Goal: Task Accomplishment & Management: Use online tool/utility

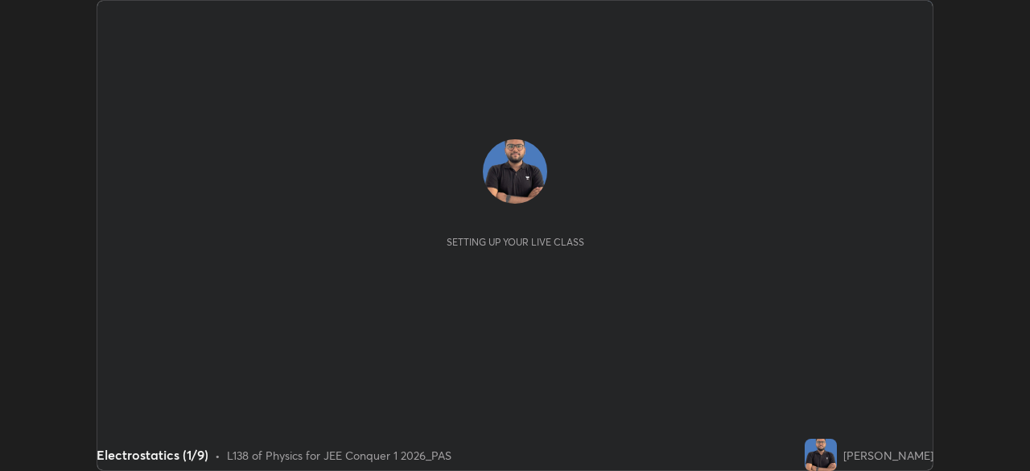
scroll to position [471, 1029]
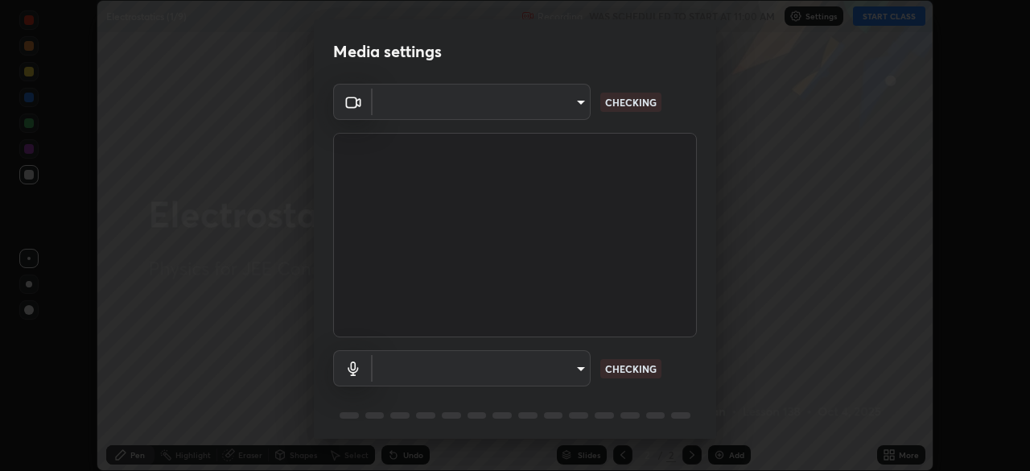
type input "b06fa8ff9ac4ffb7a92976e327235824ae8e01cfa839dbeb6f48655f2a6a4ac4"
click at [569, 370] on body "Erase all Electrostatics (1/9) Recording WAS SCHEDULED TO START AT 11:00 AM Set…" at bounding box center [515, 235] width 1030 height 471
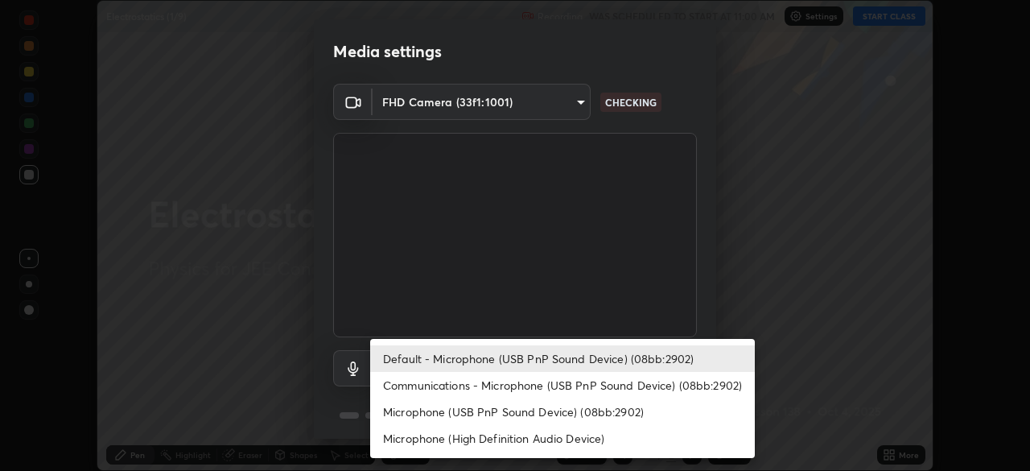
click at [557, 376] on li "Communications - Microphone (USB PnP Sound Device) (08bb:2902)" at bounding box center [562, 385] width 385 height 27
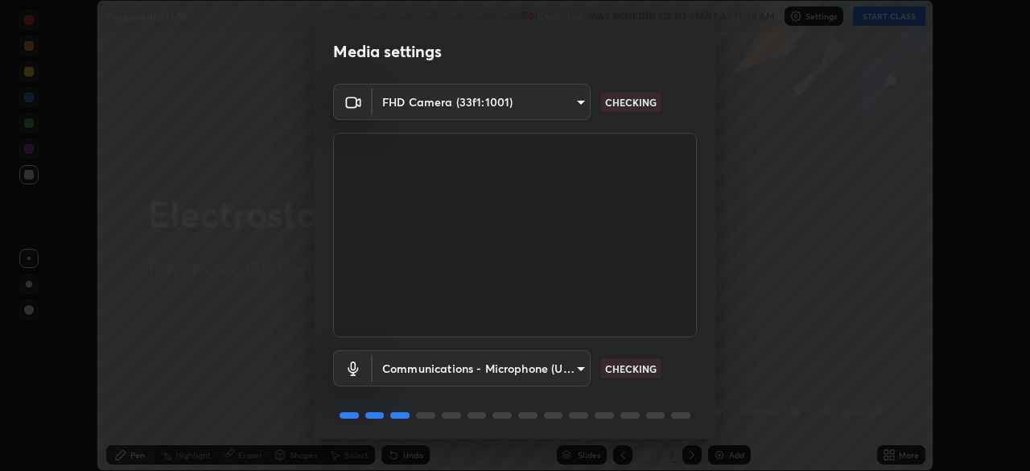
click at [562, 373] on body "Erase all Electrostatics (1/9) Recording WAS SCHEDULED TO START AT 11:00 AM Set…" at bounding box center [515, 235] width 1030 height 471
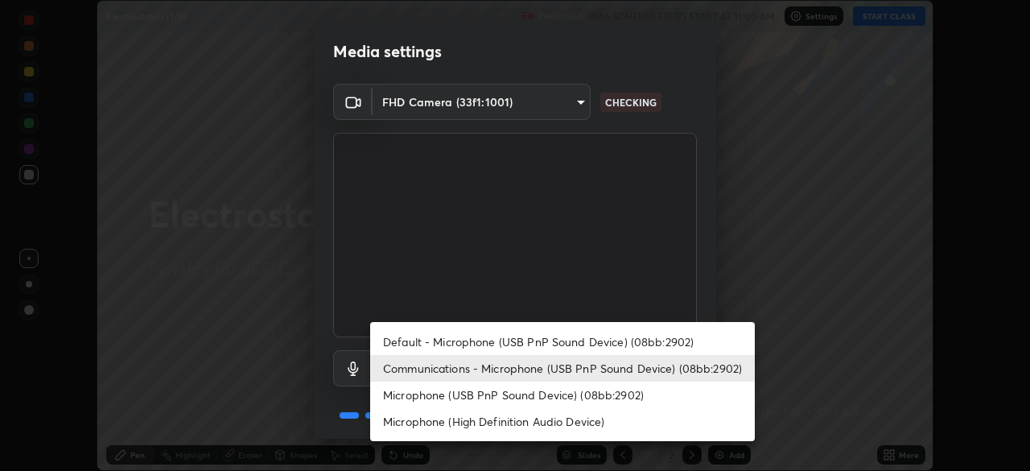
click at [580, 342] on li "Default - Microphone (USB PnP Sound Device) (08bb:2902)" at bounding box center [562, 341] width 385 height 27
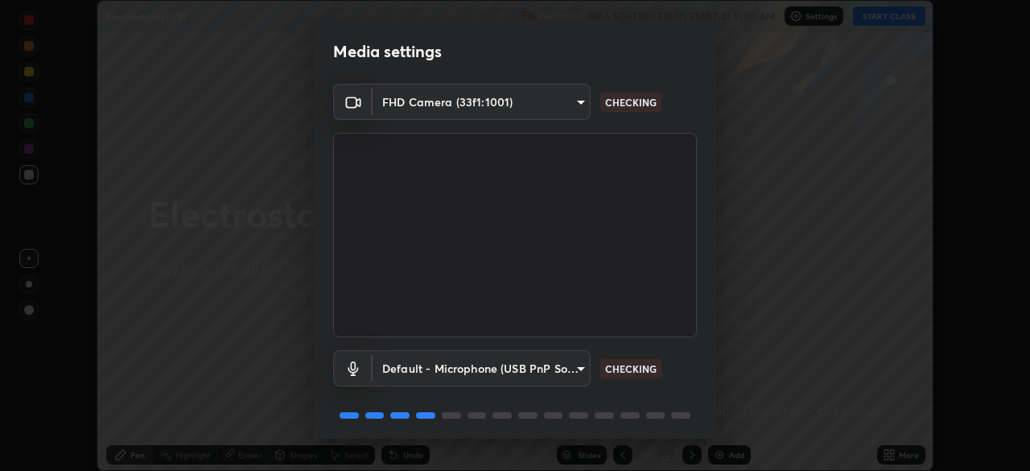
type input "default"
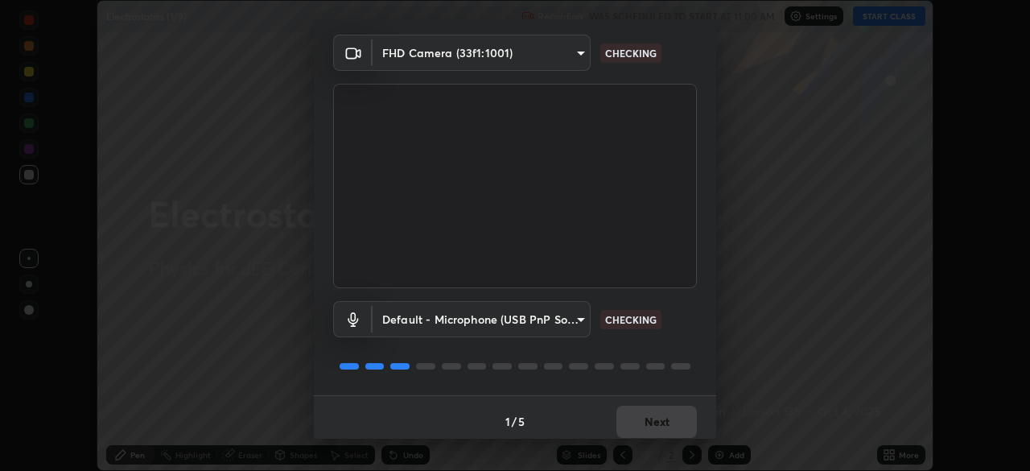
scroll to position [57, 0]
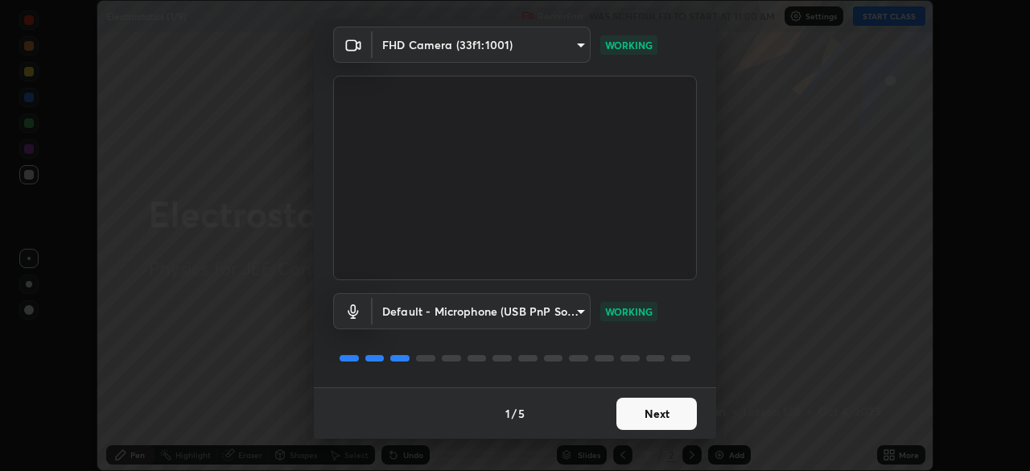
click at [669, 422] on button "Next" at bounding box center [656, 413] width 80 height 32
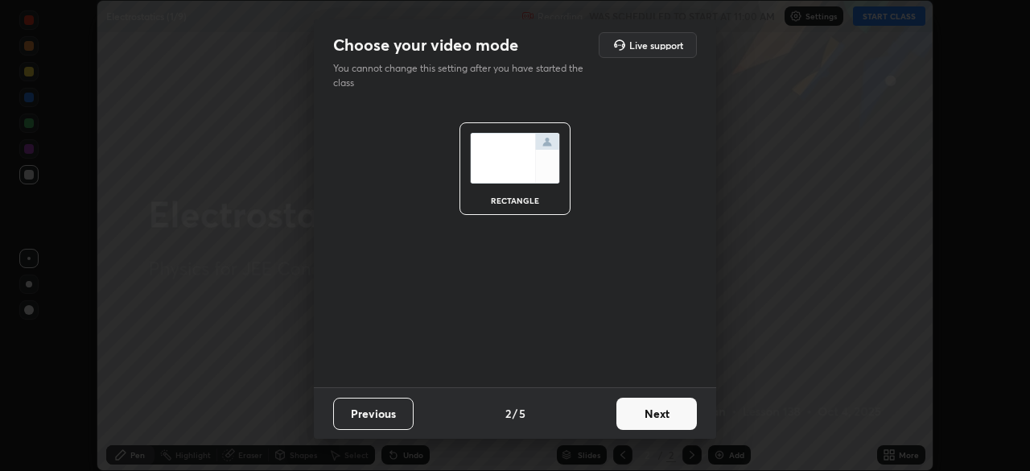
click at [669, 419] on button "Next" at bounding box center [656, 413] width 80 height 32
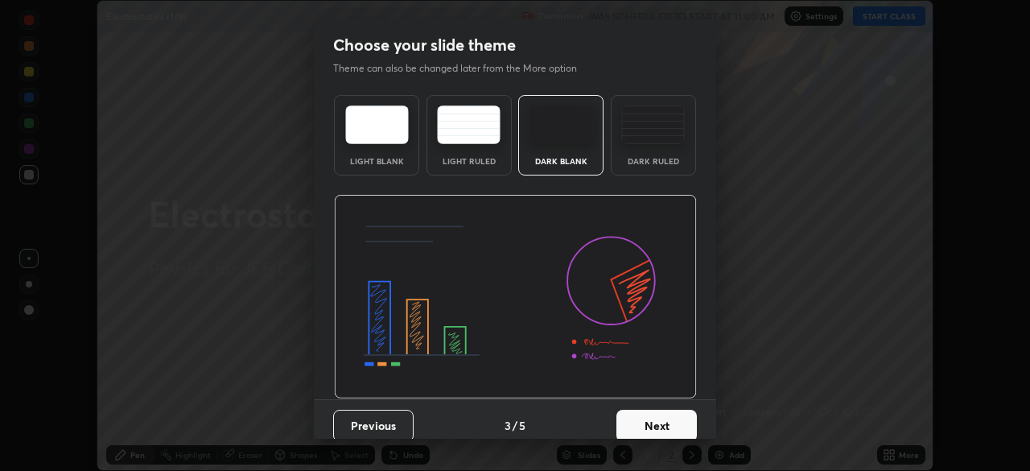
click at [662, 415] on button "Next" at bounding box center [656, 426] width 80 height 32
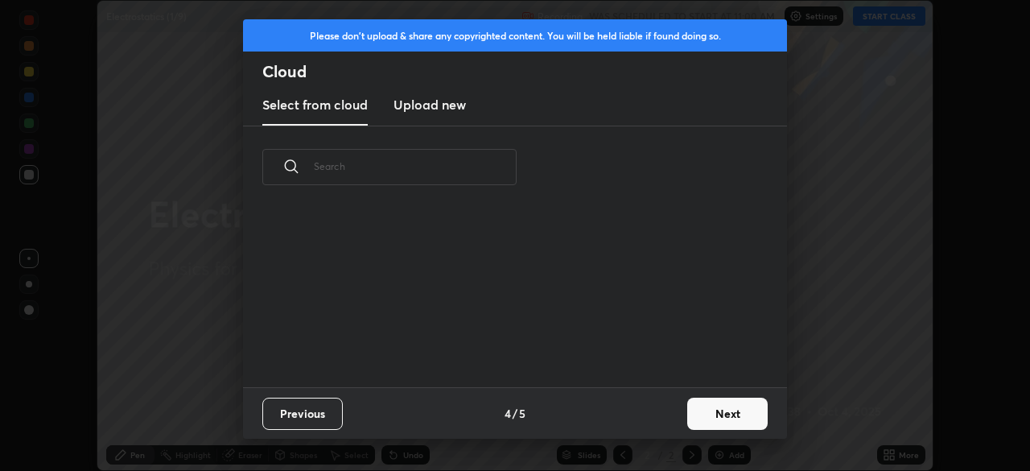
scroll to position [179, 517]
click at [754, 413] on button "Next" at bounding box center [727, 413] width 80 height 32
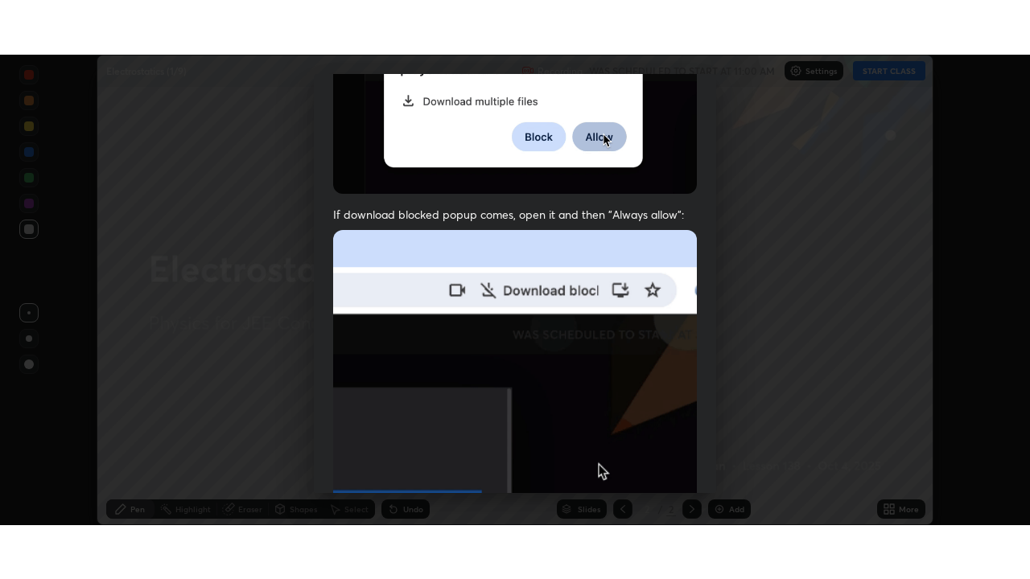
scroll to position [385, 0]
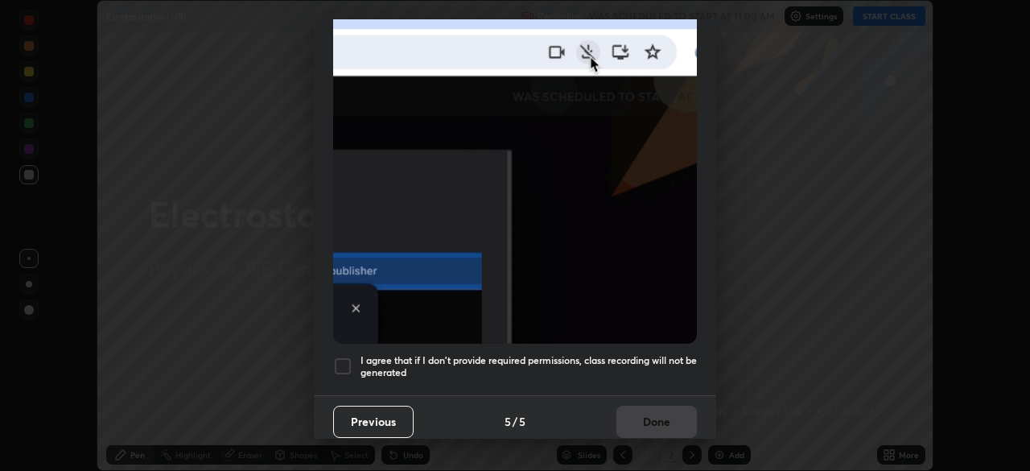
click at [628, 359] on h5 "I agree that if I don't provide required permissions, class recording will not …" at bounding box center [528, 366] width 336 height 25
click at [654, 414] on button "Done" at bounding box center [656, 421] width 80 height 32
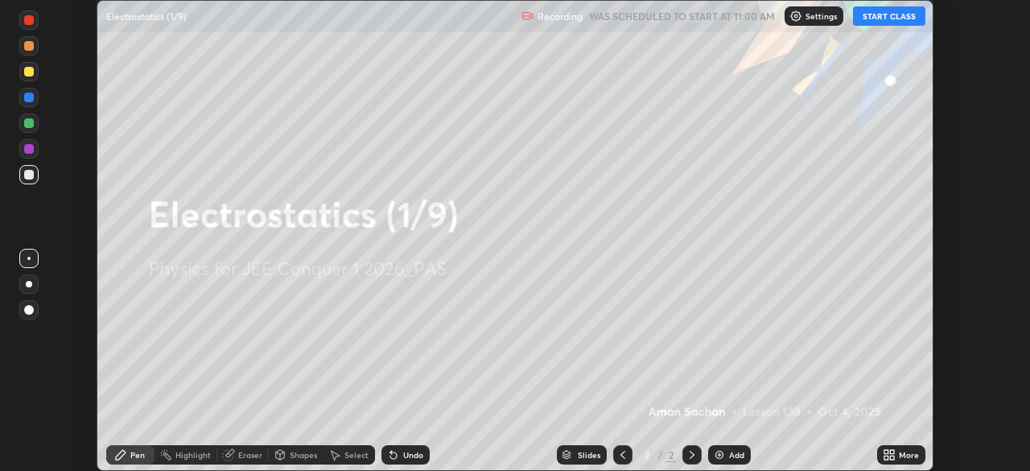
click at [896, 455] on div "More" at bounding box center [901, 454] width 48 height 19
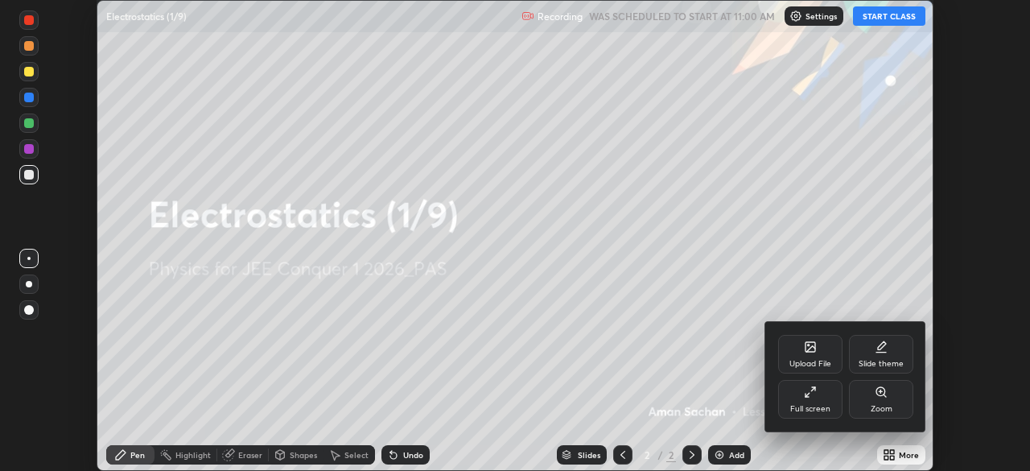
click at [813, 398] on div "Full screen" at bounding box center [810, 399] width 64 height 39
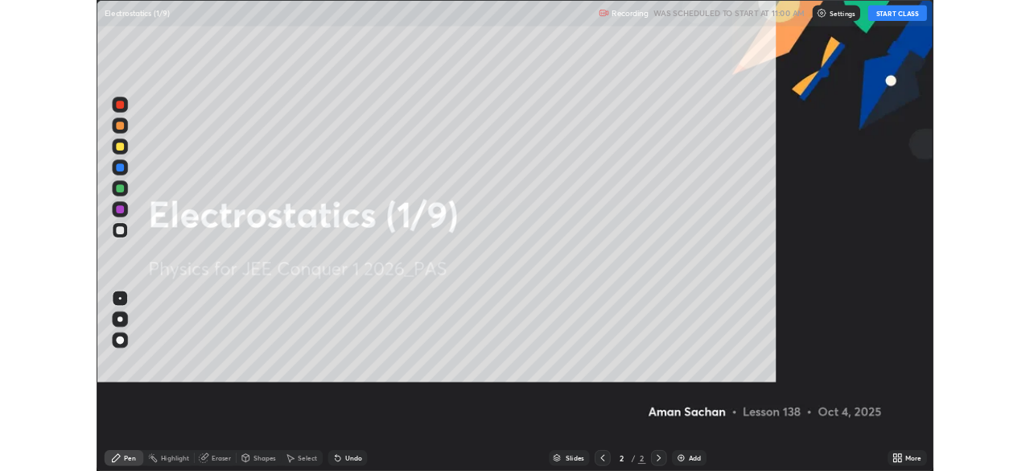
scroll to position [579, 1030]
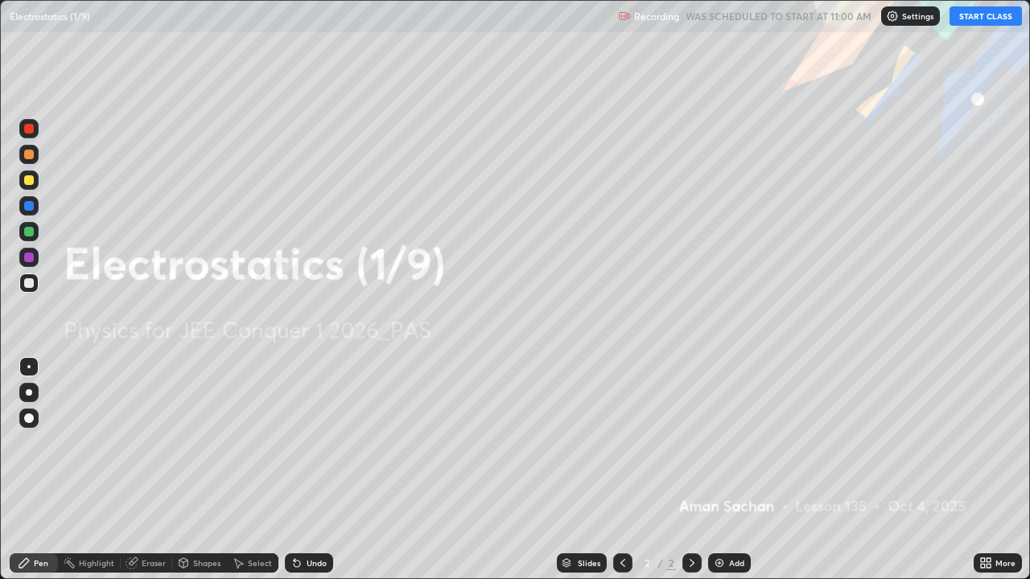
click at [978, 18] on button "START CLASS" at bounding box center [985, 15] width 72 height 19
click at [998, 470] on div "More" at bounding box center [1005, 563] width 20 height 8
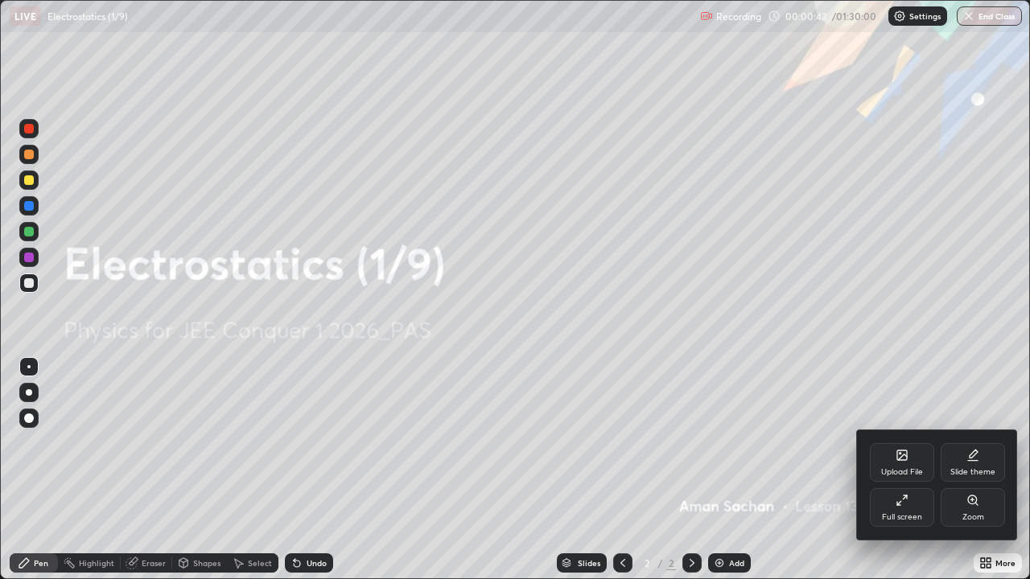
click at [980, 463] on div "Slide theme" at bounding box center [972, 462] width 64 height 39
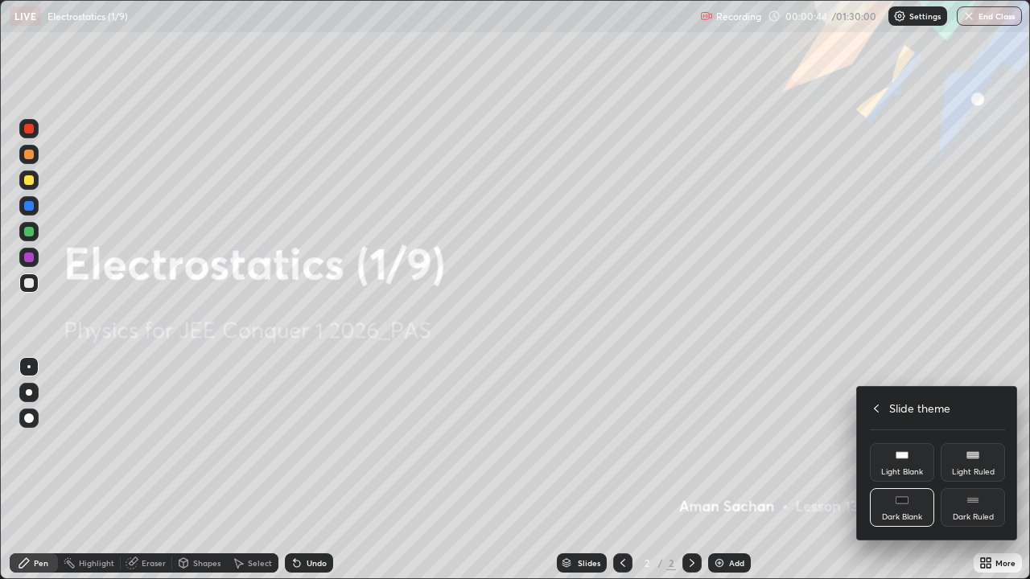
click at [969, 470] on div "Dark Ruled" at bounding box center [973, 517] width 41 height 8
click at [985, 326] on div at bounding box center [515, 289] width 1030 height 579
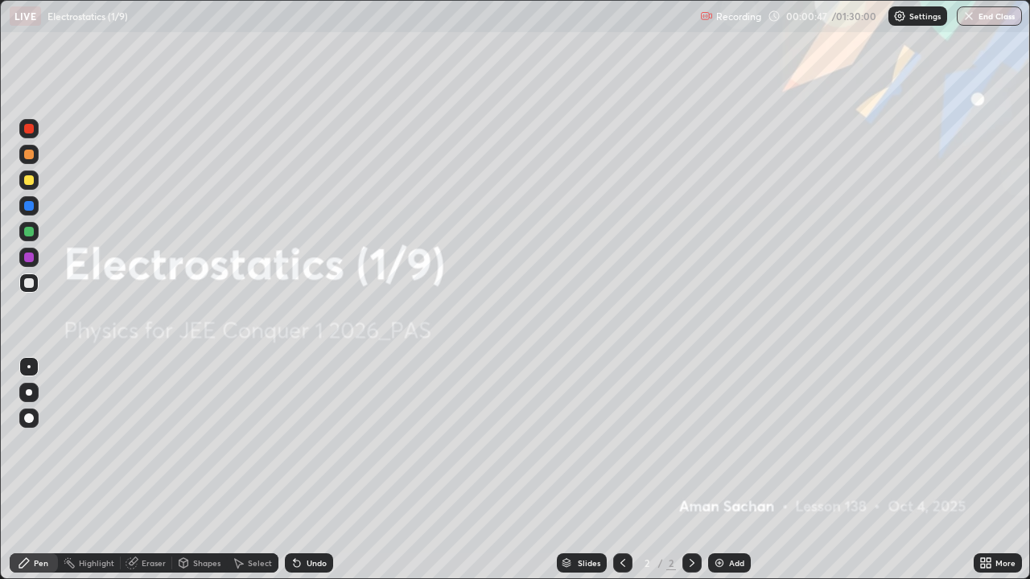
click at [35, 180] on div at bounding box center [28, 180] width 19 height 19
click at [28, 393] on div at bounding box center [29, 392] width 6 height 6
click at [722, 470] on img at bounding box center [719, 563] width 13 height 13
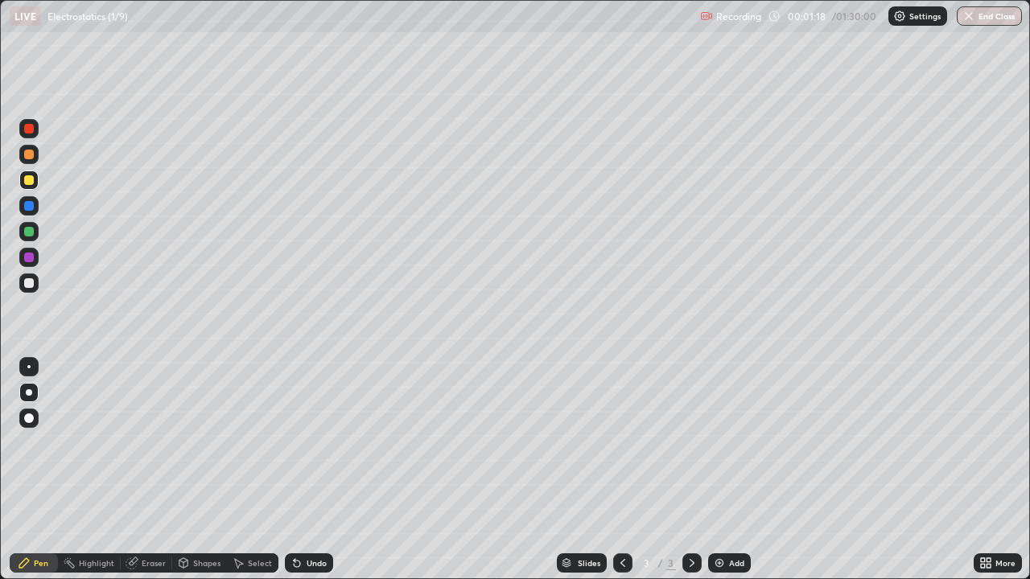
click at [27, 180] on div at bounding box center [29, 180] width 10 height 10
click at [202, 470] on div "Shapes" at bounding box center [206, 563] width 27 height 8
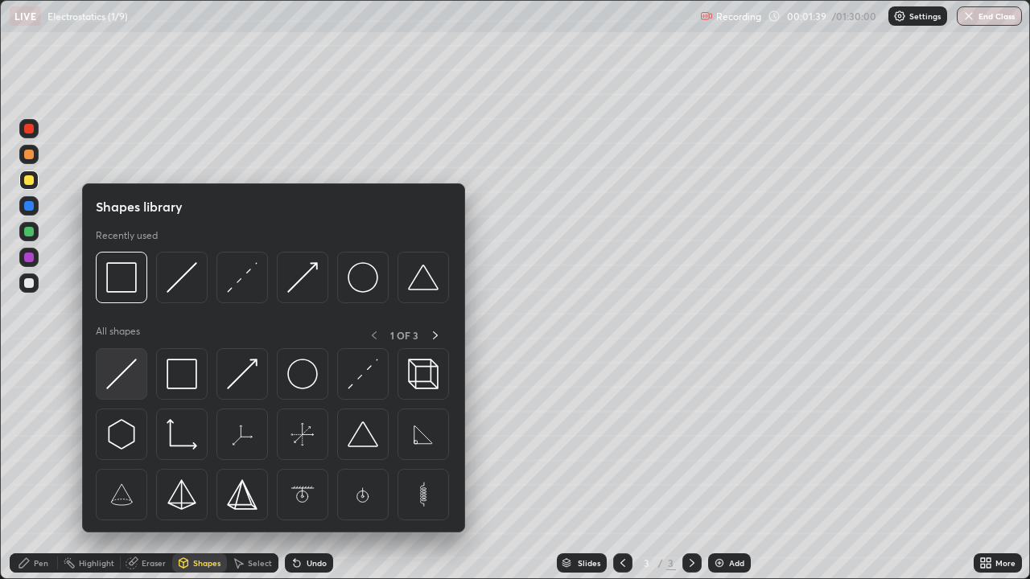
click at [133, 365] on img at bounding box center [121, 374] width 31 height 31
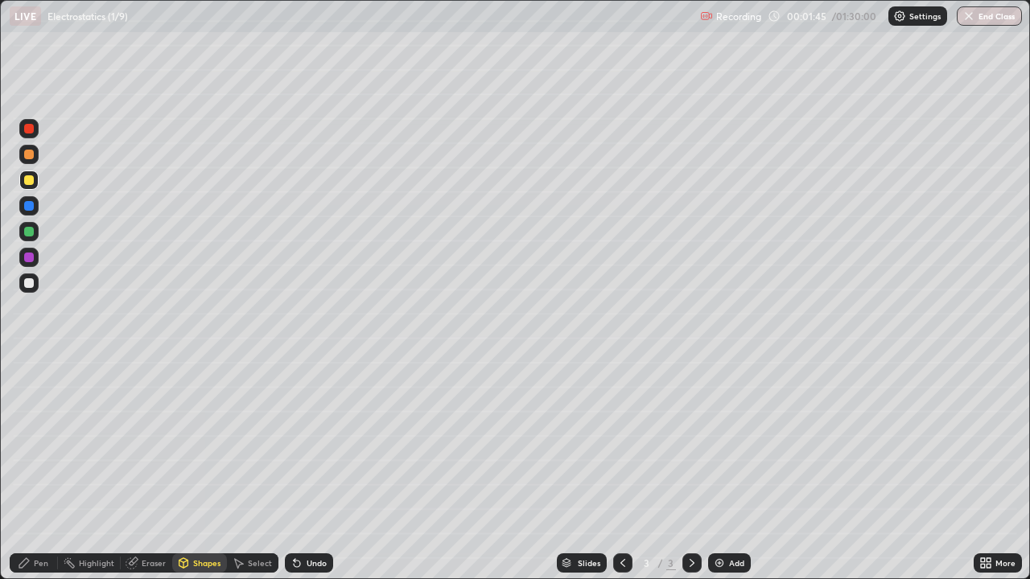
click at [33, 470] on div "Pen" at bounding box center [34, 563] width 48 height 19
click at [30, 203] on div at bounding box center [29, 206] width 10 height 10
click at [253, 470] on div "Select" at bounding box center [260, 563] width 24 height 8
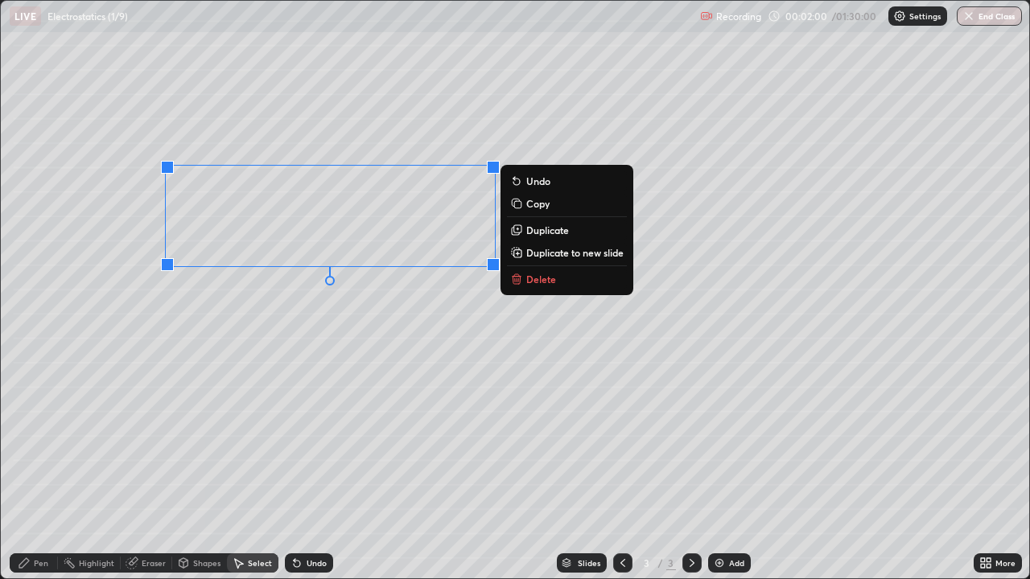
click at [548, 232] on p "Duplicate" at bounding box center [547, 230] width 43 height 13
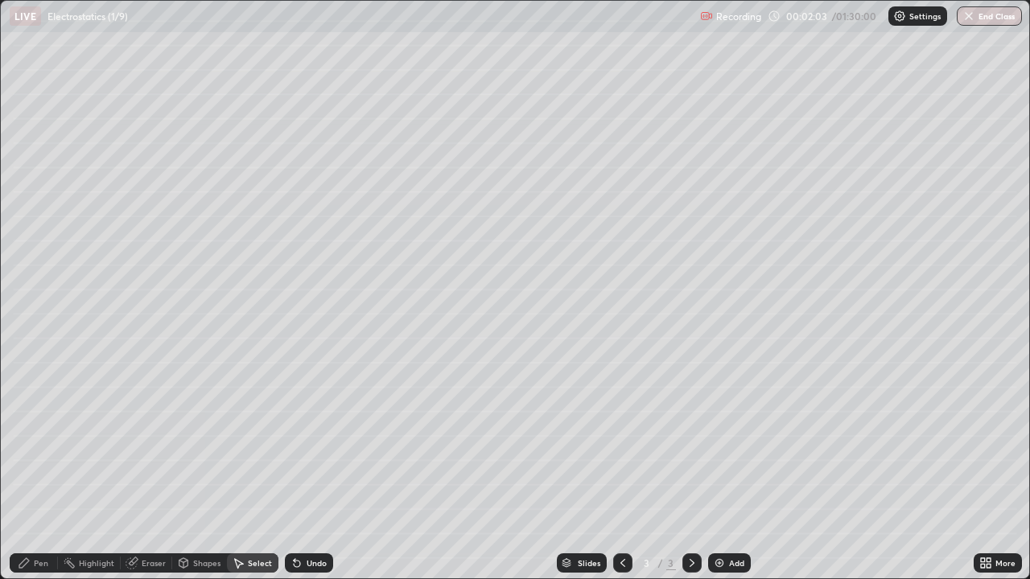
click at [751, 353] on div "0 ° Undo Copy Duplicate Duplicate to new slide Delete" at bounding box center [515, 290] width 1028 height 578
click at [34, 470] on div "Pen" at bounding box center [41, 563] width 14 height 8
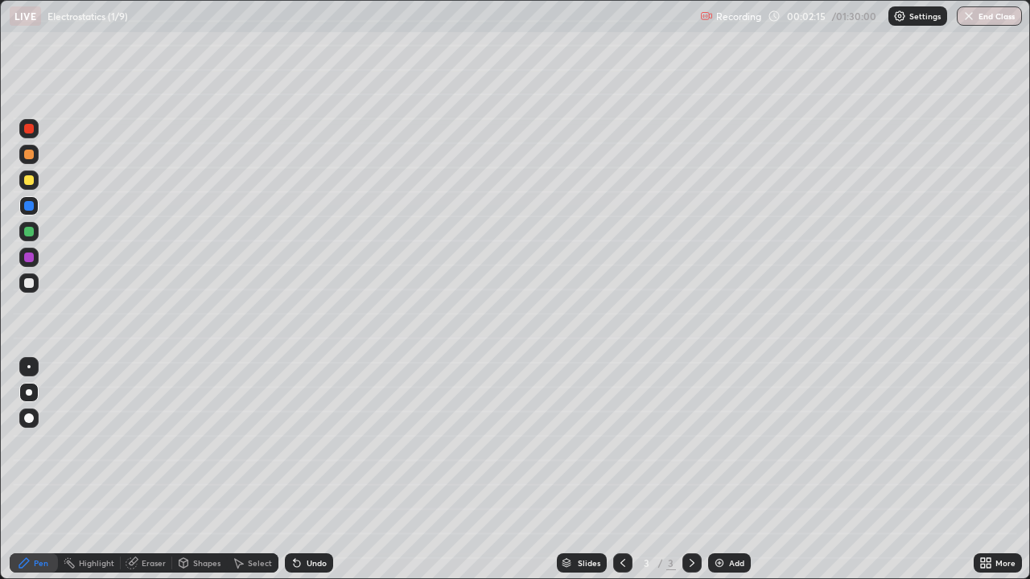
click at [29, 278] on div at bounding box center [29, 283] width 10 height 10
click at [309, 470] on div "Undo" at bounding box center [317, 563] width 20 height 8
click at [307, 470] on div "Undo" at bounding box center [317, 563] width 20 height 8
click at [0, 216] on div "Setting up your live class" at bounding box center [515, 289] width 1030 height 579
click at [27, 235] on div at bounding box center [29, 232] width 10 height 10
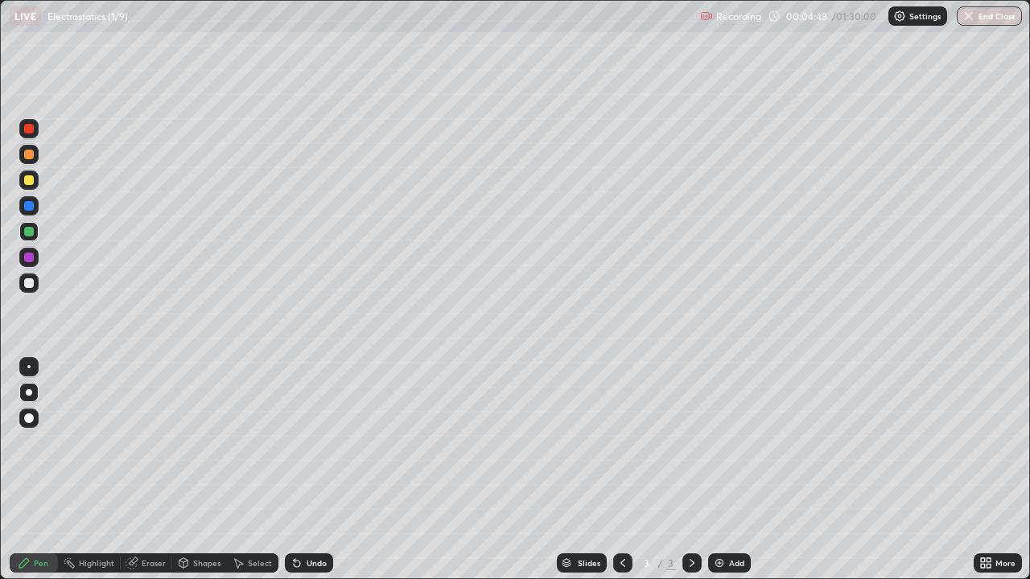
click at [29, 283] on div at bounding box center [29, 283] width 10 height 10
click at [732, 470] on div "Add" at bounding box center [736, 563] width 15 height 8
click at [31, 180] on div at bounding box center [29, 180] width 10 height 10
click at [196, 470] on div "Shapes" at bounding box center [206, 563] width 27 height 8
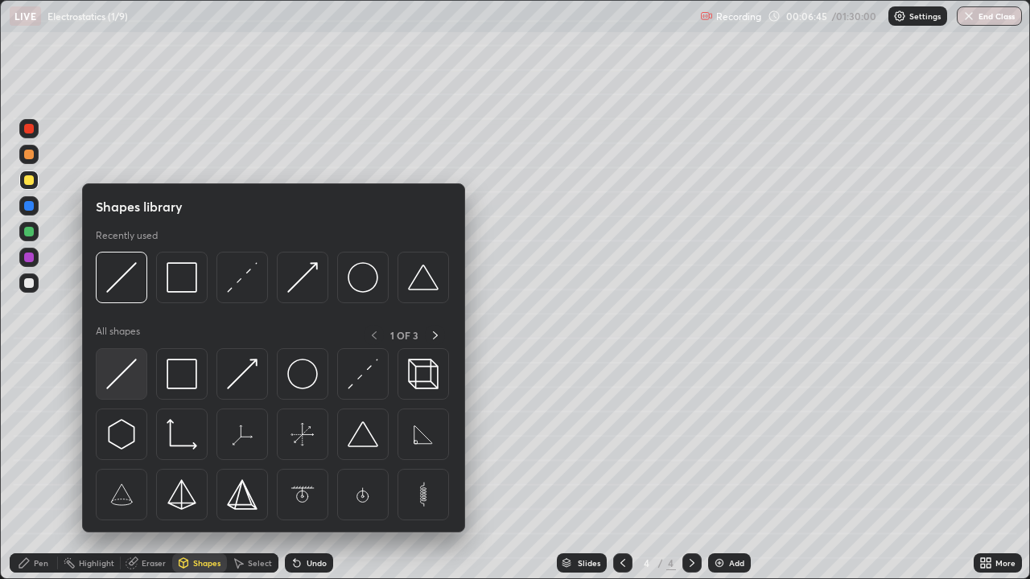
click at [125, 369] on img at bounding box center [121, 374] width 31 height 31
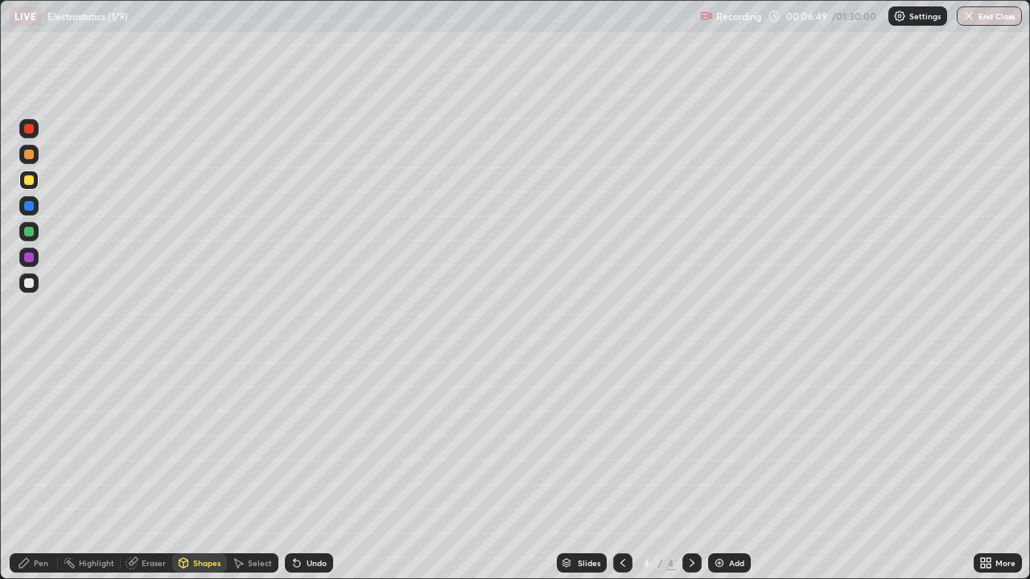
click at [41, 470] on div "Pen" at bounding box center [41, 563] width 14 height 8
click at [27, 205] on div at bounding box center [29, 206] width 10 height 10
click at [29, 282] on div at bounding box center [29, 283] width 10 height 10
click at [316, 470] on div "Undo" at bounding box center [309, 563] width 48 height 19
click at [25, 235] on div at bounding box center [29, 232] width 10 height 10
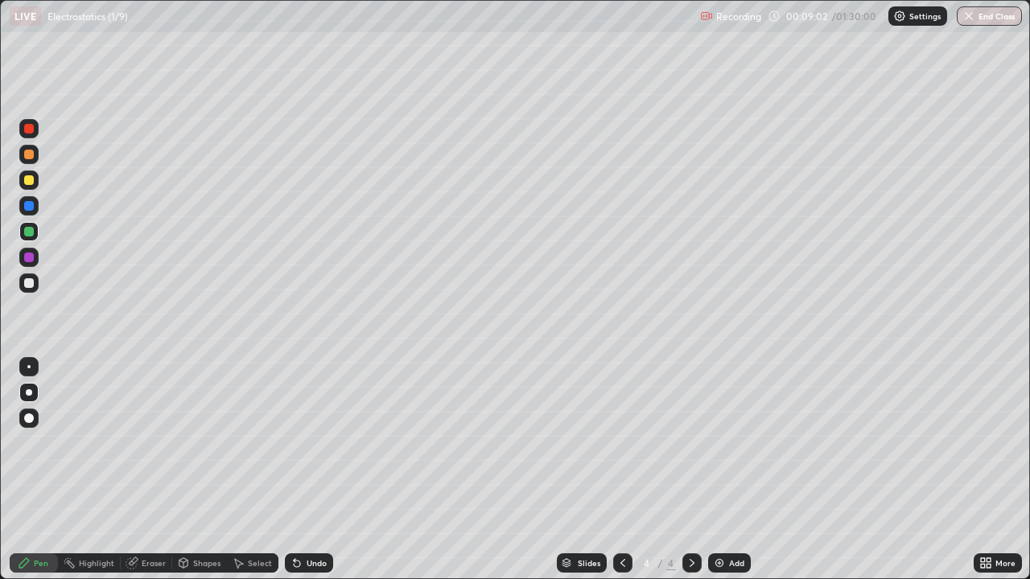
click at [32, 182] on div at bounding box center [29, 180] width 10 height 10
click at [38, 282] on div at bounding box center [28, 283] width 19 height 19
click at [32, 210] on div at bounding box center [28, 205] width 19 height 19
click at [719, 470] on div "Add" at bounding box center [729, 563] width 43 height 19
click at [31, 181] on div at bounding box center [29, 180] width 10 height 10
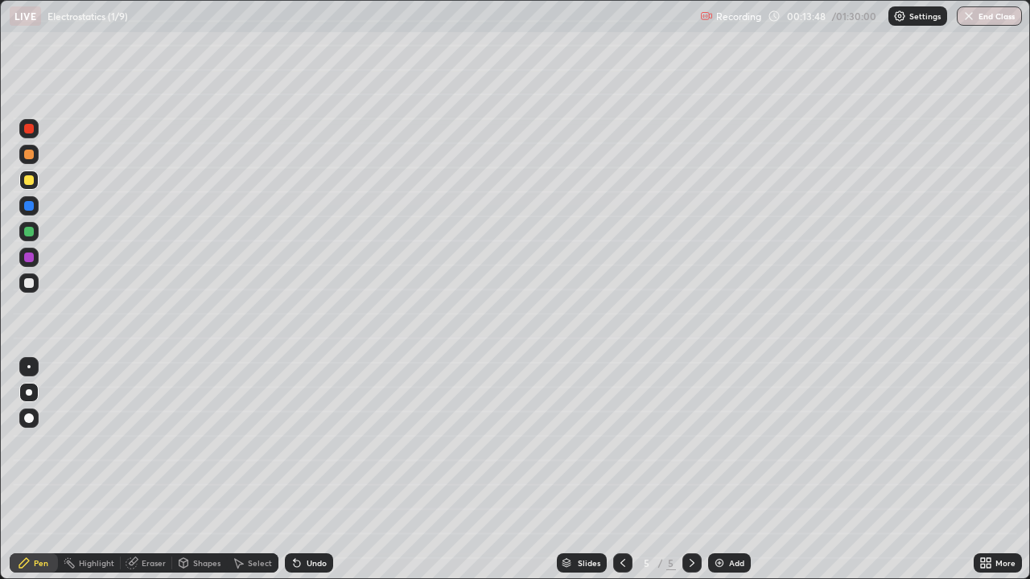
click at [31, 284] on div at bounding box center [29, 283] width 10 height 10
click at [27, 236] on div at bounding box center [29, 232] width 10 height 10
click at [30, 283] on div at bounding box center [29, 283] width 10 height 10
click at [33, 183] on div at bounding box center [29, 180] width 10 height 10
click at [243, 470] on icon at bounding box center [238, 563] width 13 height 13
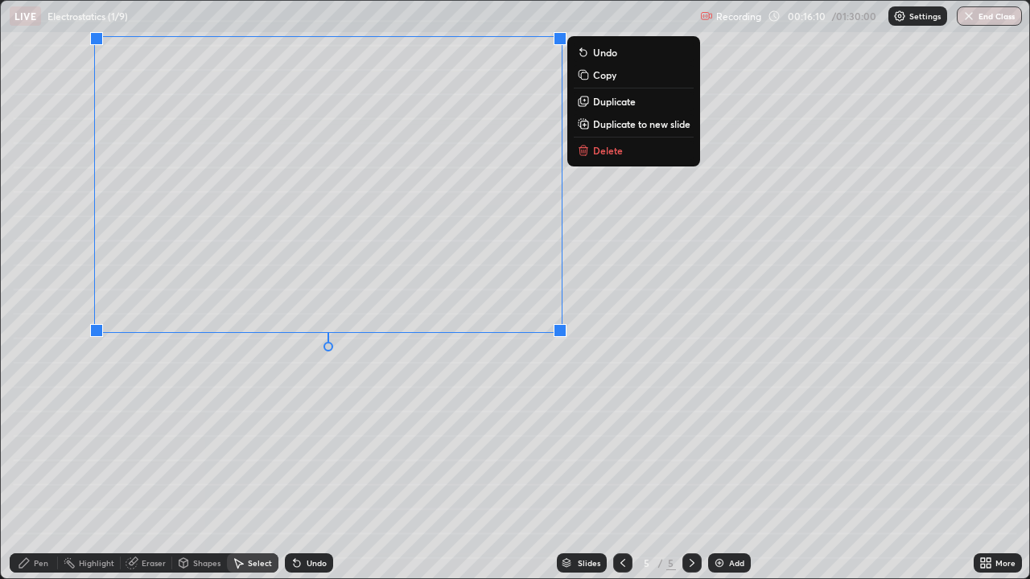
click at [317, 462] on div "0 ° Undo Copy Duplicate Duplicate to new slide Delete" at bounding box center [515, 290] width 1028 height 578
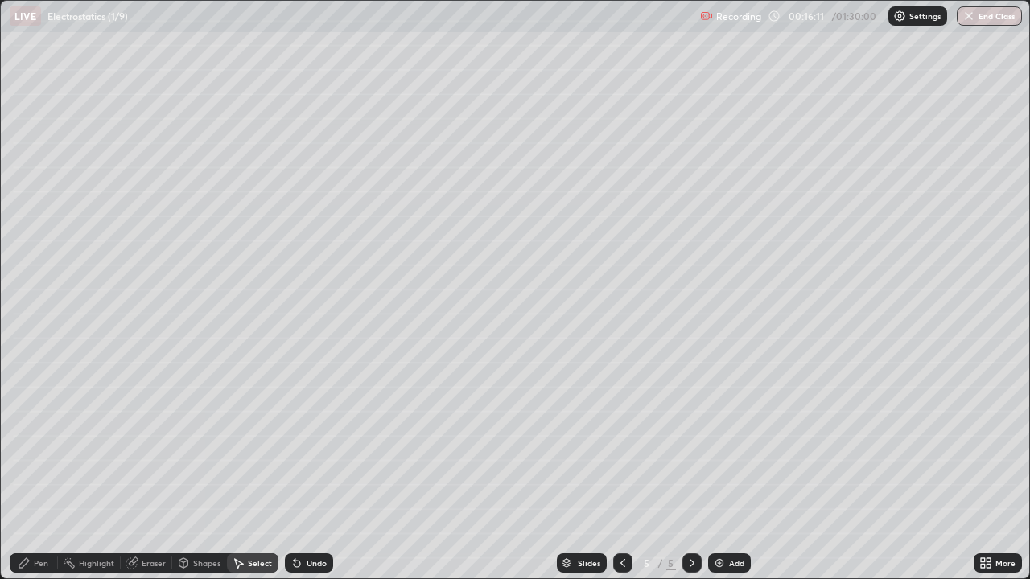
click at [47, 470] on div "Pen" at bounding box center [34, 563] width 48 height 19
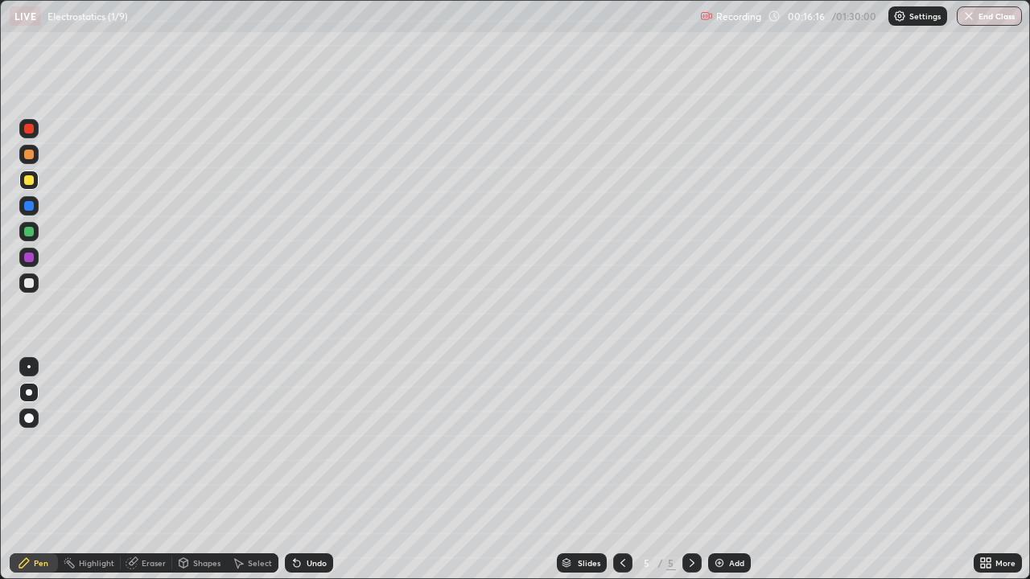
click at [990, 470] on icon at bounding box center [988, 566] width 4 height 4
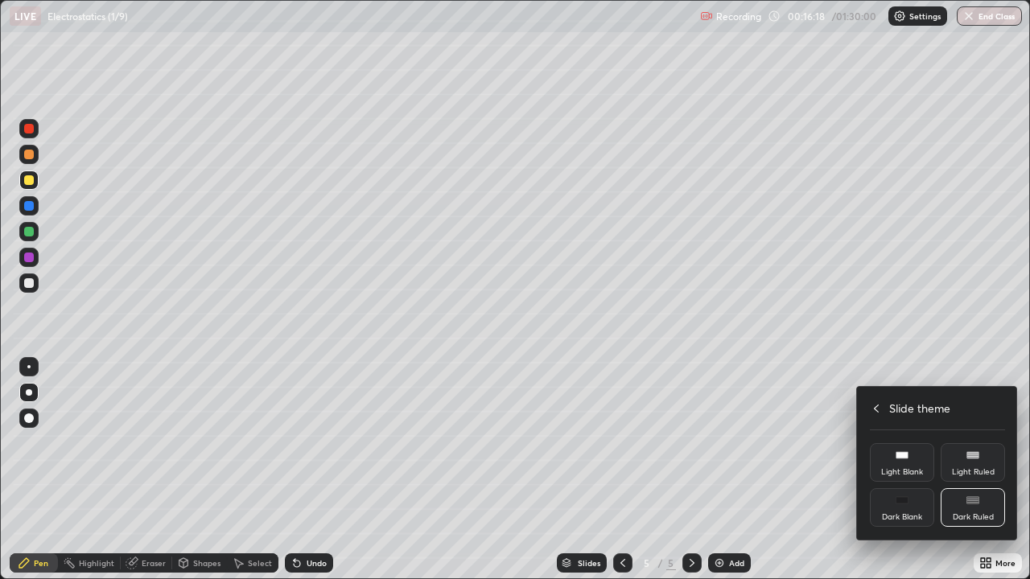
click at [876, 405] on icon at bounding box center [876, 408] width 13 height 13
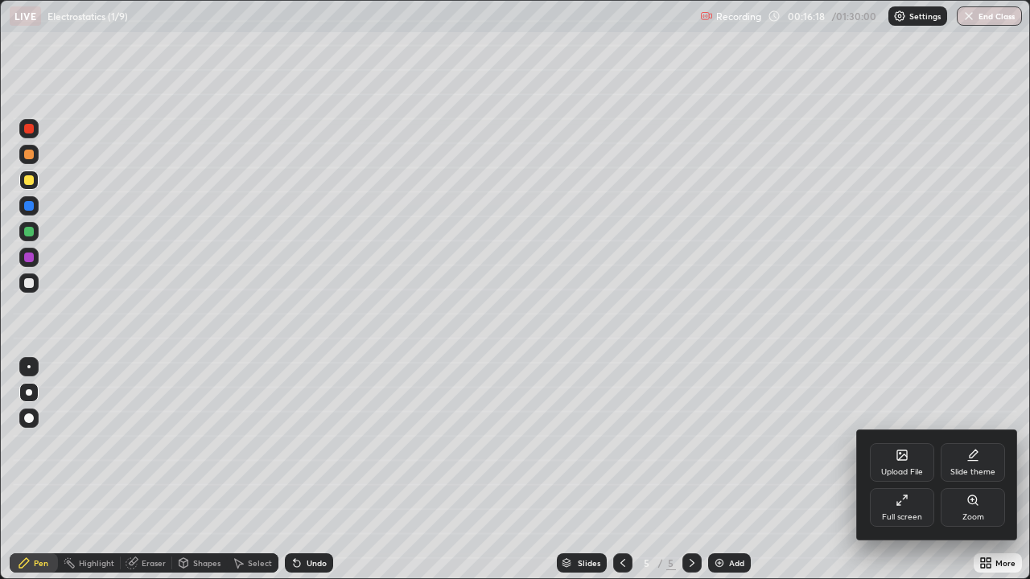
click at [989, 470] on div at bounding box center [515, 289] width 1030 height 579
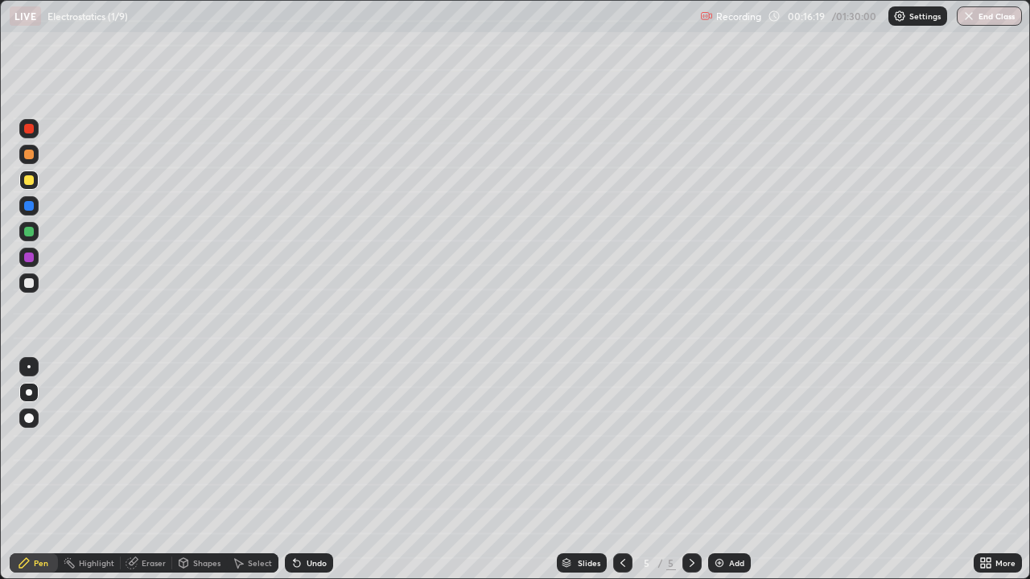
click at [987, 470] on icon at bounding box center [988, 566] width 4 height 4
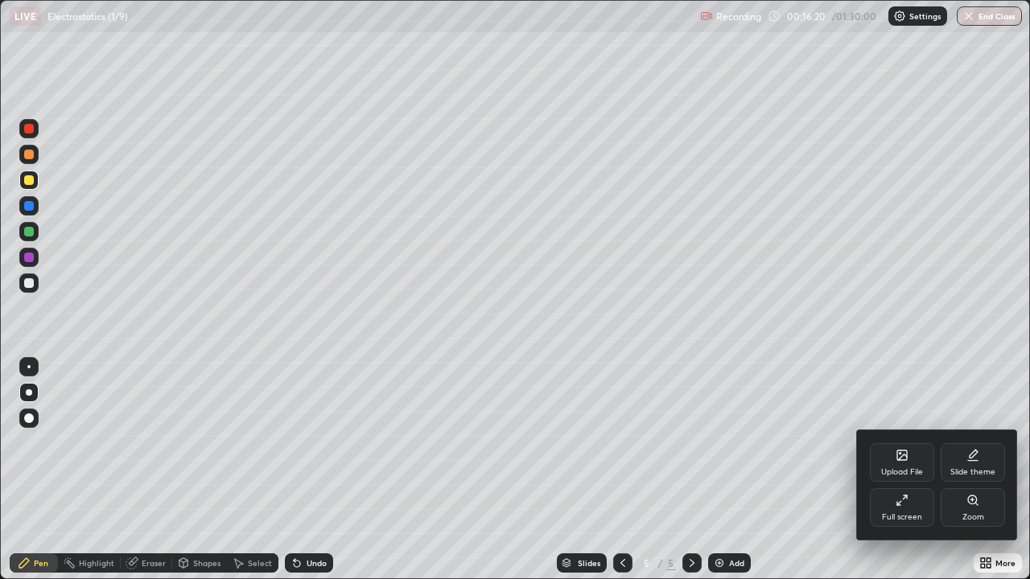
click at [896, 470] on icon at bounding box center [901, 500] width 13 height 13
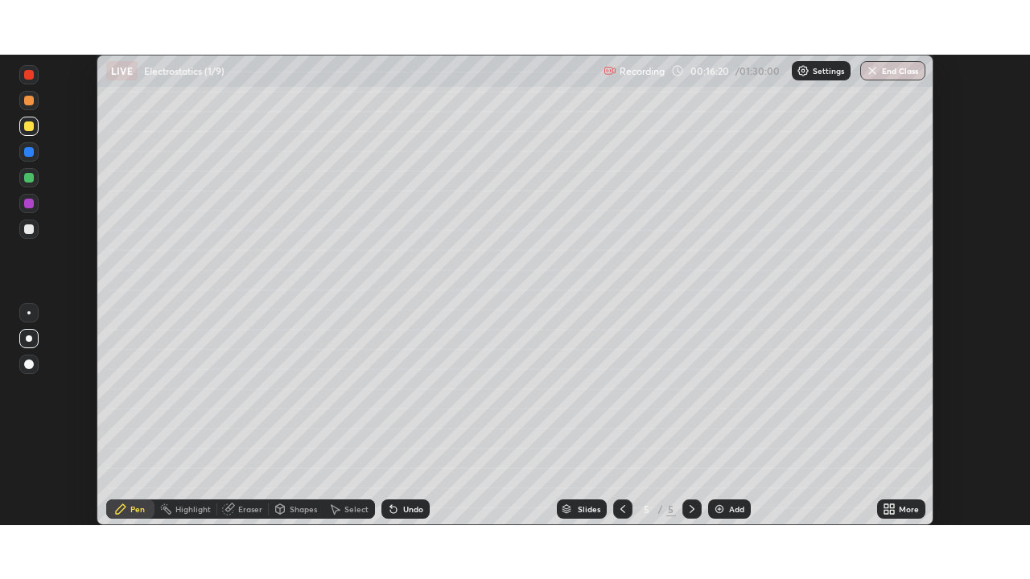
scroll to position [79982, 79423]
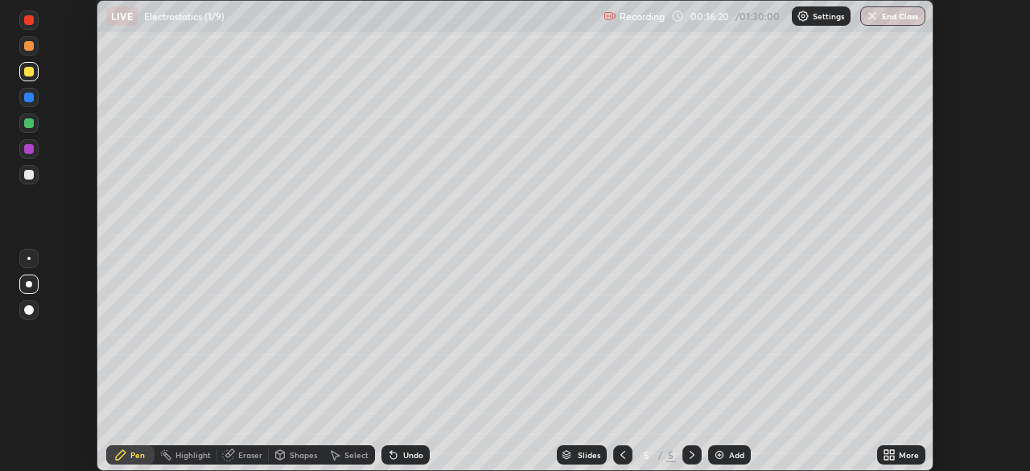
click at [912, 455] on div "More" at bounding box center [909, 455] width 20 height 8
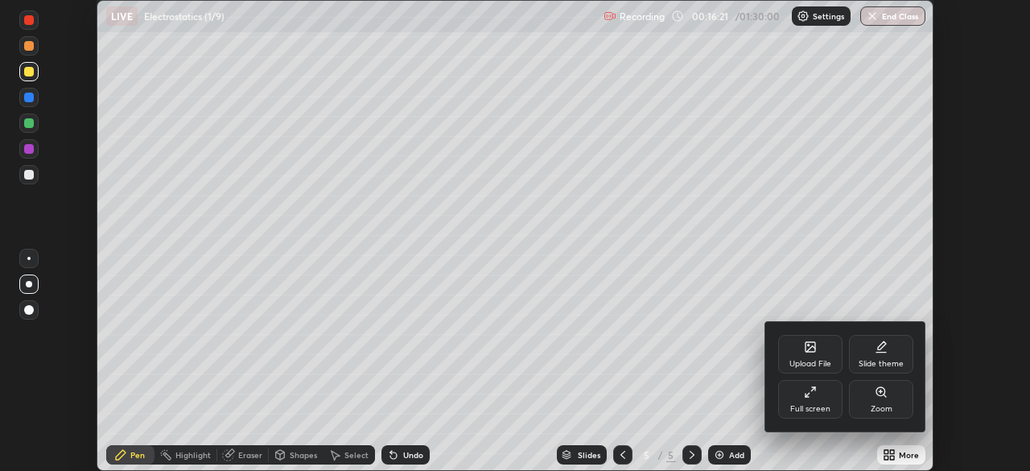
click at [820, 410] on div "Full screen" at bounding box center [810, 409] width 40 height 8
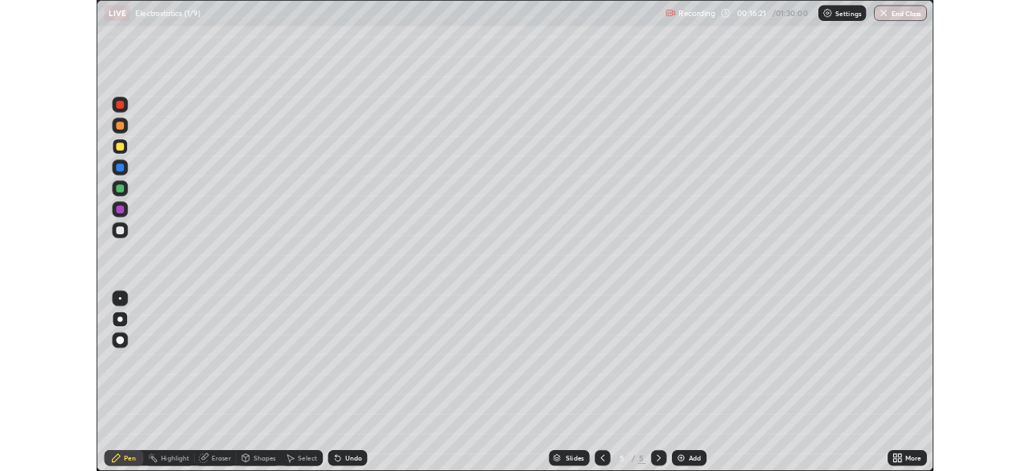
scroll to position [579, 1030]
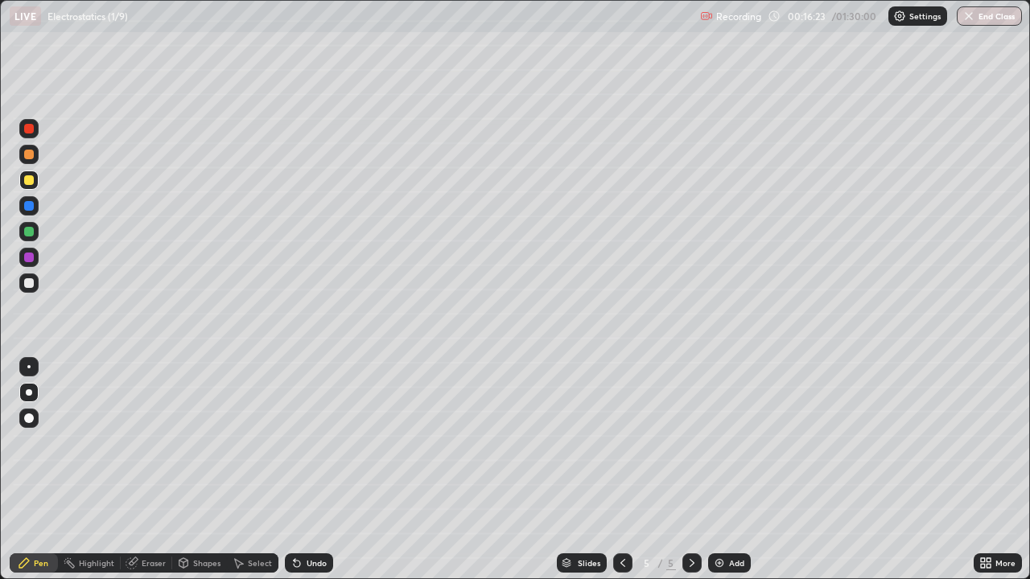
click at [30, 284] on div at bounding box center [29, 283] width 10 height 10
click at [26, 225] on div at bounding box center [28, 231] width 19 height 19
click at [32, 285] on div at bounding box center [29, 283] width 10 height 10
click at [28, 255] on div at bounding box center [29, 258] width 10 height 10
click at [30, 283] on div at bounding box center [29, 283] width 10 height 10
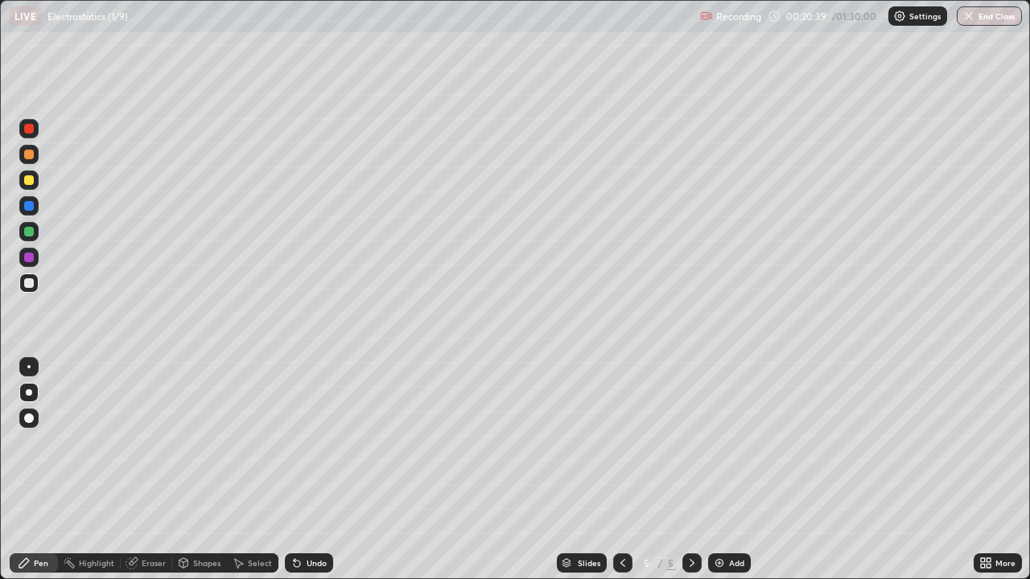
click at [725, 470] on div "Add" at bounding box center [729, 563] width 43 height 19
click at [31, 184] on div at bounding box center [29, 180] width 10 height 10
click at [191, 470] on div "Shapes" at bounding box center [199, 563] width 55 height 19
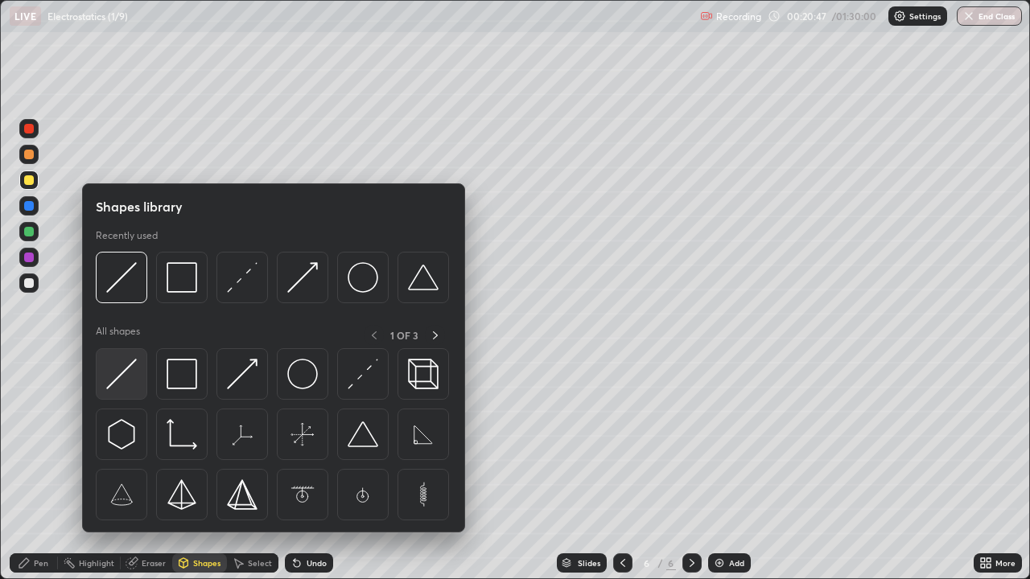
click at [125, 381] on img at bounding box center [121, 374] width 31 height 31
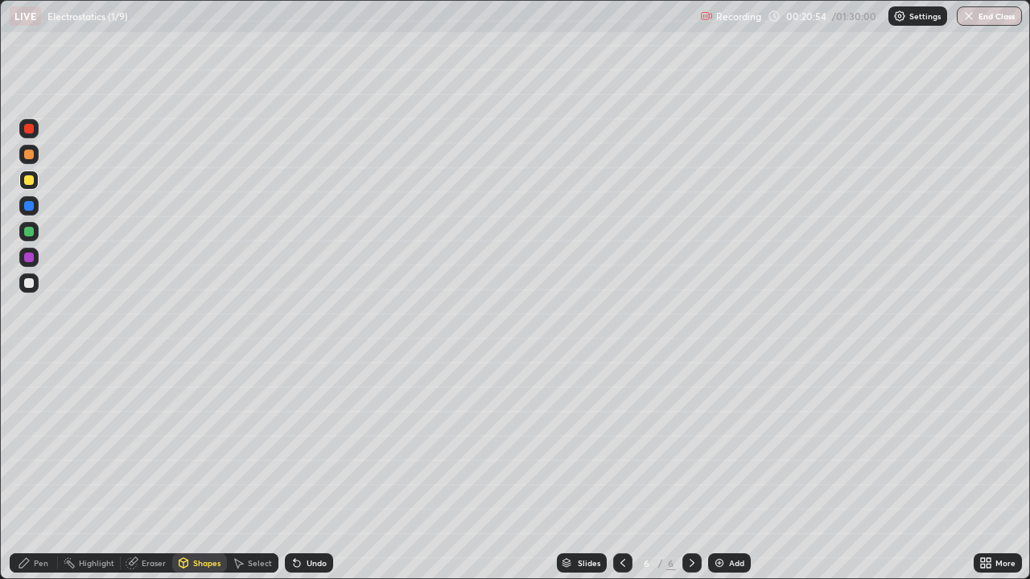
click at [31, 470] on div "Pen" at bounding box center [34, 563] width 48 height 19
click at [28, 233] on div at bounding box center [29, 232] width 10 height 10
click at [30, 281] on div at bounding box center [29, 283] width 10 height 10
click at [25, 233] on div at bounding box center [29, 232] width 10 height 10
click at [27, 283] on div at bounding box center [29, 283] width 10 height 10
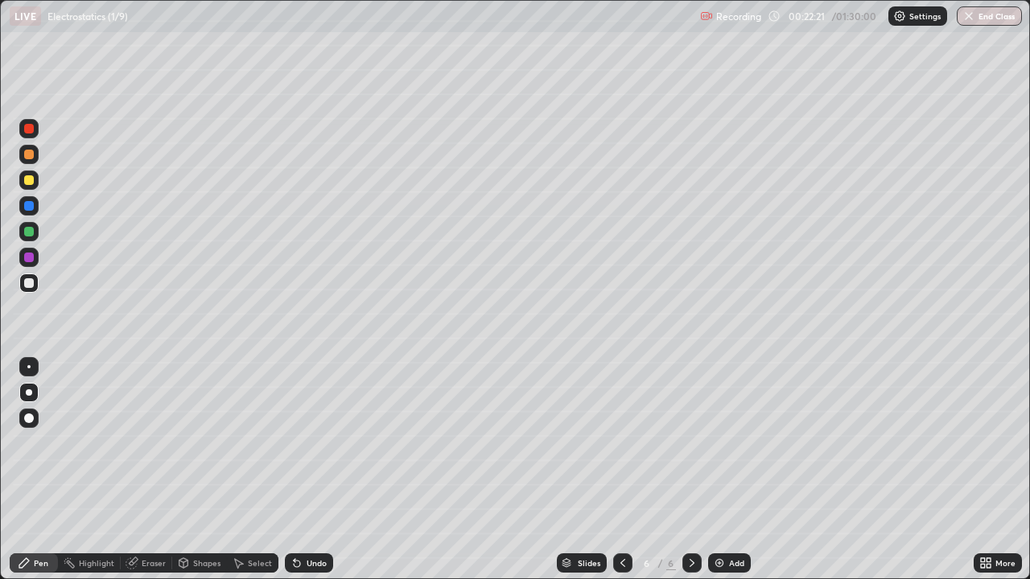
click at [27, 281] on div at bounding box center [29, 283] width 10 height 10
click at [31, 233] on div at bounding box center [29, 232] width 10 height 10
click at [28, 286] on div at bounding box center [29, 283] width 10 height 10
click at [30, 263] on div at bounding box center [28, 257] width 19 height 19
click at [20, 175] on div at bounding box center [28, 180] width 19 height 19
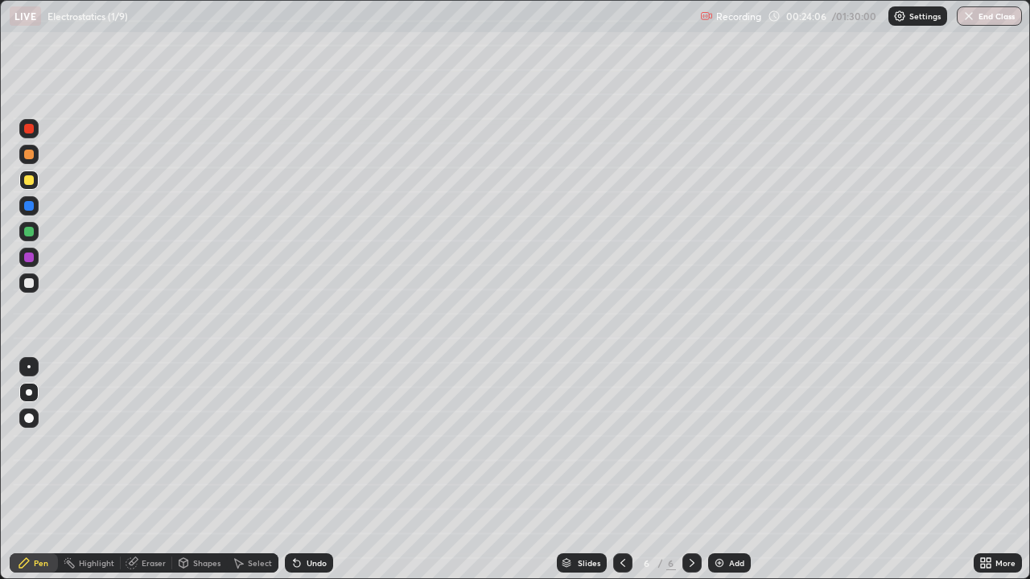
click at [28, 229] on div at bounding box center [29, 232] width 10 height 10
click at [31, 176] on div at bounding box center [29, 180] width 10 height 10
click at [33, 285] on div at bounding box center [29, 283] width 10 height 10
click at [307, 470] on div "Undo" at bounding box center [317, 563] width 20 height 8
click at [310, 470] on div "Undo" at bounding box center [317, 563] width 20 height 8
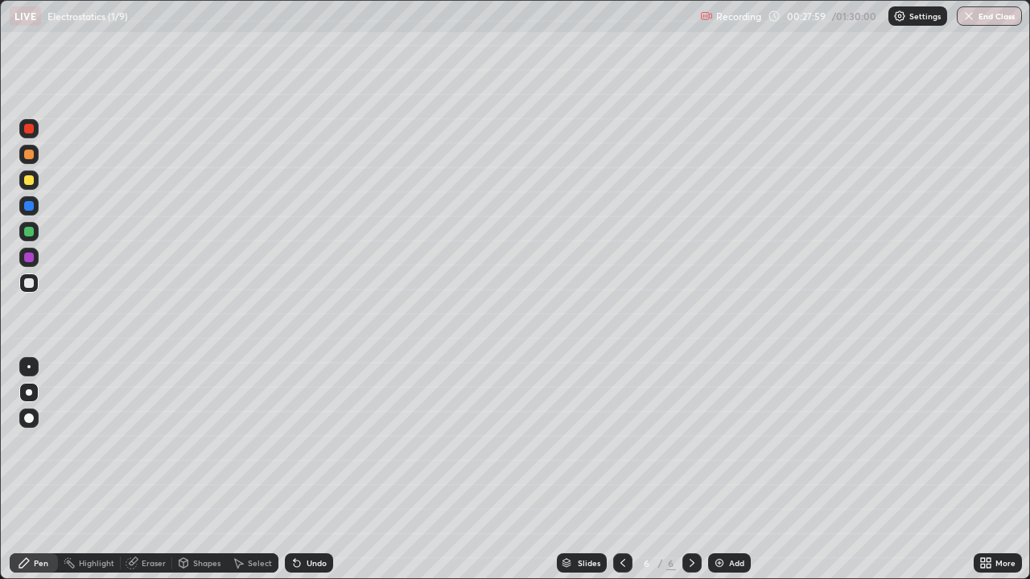
click at [319, 470] on div "Undo" at bounding box center [317, 563] width 20 height 8
click at [315, 470] on div "Undo" at bounding box center [317, 563] width 20 height 8
click at [725, 470] on div "Add" at bounding box center [729, 563] width 43 height 19
click at [31, 179] on div at bounding box center [29, 180] width 10 height 10
click at [31, 187] on div at bounding box center [28, 180] width 19 height 19
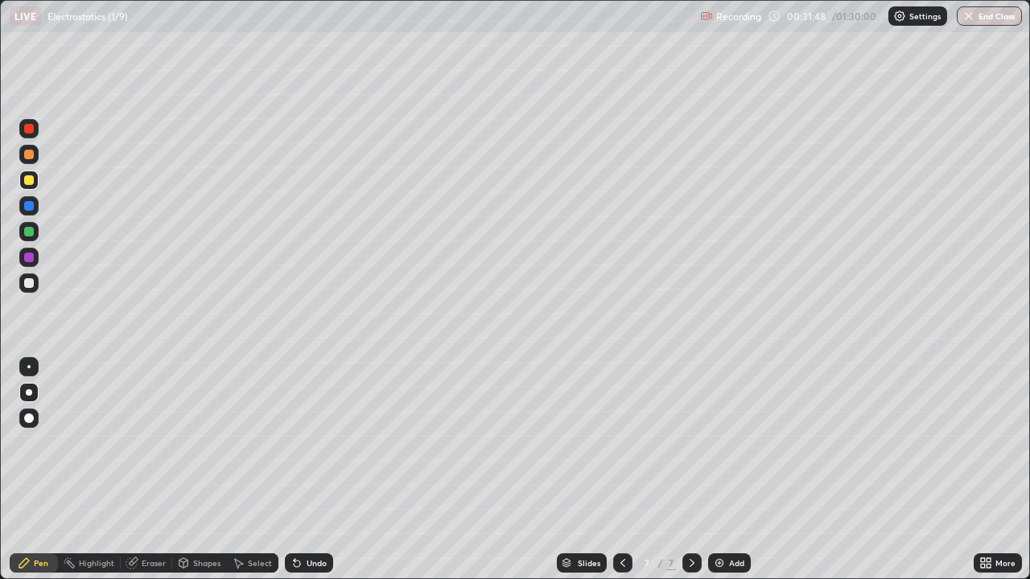
click at [196, 470] on div "Shapes" at bounding box center [206, 563] width 27 height 8
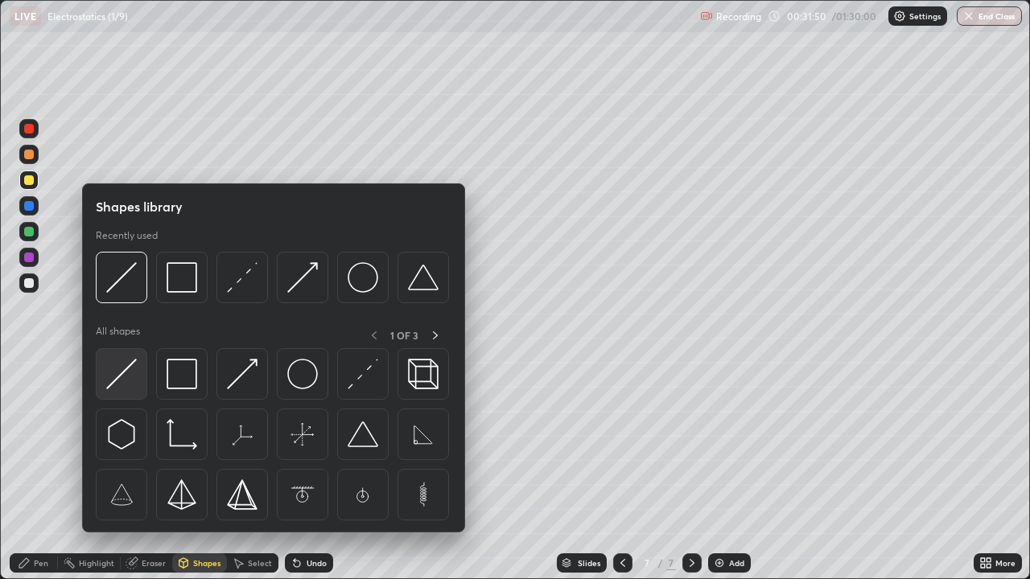
click at [121, 367] on img at bounding box center [121, 374] width 31 height 31
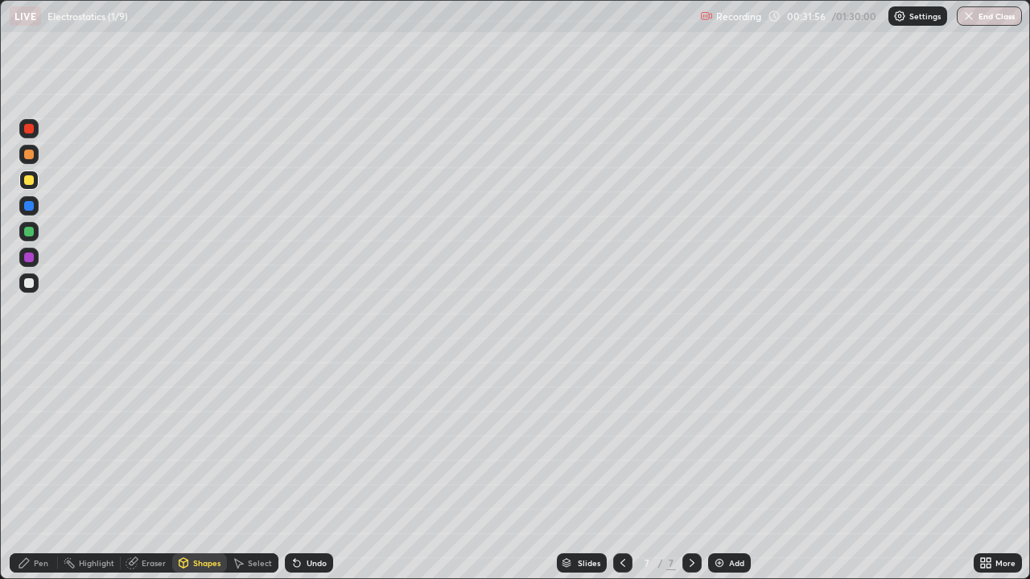
click at [255, 470] on div "Select" at bounding box center [252, 563] width 51 height 19
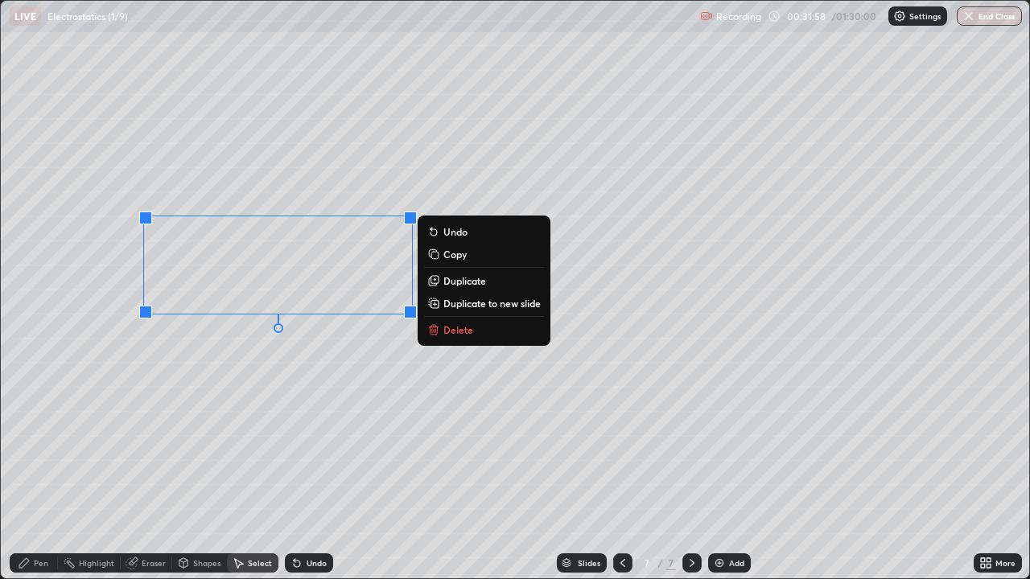
click at [467, 278] on p "Duplicate" at bounding box center [464, 280] width 43 height 13
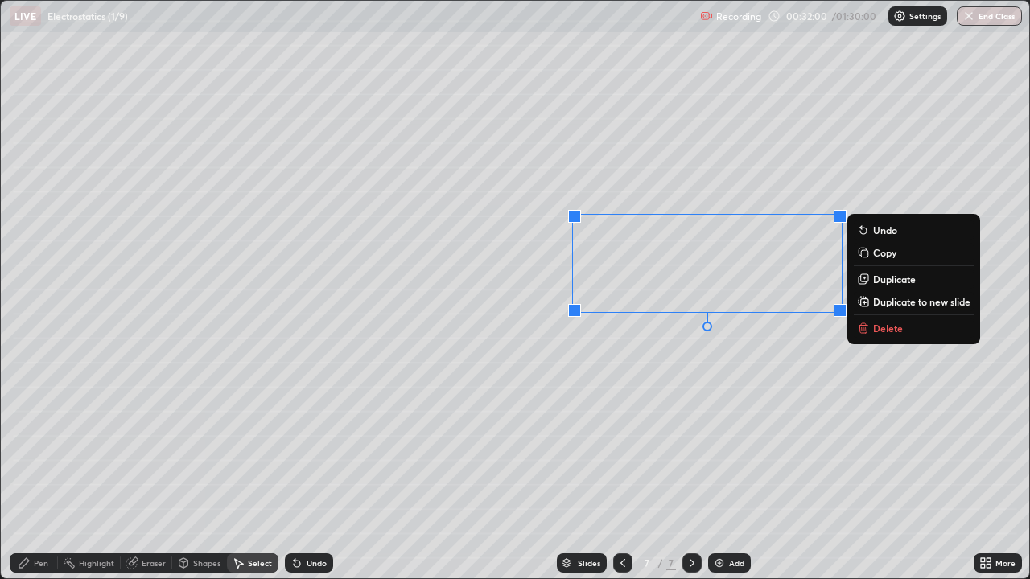
click at [622, 414] on div "0 ° Undo Copy Duplicate Duplicate to new slide Delete" at bounding box center [515, 290] width 1028 height 578
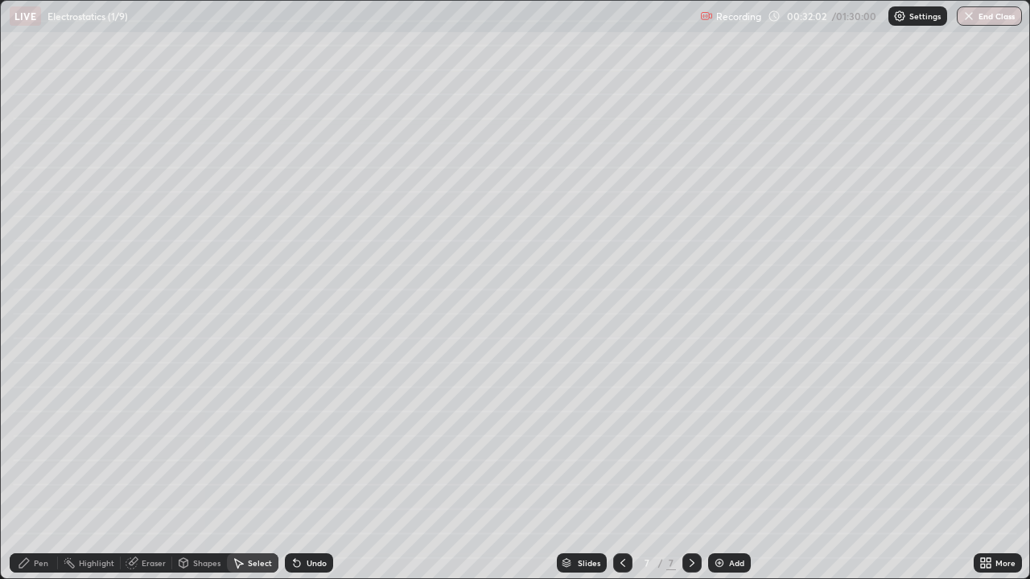
click at [30, 470] on icon at bounding box center [24, 563] width 13 height 13
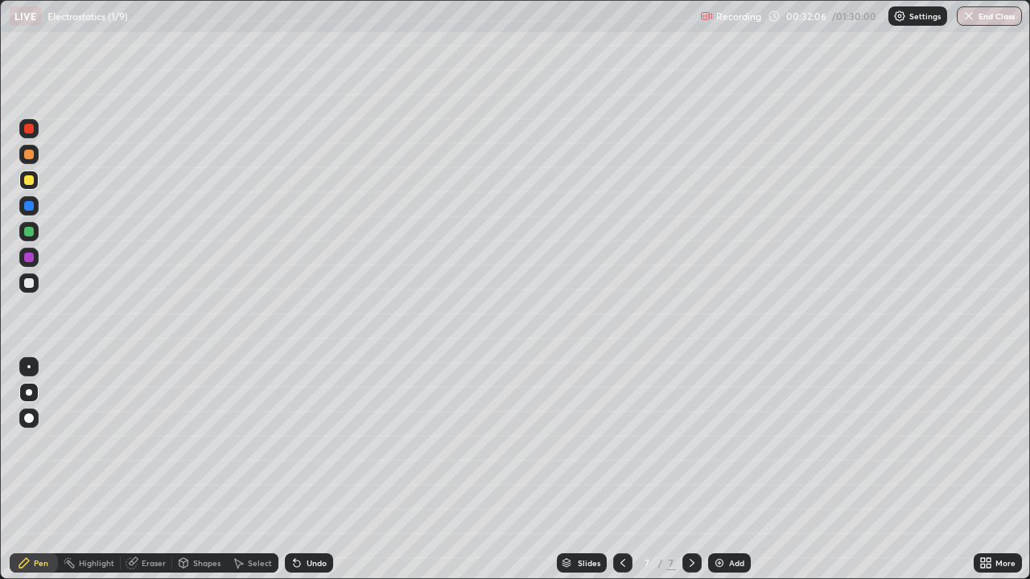
click at [30, 205] on div at bounding box center [29, 206] width 10 height 10
click at [988, 470] on icon at bounding box center [988, 566] width 4 height 4
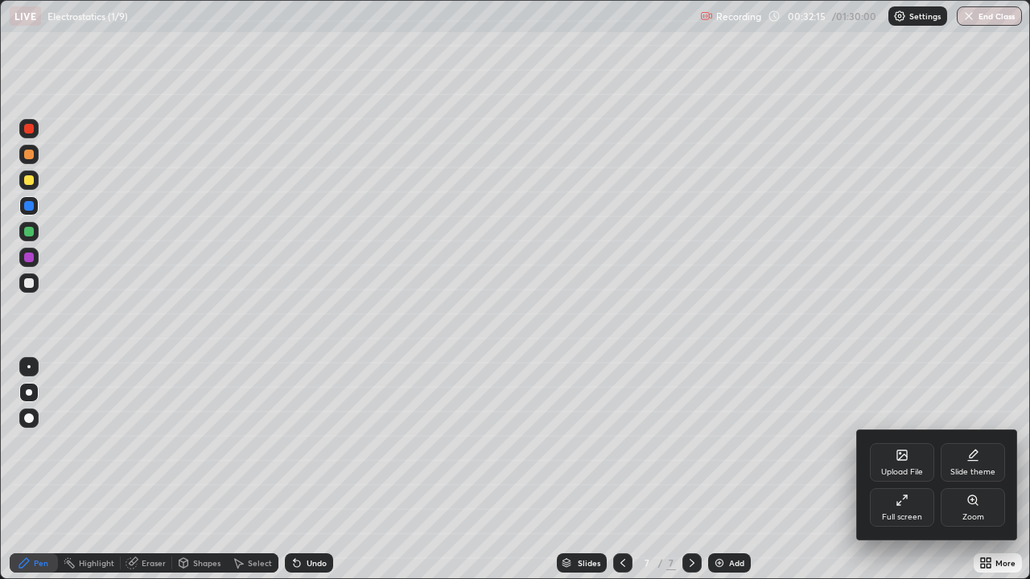
click at [881, 470] on div "Full screen" at bounding box center [902, 507] width 64 height 39
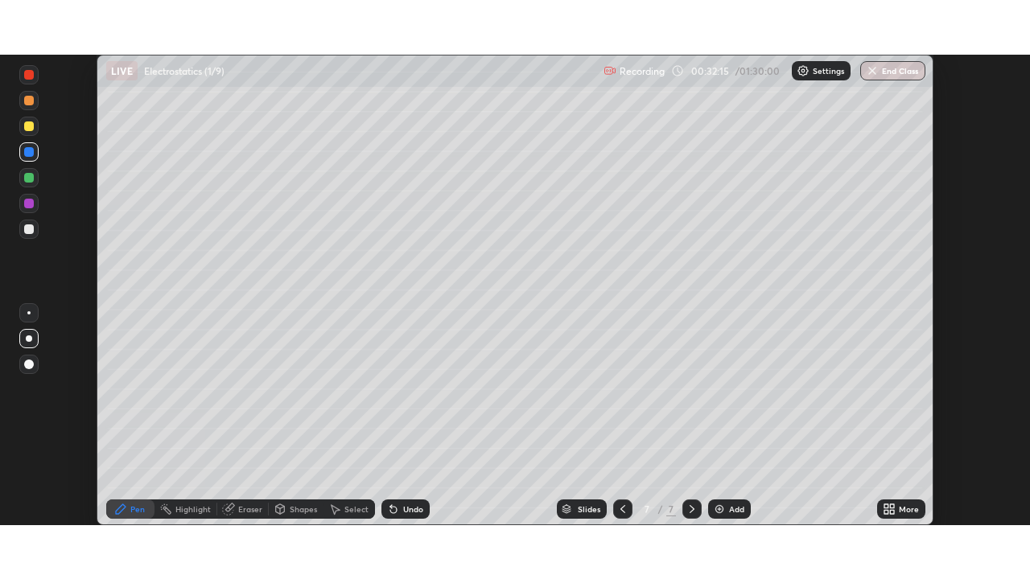
scroll to position [79982, 79423]
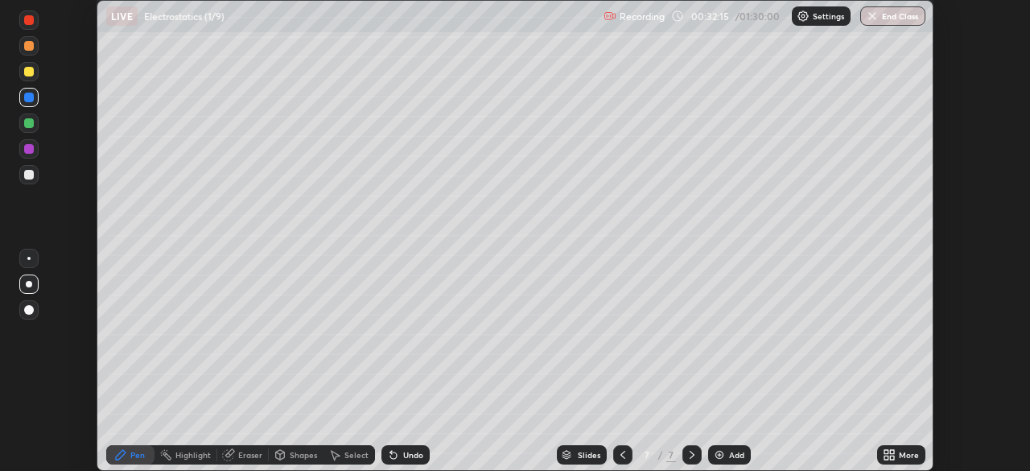
click at [891, 457] on icon at bounding box center [892, 457] width 4 height 4
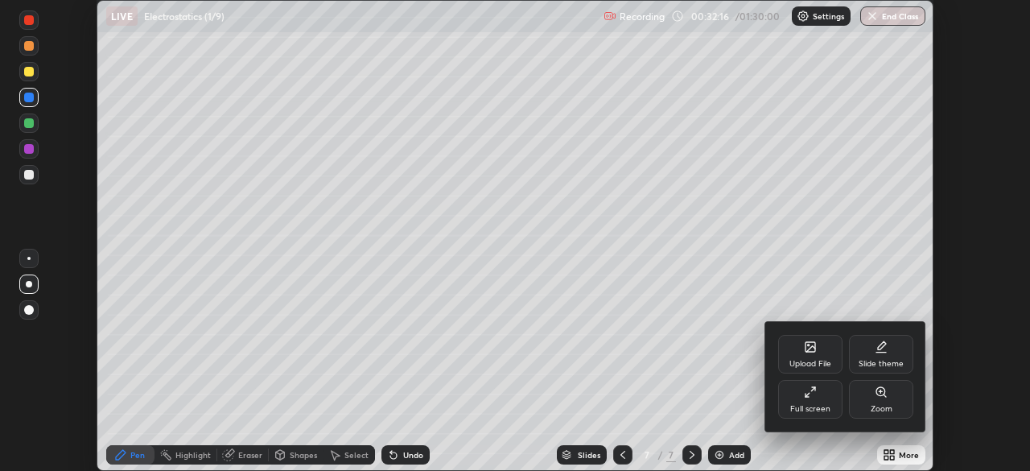
click at [818, 398] on div "Full screen" at bounding box center [810, 399] width 64 height 39
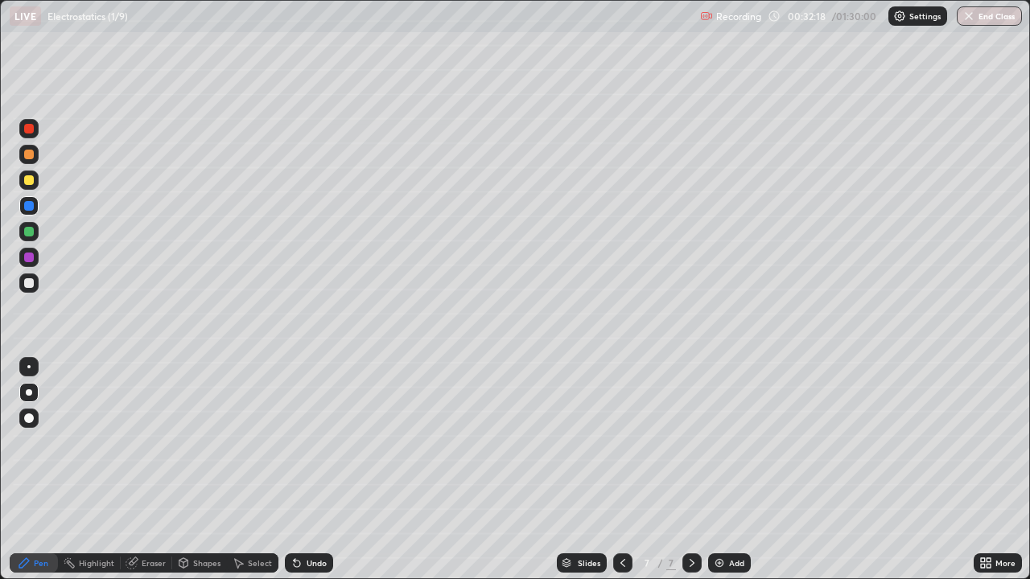
click at [27, 282] on div at bounding box center [29, 283] width 10 height 10
click at [197, 470] on div "Shapes" at bounding box center [206, 563] width 27 height 8
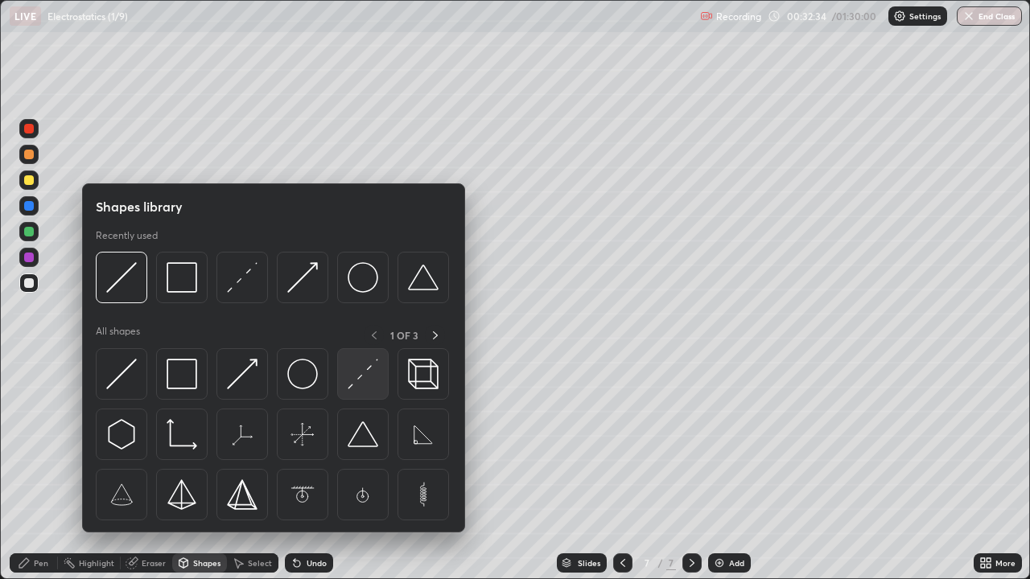
click at [364, 386] on img at bounding box center [363, 374] width 31 height 31
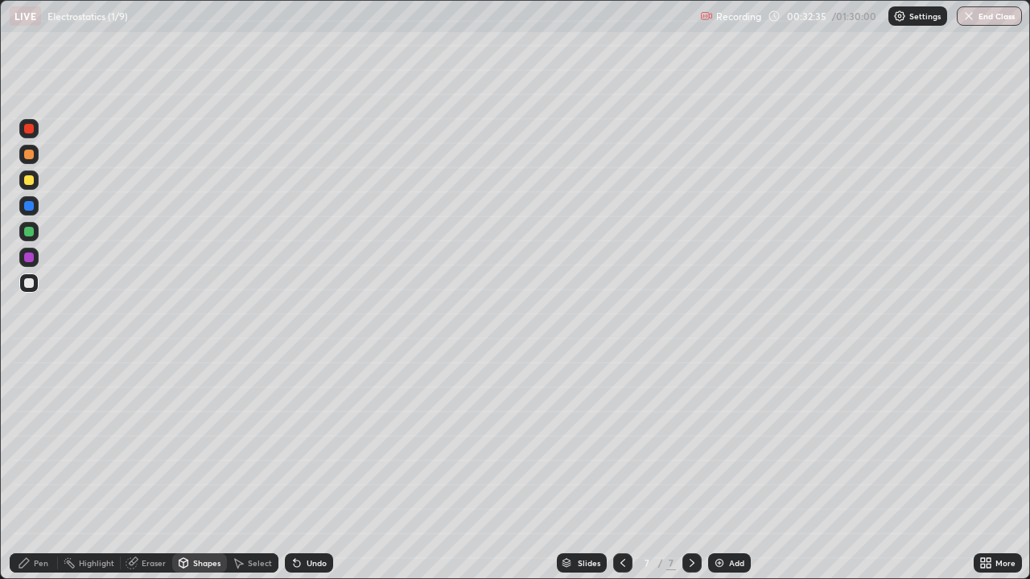
click at [29, 232] on div at bounding box center [29, 232] width 10 height 10
click at [307, 470] on div "Undo" at bounding box center [309, 563] width 48 height 19
click at [34, 470] on div "Pen" at bounding box center [41, 563] width 14 height 8
click at [146, 470] on div "Eraser" at bounding box center [154, 563] width 24 height 8
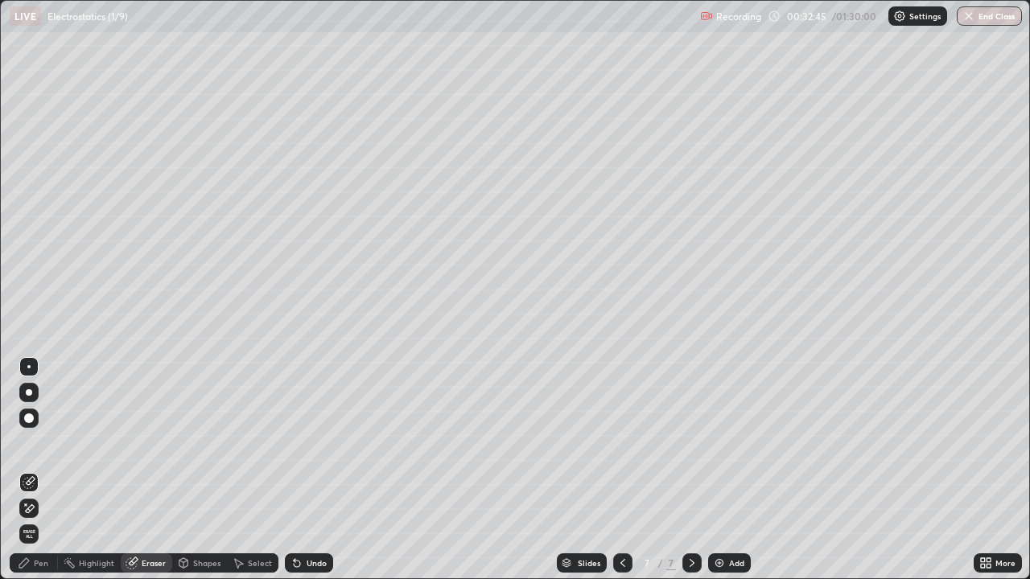
click at [39, 470] on div "Pen" at bounding box center [41, 563] width 14 height 8
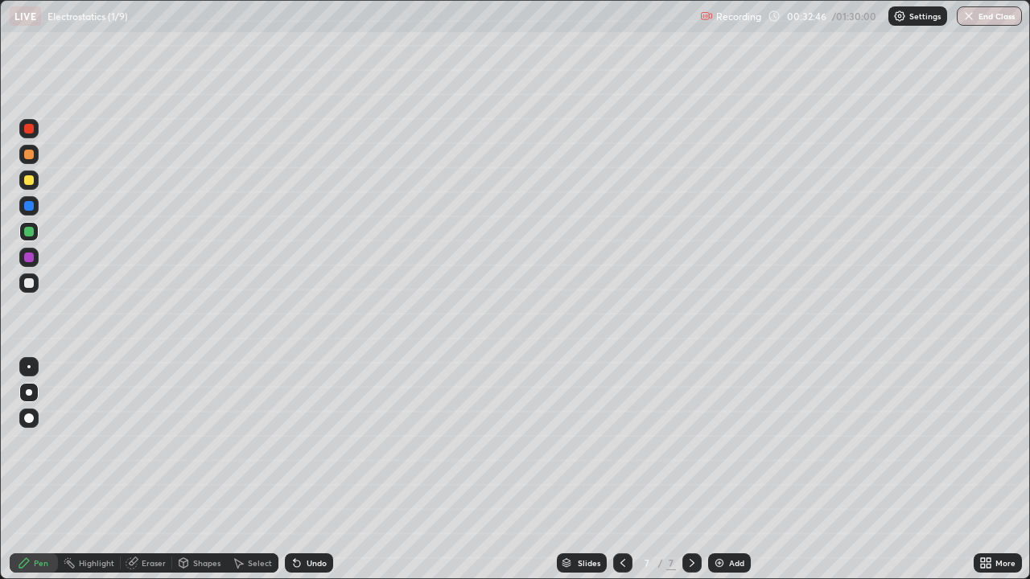
click at [29, 278] on div at bounding box center [29, 283] width 10 height 10
click at [26, 253] on div at bounding box center [29, 258] width 10 height 10
click at [30, 283] on div at bounding box center [29, 283] width 10 height 10
click at [30, 233] on div at bounding box center [29, 232] width 10 height 10
click at [35, 282] on div at bounding box center [28, 283] width 19 height 19
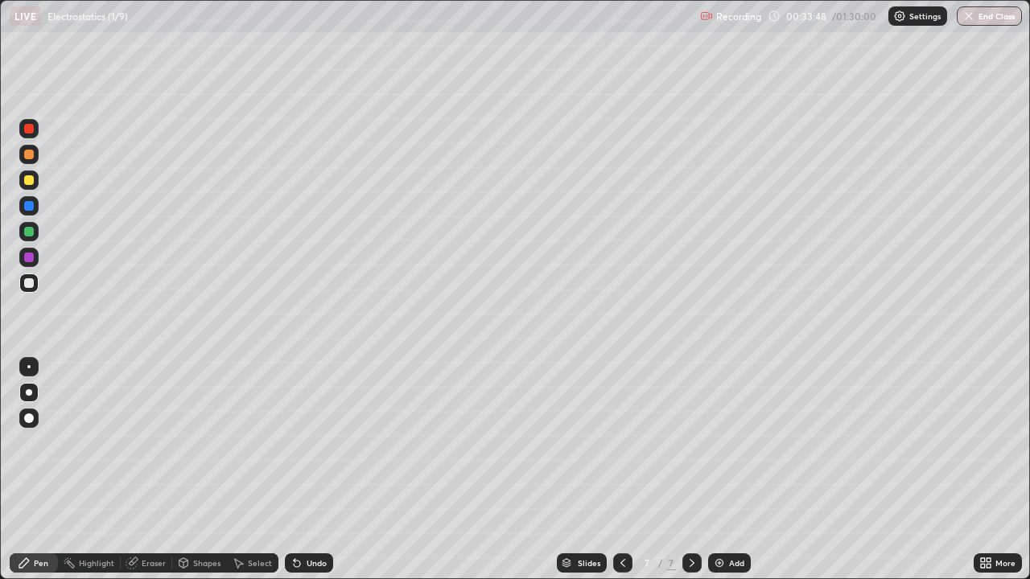
click at [319, 470] on div "Undo" at bounding box center [317, 563] width 20 height 8
click at [151, 470] on div "Eraser" at bounding box center [154, 563] width 24 height 8
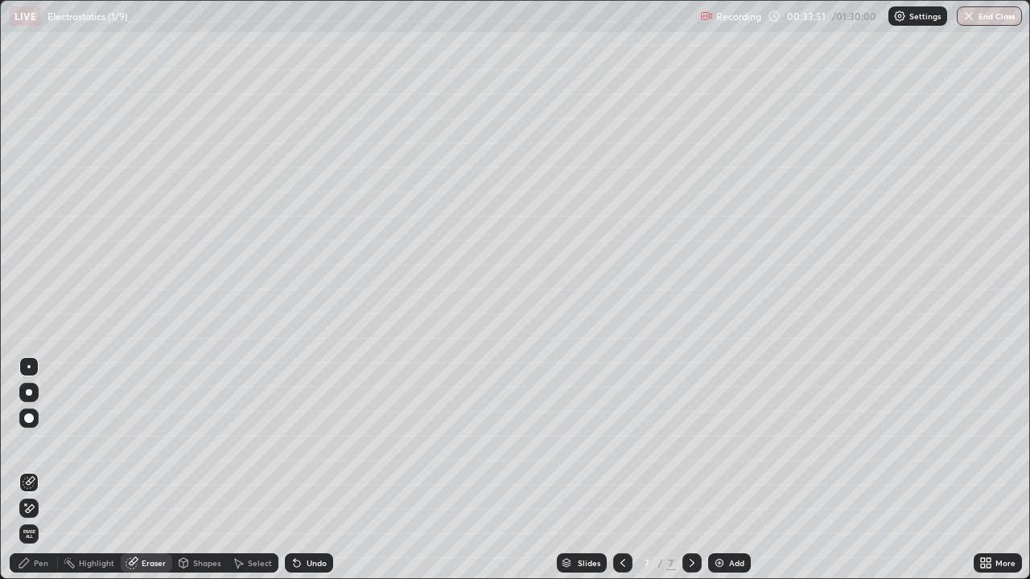
click at [41, 470] on div "Pen" at bounding box center [34, 563] width 48 height 19
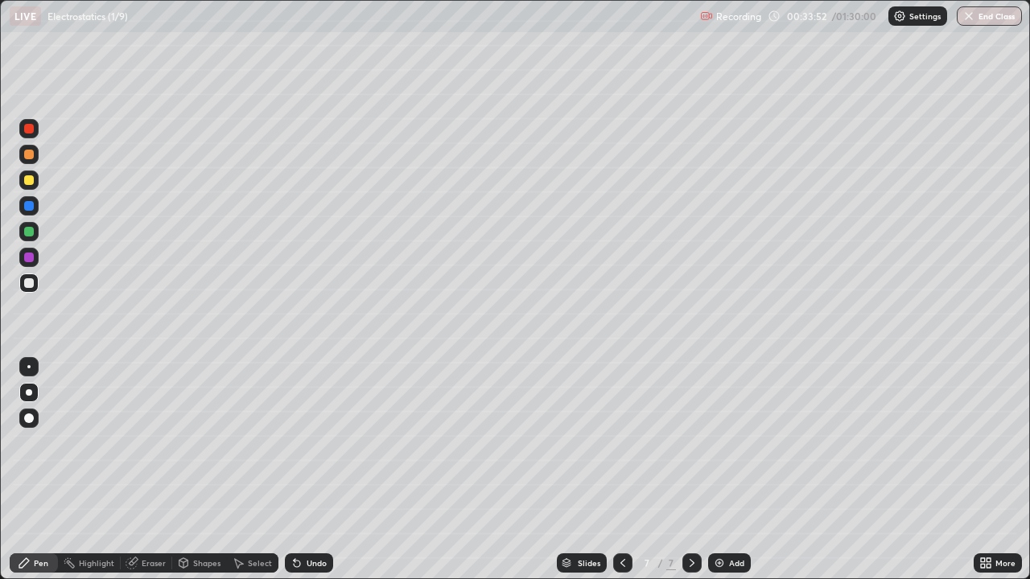
click at [35, 182] on div at bounding box center [28, 180] width 19 height 19
click at [31, 282] on div at bounding box center [29, 283] width 10 height 10
click at [23, 283] on div at bounding box center [28, 283] width 19 height 19
click at [28, 229] on div at bounding box center [29, 232] width 10 height 10
click at [30, 280] on div at bounding box center [29, 283] width 10 height 10
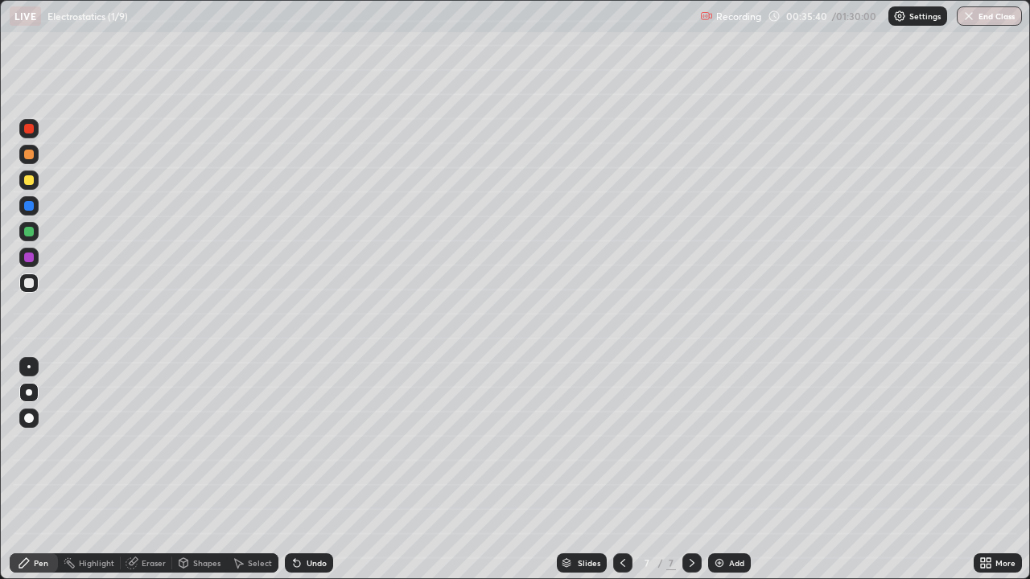
click at [156, 470] on div "Eraser" at bounding box center [154, 563] width 24 height 8
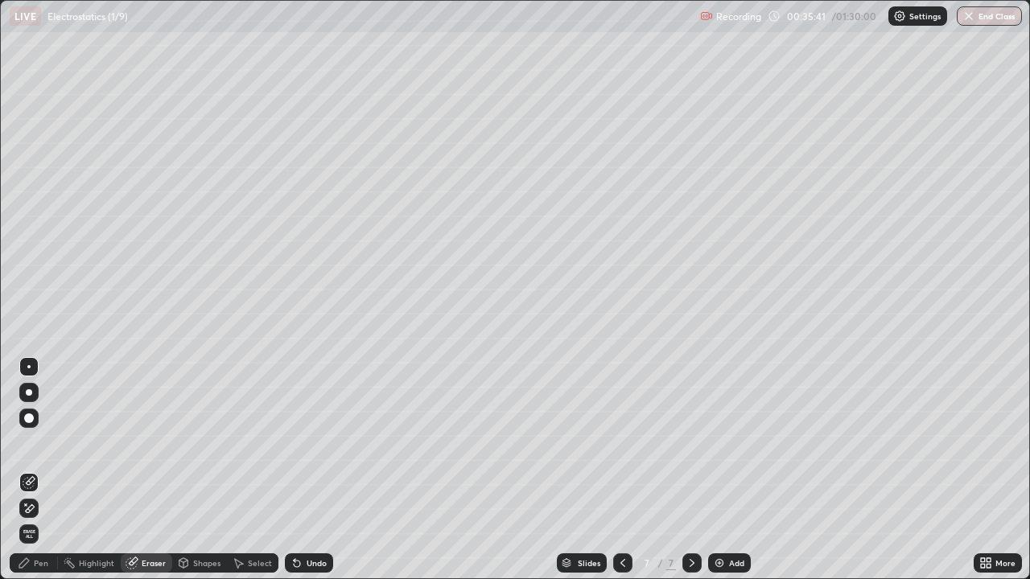
click at [26, 470] on icon at bounding box center [26, 505] width 2 height 2
click at [32, 470] on div "Pen" at bounding box center [34, 563] width 48 height 19
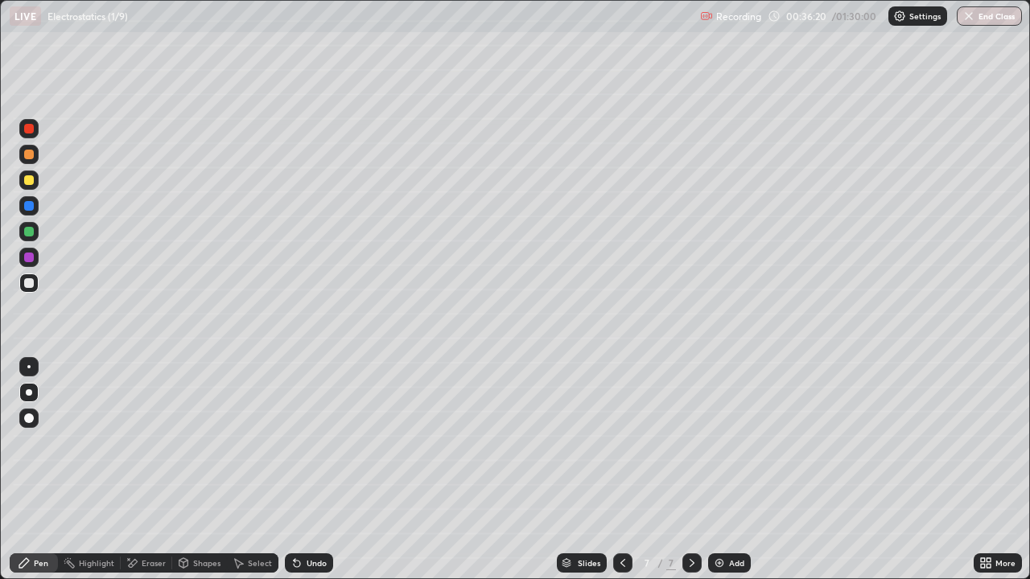
click at [716, 470] on img at bounding box center [719, 563] width 13 height 13
click at [30, 178] on div at bounding box center [29, 180] width 10 height 10
click at [195, 470] on div "Shapes" at bounding box center [199, 563] width 55 height 19
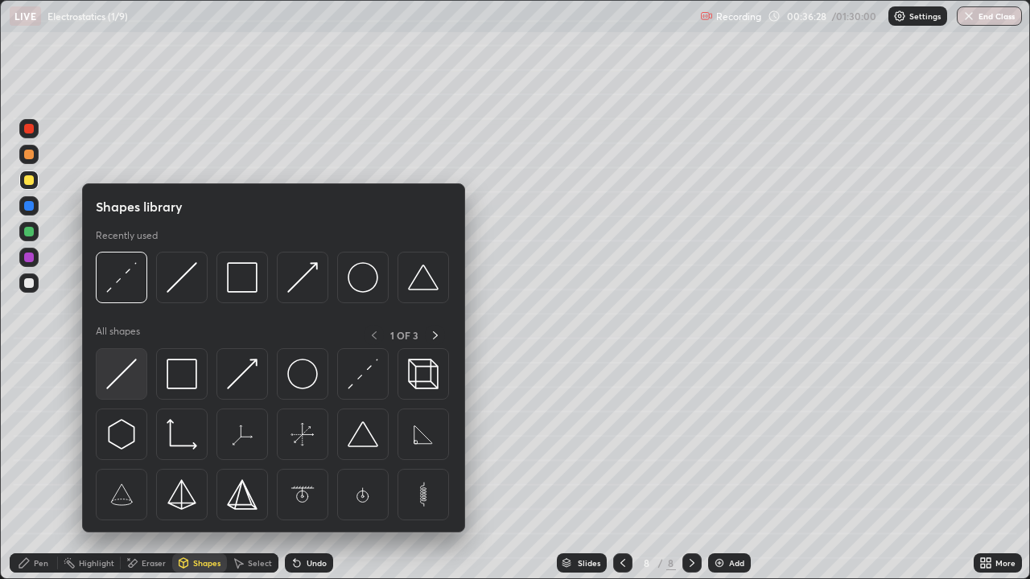
click at [130, 377] on img at bounding box center [121, 374] width 31 height 31
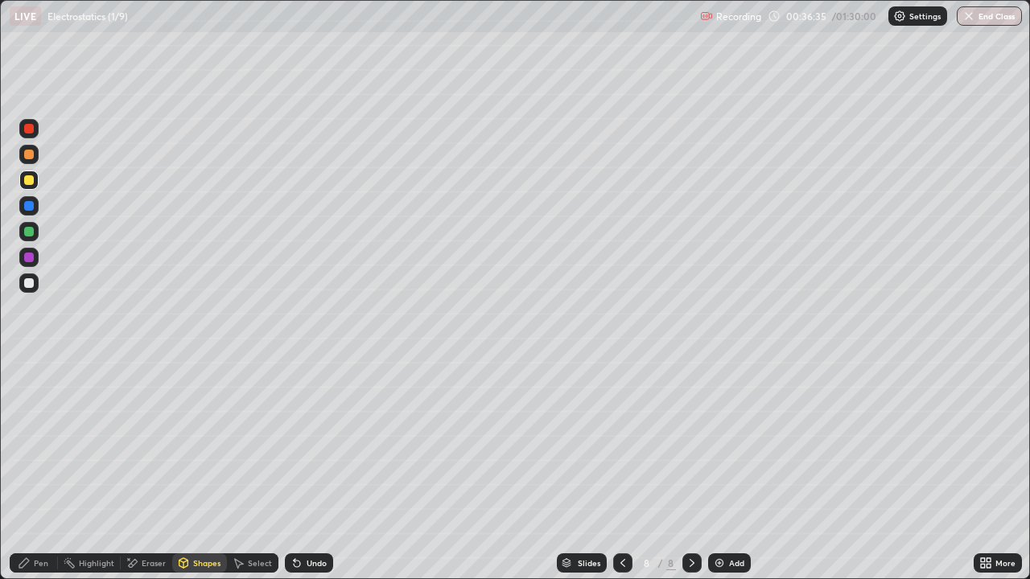
click at [150, 470] on div "Eraser" at bounding box center [154, 563] width 24 height 8
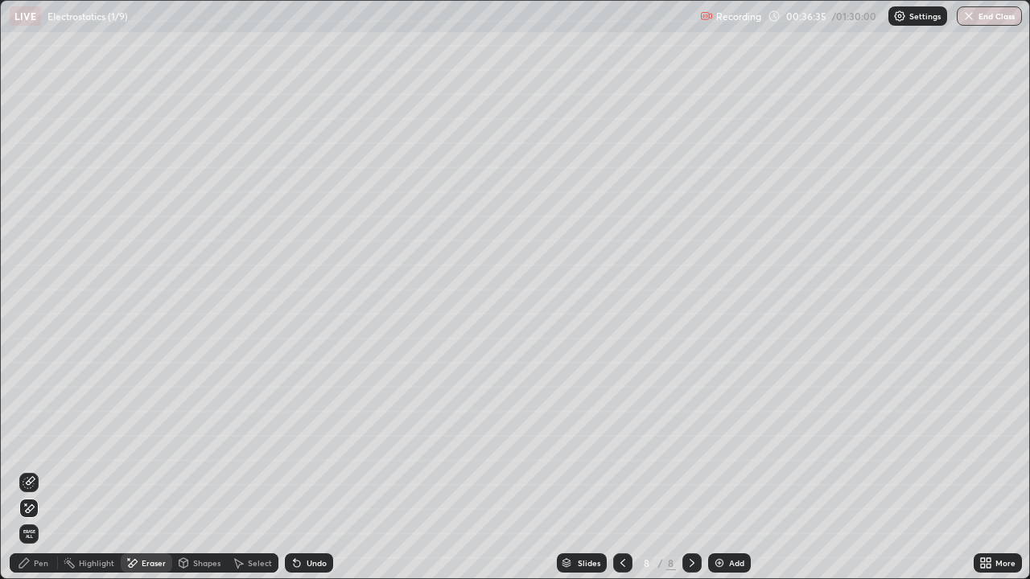
click at [32, 470] on icon at bounding box center [29, 482] width 13 height 13
click at [37, 470] on div "Pen" at bounding box center [41, 563] width 14 height 8
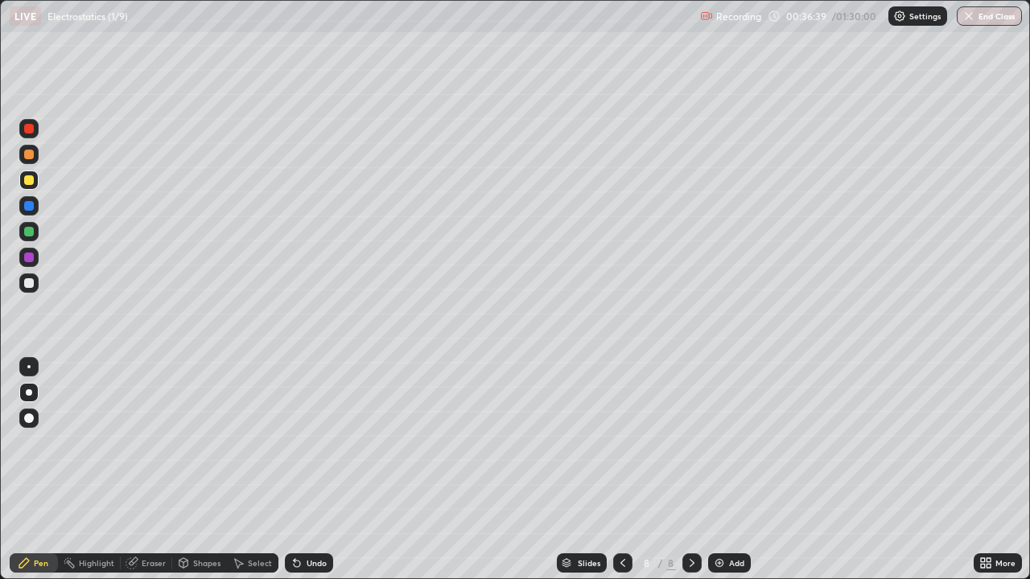
click at [27, 282] on div at bounding box center [29, 283] width 10 height 10
click at [307, 470] on div "Undo" at bounding box center [317, 563] width 20 height 8
click at [31, 187] on div at bounding box center [28, 180] width 19 height 19
click at [30, 283] on div at bounding box center [29, 283] width 10 height 10
click at [30, 209] on div at bounding box center [29, 206] width 10 height 10
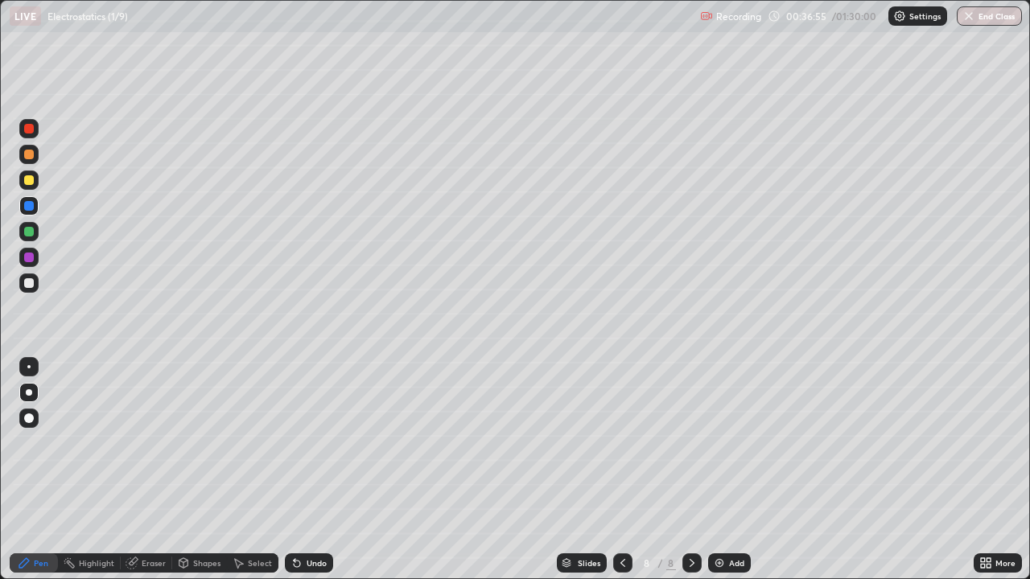
click at [29, 284] on div at bounding box center [29, 283] width 10 height 10
click at [307, 470] on div "Undo" at bounding box center [317, 563] width 20 height 8
click at [208, 470] on div "Shapes" at bounding box center [206, 563] width 27 height 8
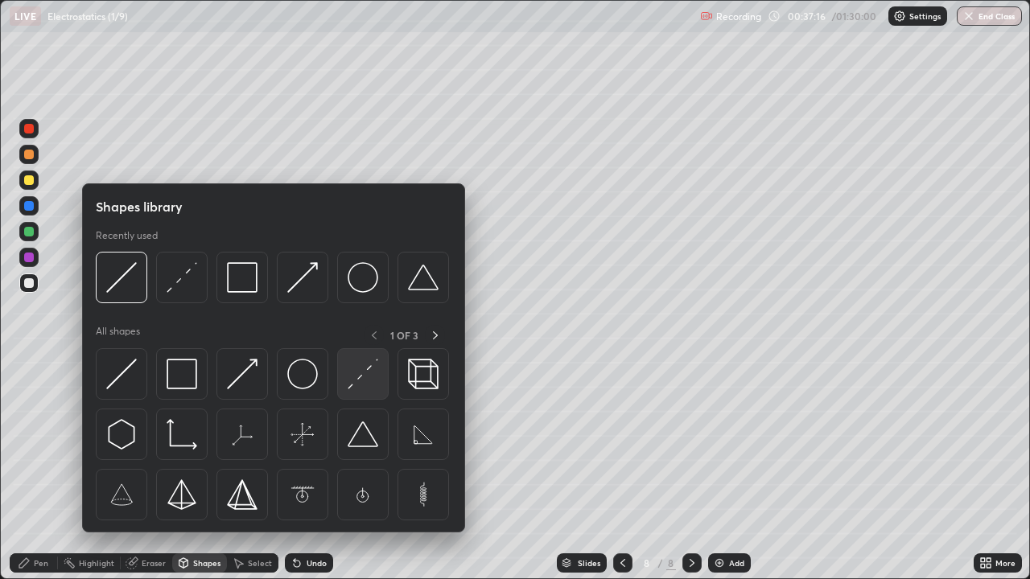
click at [352, 392] on div at bounding box center [362, 373] width 51 height 51
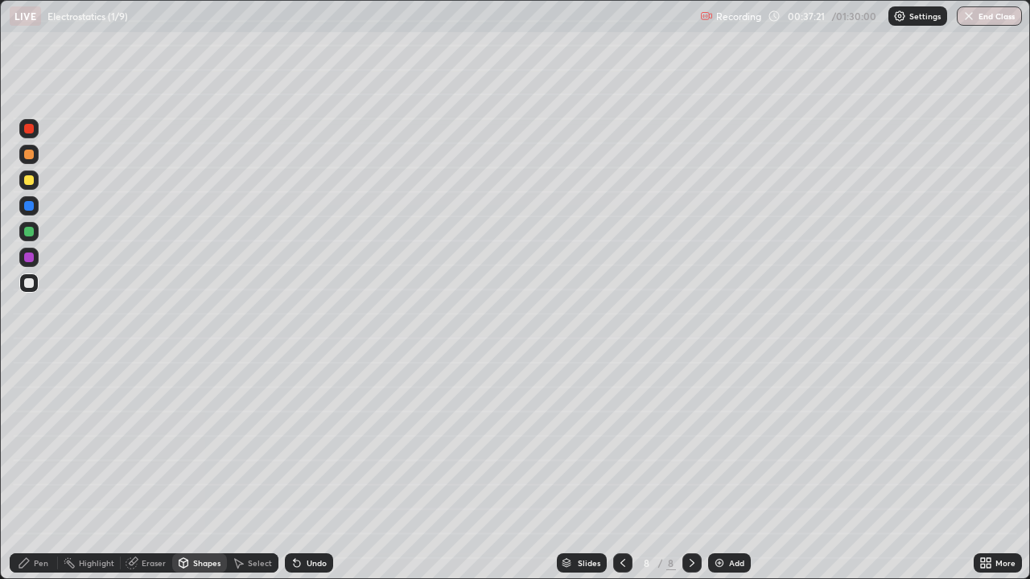
click at [35, 470] on div "Pen" at bounding box center [41, 563] width 14 height 8
click at [27, 253] on div at bounding box center [29, 258] width 10 height 10
click at [31, 282] on div at bounding box center [29, 283] width 10 height 10
click at [32, 258] on div at bounding box center [29, 258] width 10 height 10
click at [31, 285] on div at bounding box center [29, 283] width 10 height 10
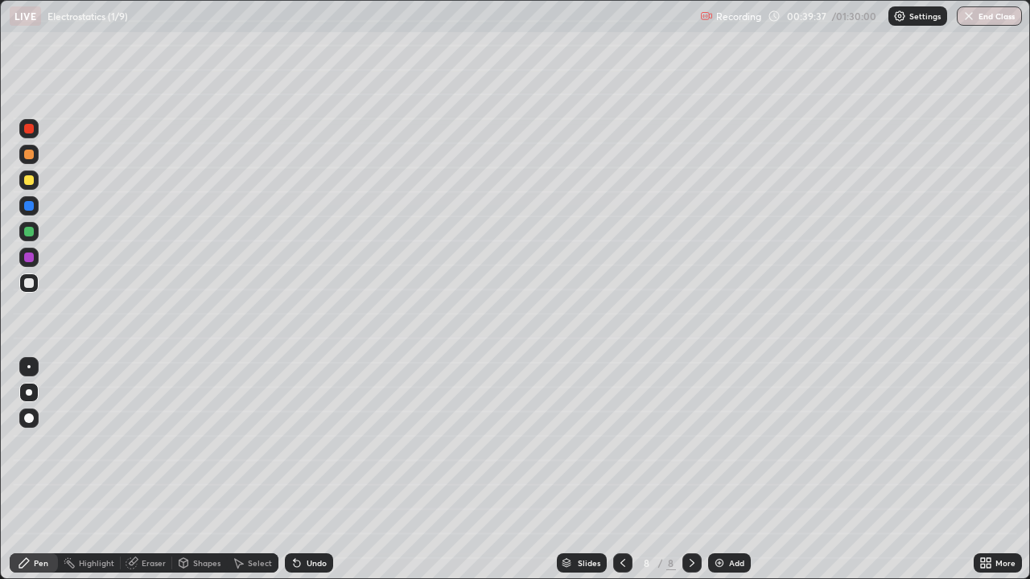
click at [732, 470] on div "Add" at bounding box center [736, 563] width 15 height 8
click at [31, 184] on div at bounding box center [29, 180] width 10 height 10
click at [323, 470] on div "Undo" at bounding box center [317, 563] width 20 height 8
click at [314, 470] on div "Undo" at bounding box center [317, 563] width 20 height 8
click at [193, 470] on div "Shapes" at bounding box center [206, 563] width 27 height 8
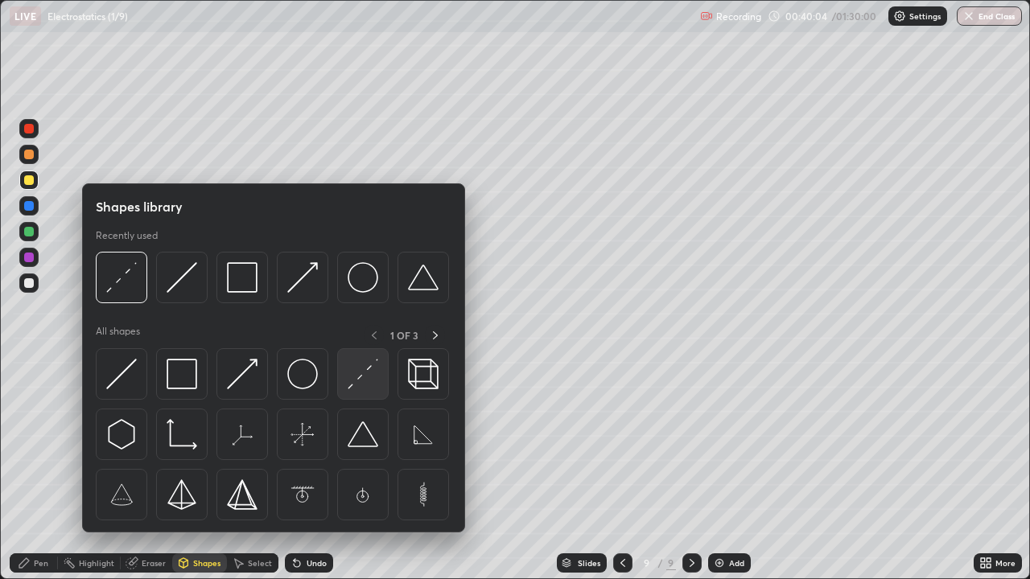
click at [357, 377] on img at bounding box center [363, 374] width 31 height 31
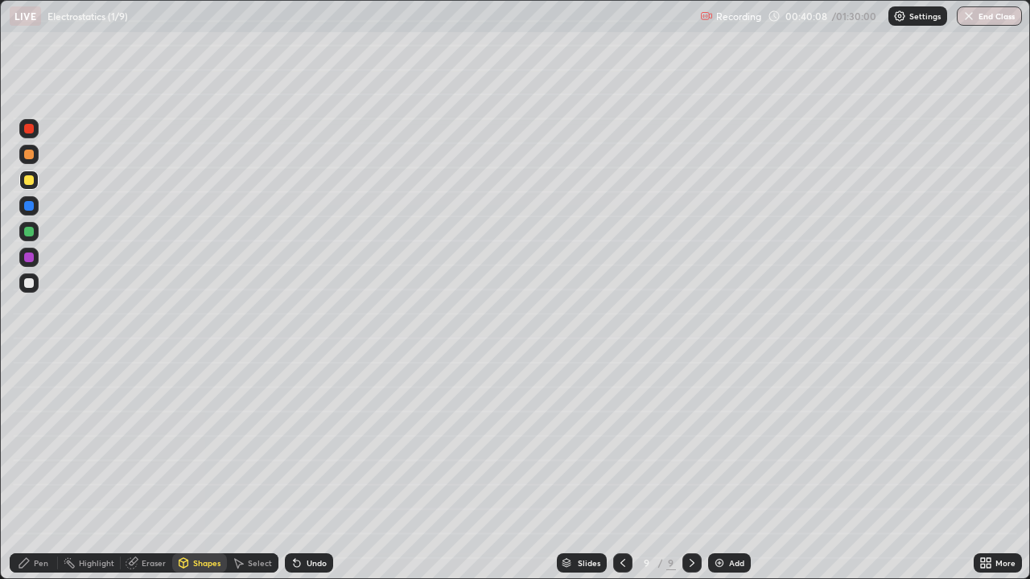
click at [193, 470] on div "Shapes" at bounding box center [206, 563] width 27 height 8
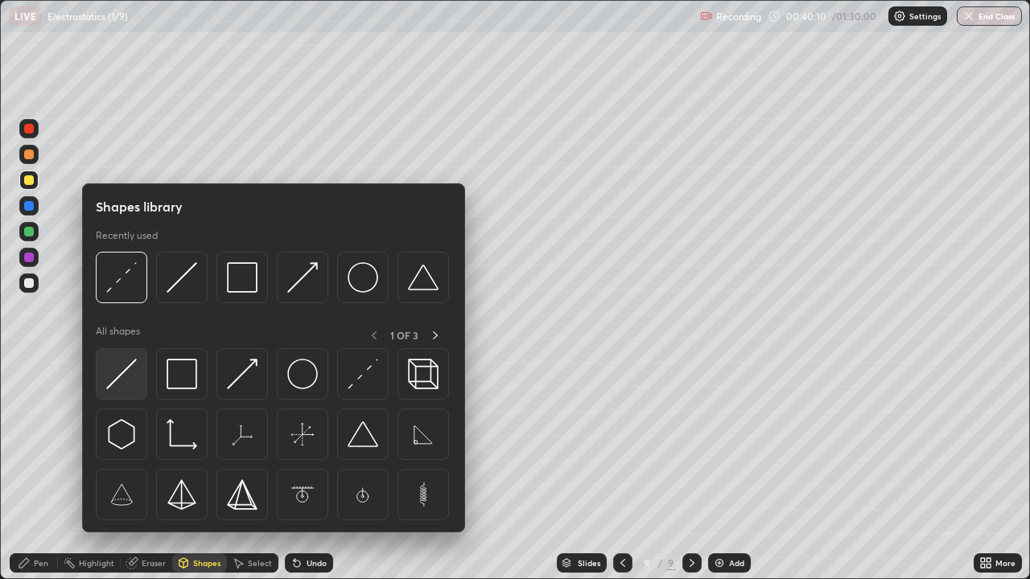
click at [132, 381] on img at bounding box center [121, 374] width 31 height 31
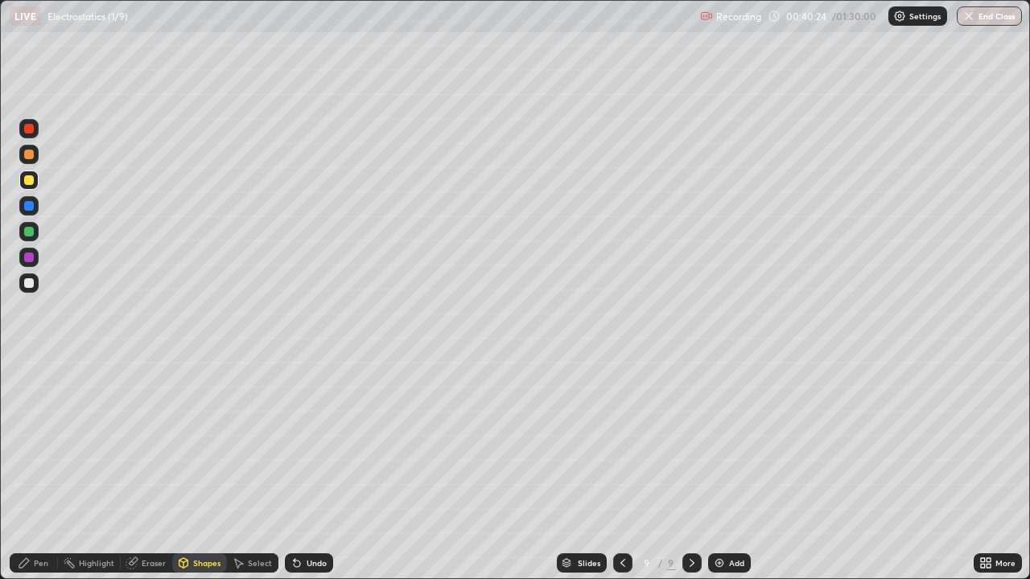
click at [313, 470] on div "Undo" at bounding box center [317, 563] width 20 height 8
click at [33, 209] on div at bounding box center [29, 206] width 10 height 10
click at [29, 179] on div at bounding box center [29, 180] width 10 height 10
click at [185, 470] on icon at bounding box center [183, 563] width 9 height 10
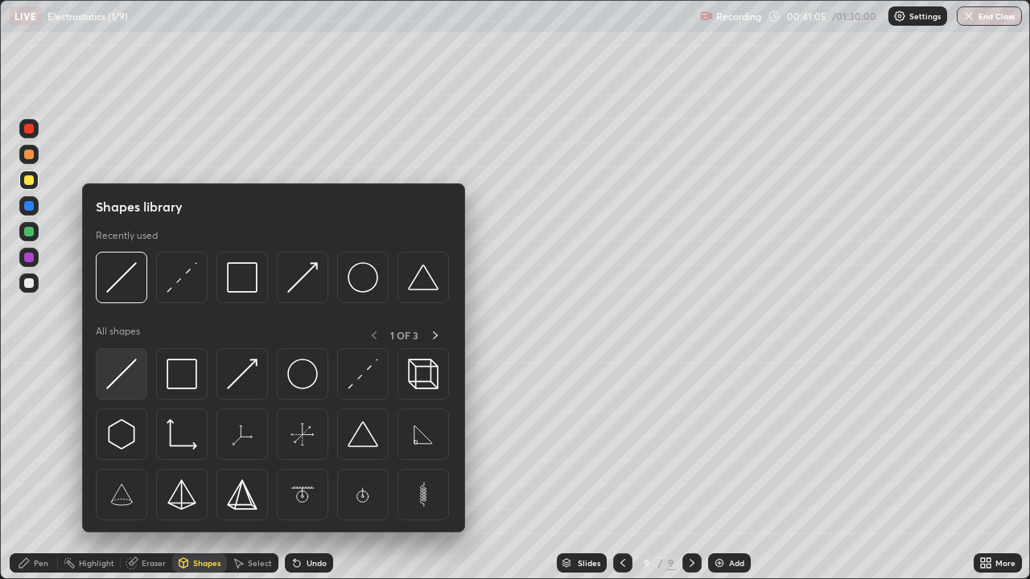
click at [126, 378] on img at bounding box center [121, 374] width 31 height 31
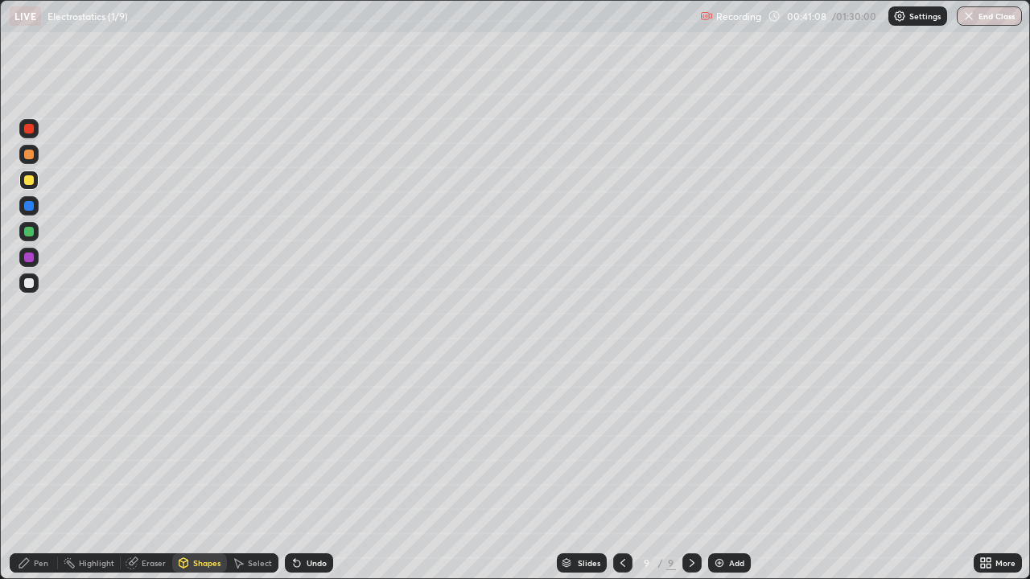
click at [41, 470] on div "Pen" at bounding box center [41, 563] width 14 height 8
click at [30, 158] on div at bounding box center [29, 155] width 10 height 10
click at [27, 283] on div at bounding box center [29, 283] width 10 height 10
click at [33, 232] on div at bounding box center [29, 232] width 10 height 10
click at [303, 470] on div "Undo" at bounding box center [309, 563] width 48 height 19
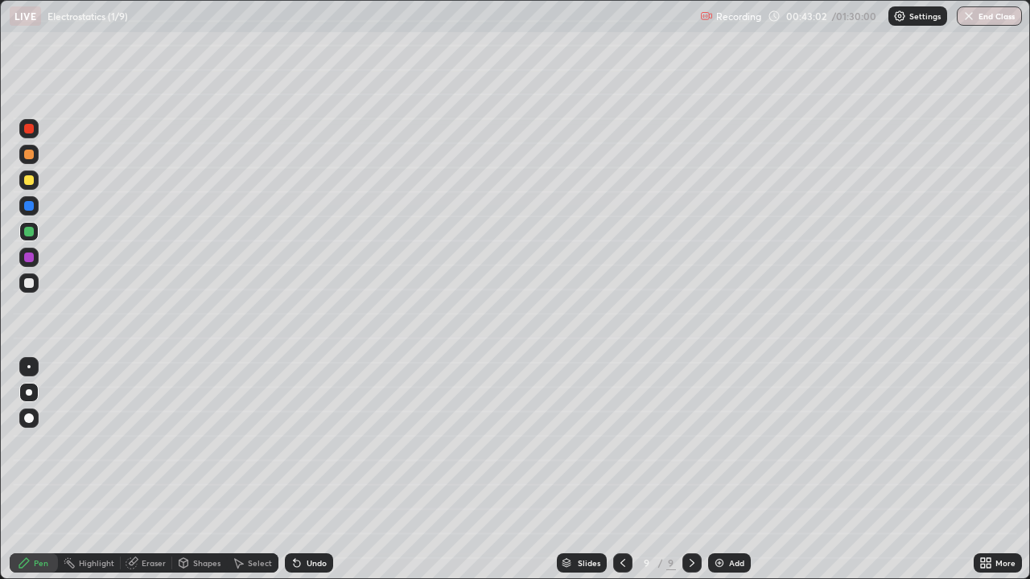
click at [32, 178] on div at bounding box center [29, 180] width 10 height 10
click at [309, 470] on div "Undo" at bounding box center [309, 563] width 48 height 19
click at [209, 470] on div "Shapes" at bounding box center [199, 563] width 55 height 19
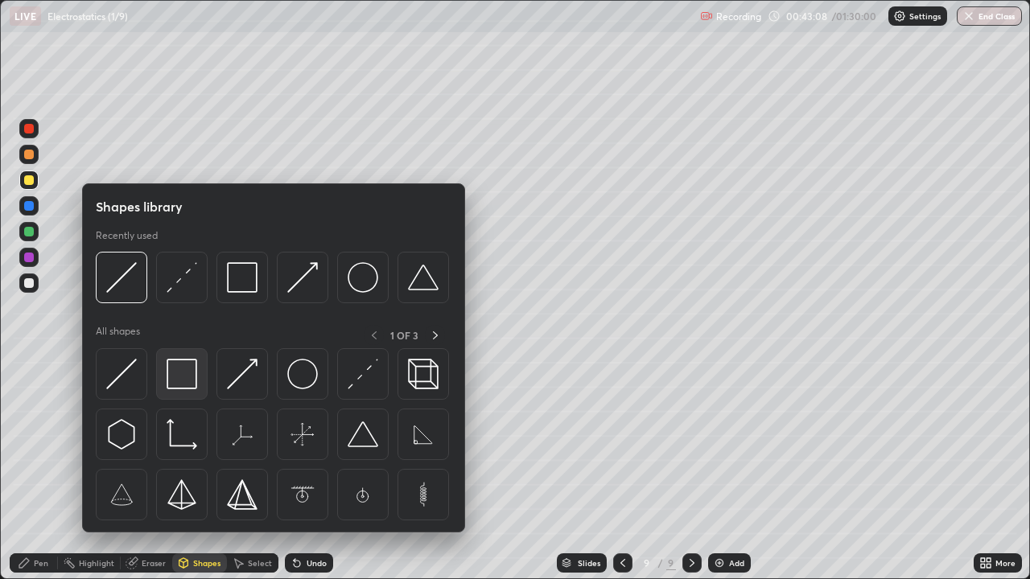
click at [179, 370] on img at bounding box center [182, 374] width 31 height 31
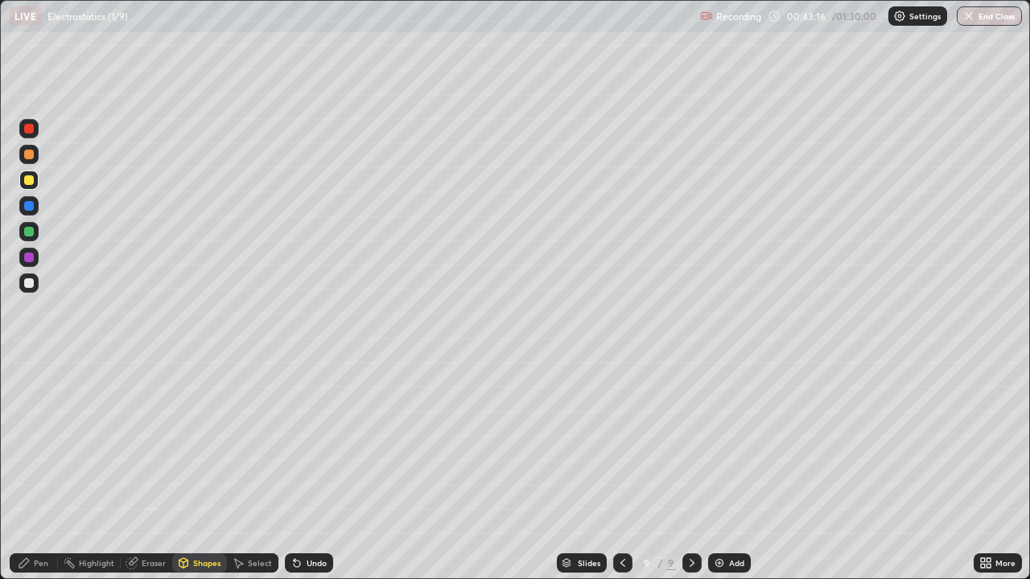
click at [317, 470] on div "Undo" at bounding box center [309, 563] width 48 height 19
click at [204, 470] on div "Shapes" at bounding box center [206, 563] width 27 height 8
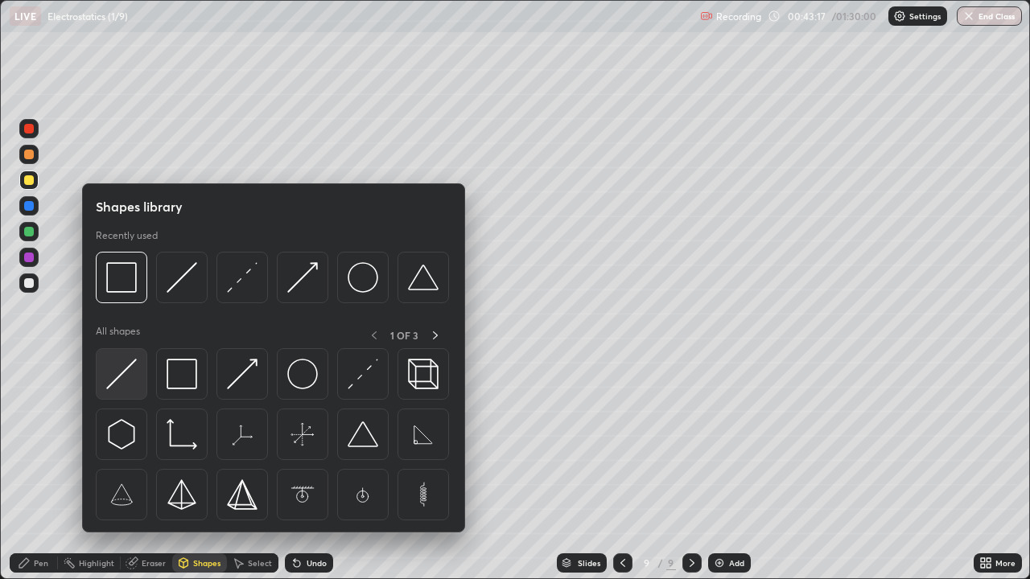
click at [135, 381] on img at bounding box center [121, 374] width 31 height 31
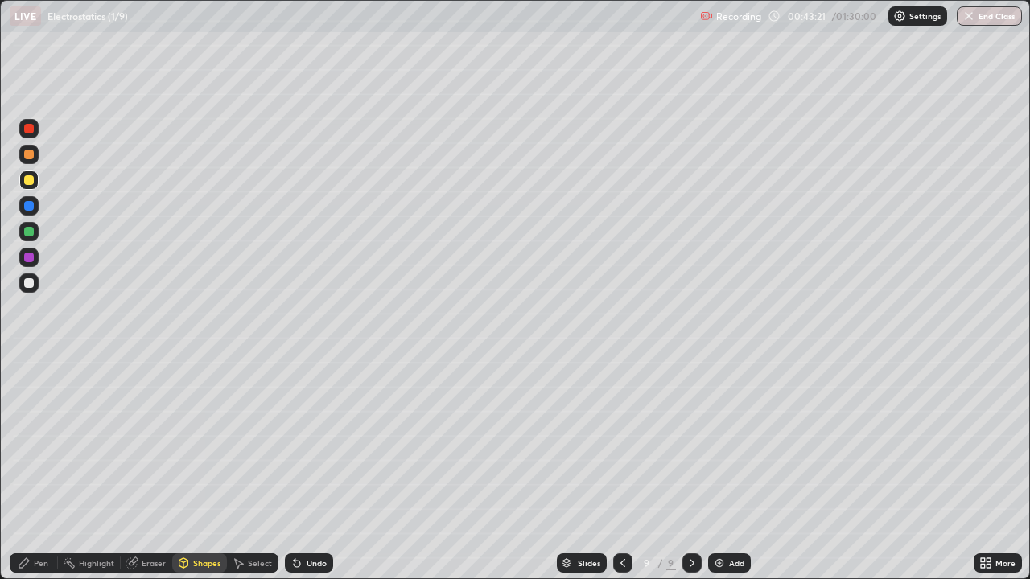
click at [41, 470] on div "Pen" at bounding box center [41, 563] width 14 height 8
click at [35, 276] on div at bounding box center [28, 283] width 19 height 19
click at [32, 205] on div at bounding box center [29, 206] width 10 height 10
click at [35, 284] on div at bounding box center [28, 283] width 19 height 19
click at [309, 470] on div "Undo" at bounding box center [317, 563] width 20 height 8
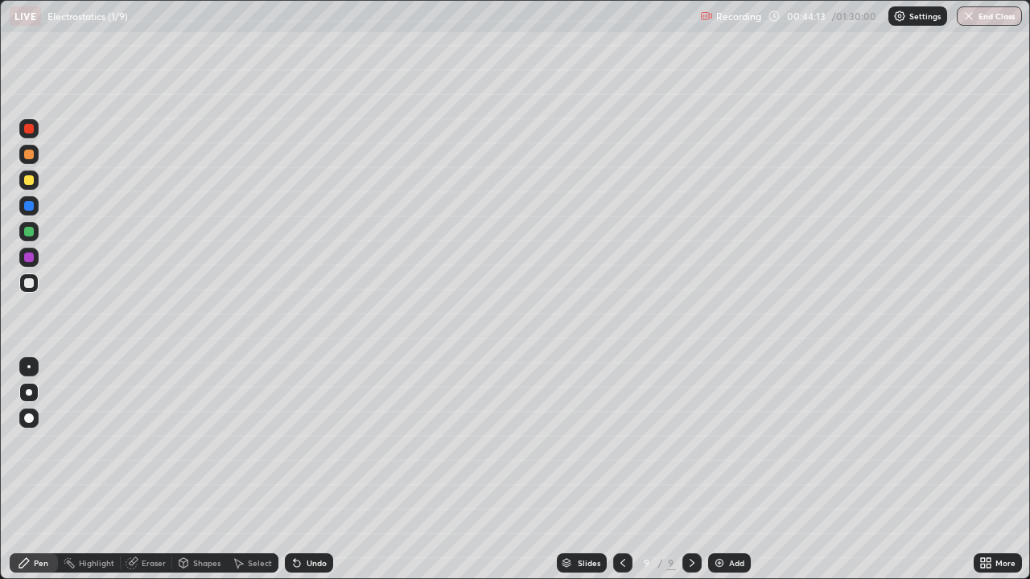
click at [33, 233] on div at bounding box center [29, 232] width 10 height 10
click at [28, 281] on div at bounding box center [29, 283] width 10 height 10
click at [26, 207] on div at bounding box center [29, 206] width 10 height 10
click at [193, 470] on div "Shapes" at bounding box center [206, 563] width 27 height 8
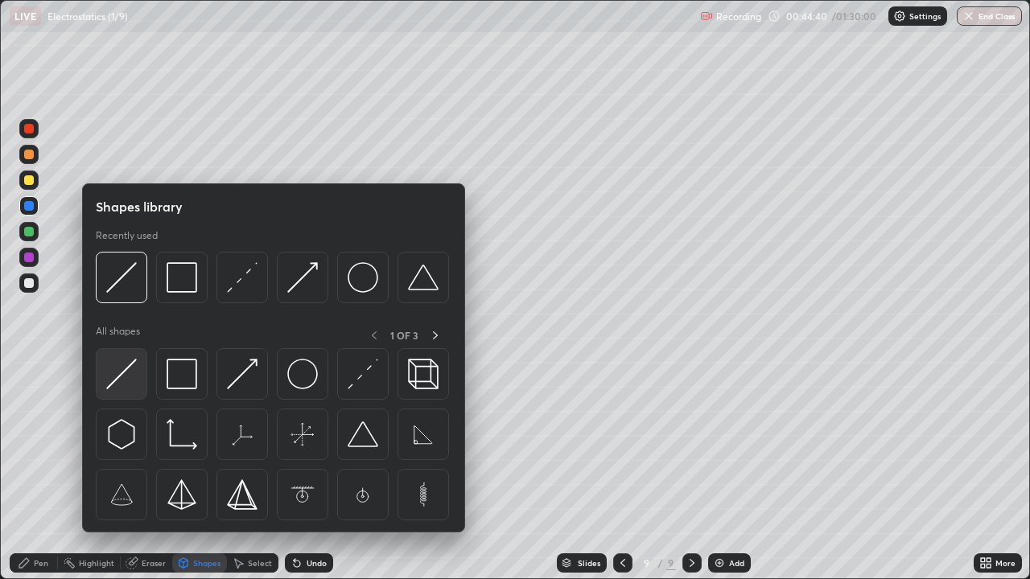
click at [130, 383] on img at bounding box center [121, 374] width 31 height 31
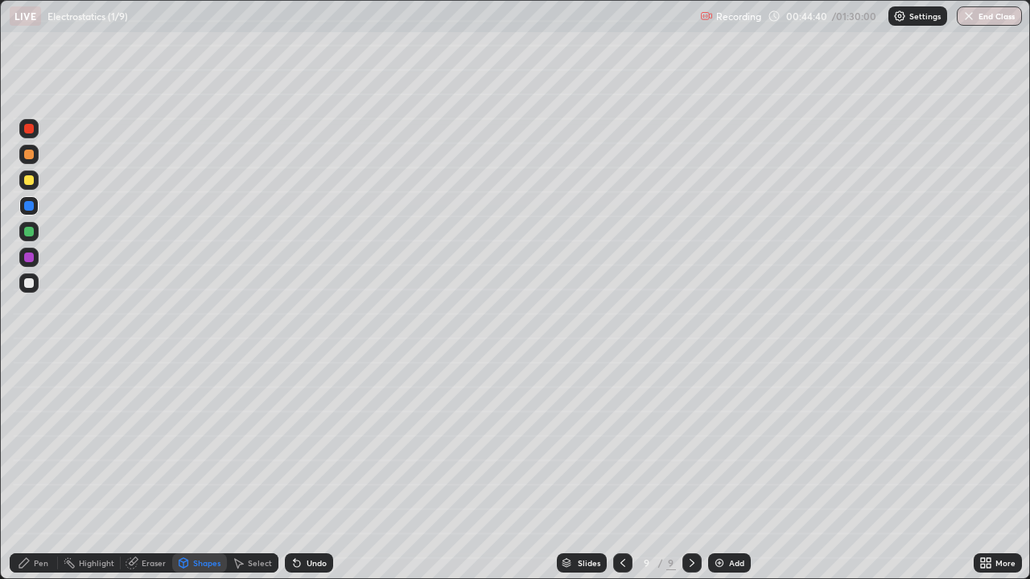
click at [25, 180] on div at bounding box center [29, 180] width 10 height 10
click at [28, 208] on div at bounding box center [29, 206] width 10 height 10
click at [32, 470] on div "Pen" at bounding box center [34, 563] width 48 height 19
click at [30, 233] on div at bounding box center [29, 232] width 10 height 10
click at [25, 286] on div at bounding box center [29, 283] width 10 height 10
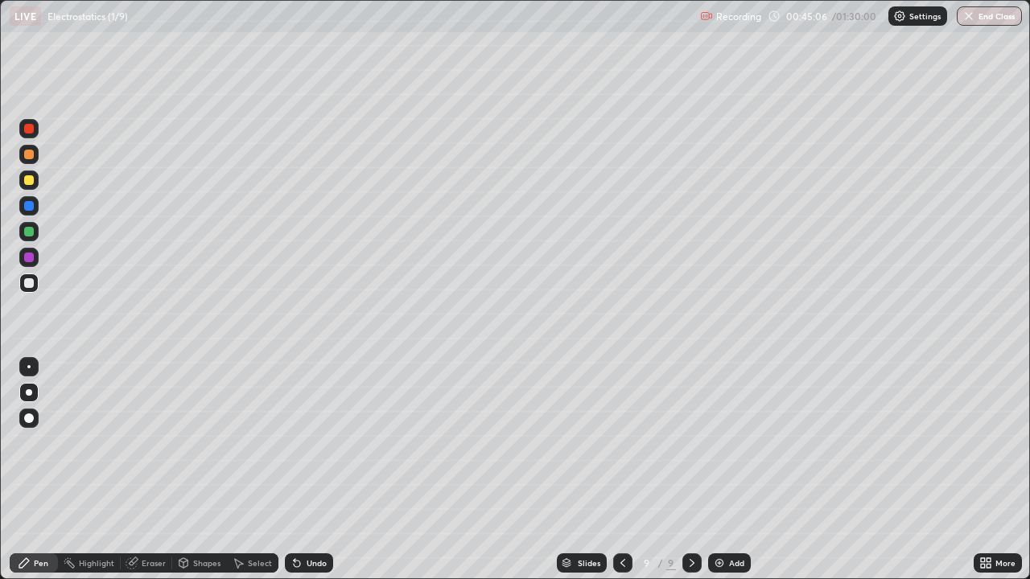
click at [301, 470] on div "Undo" at bounding box center [309, 563] width 48 height 19
click at [308, 470] on div "Undo" at bounding box center [317, 563] width 20 height 8
click at [31, 229] on div at bounding box center [29, 232] width 10 height 10
click at [32, 282] on div at bounding box center [29, 283] width 10 height 10
click at [155, 470] on div "Eraser" at bounding box center [154, 563] width 24 height 8
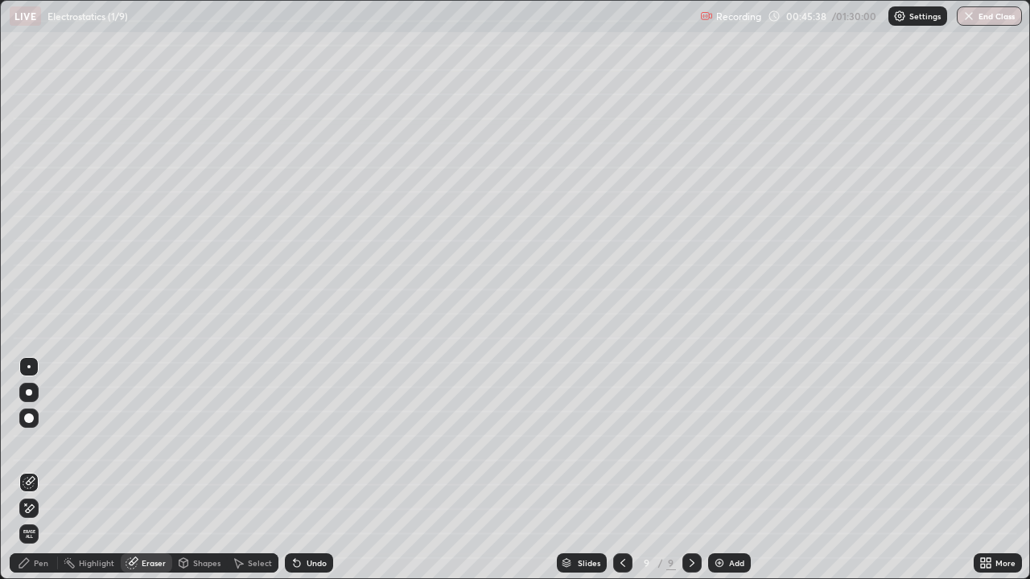
click at [40, 470] on div "Pen" at bounding box center [41, 563] width 14 height 8
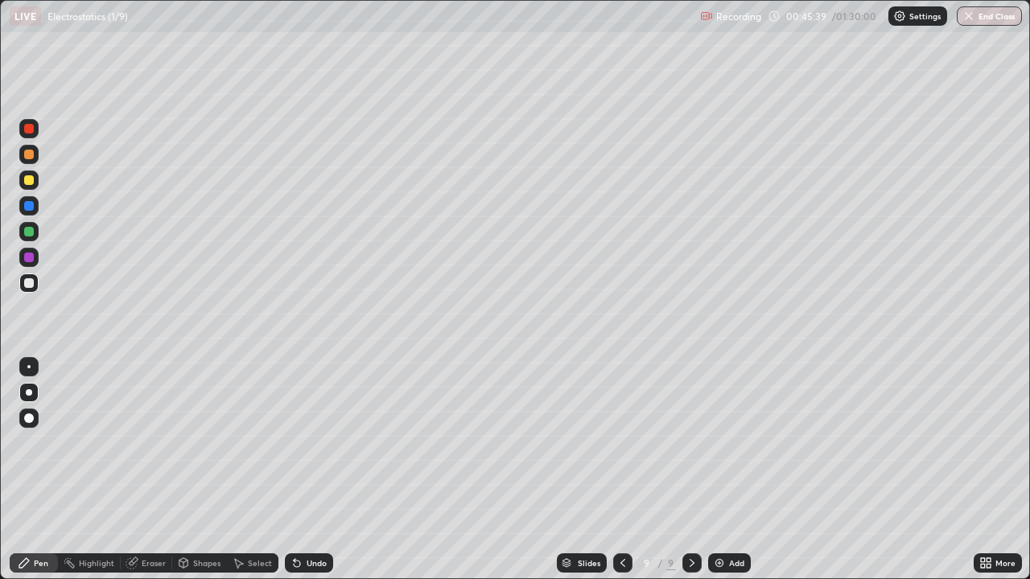
click at [26, 179] on div at bounding box center [29, 180] width 10 height 10
click at [33, 290] on div at bounding box center [28, 283] width 19 height 19
click at [27, 249] on div at bounding box center [28, 257] width 19 height 19
click at [30, 283] on div at bounding box center [29, 283] width 10 height 10
click at [27, 232] on div at bounding box center [29, 232] width 10 height 10
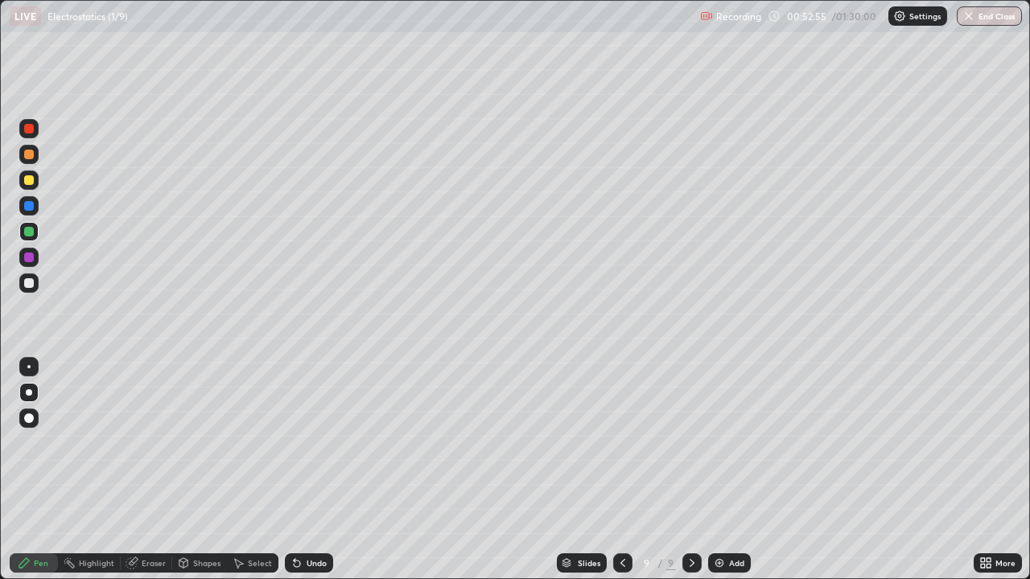
click at [26, 257] on div at bounding box center [29, 258] width 10 height 10
click at [729, 470] on div "Add" at bounding box center [736, 563] width 15 height 8
click at [30, 181] on div at bounding box center [29, 180] width 10 height 10
click at [30, 282] on div at bounding box center [29, 283] width 10 height 10
click at [26, 182] on div at bounding box center [29, 180] width 10 height 10
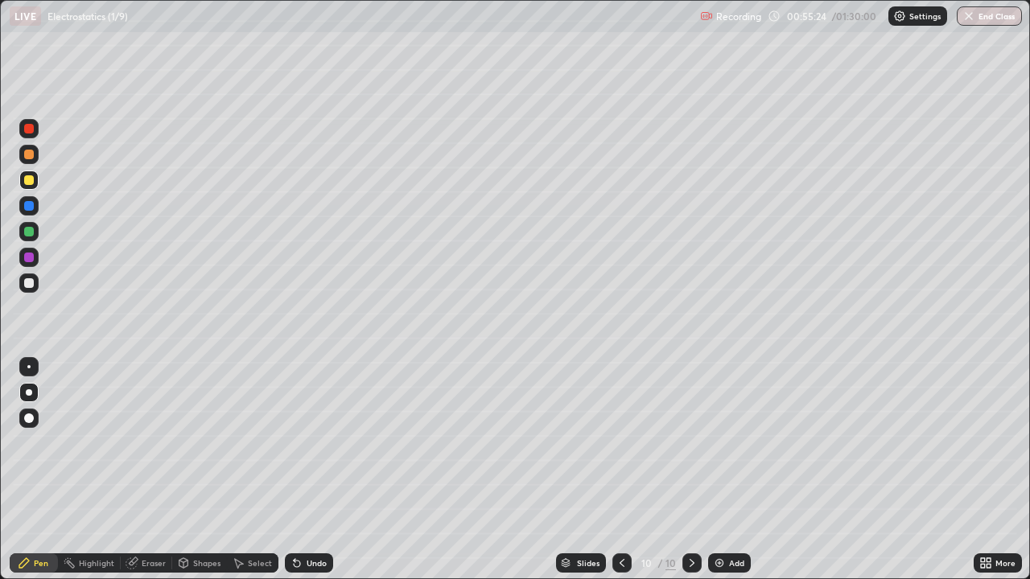
click at [28, 232] on div at bounding box center [29, 232] width 10 height 10
click at [24, 281] on div at bounding box center [29, 283] width 10 height 10
click at [26, 179] on div at bounding box center [29, 180] width 10 height 10
click at [133, 470] on icon at bounding box center [131, 563] width 10 height 10
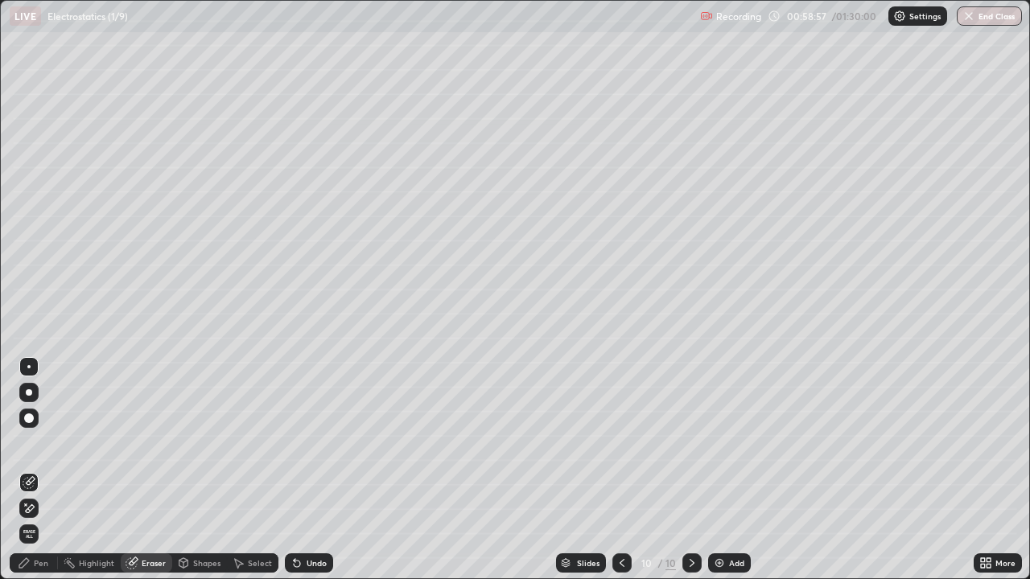
click at [37, 470] on div "Pen" at bounding box center [41, 563] width 14 height 8
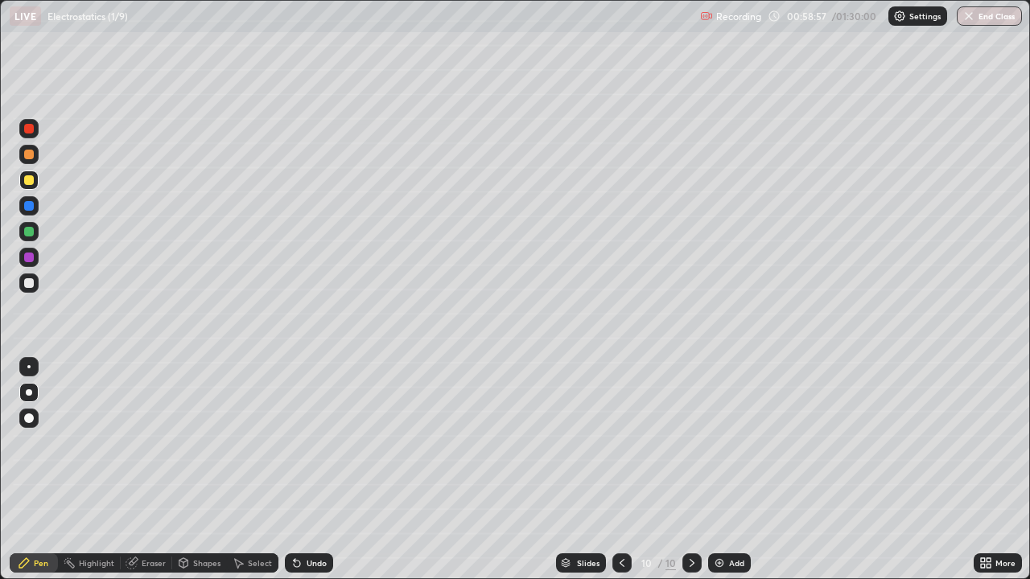
click at [28, 183] on div at bounding box center [29, 180] width 10 height 10
click at [195, 470] on div "Shapes" at bounding box center [206, 563] width 27 height 8
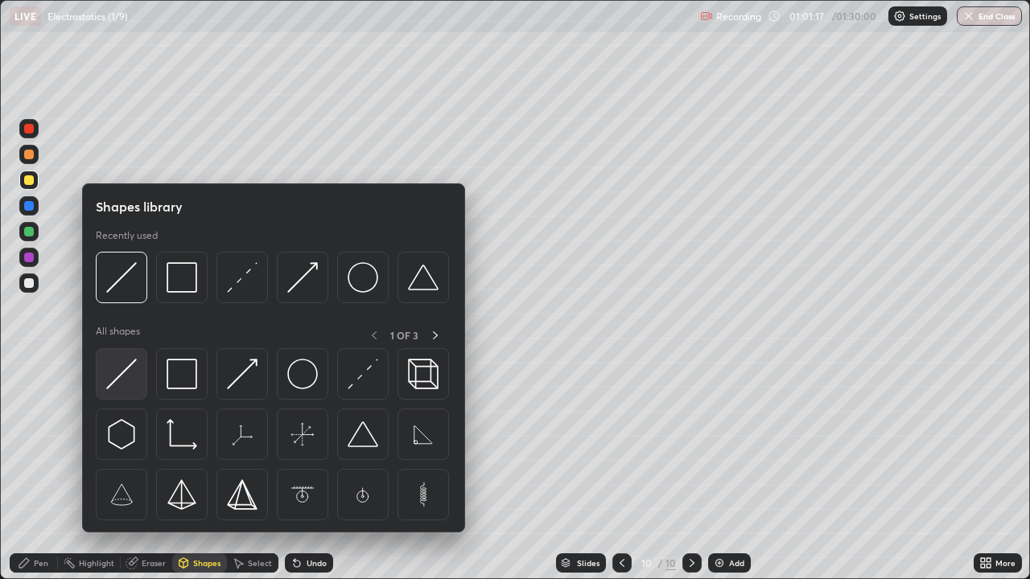
click at [126, 378] on img at bounding box center [121, 374] width 31 height 31
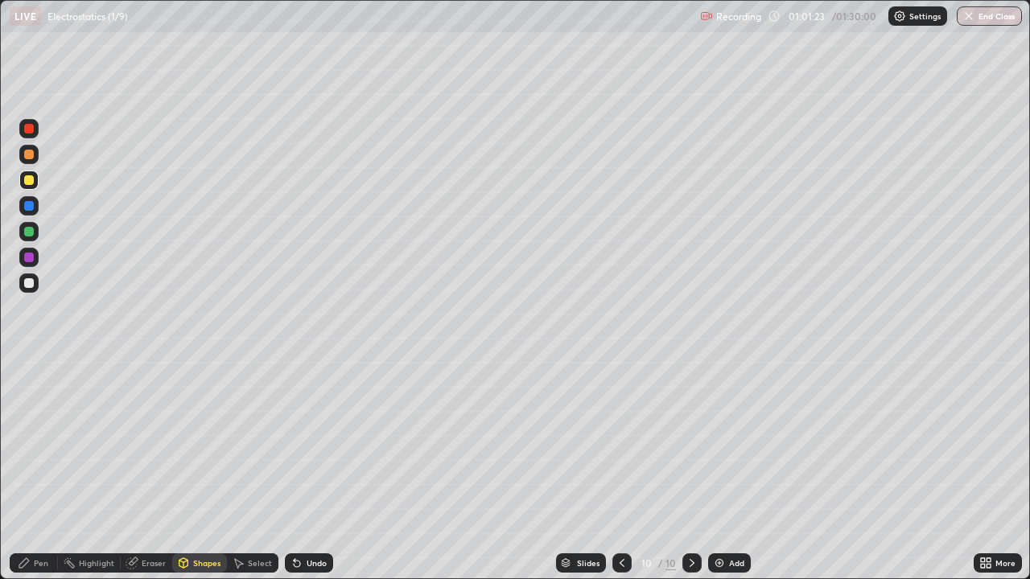
click at [40, 470] on div "Pen" at bounding box center [34, 563] width 48 height 19
click at [29, 207] on div at bounding box center [29, 206] width 10 height 10
click at [35, 286] on div at bounding box center [28, 283] width 19 height 19
click at [620, 470] on icon at bounding box center [621, 563] width 13 height 13
click at [690, 470] on icon at bounding box center [691, 563] width 13 height 13
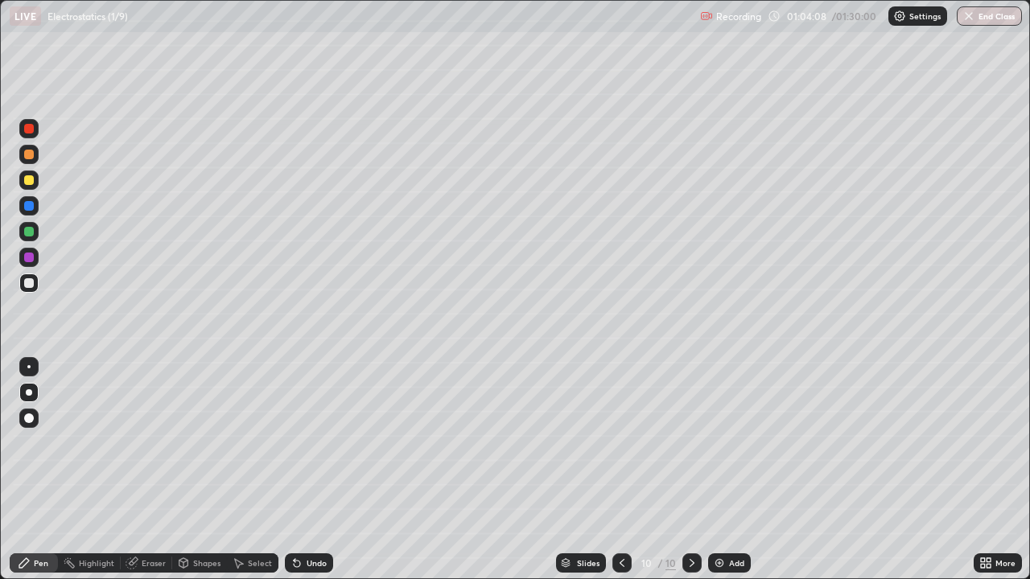
click at [31, 232] on div at bounding box center [29, 232] width 10 height 10
click at [730, 470] on div "Add" at bounding box center [736, 563] width 15 height 8
click at [35, 182] on div at bounding box center [28, 180] width 19 height 19
click at [193, 470] on div "Shapes" at bounding box center [206, 563] width 27 height 8
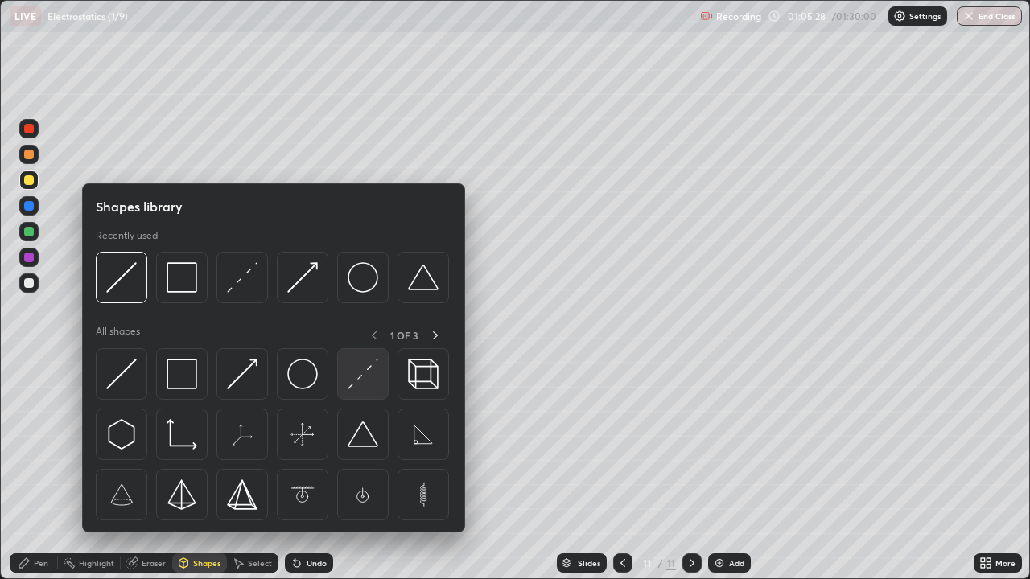
click at [356, 385] on img at bounding box center [363, 374] width 31 height 31
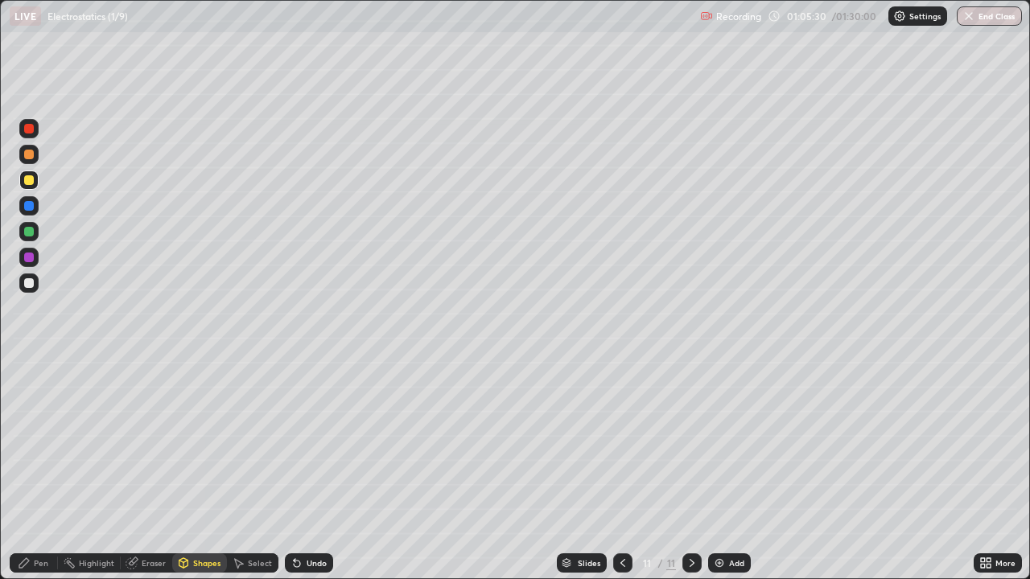
click at [40, 470] on div "Pen" at bounding box center [41, 563] width 14 height 8
click at [28, 282] on div at bounding box center [29, 283] width 10 height 10
click at [28, 230] on div at bounding box center [29, 232] width 10 height 10
click at [32, 284] on div at bounding box center [29, 283] width 10 height 10
click at [308, 470] on div "Undo" at bounding box center [317, 563] width 20 height 8
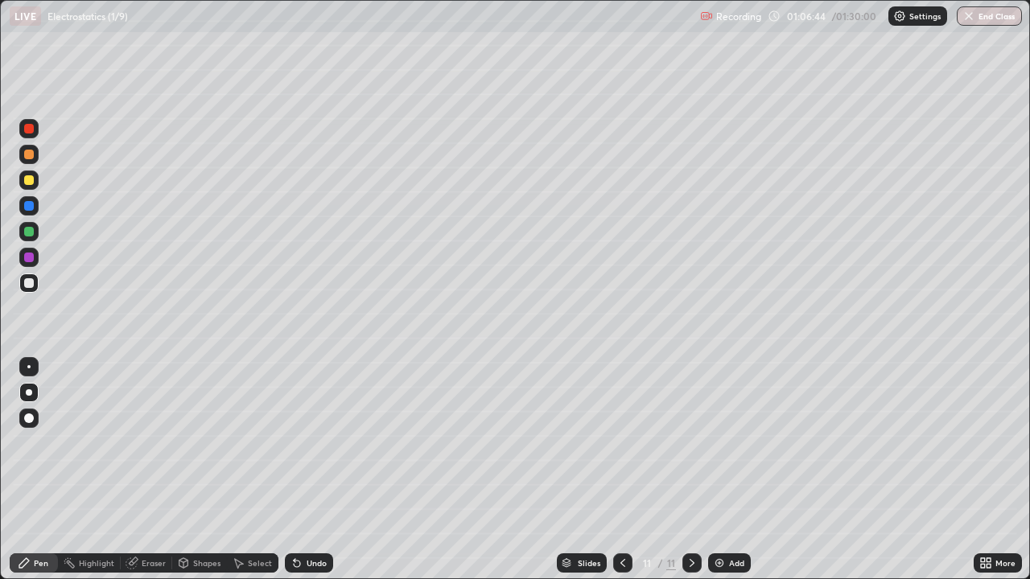
click at [295, 470] on icon at bounding box center [297, 564] width 6 height 6
click at [307, 470] on div "Undo" at bounding box center [309, 563] width 48 height 19
click at [307, 470] on div "Undo" at bounding box center [317, 563] width 20 height 8
click at [28, 233] on div at bounding box center [29, 232] width 10 height 10
click at [32, 260] on div at bounding box center [29, 258] width 10 height 10
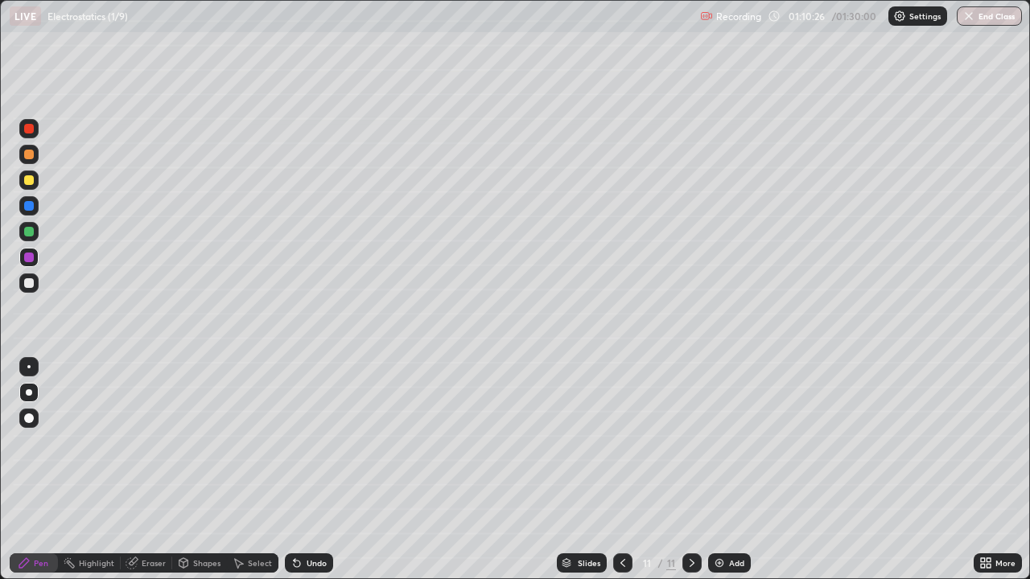
click at [28, 234] on div at bounding box center [29, 232] width 10 height 10
click at [26, 260] on div at bounding box center [29, 258] width 10 height 10
click at [29, 232] on div at bounding box center [29, 232] width 10 height 10
click at [717, 470] on img at bounding box center [719, 563] width 13 height 13
click at [31, 282] on div at bounding box center [29, 283] width 10 height 10
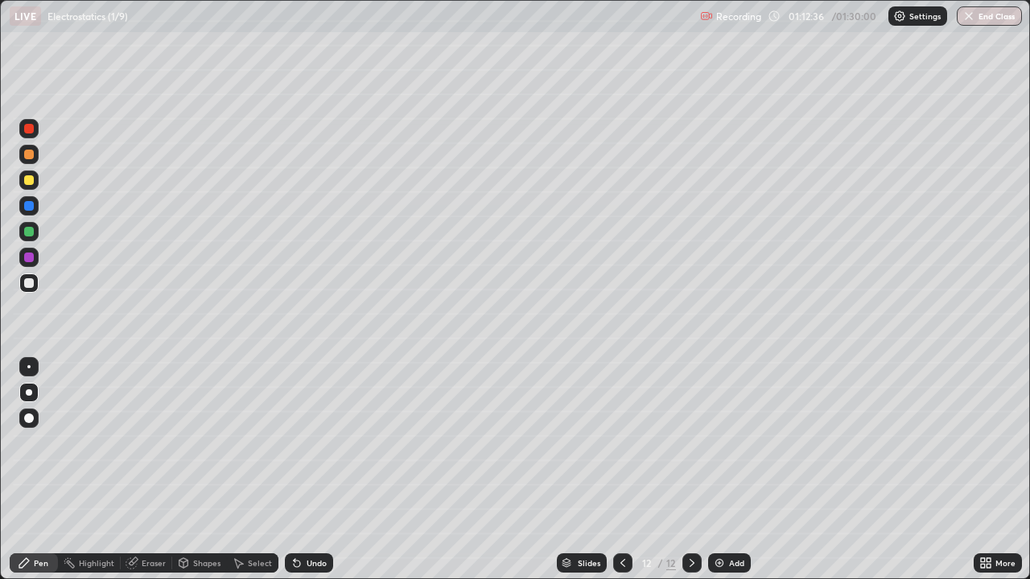
click at [616, 470] on icon at bounding box center [622, 563] width 13 height 13
click at [621, 470] on icon at bounding box center [622, 563] width 13 height 13
click at [689, 470] on icon at bounding box center [691, 563] width 13 height 13
click at [690, 470] on icon at bounding box center [691, 563] width 13 height 13
click at [29, 233] on div at bounding box center [29, 232] width 10 height 10
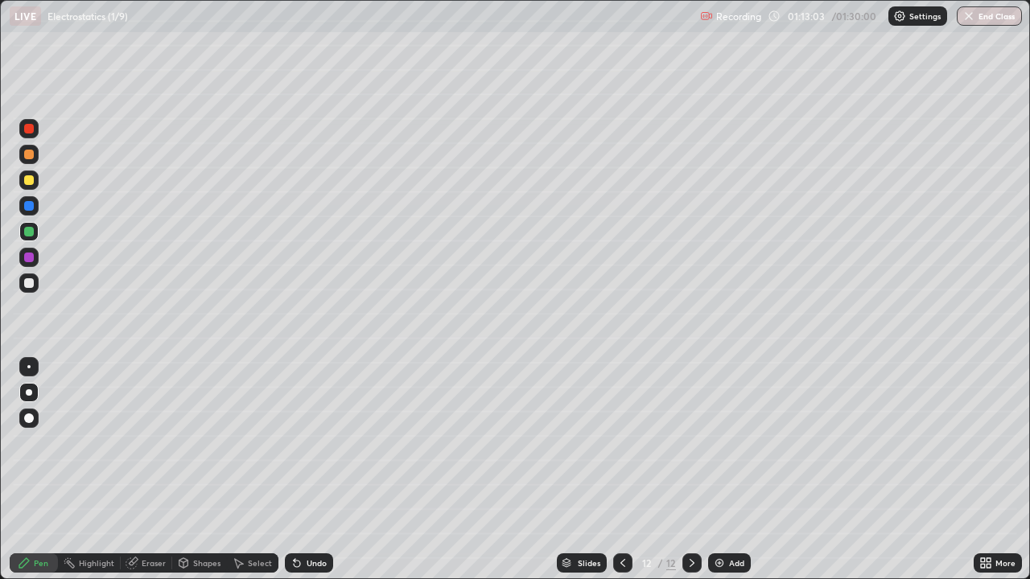
click at [29, 282] on div at bounding box center [29, 283] width 10 height 10
click at [28, 231] on div at bounding box center [29, 232] width 10 height 10
click at [33, 206] on div at bounding box center [29, 206] width 10 height 10
click at [32, 183] on div at bounding box center [29, 180] width 10 height 10
click at [28, 286] on div at bounding box center [29, 283] width 10 height 10
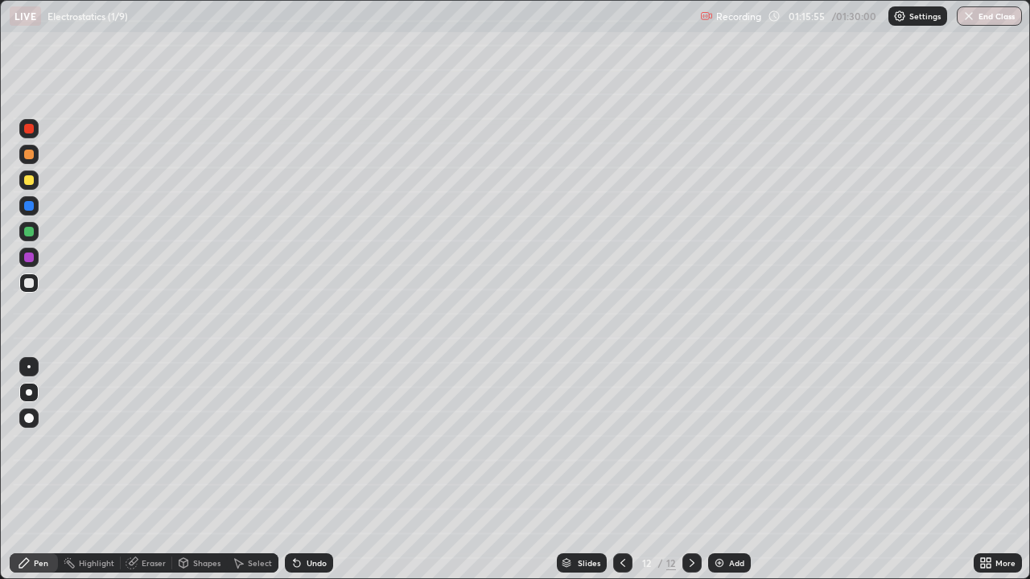
click at [191, 470] on div "Shapes" at bounding box center [199, 563] width 55 height 19
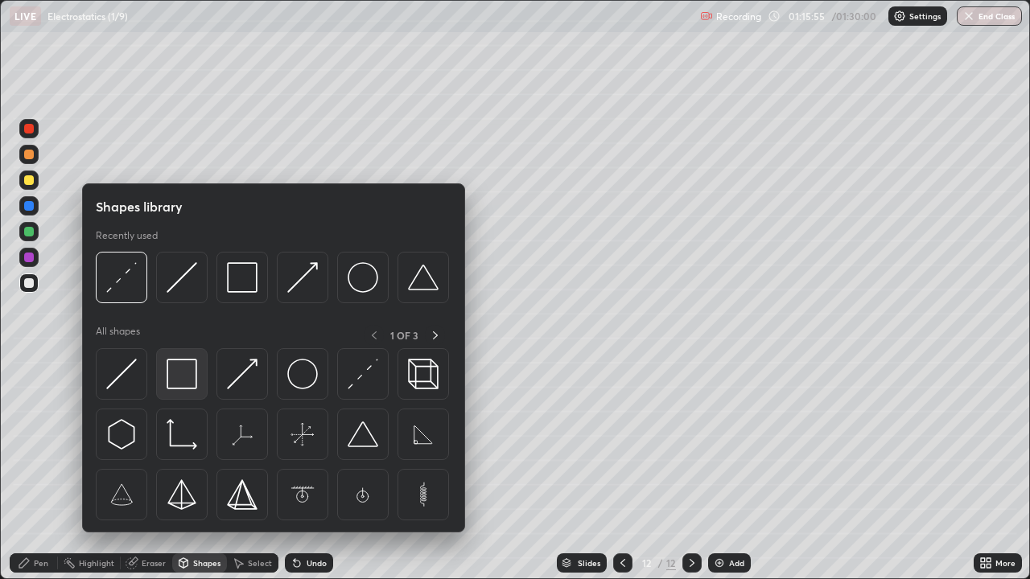
click at [186, 381] on img at bounding box center [182, 374] width 31 height 31
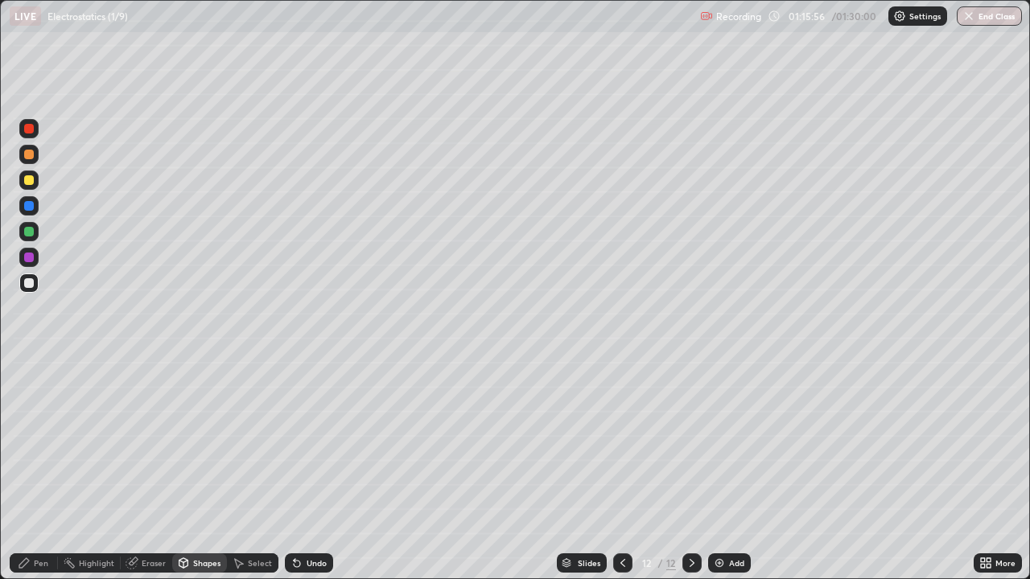
click at [28, 259] on div at bounding box center [29, 258] width 10 height 10
click at [49, 470] on div "Pen" at bounding box center [34, 563] width 48 height 19
click at [201, 470] on div "Shapes" at bounding box center [206, 563] width 27 height 8
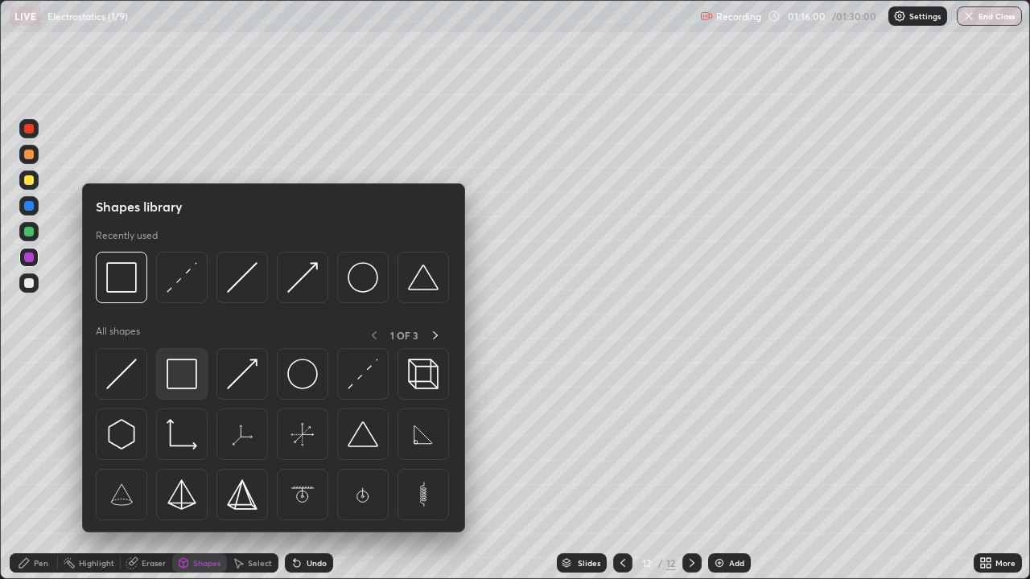
click at [187, 381] on img at bounding box center [182, 374] width 31 height 31
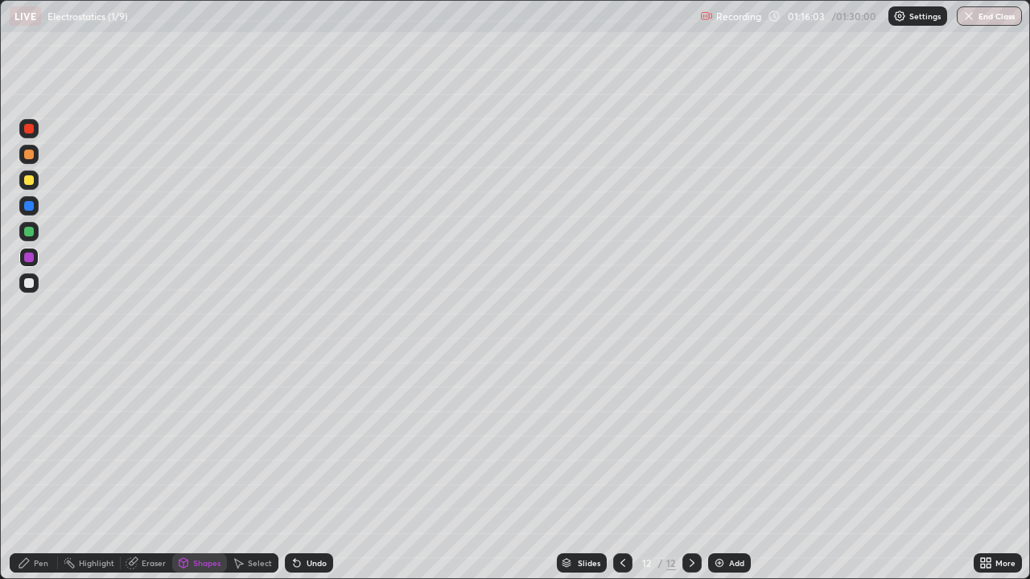
click at [38, 470] on div "Pen" at bounding box center [41, 563] width 14 height 8
click at [620, 470] on icon at bounding box center [622, 563] width 13 height 13
click at [690, 470] on icon at bounding box center [691, 563] width 13 height 13
click at [27, 286] on div at bounding box center [29, 283] width 10 height 10
click at [307, 470] on div "Undo" at bounding box center [309, 563] width 48 height 19
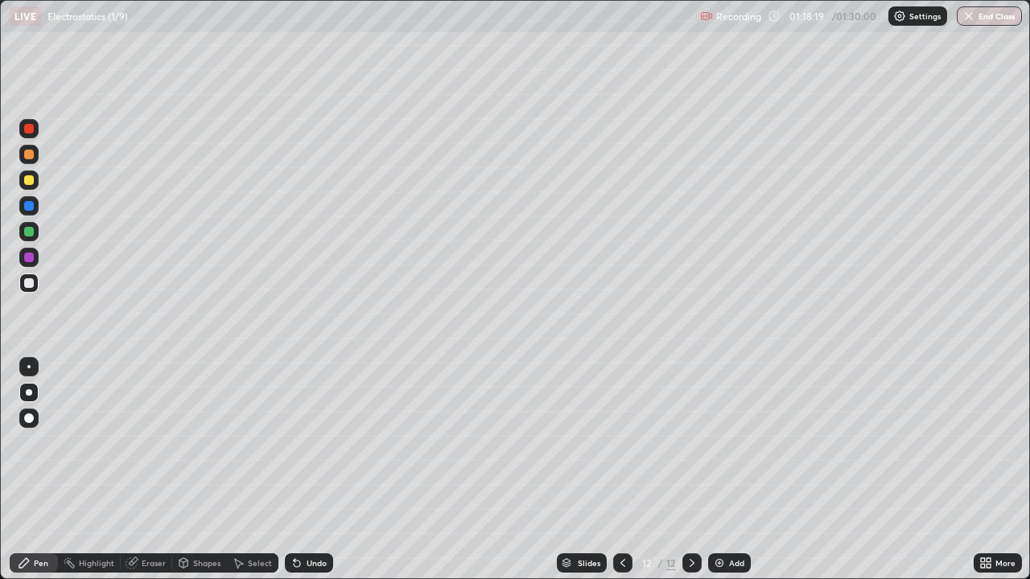
click at [302, 470] on div "Undo" at bounding box center [309, 563] width 48 height 19
click at [301, 470] on div "Undo" at bounding box center [309, 563] width 48 height 19
click at [294, 470] on icon at bounding box center [297, 564] width 6 height 6
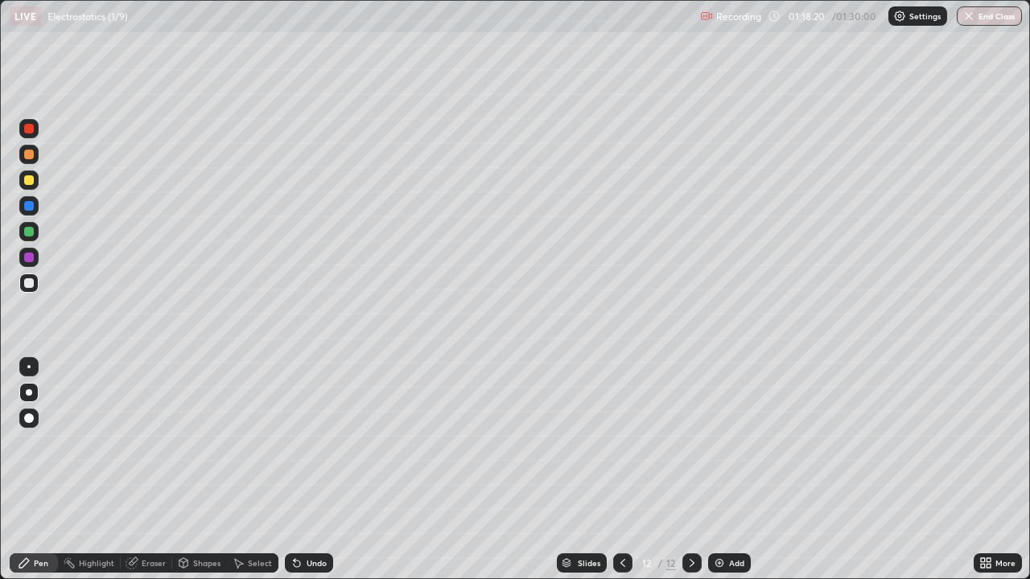
click at [291, 470] on icon at bounding box center [296, 563] width 13 height 13
click at [294, 470] on icon at bounding box center [297, 564] width 6 height 6
click at [27, 206] on div at bounding box center [29, 206] width 10 height 10
click at [30, 183] on div at bounding box center [29, 180] width 10 height 10
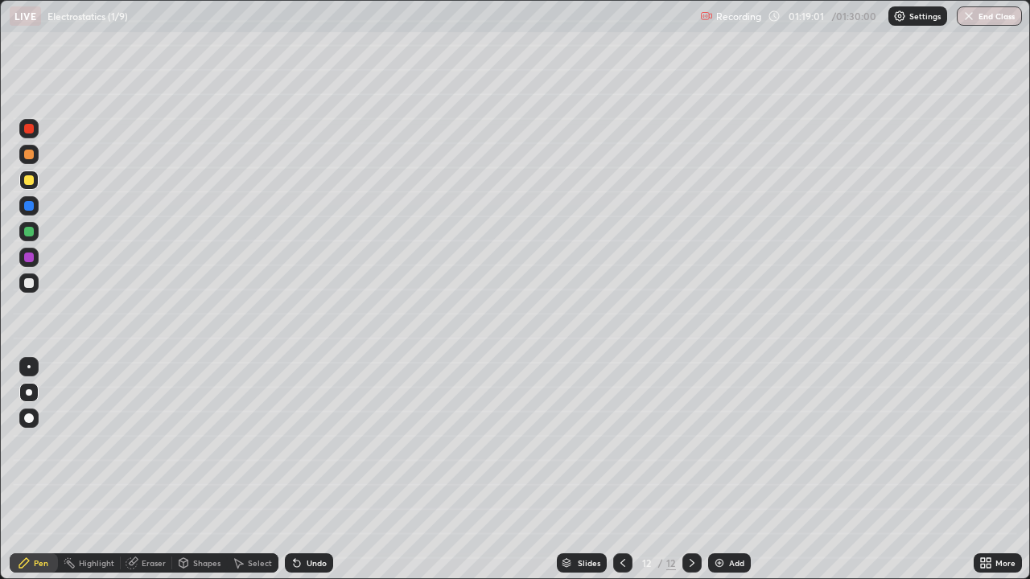
click at [29, 285] on div at bounding box center [29, 283] width 10 height 10
click at [621, 470] on icon at bounding box center [622, 563] width 13 height 13
click at [685, 470] on icon at bounding box center [691, 563] width 13 height 13
click at [256, 470] on div "Select" at bounding box center [260, 563] width 24 height 8
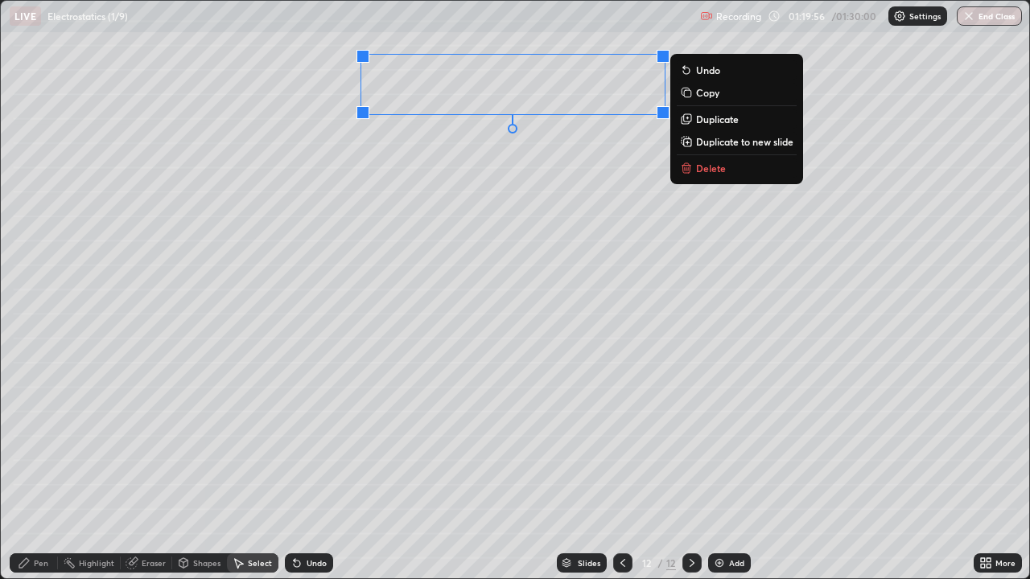
click at [569, 225] on div "0 ° Undo Copy Duplicate Duplicate to new slide Delete" at bounding box center [515, 290] width 1028 height 578
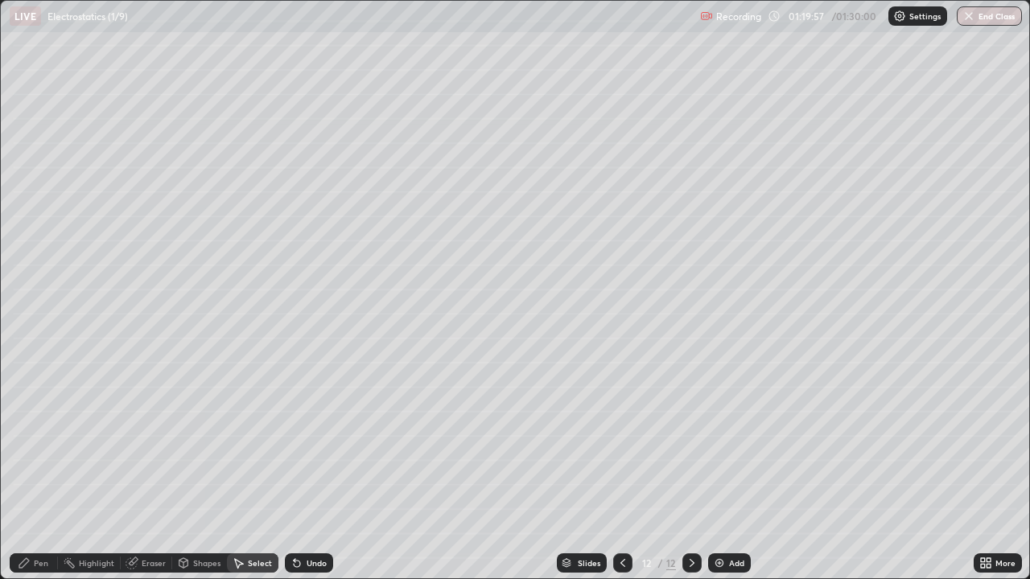
click at [44, 470] on div "Pen" at bounding box center [41, 563] width 14 height 8
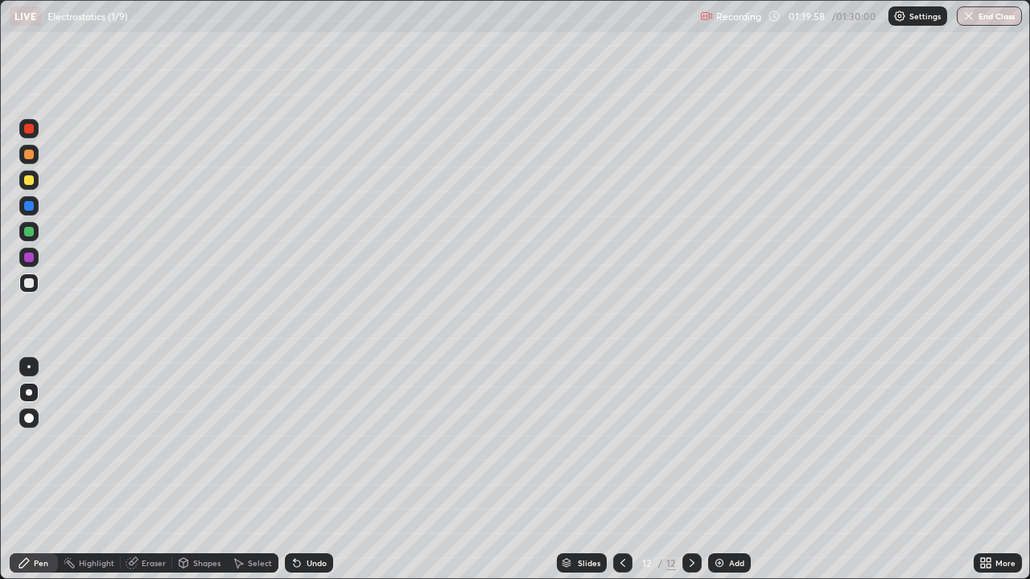
click at [30, 179] on div at bounding box center [29, 180] width 10 height 10
click at [726, 470] on div "Add" at bounding box center [729, 563] width 43 height 19
click at [29, 178] on div at bounding box center [29, 180] width 10 height 10
click at [987, 470] on icon at bounding box center [988, 566] width 4 height 4
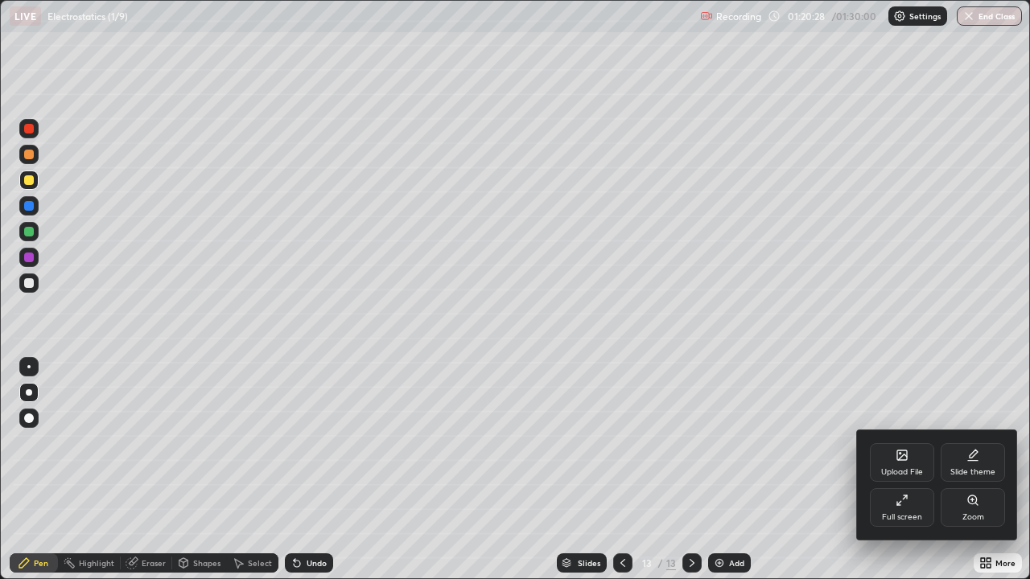
click at [903, 470] on div "Full screen" at bounding box center [902, 507] width 64 height 39
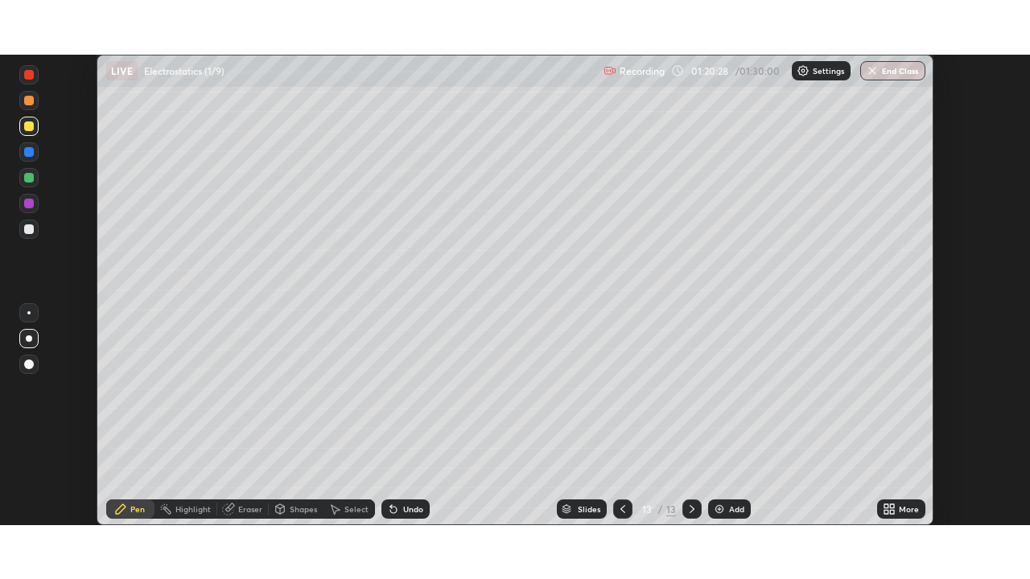
scroll to position [79982, 79423]
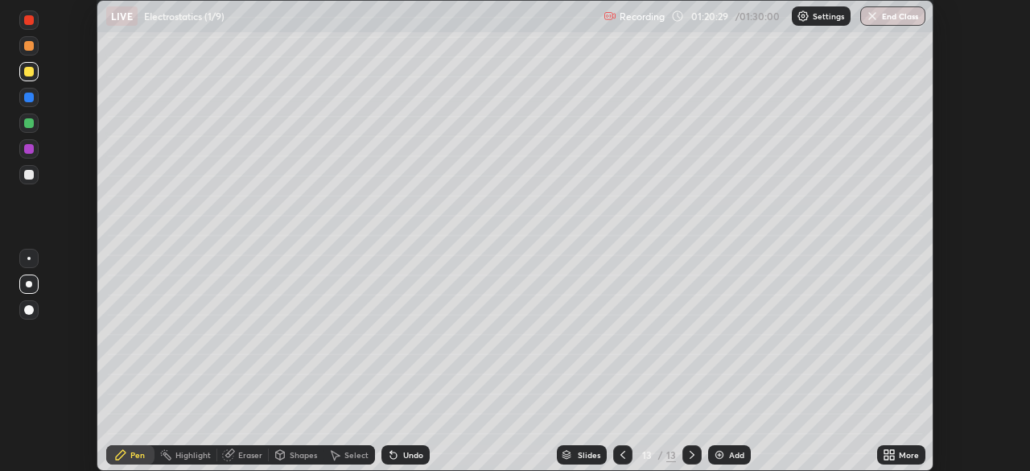
click at [899, 458] on div "More" at bounding box center [909, 455] width 20 height 8
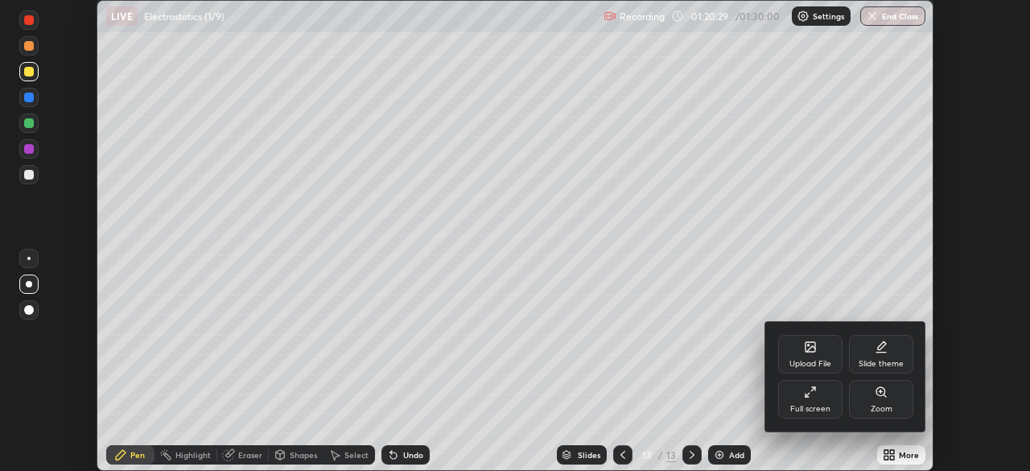
click at [811, 409] on div "Full screen" at bounding box center [810, 409] width 40 height 8
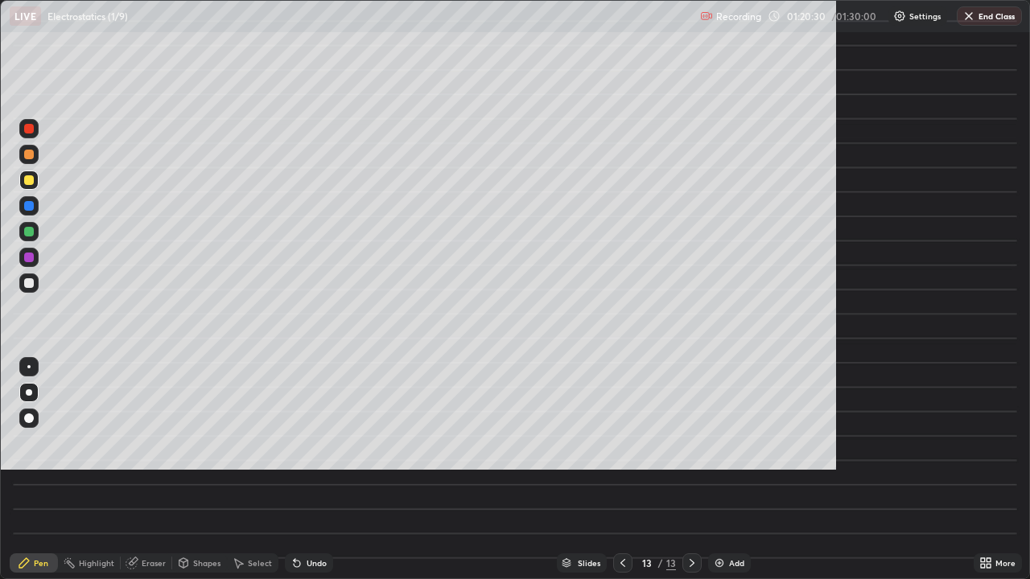
scroll to position [579, 1030]
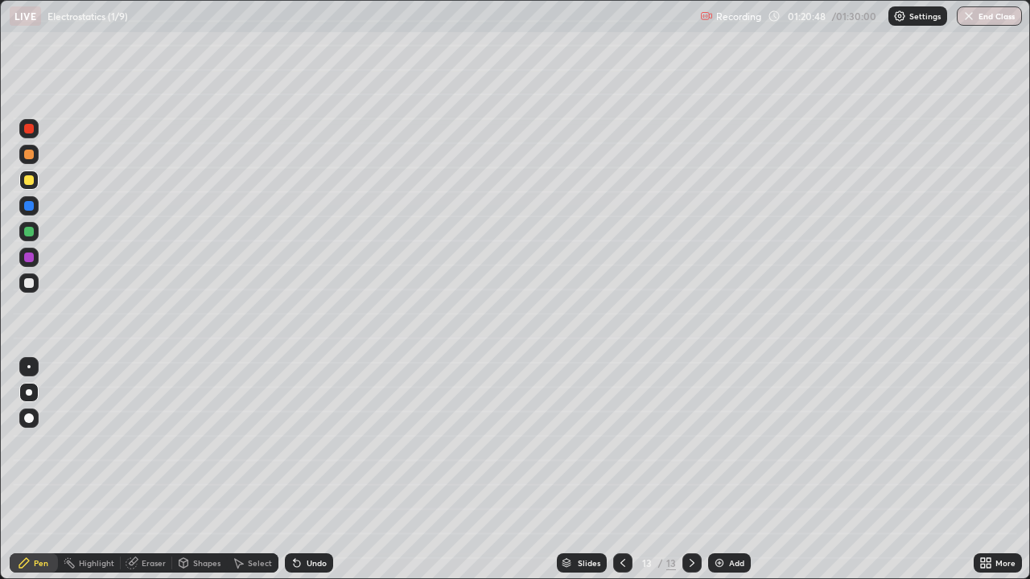
click at [188, 470] on icon at bounding box center [183, 563] width 13 height 13
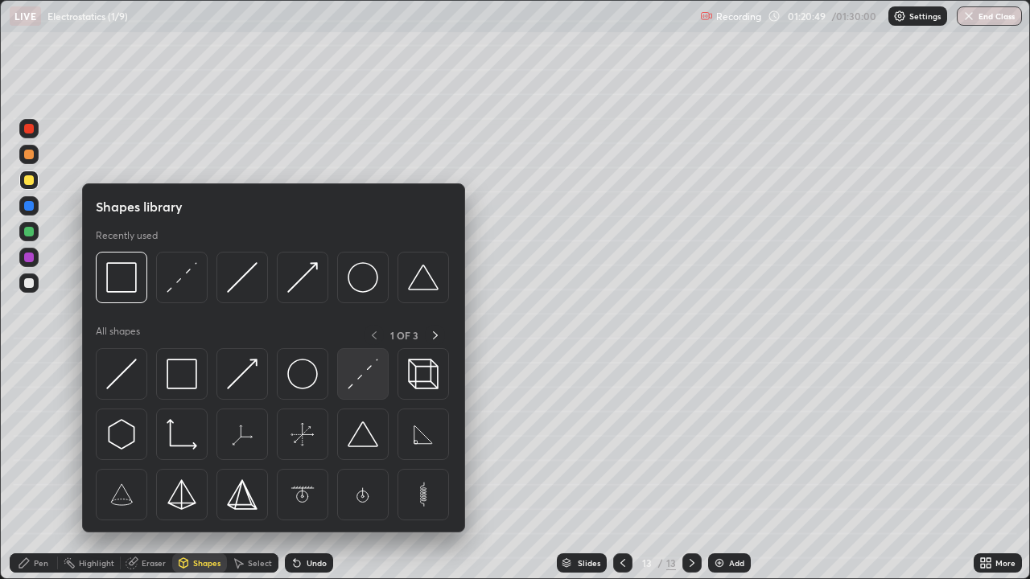
click at [356, 383] on img at bounding box center [363, 374] width 31 height 31
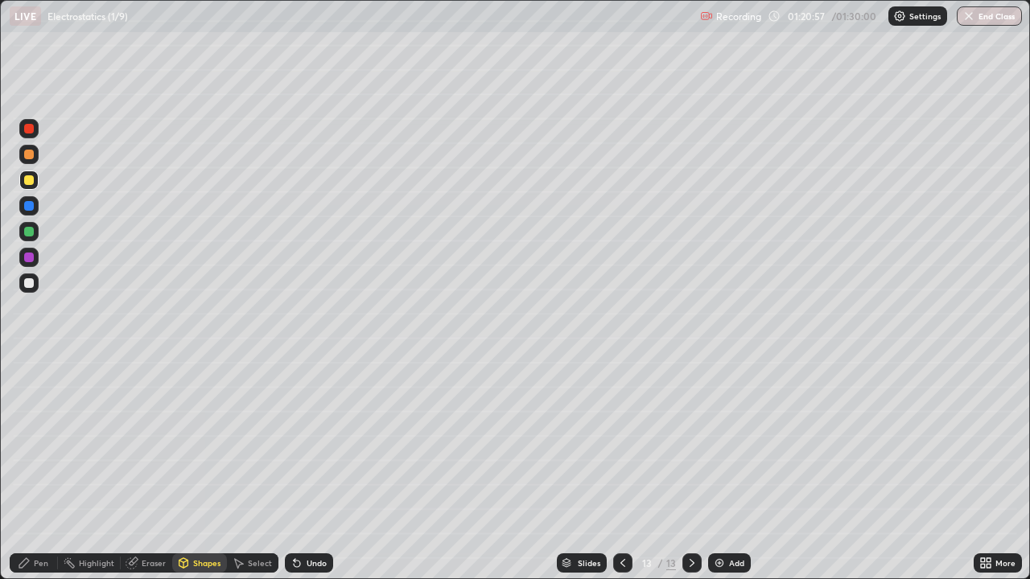
click at [41, 470] on div "Pen" at bounding box center [41, 563] width 14 height 8
click at [29, 285] on div at bounding box center [29, 283] width 10 height 10
click at [616, 470] on icon at bounding box center [622, 563] width 13 height 13
click at [688, 470] on icon at bounding box center [691, 563] width 13 height 13
click at [27, 231] on div at bounding box center [29, 232] width 10 height 10
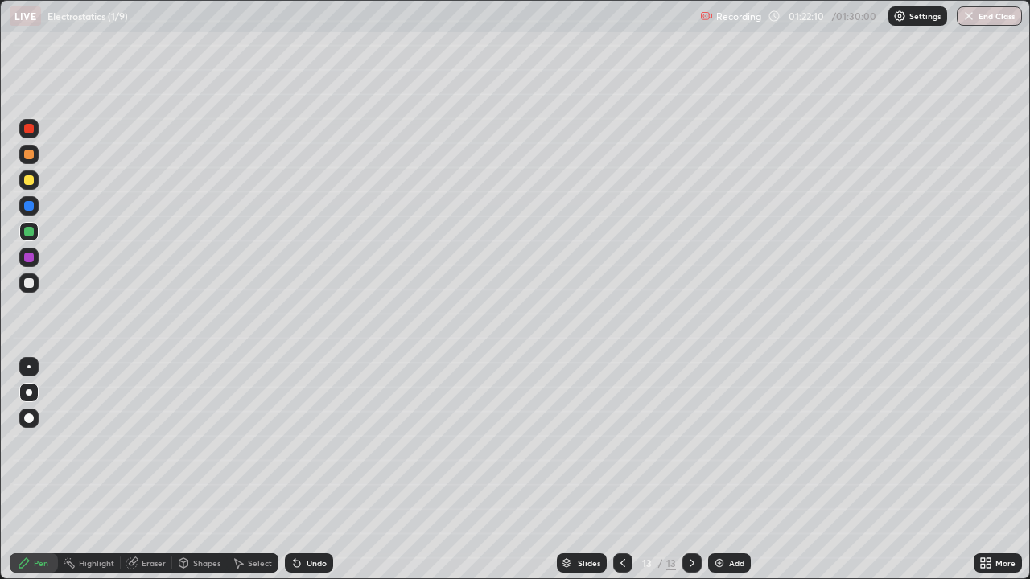
click at [615, 470] on div at bounding box center [622, 563] width 19 height 19
click at [621, 470] on icon at bounding box center [622, 563] width 13 height 13
click at [688, 470] on icon at bounding box center [691, 563] width 13 height 13
click at [690, 470] on icon at bounding box center [691, 563] width 13 height 13
click at [31, 281] on div at bounding box center [29, 283] width 10 height 10
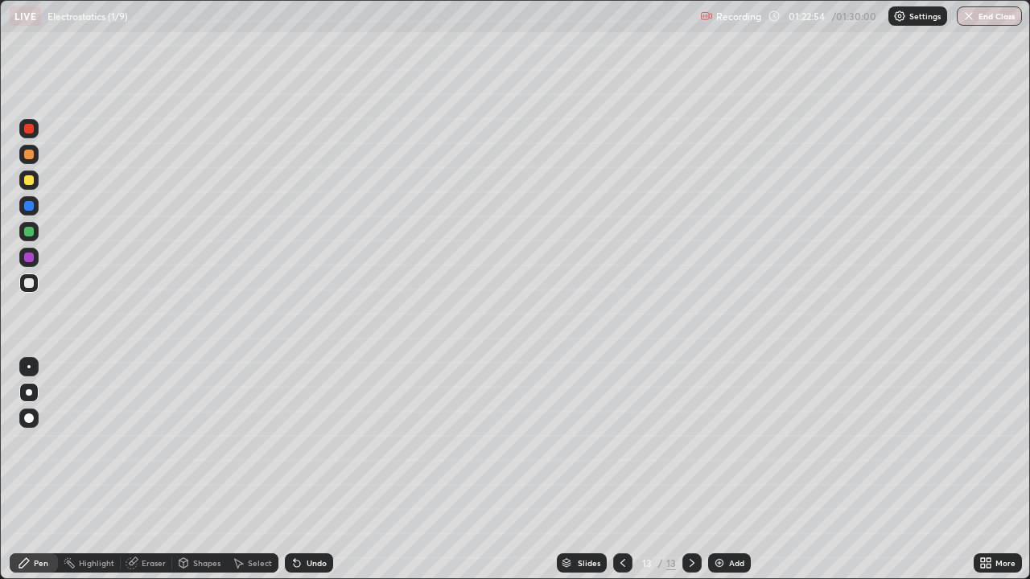
click at [618, 470] on icon at bounding box center [622, 563] width 13 height 13
click at [690, 470] on icon at bounding box center [691, 563] width 13 height 13
click at [204, 470] on div "Shapes" at bounding box center [206, 563] width 27 height 8
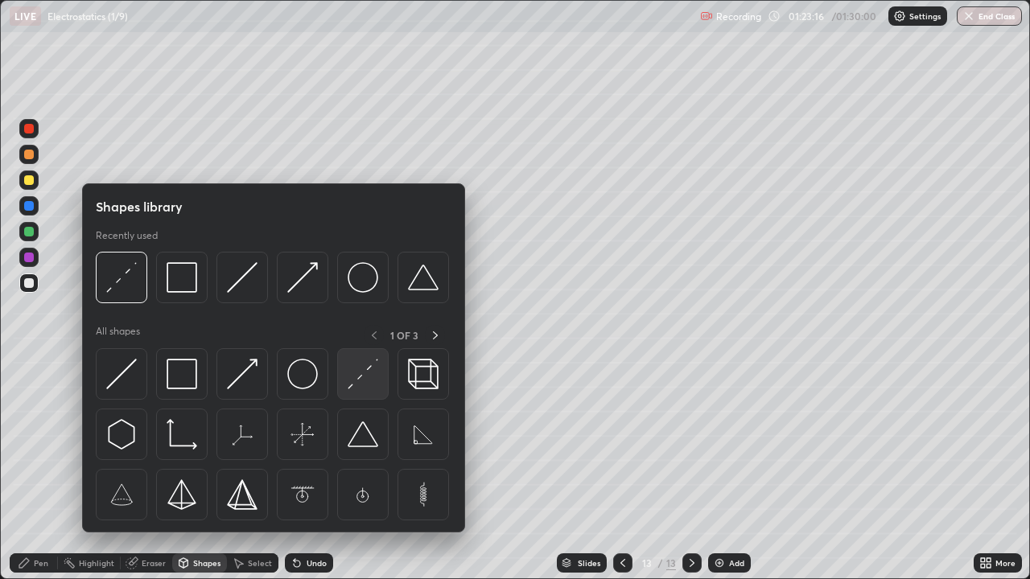
click at [356, 378] on img at bounding box center [363, 374] width 31 height 31
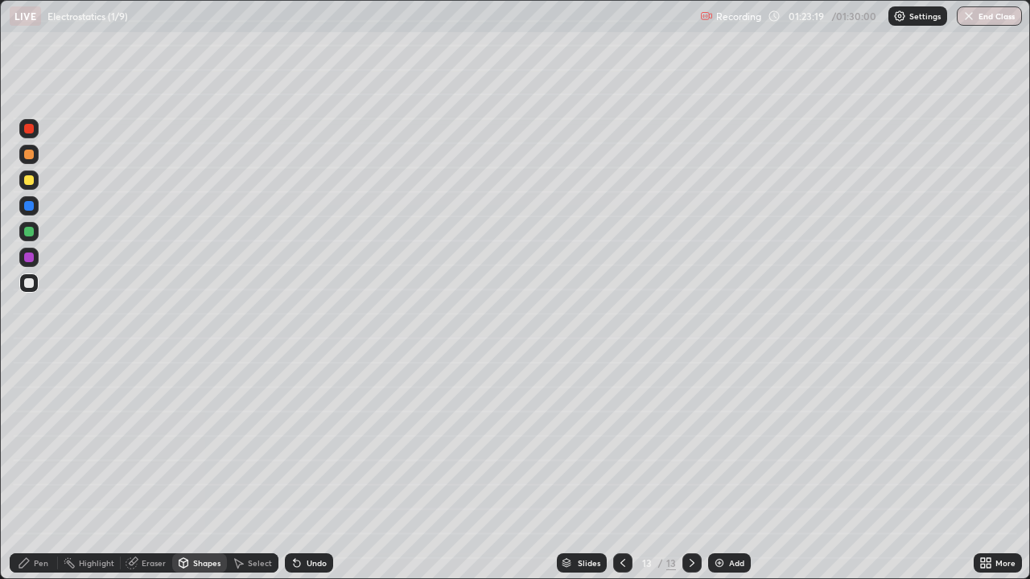
click at [32, 183] on div at bounding box center [29, 180] width 10 height 10
click at [39, 470] on div "Pen" at bounding box center [34, 563] width 48 height 19
click at [30, 284] on div at bounding box center [29, 283] width 10 height 10
click at [621, 470] on icon at bounding box center [622, 563] width 13 height 13
click at [689, 470] on icon at bounding box center [691, 563] width 13 height 13
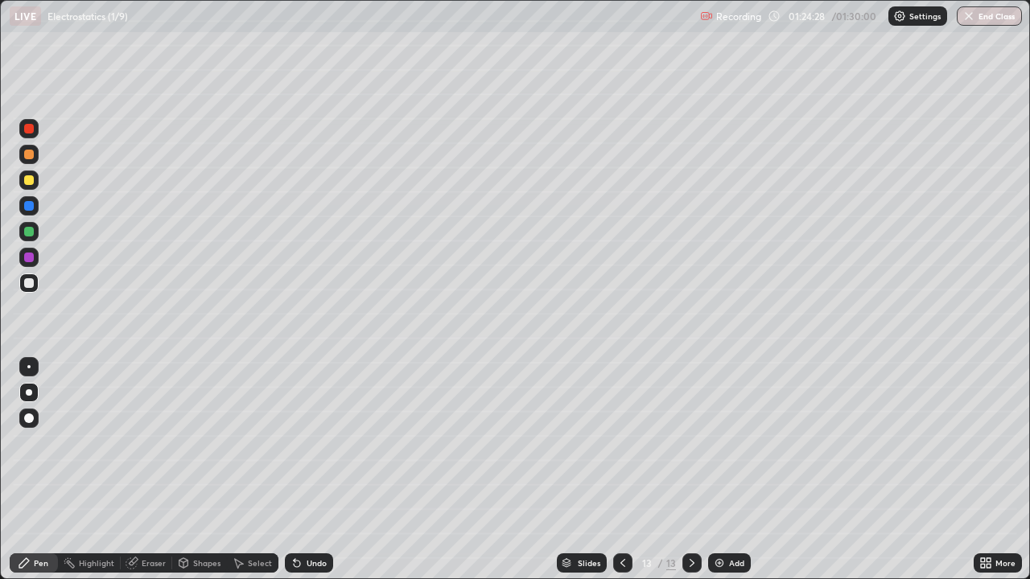
click at [31, 230] on div at bounding box center [29, 232] width 10 height 10
click at [30, 286] on div at bounding box center [29, 283] width 10 height 10
click at [302, 470] on div "Undo" at bounding box center [309, 563] width 48 height 19
click at [29, 183] on div at bounding box center [29, 180] width 10 height 10
click at [29, 256] on div at bounding box center [29, 258] width 10 height 10
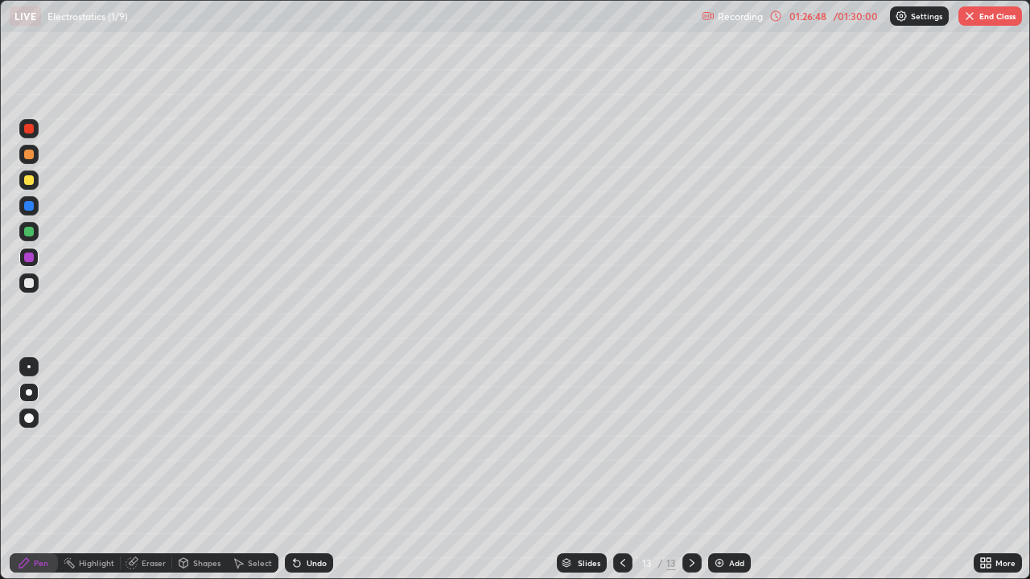
click at [33, 180] on div at bounding box center [29, 180] width 10 height 10
click at [31, 253] on div at bounding box center [29, 258] width 10 height 10
click at [29, 231] on div at bounding box center [29, 232] width 10 height 10
click at [621, 470] on icon at bounding box center [622, 563] width 13 height 13
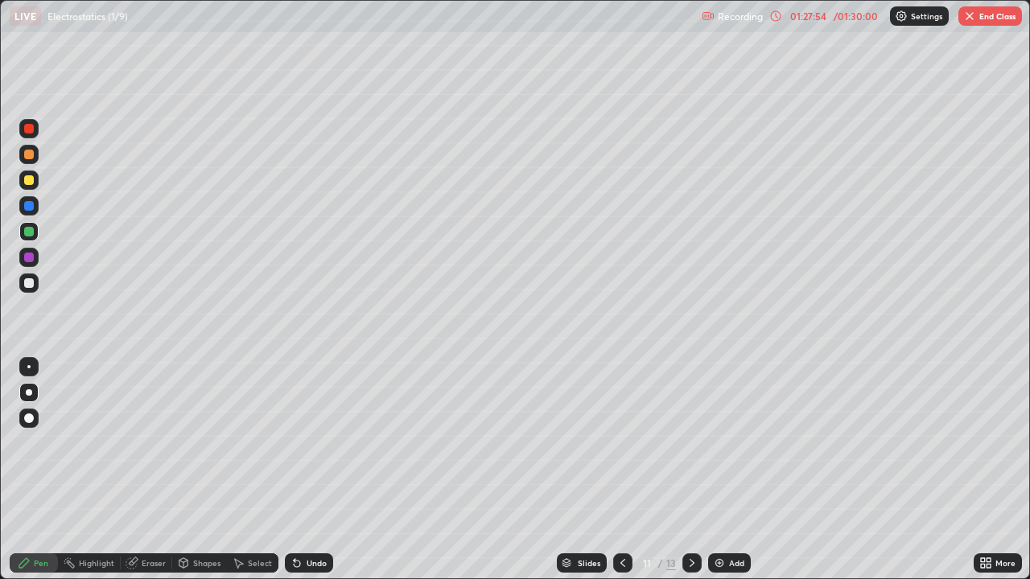
click at [682, 470] on div at bounding box center [691, 563] width 19 height 19
click at [690, 470] on icon at bounding box center [691, 563] width 13 height 13
click at [27, 204] on div at bounding box center [29, 206] width 10 height 10
click at [30, 251] on div at bounding box center [28, 257] width 19 height 19
click at [21, 177] on div at bounding box center [28, 180] width 19 height 19
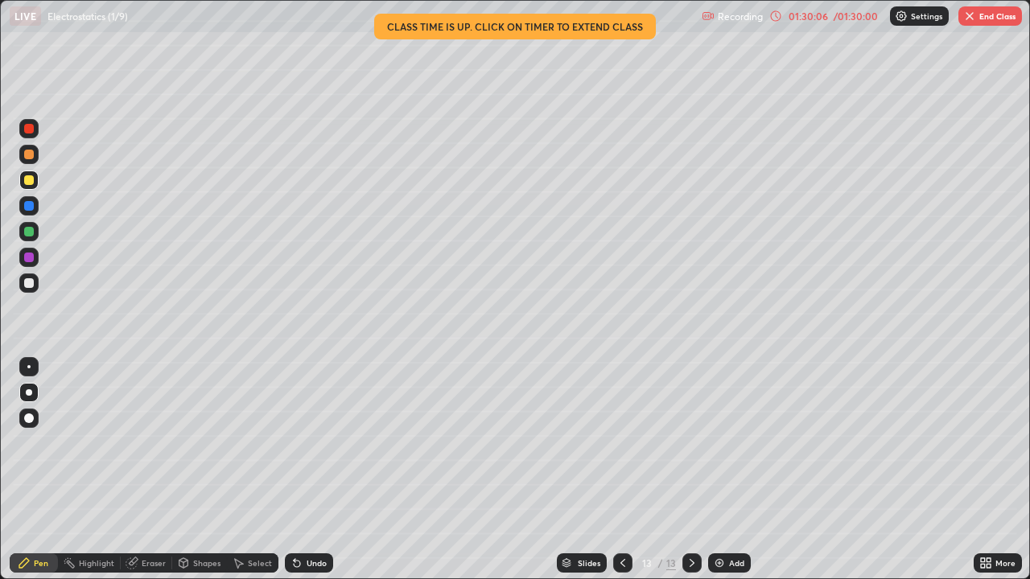
click at [614, 470] on div at bounding box center [622, 563] width 19 height 19
click at [689, 470] on div at bounding box center [691, 563] width 19 height 19
click at [978, 22] on button "End Class" at bounding box center [990, 15] width 64 height 19
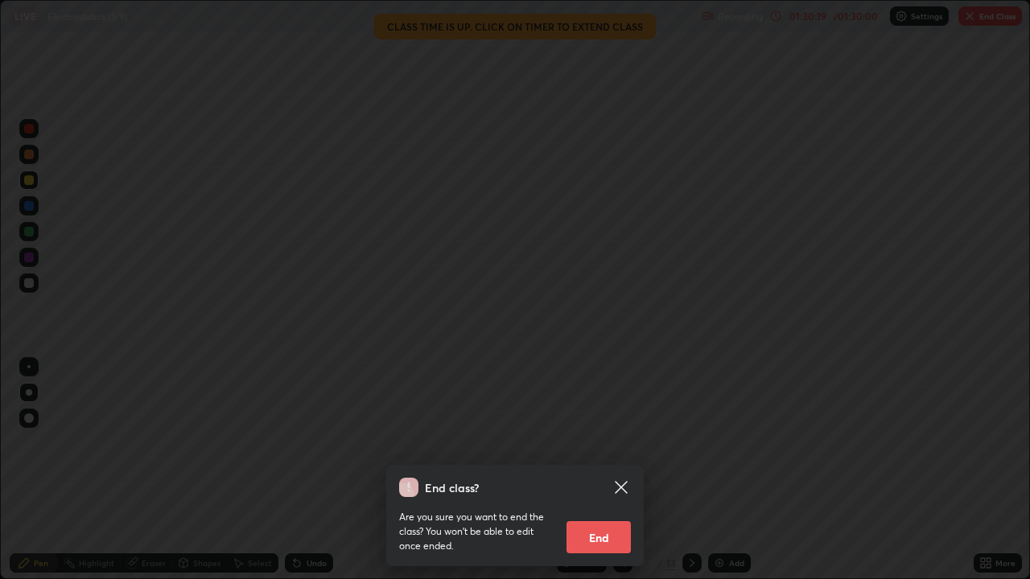
click at [611, 470] on button "End" at bounding box center [598, 537] width 64 height 32
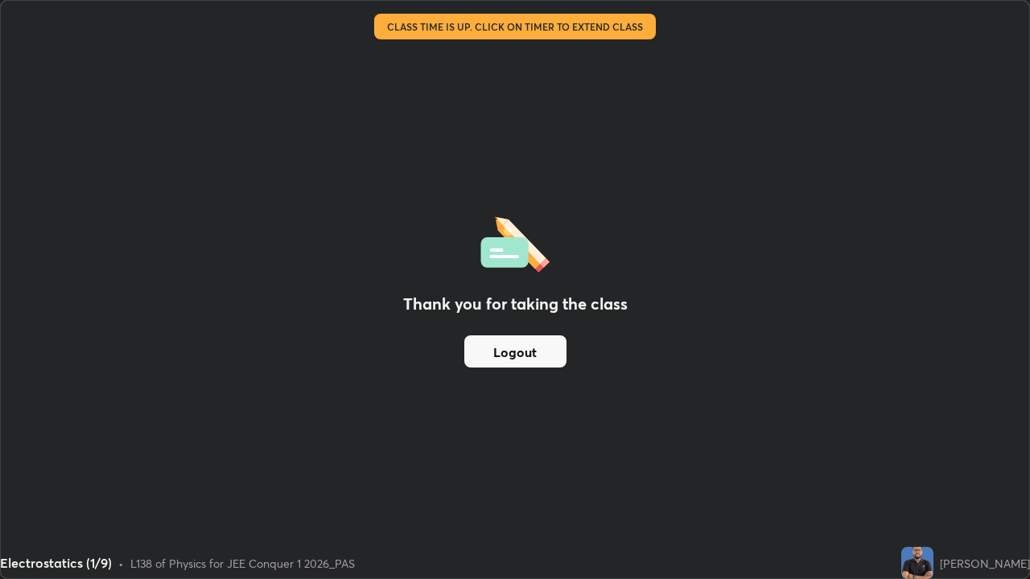
click at [532, 349] on button "Logout" at bounding box center [515, 351] width 102 height 32
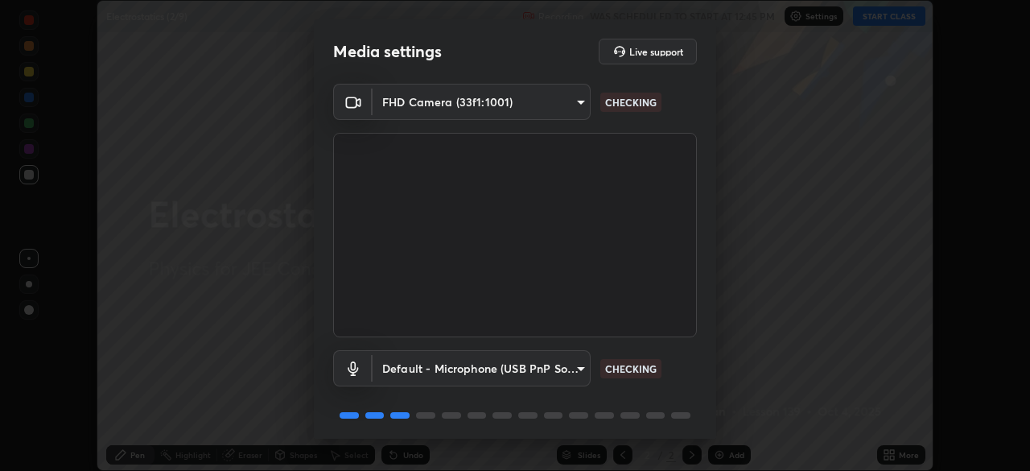
scroll to position [57, 0]
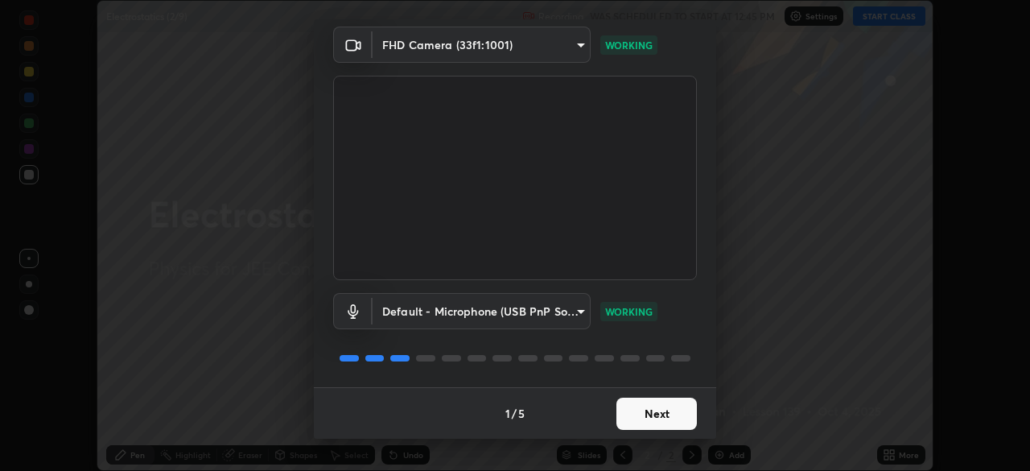
click at [680, 414] on button "Next" at bounding box center [656, 413] width 80 height 32
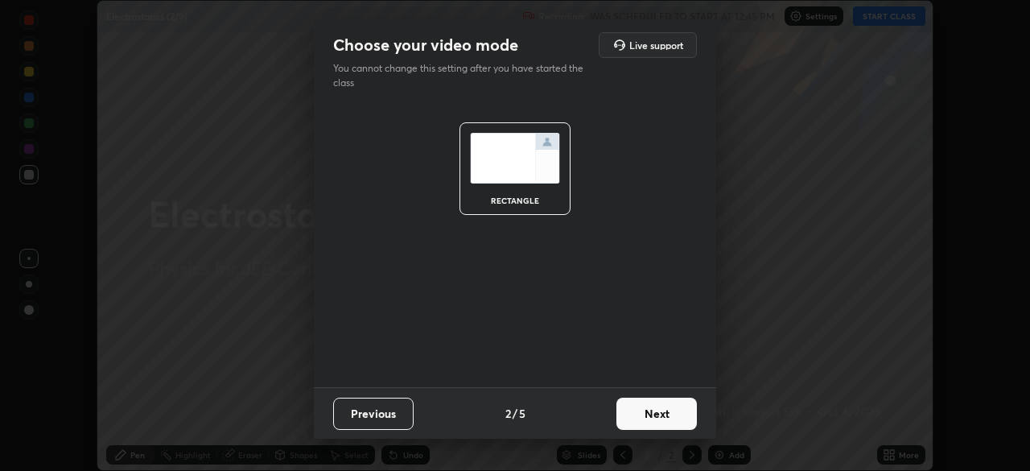
click at [672, 414] on button "Next" at bounding box center [656, 413] width 80 height 32
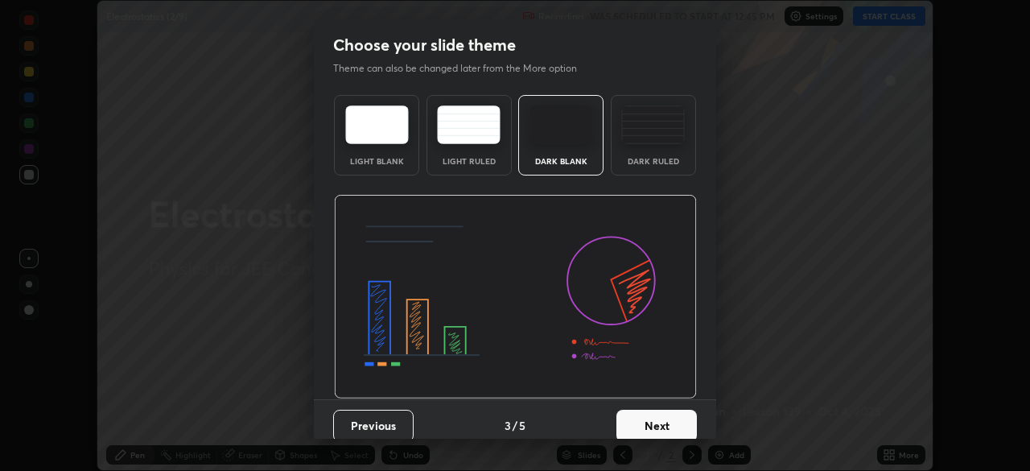
click at [668, 158] on div "Dark Ruled" at bounding box center [653, 161] width 64 height 8
click at [675, 432] on button "Next" at bounding box center [656, 426] width 80 height 32
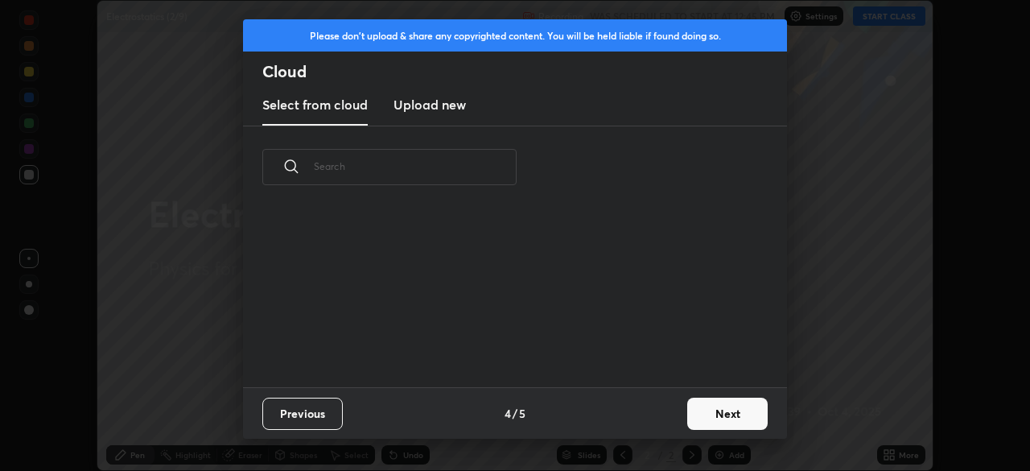
scroll to position [179, 517]
click at [731, 412] on button "Next" at bounding box center [727, 413] width 80 height 32
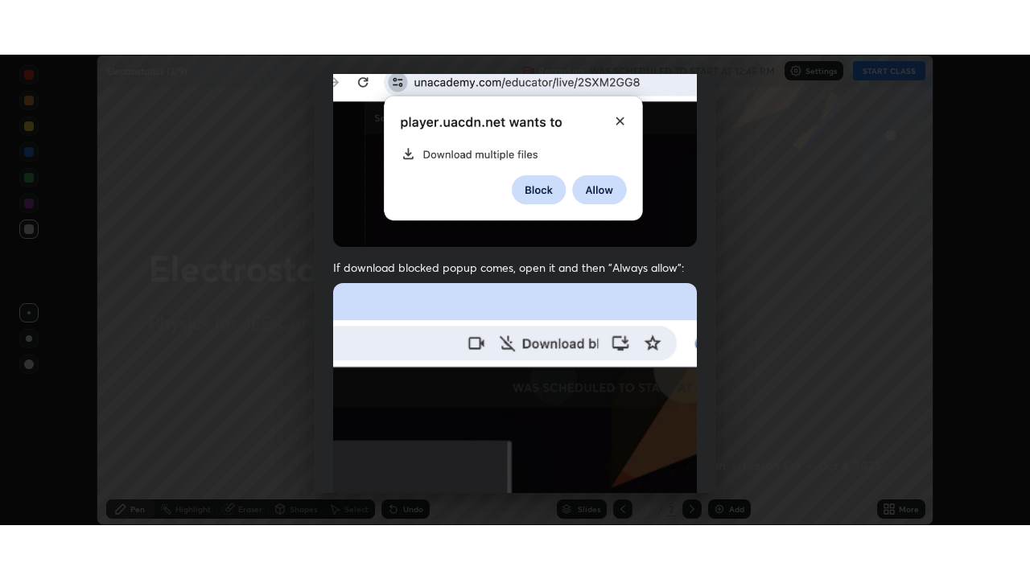
scroll to position [385, 0]
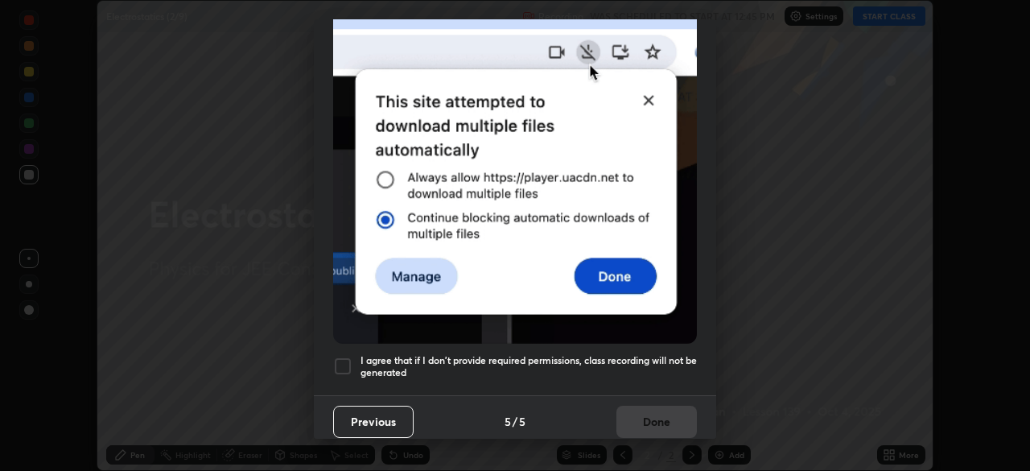
click at [632, 360] on h5 "I agree that if I don't provide required permissions, class recording will not …" at bounding box center [528, 366] width 336 height 25
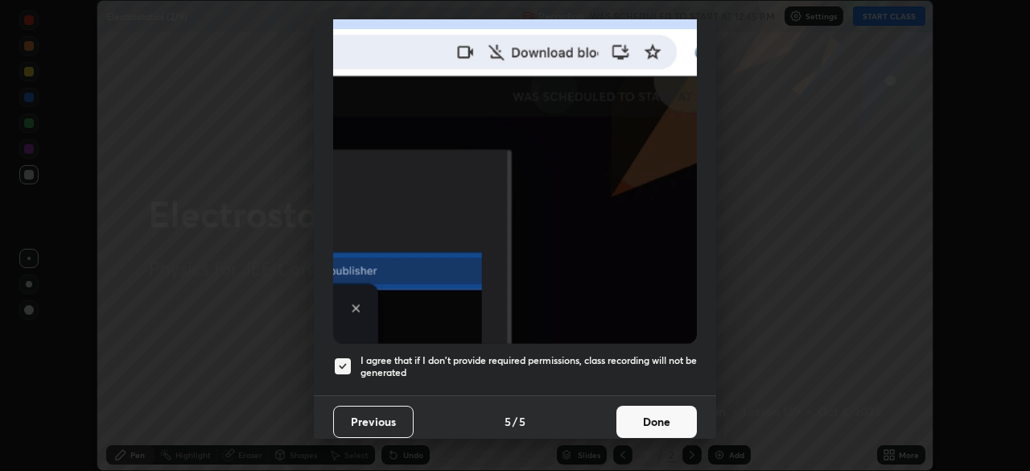
click at [647, 416] on button "Done" at bounding box center [656, 421] width 80 height 32
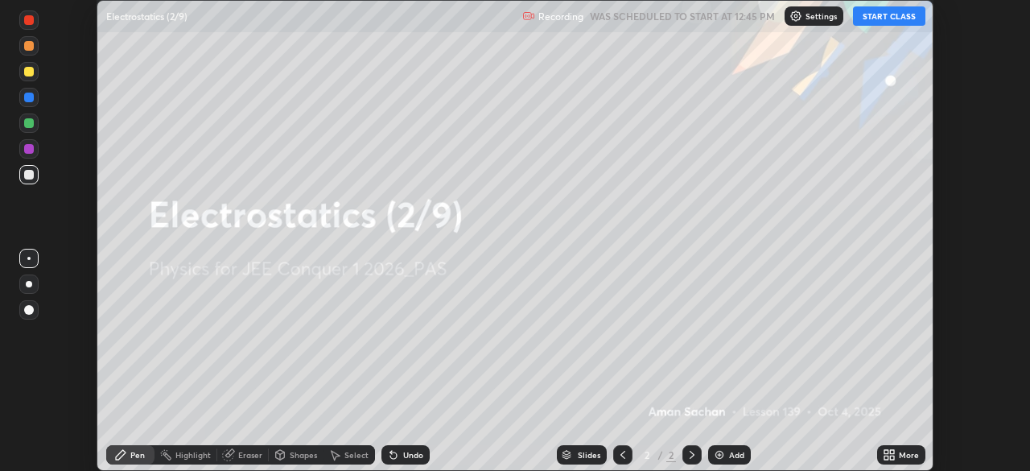
click at [893, 451] on icon at bounding box center [892, 452] width 4 height 4
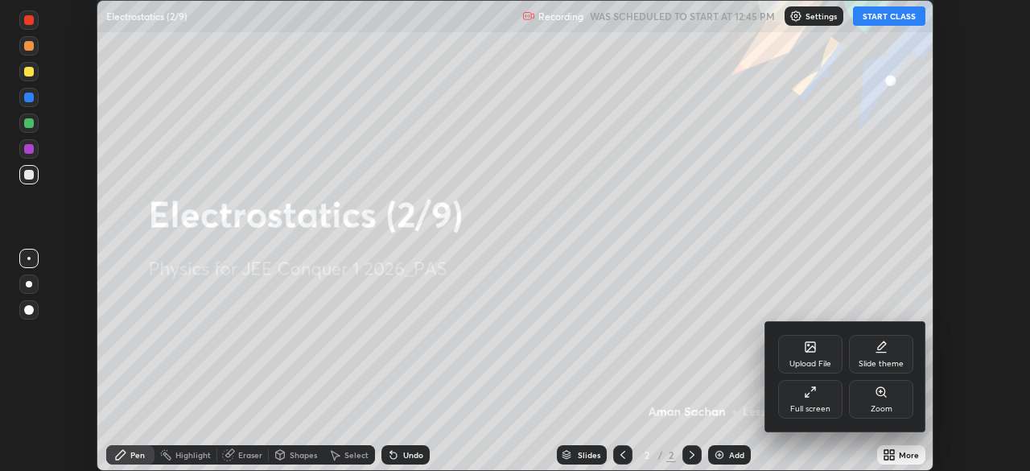
click at [807, 394] on icon at bounding box center [807, 395] width 4 height 4
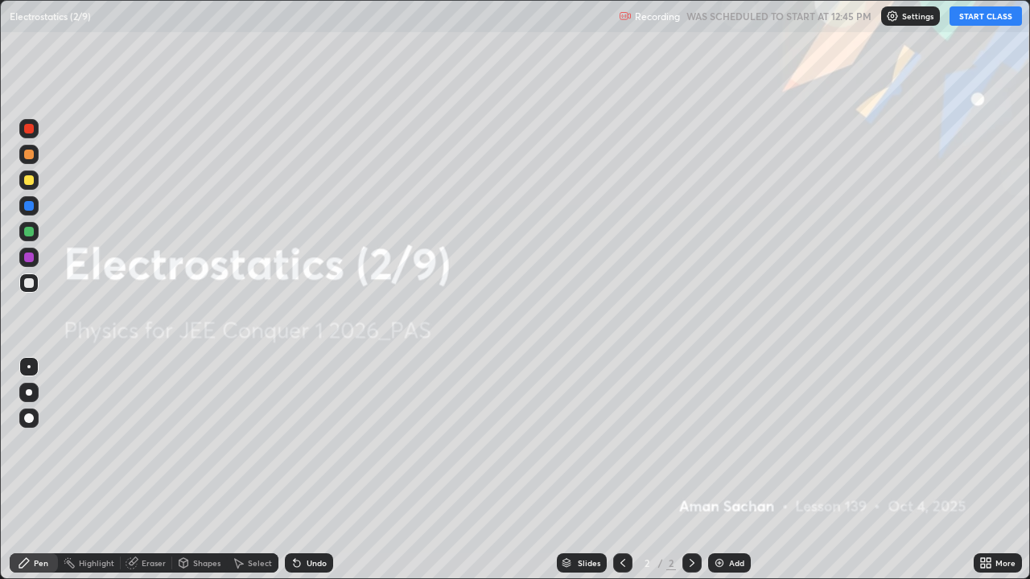
scroll to position [579, 1030]
click at [965, 11] on button "START CLASS" at bounding box center [985, 15] width 72 height 19
click at [993, 470] on div "More" at bounding box center [997, 563] width 48 height 19
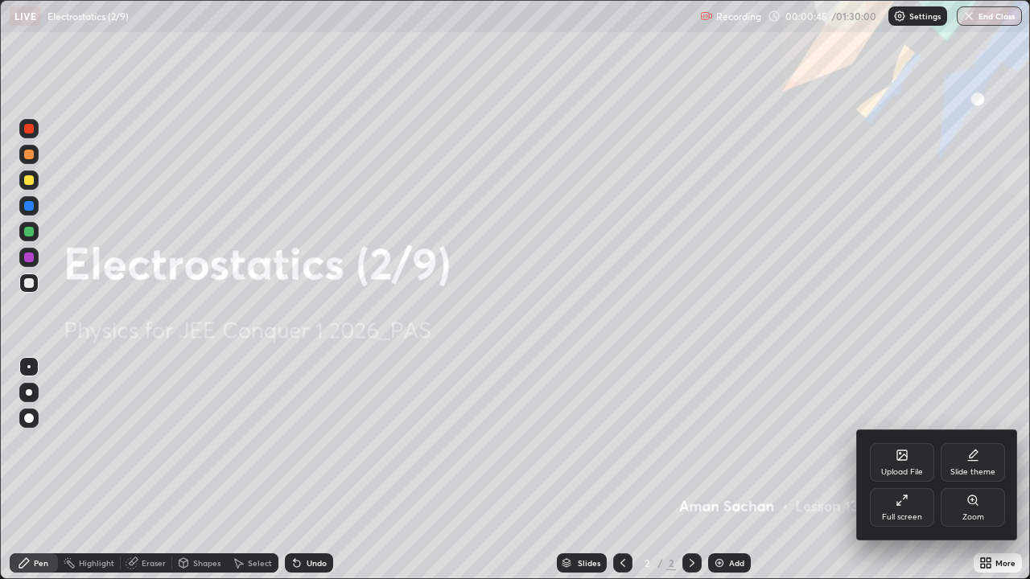
click at [970, 463] on div "Slide theme" at bounding box center [972, 462] width 64 height 39
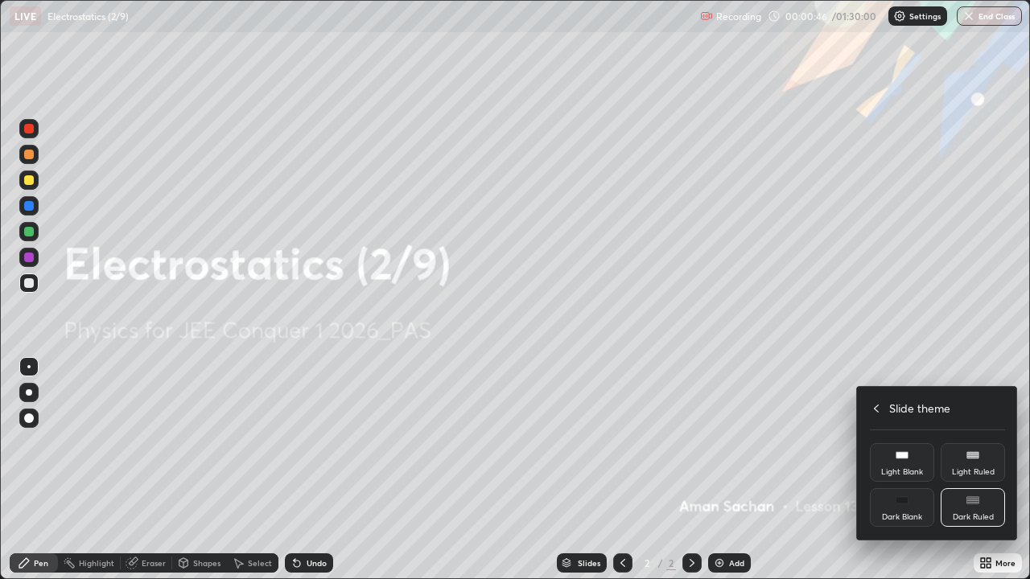
click at [876, 408] on icon at bounding box center [876, 408] width 13 height 13
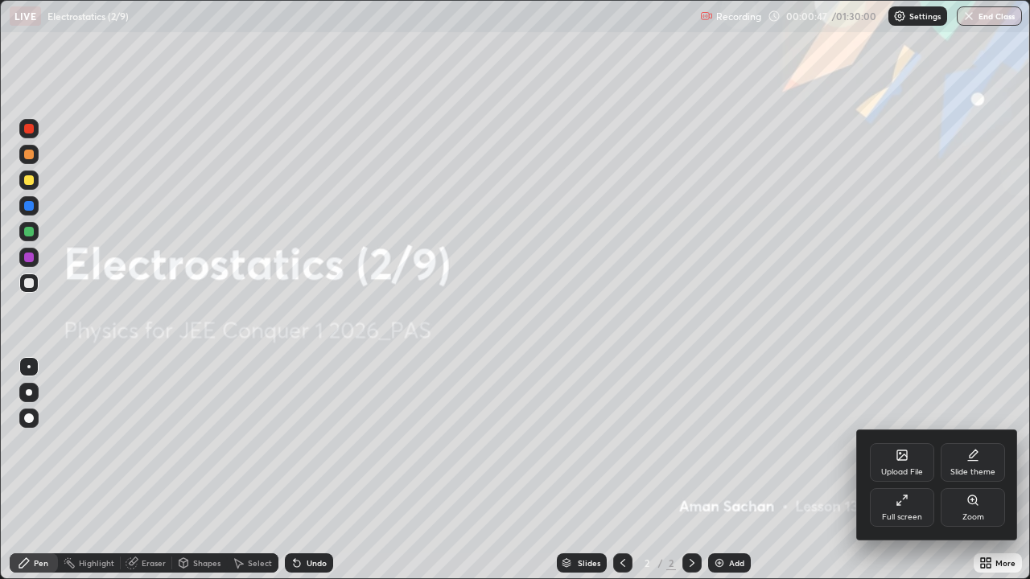
click at [808, 377] on div at bounding box center [515, 289] width 1030 height 579
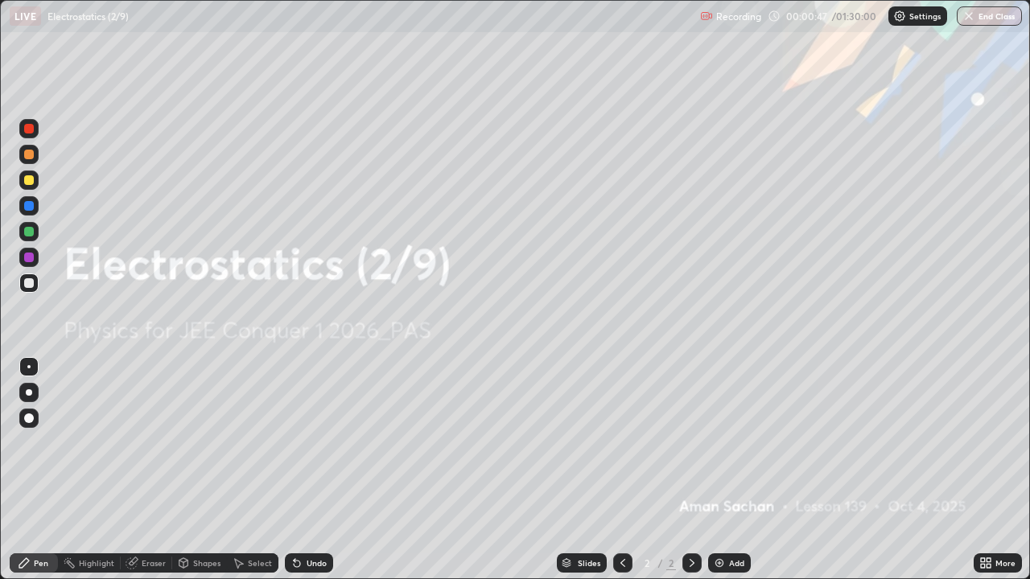
click at [731, 470] on div "Add" at bounding box center [736, 563] width 15 height 8
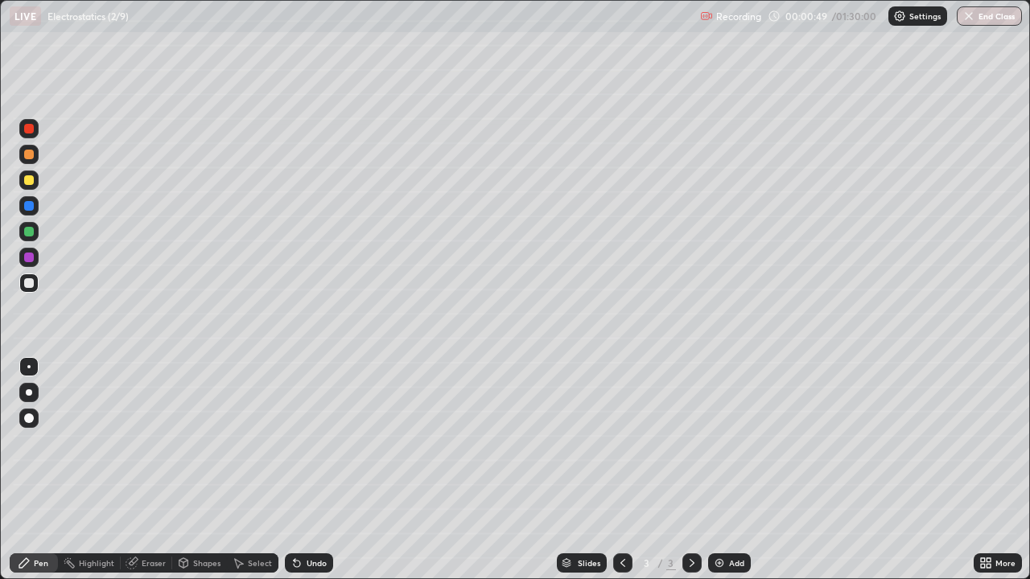
click at [27, 184] on div at bounding box center [29, 180] width 10 height 10
click at [27, 400] on div at bounding box center [28, 392] width 19 height 19
click at [138, 470] on div "Eraser" at bounding box center [146, 563] width 51 height 19
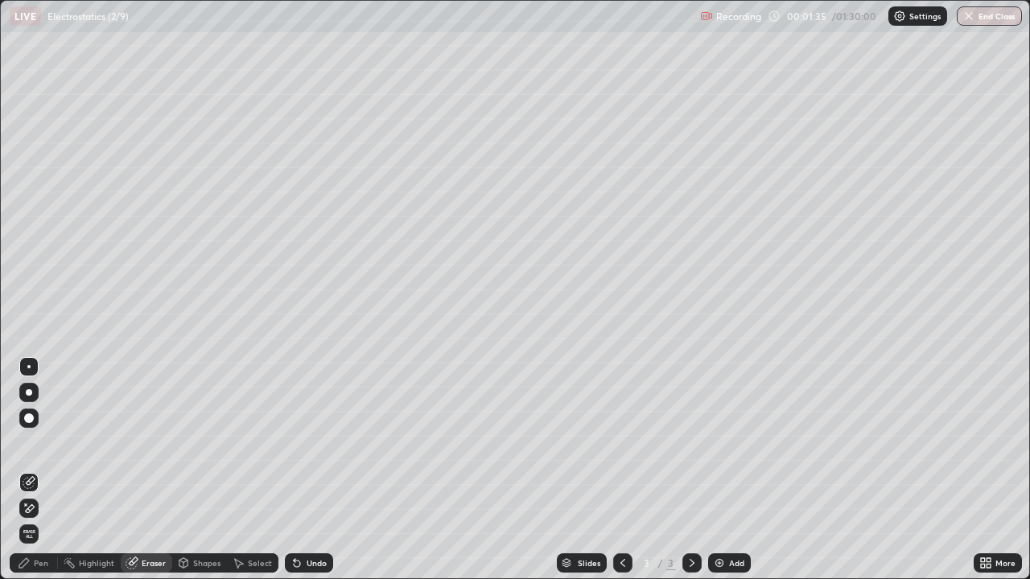
click at [28, 470] on icon at bounding box center [30, 508] width 9 height 8
click at [44, 470] on div "Pen" at bounding box center [41, 563] width 14 height 8
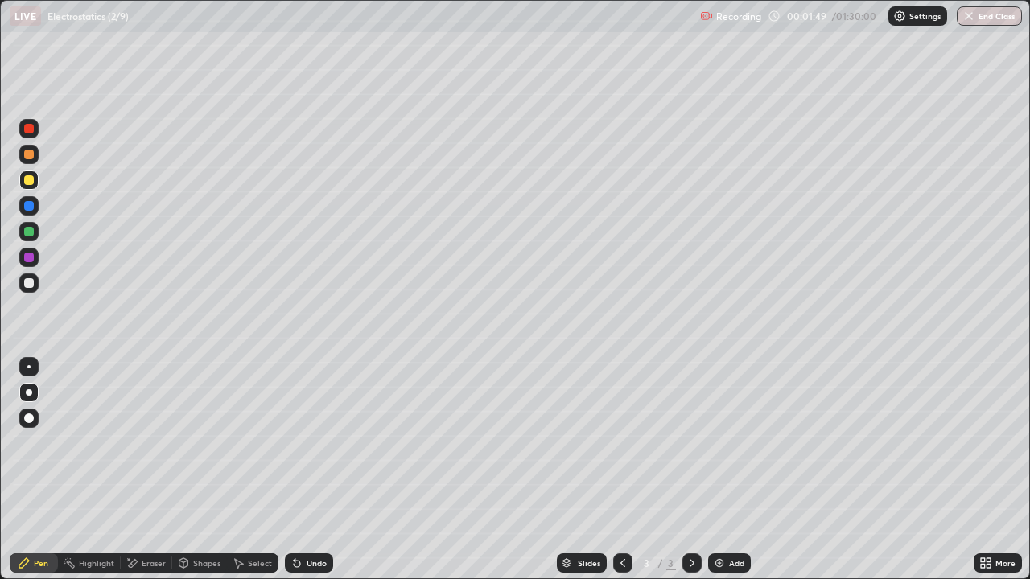
click at [27, 283] on div at bounding box center [29, 283] width 10 height 10
click at [26, 180] on div at bounding box center [29, 180] width 10 height 10
click at [30, 283] on div at bounding box center [29, 283] width 10 height 10
click at [28, 235] on div at bounding box center [29, 232] width 10 height 10
click at [311, 470] on div "Undo" at bounding box center [309, 563] width 48 height 19
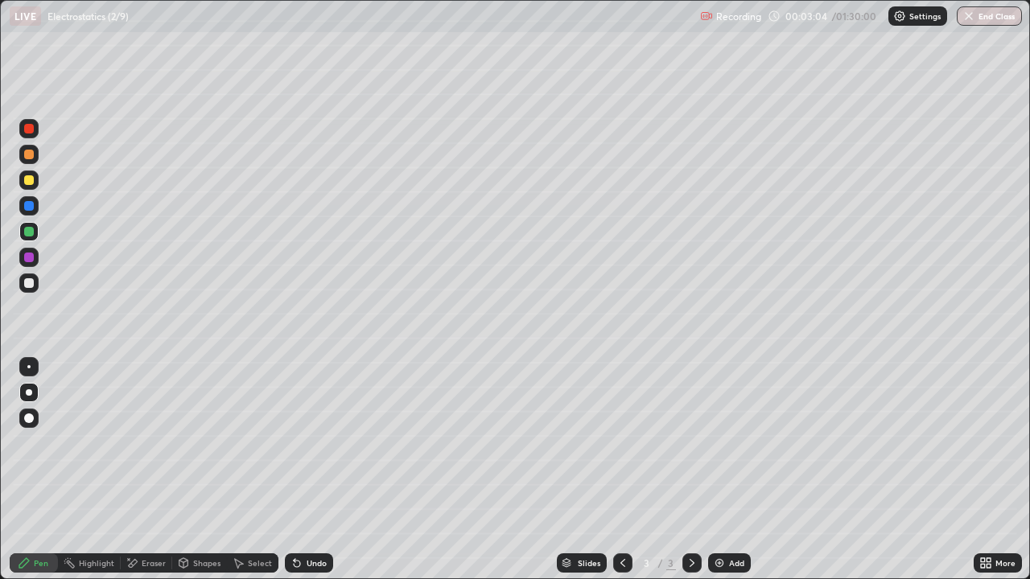
click at [305, 470] on div "Undo" at bounding box center [309, 563] width 48 height 19
click at [30, 286] on div at bounding box center [29, 283] width 10 height 10
click at [309, 470] on div "Undo" at bounding box center [317, 563] width 20 height 8
click at [310, 470] on div "Undo" at bounding box center [317, 563] width 20 height 8
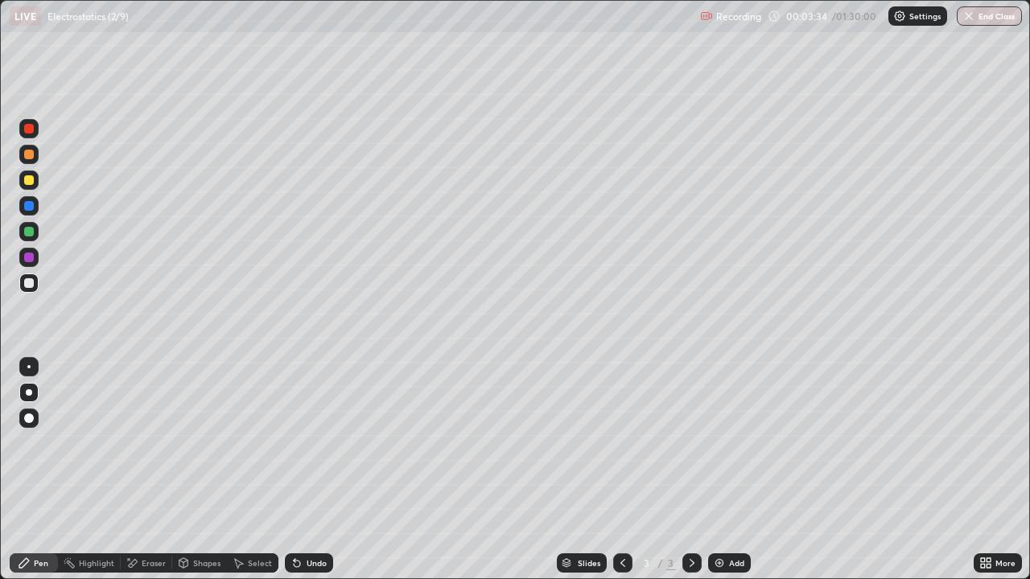
click at [26, 291] on div at bounding box center [28, 283] width 19 height 19
click at [307, 470] on div "Undo" at bounding box center [317, 563] width 20 height 8
click at [303, 470] on div "Undo" at bounding box center [309, 563] width 48 height 19
click at [319, 470] on div "Undo" at bounding box center [317, 563] width 20 height 8
click at [320, 470] on div "Undo" at bounding box center [317, 563] width 20 height 8
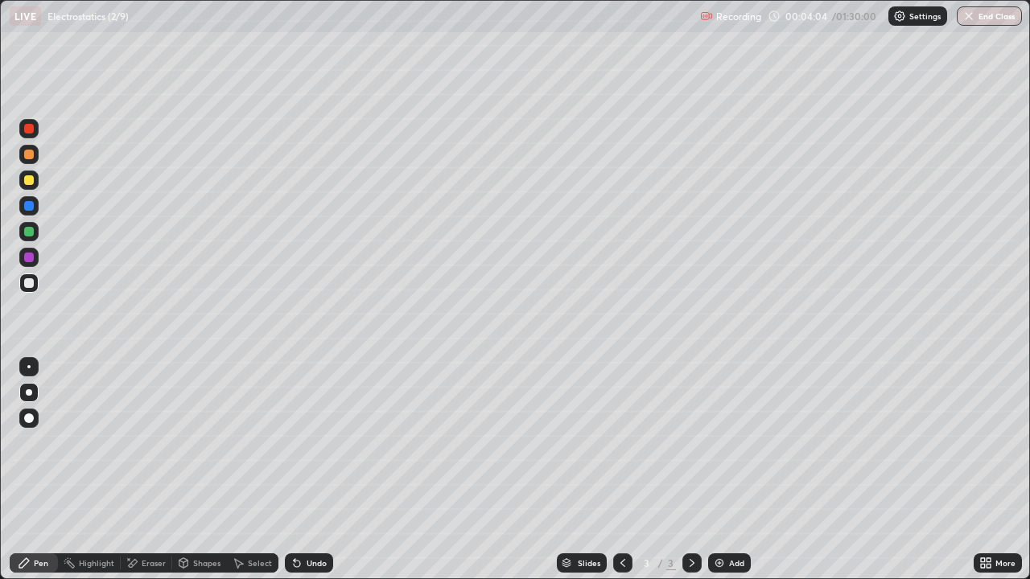
click at [319, 470] on div "Undo" at bounding box center [317, 563] width 20 height 8
click at [30, 257] on div at bounding box center [29, 258] width 10 height 10
click at [722, 470] on img at bounding box center [719, 563] width 13 height 13
click at [195, 470] on div "Shapes" at bounding box center [206, 563] width 27 height 8
click at [44, 470] on div "Erase all" at bounding box center [29, 289] width 39 height 515
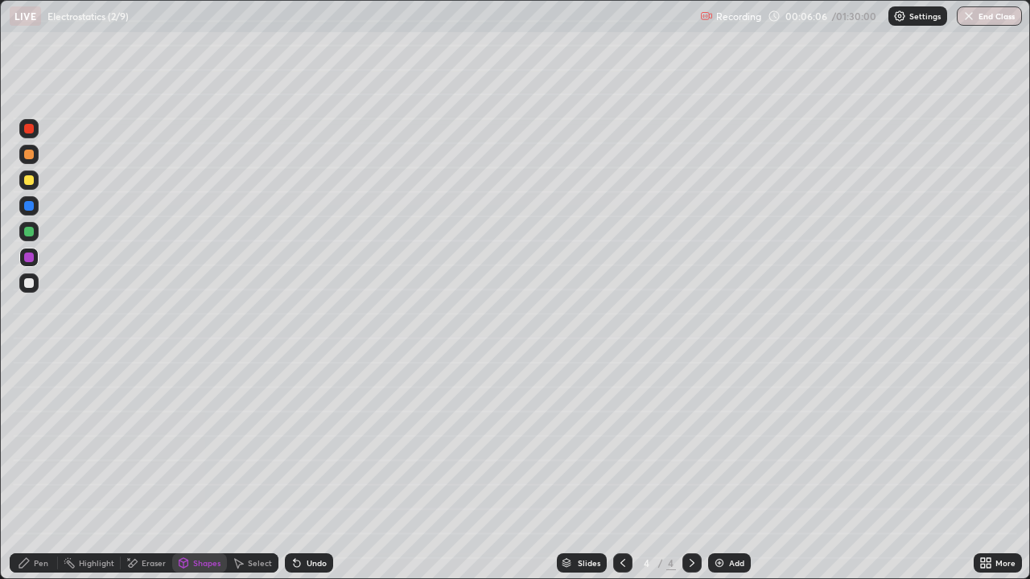
click at [32, 181] on div at bounding box center [29, 180] width 10 height 10
click at [193, 470] on div "Shapes" at bounding box center [206, 563] width 27 height 8
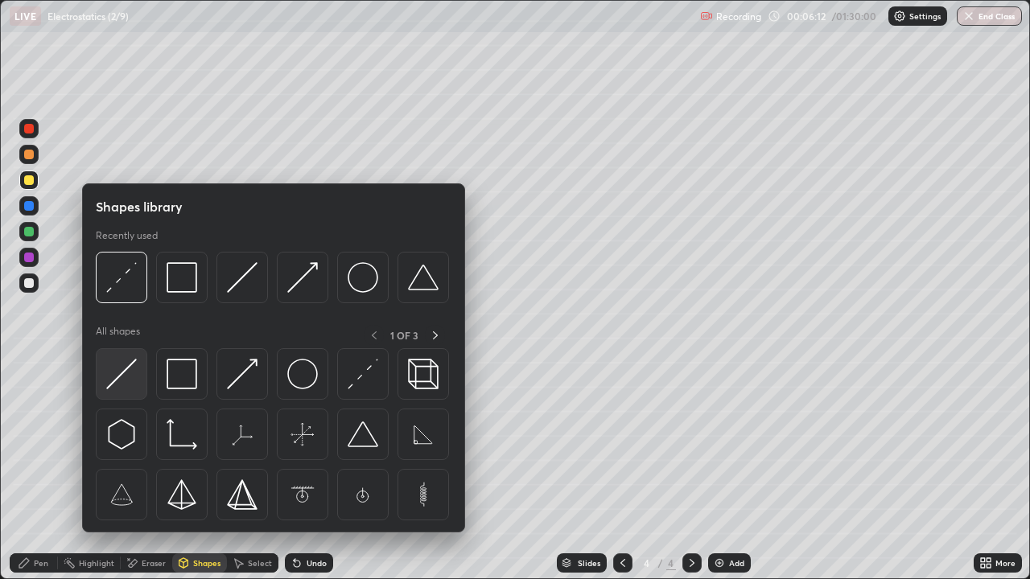
click at [126, 375] on img at bounding box center [121, 374] width 31 height 31
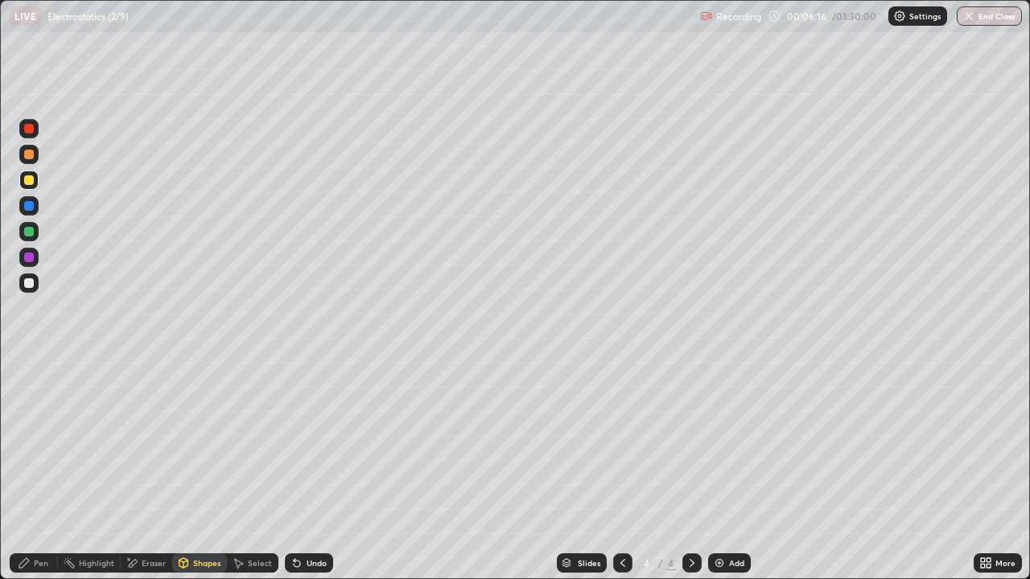
click at [196, 470] on div "Shapes" at bounding box center [206, 563] width 27 height 8
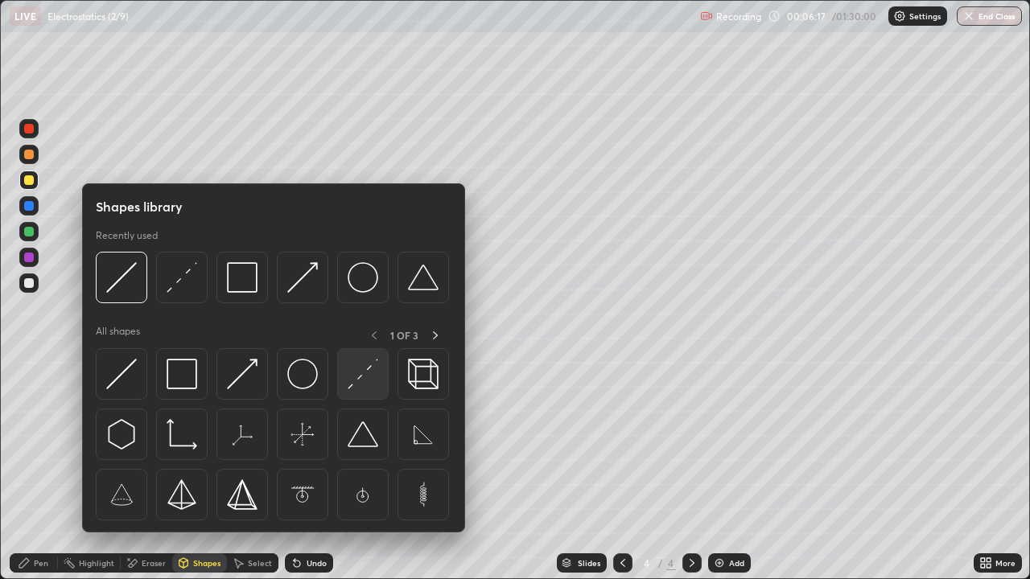
click at [367, 378] on img at bounding box center [363, 374] width 31 height 31
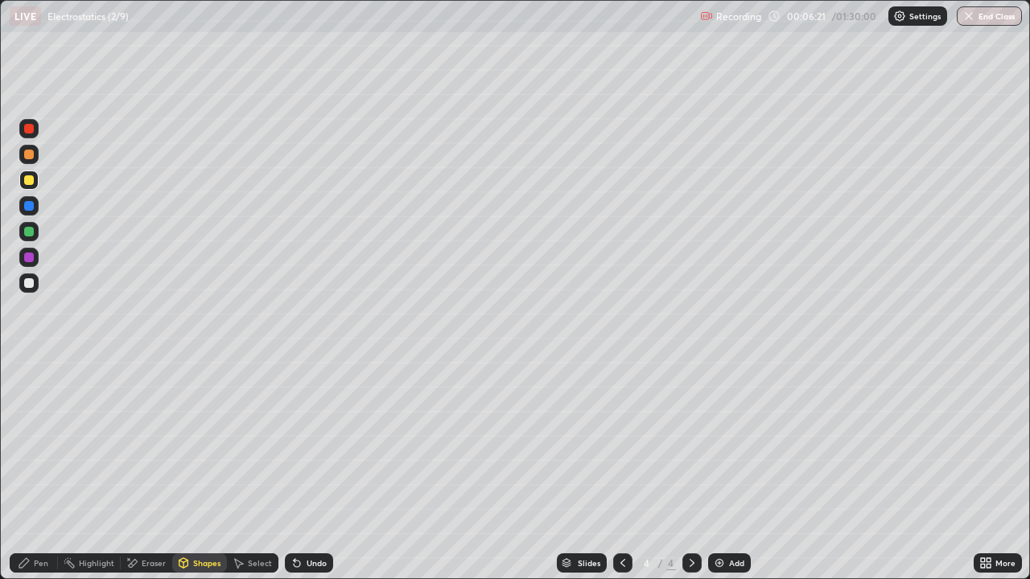
click at [44, 470] on div "Pen" at bounding box center [41, 563] width 14 height 8
click at [0, 335] on div "Setting up your live class" at bounding box center [515, 289] width 1030 height 579
click at [27, 282] on div at bounding box center [29, 283] width 10 height 10
click at [194, 470] on div "Shapes" at bounding box center [206, 563] width 27 height 8
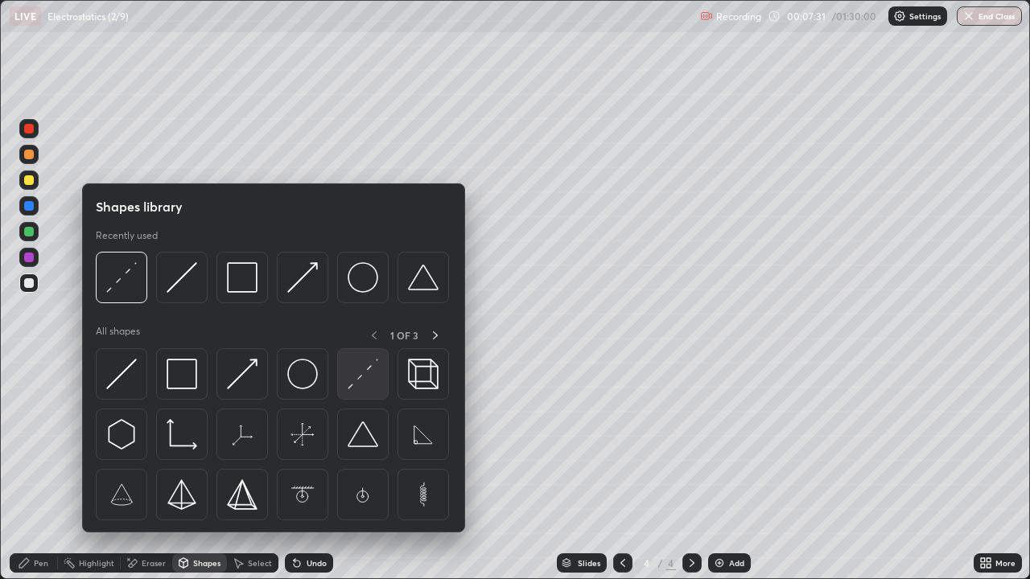
click at [360, 393] on div at bounding box center [362, 373] width 51 height 51
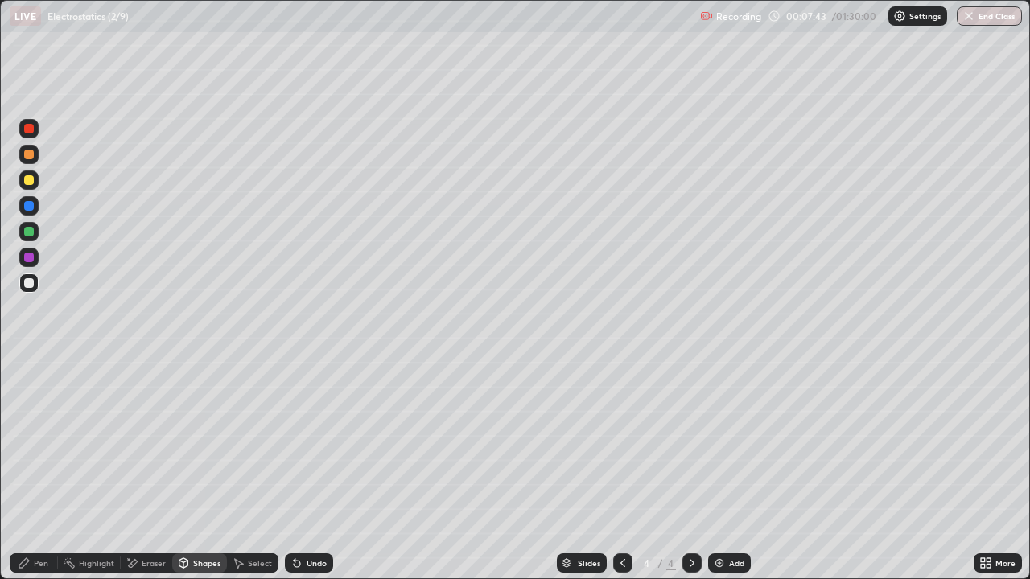
click at [31, 470] on div "Pen" at bounding box center [34, 563] width 48 height 19
click at [307, 470] on div "Undo" at bounding box center [317, 563] width 20 height 8
click at [201, 470] on div "Shapes" at bounding box center [206, 563] width 27 height 8
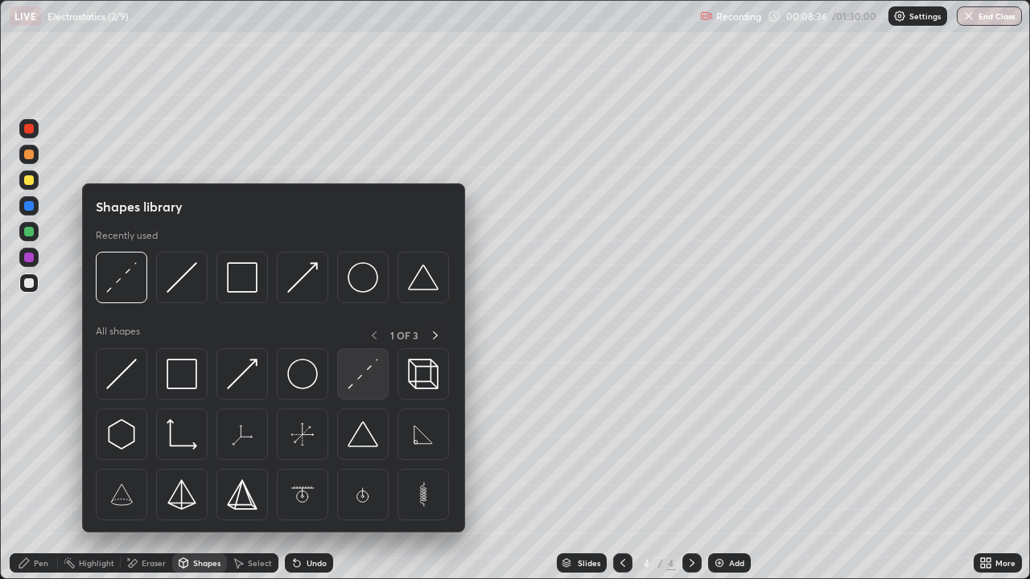
click at [362, 387] on img at bounding box center [363, 374] width 31 height 31
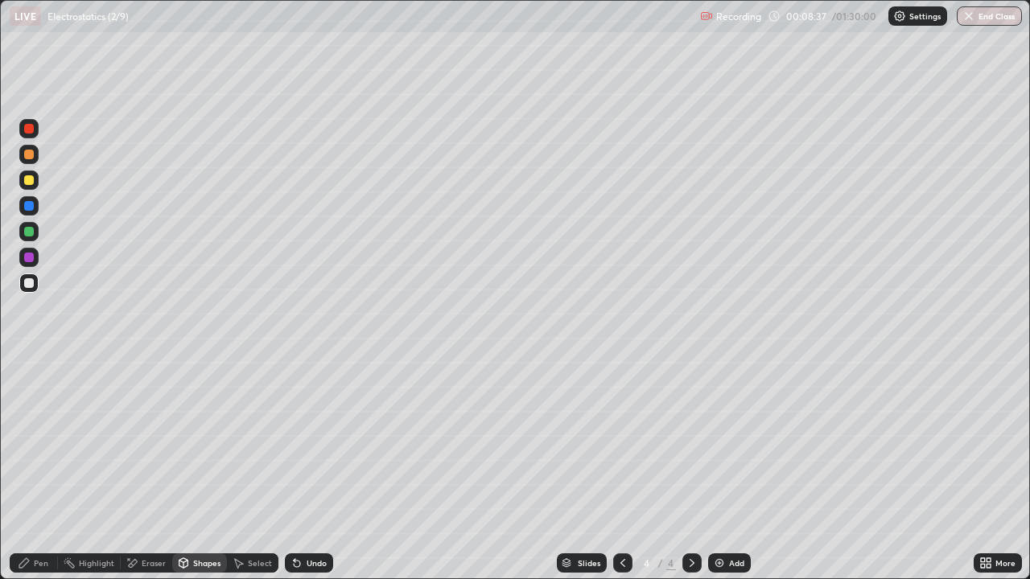
click at [35, 260] on div at bounding box center [28, 257] width 19 height 19
click at [34, 470] on div "Pen" at bounding box center [34, 563] width 48 height 19
click at [27, 278] on div at bounding box center [29, 283] width 10 height 10
click at [31, 234] on div at bounding box center [29, 232] width 10 height 10
click at [29, 282] on div at bounding box center [29, 283] width 10 height 10
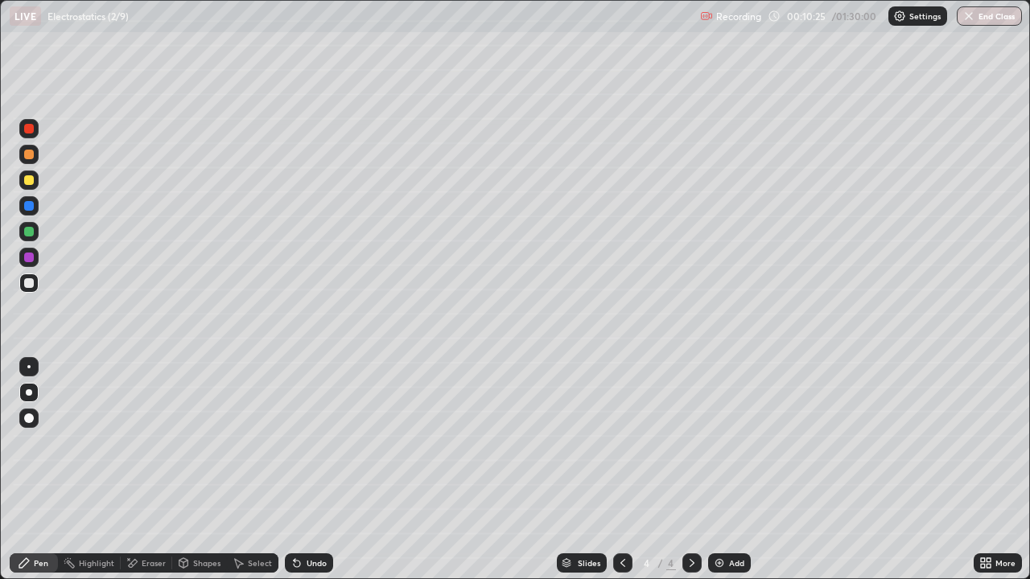
click at [26, 228] on div at bounding box center [29, 232] width 10 height 10
click at [27, 284] on div at bounding box center [29, 283] width 10 height 10
click at [299, 470] on icon at bounding box center [296, 563] width 13 height 13
click at [311, 470] on div "Undo" at bounding box center [317, 563] width 20 height 8
click at [29, 181] on div at bounding box center [29, 180] width 10 height 10
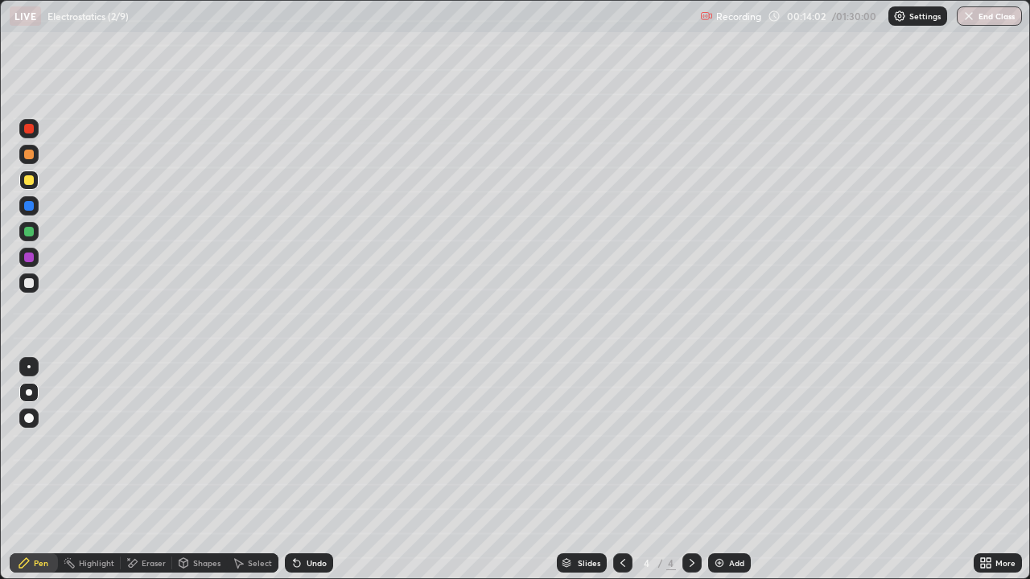
click at [200, 470] on div "Shapes" at bounding box center [206, 563] width 27 height 8
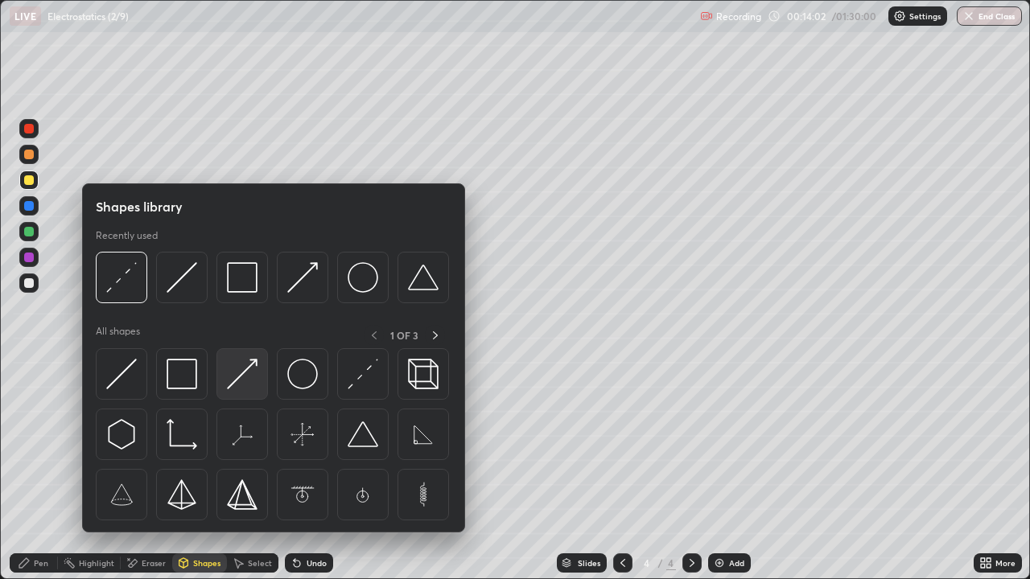
click at [248, 374] on img at bounding box center [242, 374] width 31 height 31
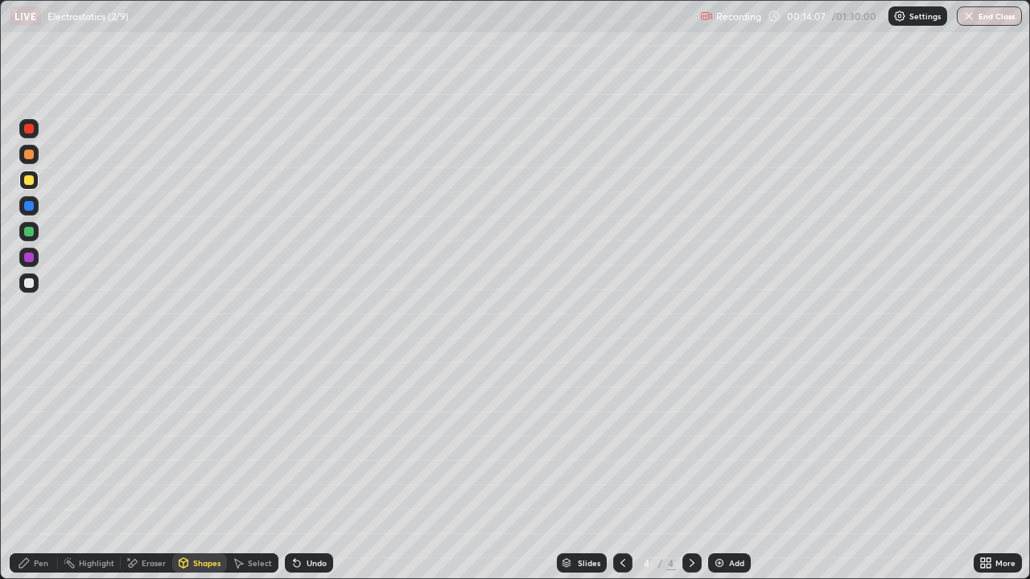
click at [33, 470] on div "Pen" at bounding box center [34, 563] width 48 height 19
click at [33, 283] on div at bounding box center [29, 283] width 10 height 10
click at [140, 470] on div "Eraser" at bounding box center [146, 563] width 51 height 19
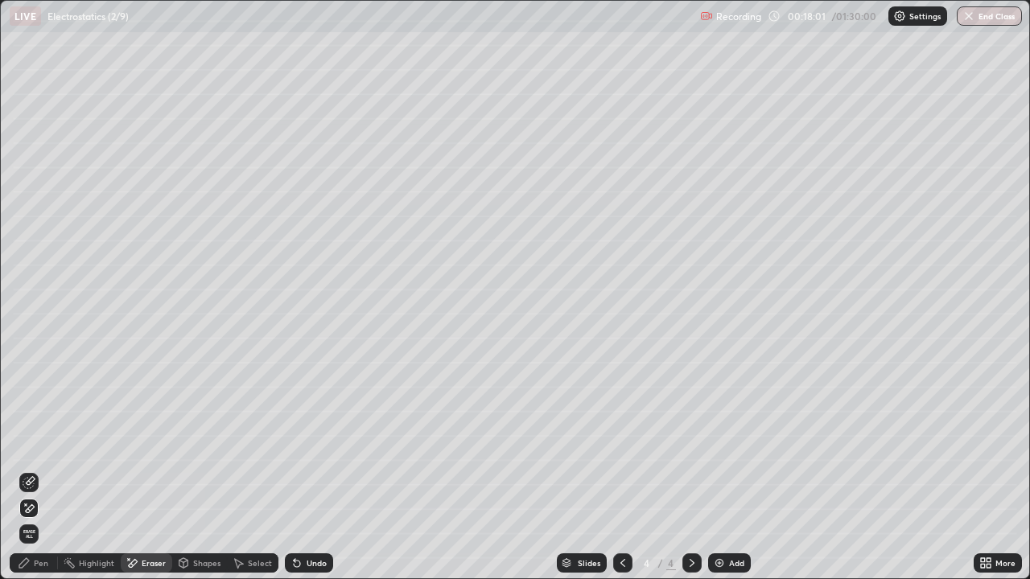
click at [30, 470] on icon at bounding box center [30, 481] width 9 height 8
click at [42, 470] on div "Pen" at bounding box center [34, 563] width 48 height 19
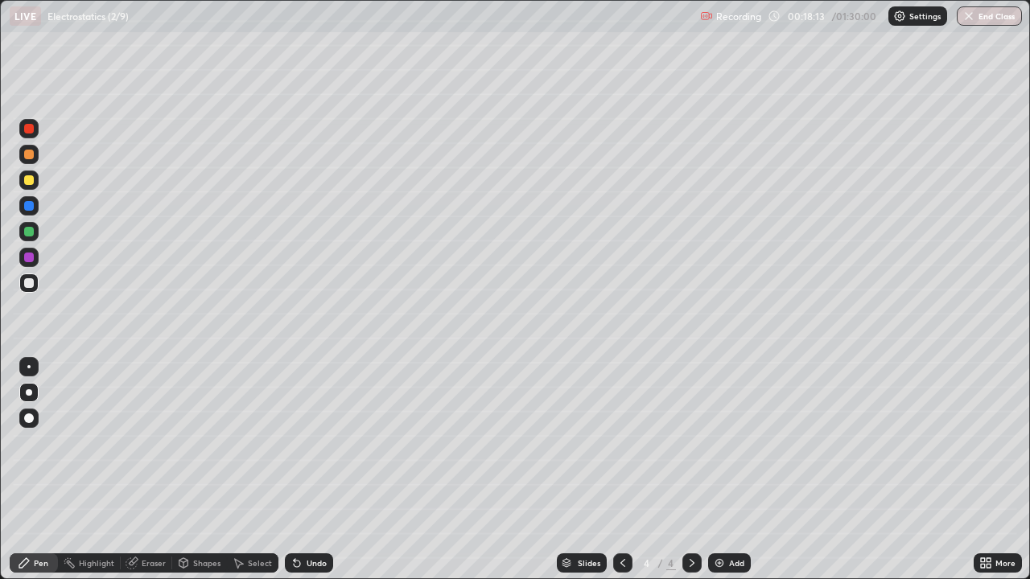
click at [31, 206] on div at bounding box center [29, 206] width 10 height 10
click at [307, 470] on div "Undo" at bounding box center [309, 563] width 48 height 19
click at [303, 470] on div "Undo" at bounding box center [309, 563] width 48 height 19
click at [300, 470] on icon at bounding box center [296, 563] width 13 height 13
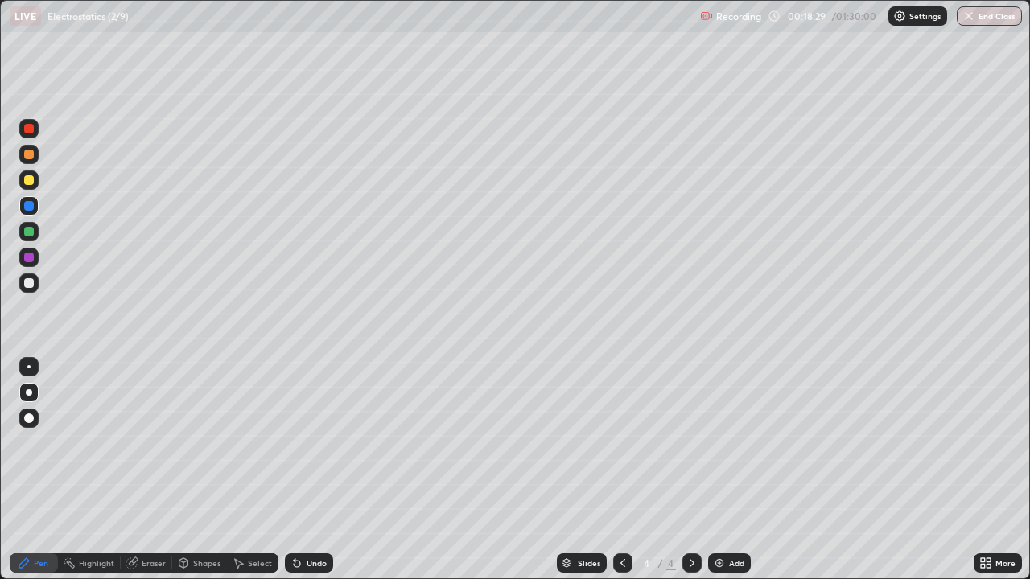
click at [307, 470] on div "Undo" at bounding box center [317, 563] width 20 height 8
click at [722, 470] on img at bounding box center [719, 563] width 13 height 13
click at [29, 278] on div at bounding box center [29, 283] width 10 height 10
click at [28, 208] on div at bounding box center [29, 206] width 10 height 10
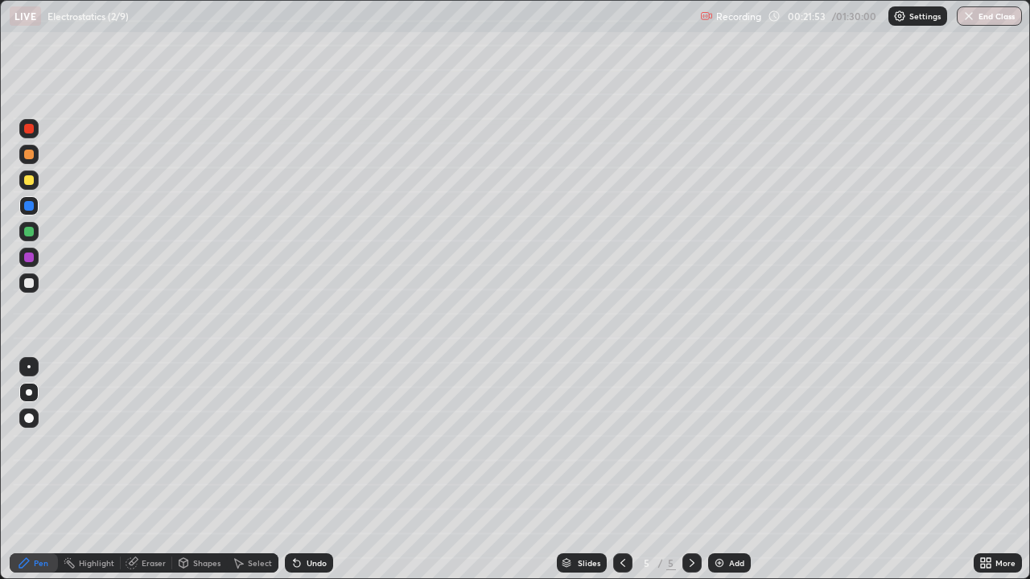
click at [27, 183] on div at bounding box center [29, 180] width 10 height 10
click at [26, 282] on div at bounding box center [29, 283] width 10 height 10
click at [31, 282] on div at bounding box center [29, 283] width 10 height 10
click at [730, 470] on div "Add" at bounding box center [736, 563] width 15 height 8
click at [33, 181] on div at bounding box center [29, 180] width 10 height 10
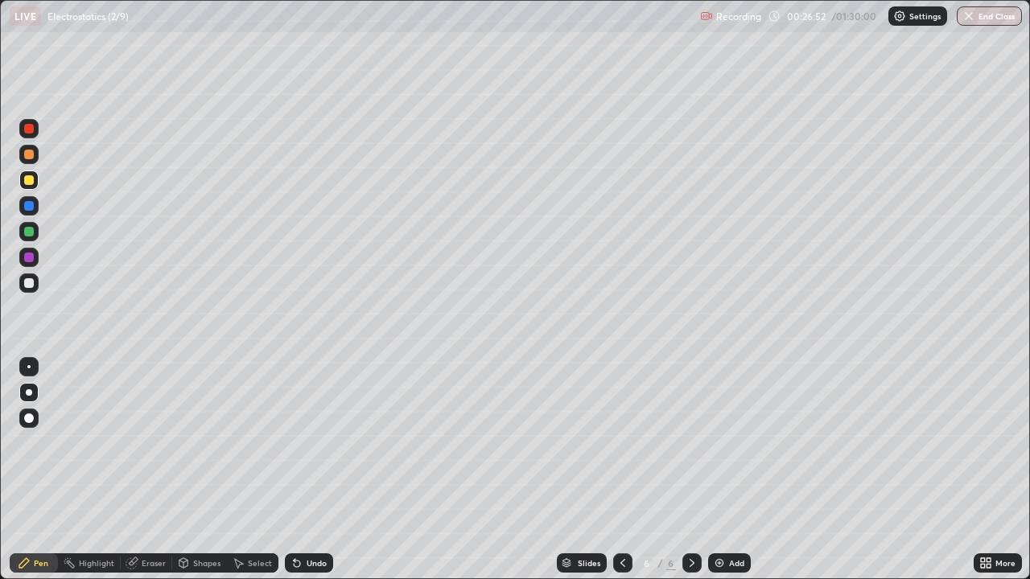
click at [209, 470] on div "Shapes" at bounding box center [206, 563] width 27 height 8
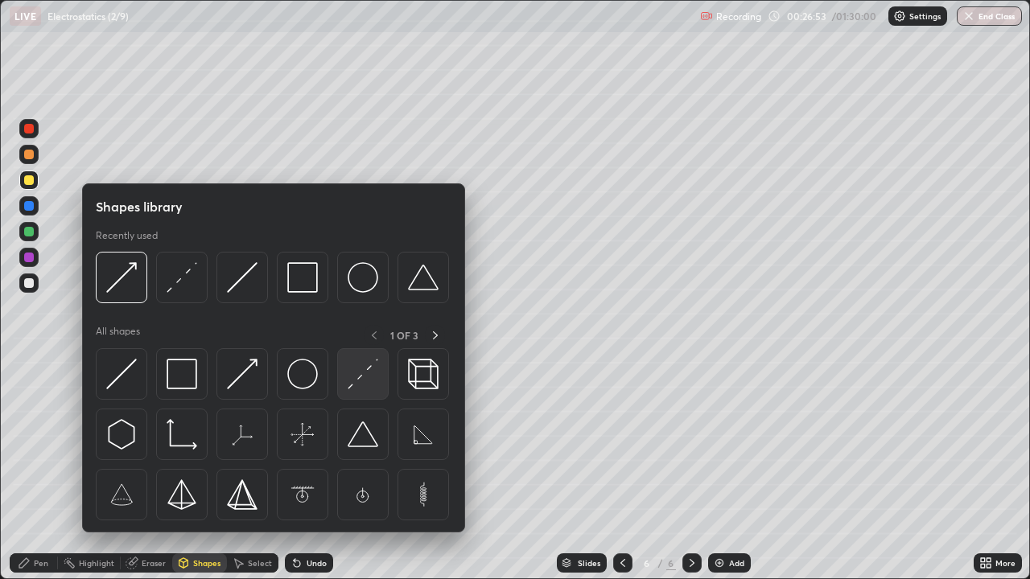
click at [360, 388] on img at bounding box center [363, 374] width 31 height 31
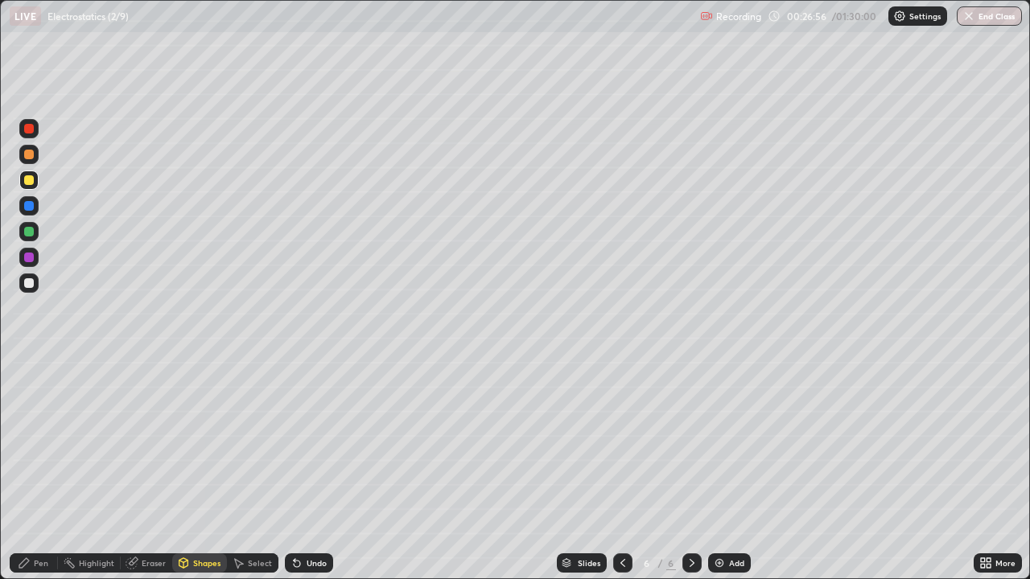
click at [50, 470] on div "Pen" at bounding box center [34, 563] width 48 height 19
click at [30, 290] on div at bounding box center [28, 283] width 19 height 19
click at [733, 470] on div "Add" at bounding box center [736, 563] width 15 height 8
click at [32, 178] on div at bounding box center [29, 180] width 10 height 10
click at [206, 470] on div "Shapes" at bounding box center [206, 563] width 27 height 8
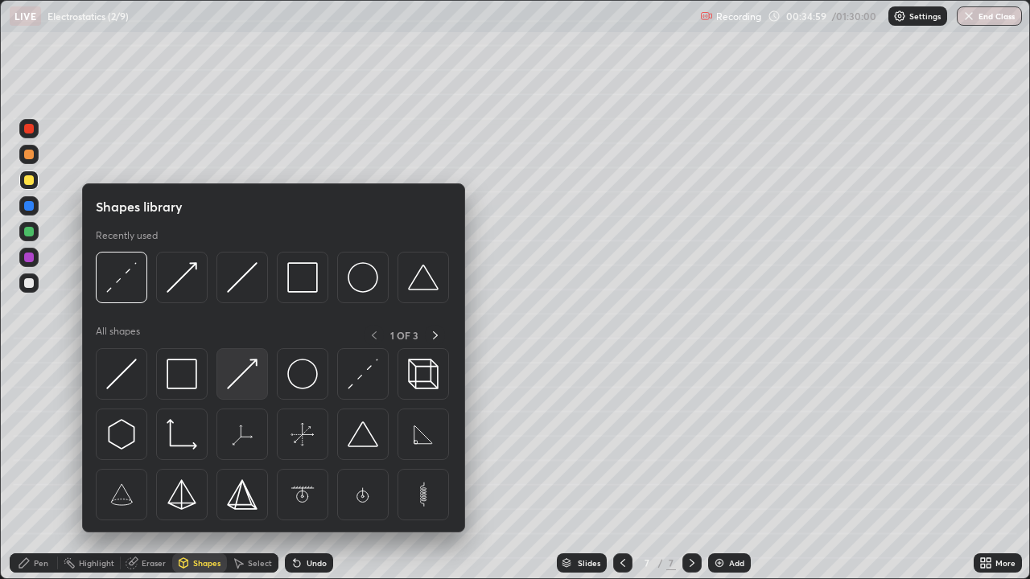
click at [249, 383] on img at bounding box center [242, 374] width 31 height 31
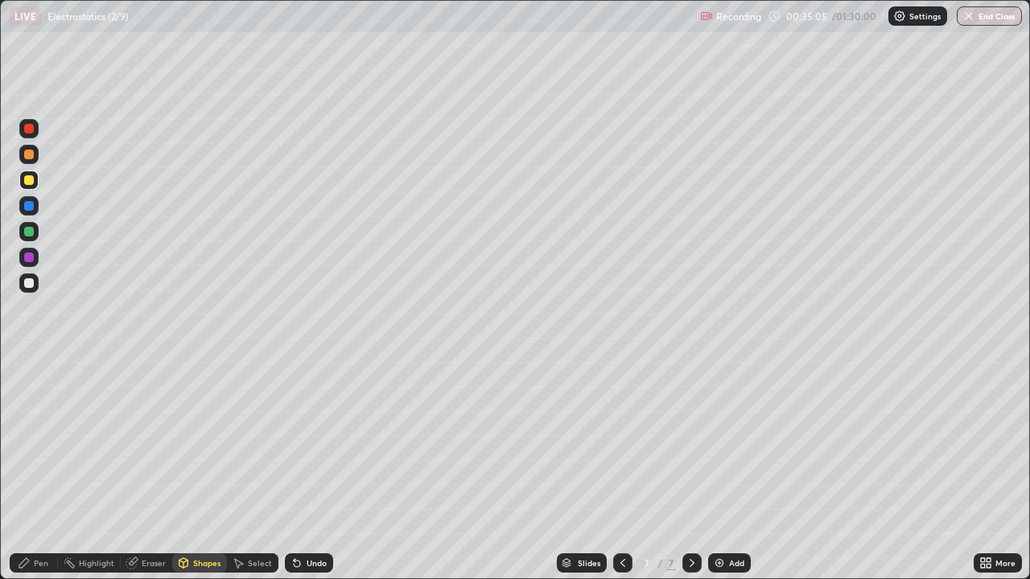
click at [43, 470] on div "Pen" at bounding box center [41, 563] width 14 height 8
click at [204, 470] on div "Shapes" at bounding box center [206, 563] width 27 height 8
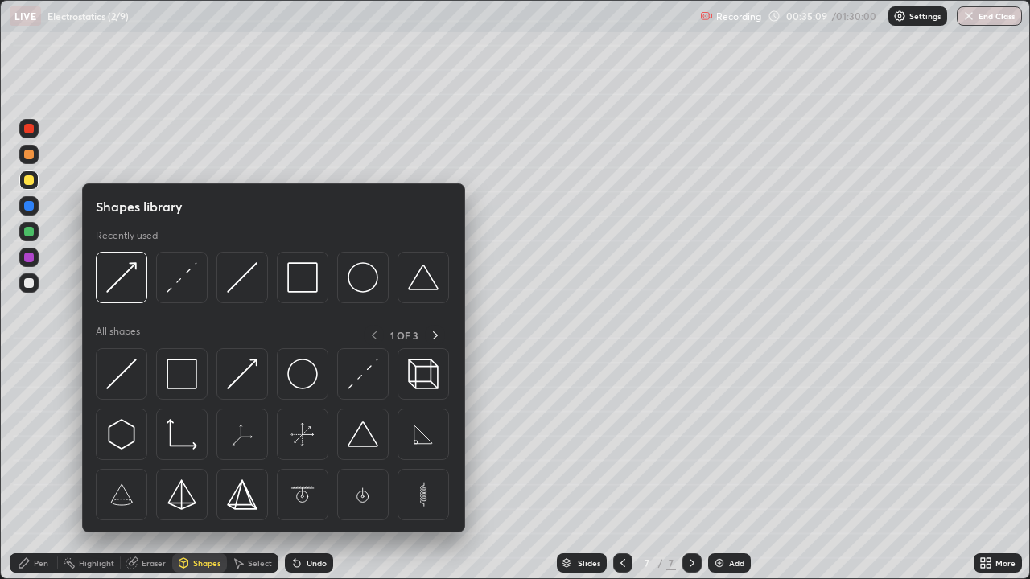
click at [303, 380] on img at bounding box center [302, 374] width 31 height 31
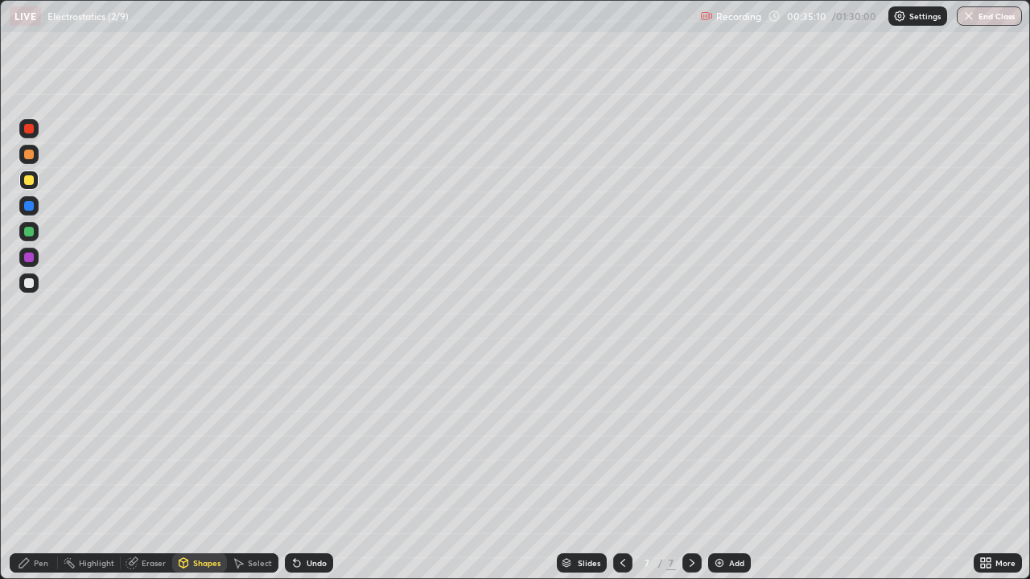
click at [31, 233] on div at bounding box center [29, 232] width 10 height 10
click at [42, 470] on div "Pen" at bounding box center [41, 563] width 14 height 8
click at [30, 204] on div at bounding box center [29, 206] width 10 height 10
click at [30, 283] on div at bounding box center [29, 283] width 10 height 10
click at [307, 470] on div "Undo" at bounding box center [317, 563] width 20 height 8
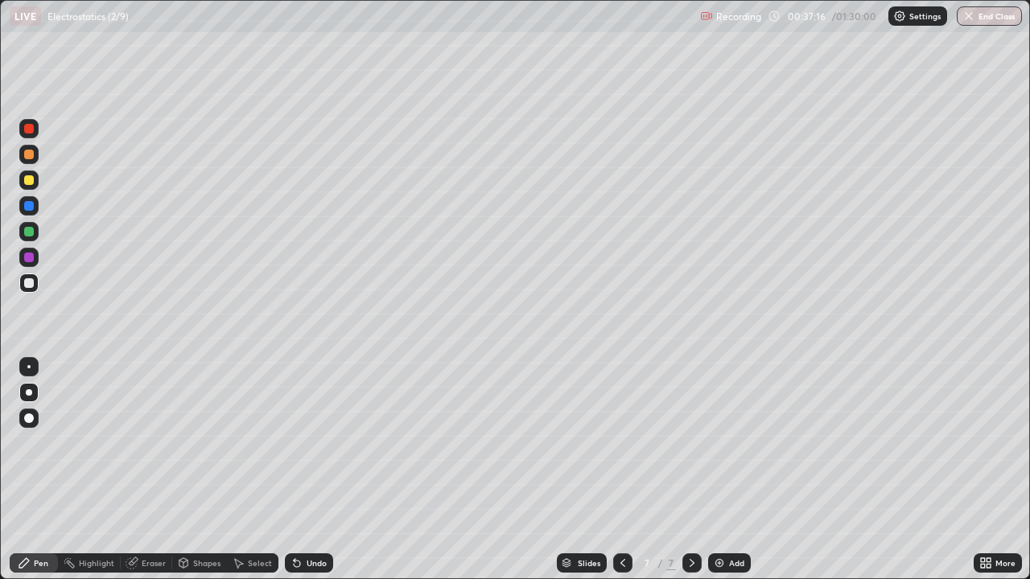
click at [29, 284] on div at bounding box center [29, 283] width 10 height 10
click at [213, 470] on div "Shapes" at bounding box center [206, 563] width 27 height 8
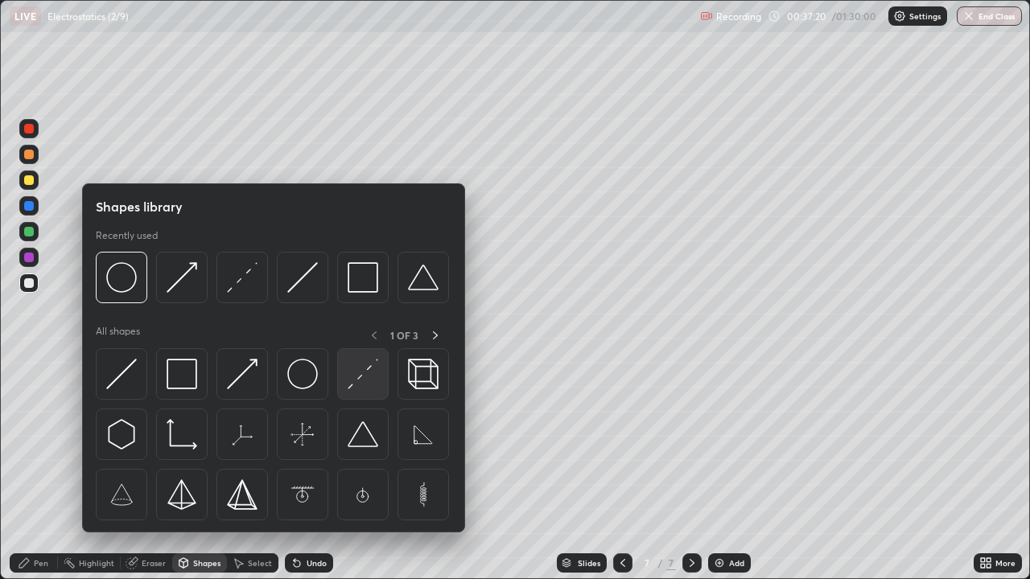
click at [369, 374] on img at bounding box center [363, 374] width 31 height 31
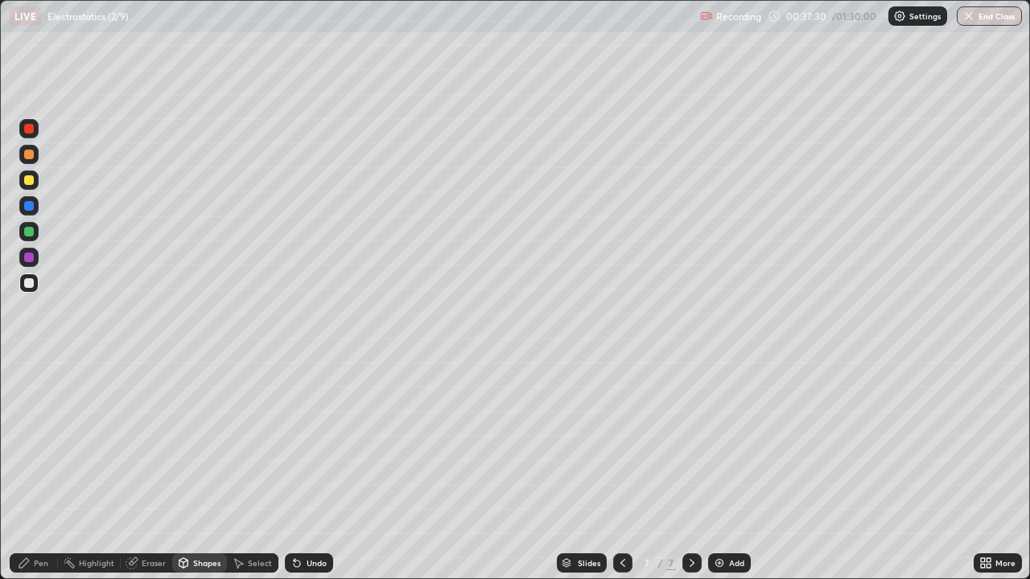
click at [41, 470] on div "Pen" at bounding box center [41, 563] width 14 height 8
click at [31, 208] on div at bounding box center [29, 206] width 10 height 10
click at [303, 470] on div "Undo" at bounding box center [309, 563] width 48 height 19
click at [300, 470] on icon at bounding box center [296, 563] width 13 height 13
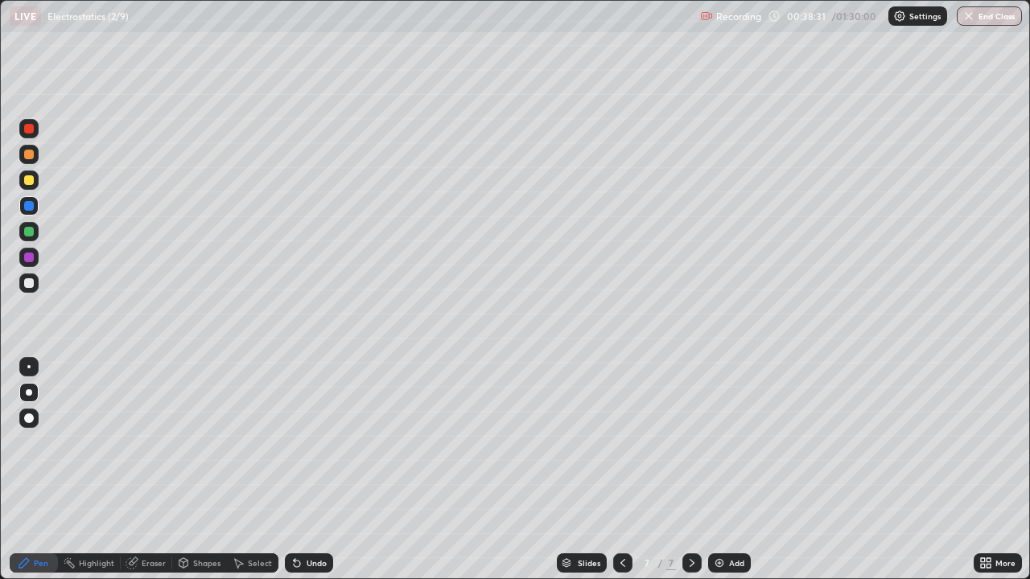
click at [30, 284] on div at bounding box center [29, 283] width 10 height 10
click at [29, 230] on div at bounding box center [29, 232] width 10 height 10
click at [32, 200] on div at bounding box center [28, 205] width 19 height 19
click at [24, 255] on div at bounding box center [29, 258] width 10 height 10
click at [303, 470] on div "Undo" at bounding box center [309, 563] width 48 height 19
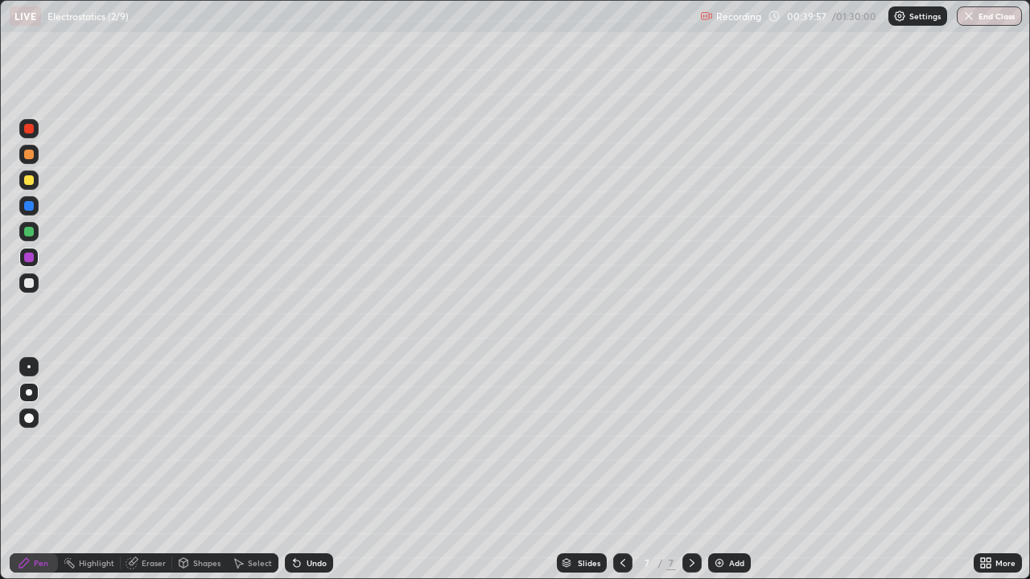
click at [301, 470] on div "Undo" at bounding box center [309, 563] width 48 height 19
click at [307, 470] on div "Undo" at bounding box center [317, 563] width 20 height 8
click at [301, 470] on div "Undo" at bounding box center [309, 563] width 48 height 19
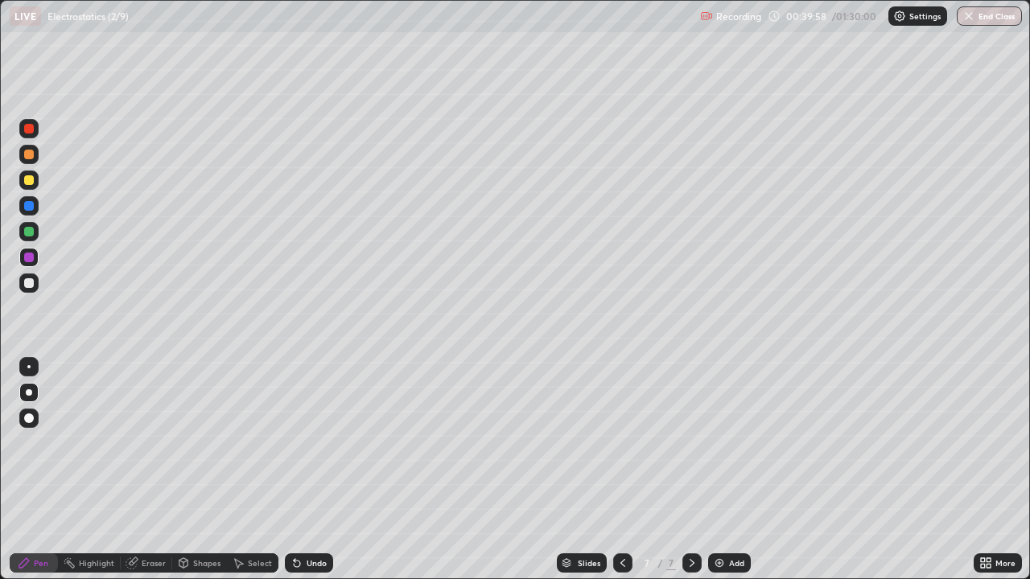
click at [303, 470] on div "Undo" at bounding box center [309, 563] width 48 height 19
click at [301, 470] on div "Undo" at bounding box center [309, 563] width 48 height 19
click at [303, 470] on div "Undo" at bounding box center [309, 563] width 48 height 19
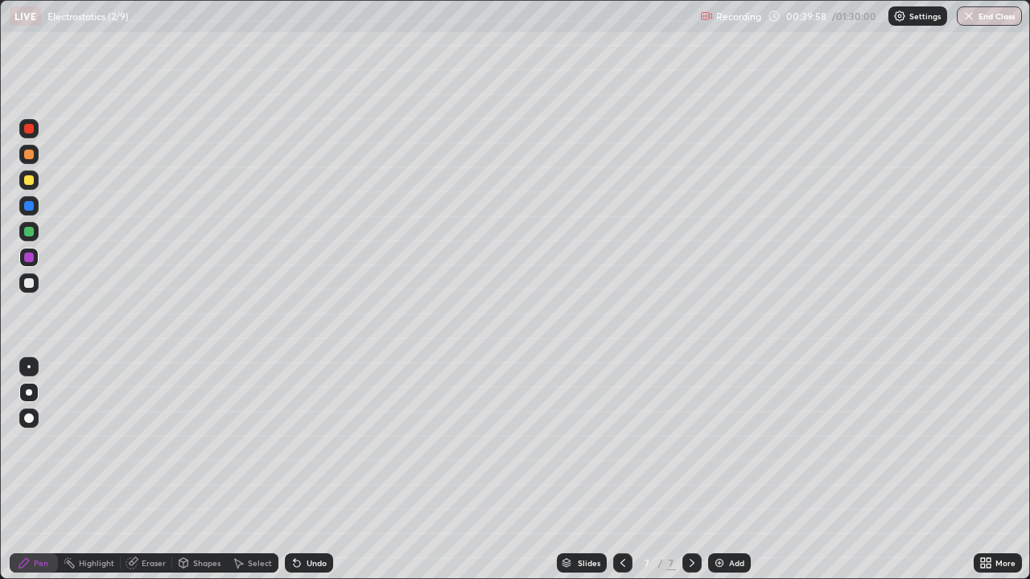
click at [301, 470] on icon at bounding box center [296, 563] width 13 height 13
click at [307, 470] on div "Undo" at bounding box center [317, 563] width 20 height 8
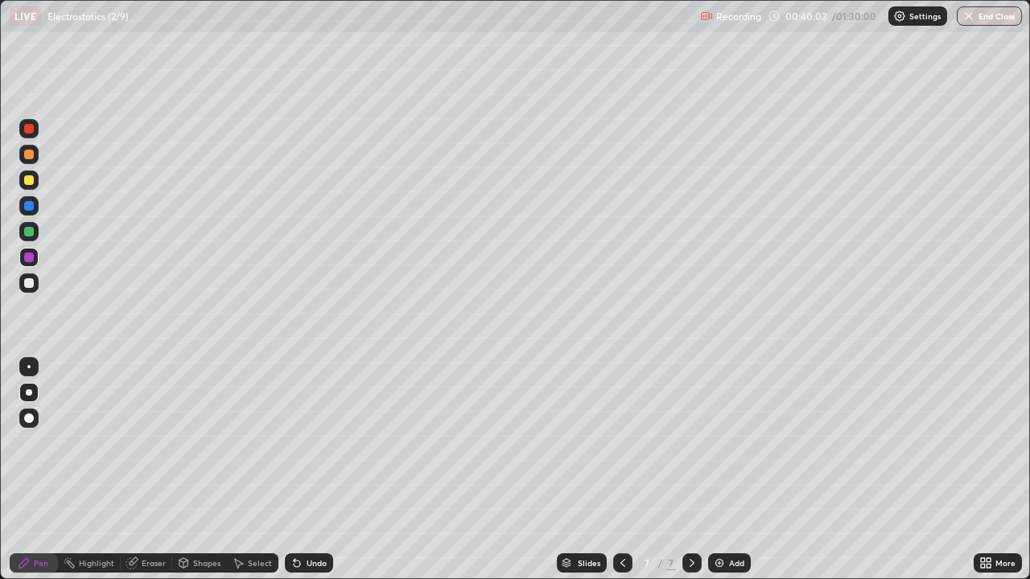
click at [307, 470] on div "Undo" at bounding box center [317, 563] width 20 height 8
click at [303, 470] on div "Undo" at bounding box center [309, 563] width 48 height 19
click at [34, 290] on div at bounding box center [28, 283] width 19 height 19
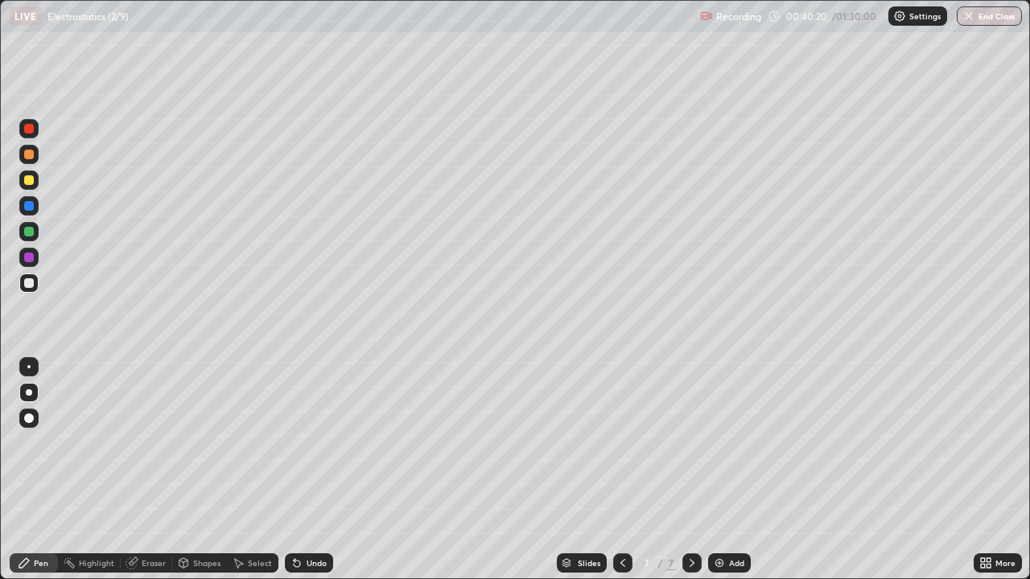
click at [31, 205] on div at bounding box center [29, 206] width 10 height 10
click at [307, 470] on div "Undo" at bounding box center [317, 563] width 20 height 8
click at [27, 254] on div at bounding box center [29, 258] width 10 height 10
click at [36, 282] on div at bounding box center [28, 283] width 19 height 19
click at [29, 229] on div at bounding box center [29, 232] width 10 height 10
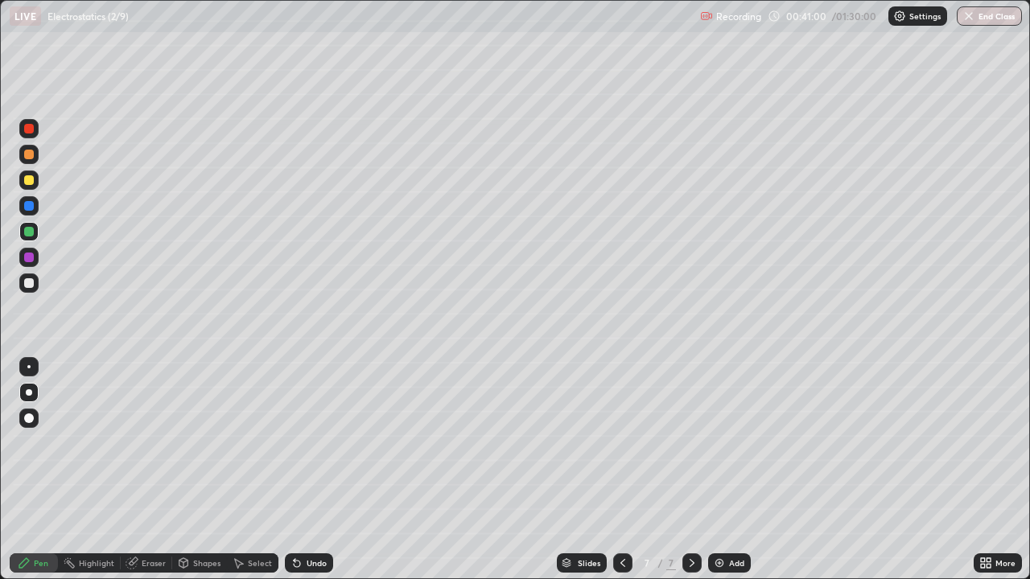
click at [29, 179] on div at bounding box center [29, 180] width 10 height 10
click at [25, 178] on div at bounding box center [29, 180] width 10 height 10
click at [729, 470] on div "Add" at bounding box center [736, 563] width 15 height 8
click at [202, 470] on div "Shapes" at bounding box center [206, 563] width 27 height 8
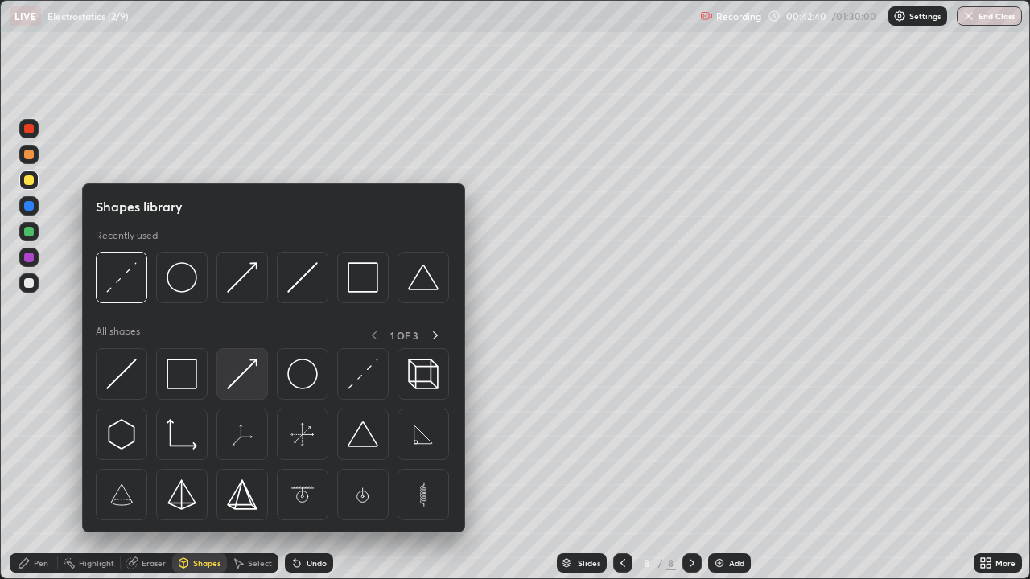
click at [247, 382] on img at bounding box center [242, 374] width 31 height 31
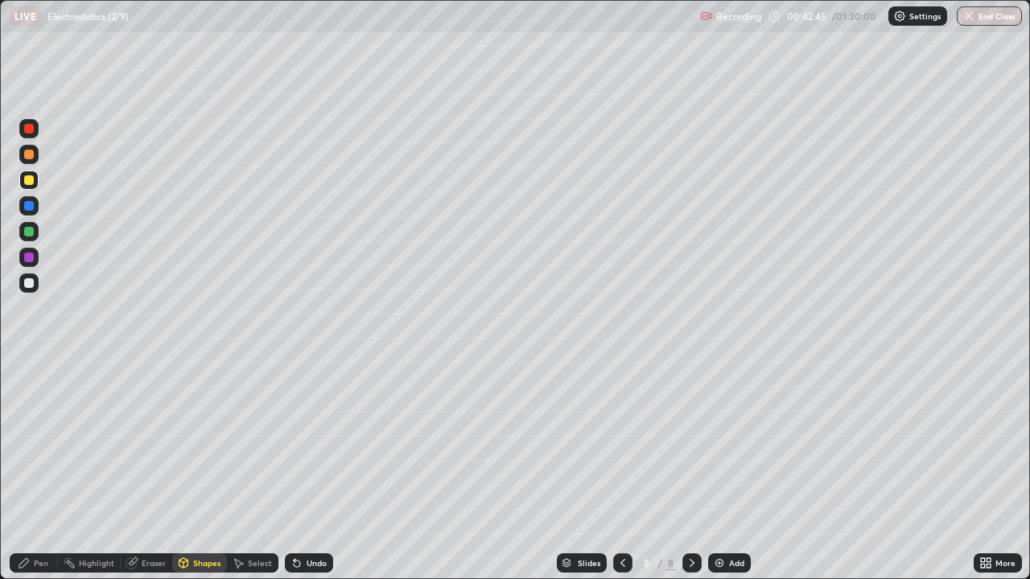
click at [202, 470] on div "Shapes" at bounding box center [199, 563] width 55 height 19
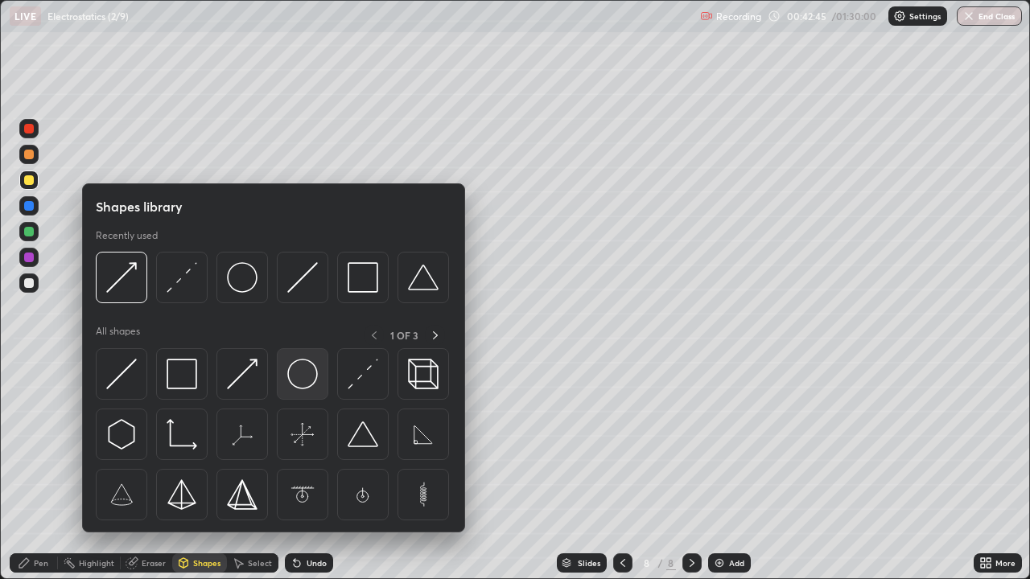
click at [303, 381] on img at bounding box center [302, 374] width 31 height 31
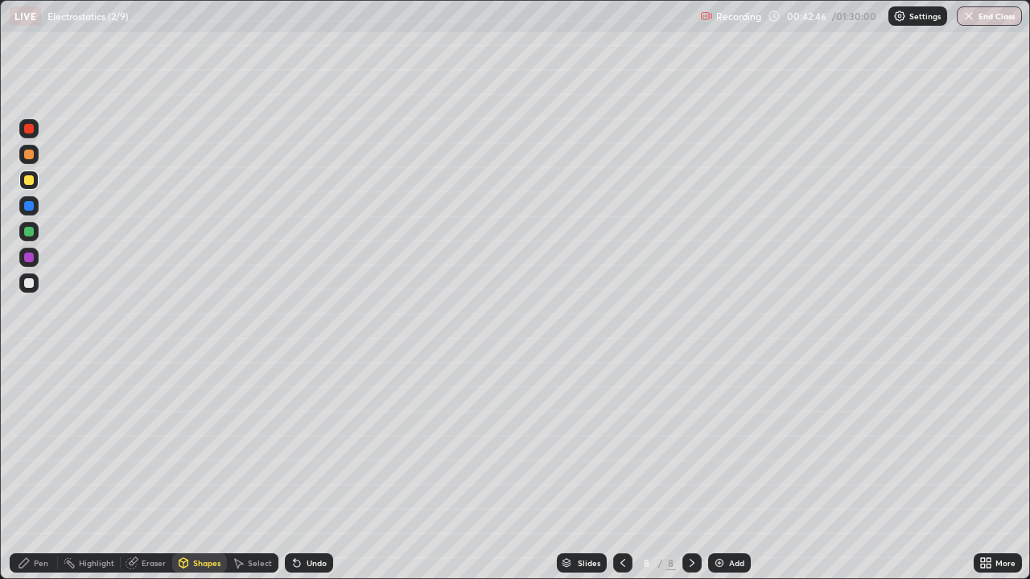
click at [27, 235] on div at bounding box center [29, 232] width 10 height 10
click at [38, 470] on div "Pen" at bounding box center [41, 563] width 14 height 8
click at [32, 284] on div at bounding box center [29, 283] width 10 height 10
click at [30, 256] on div at bounding box center [29, 258] width 10 height 10
click at [30, 286] on div at bounding box center [29, 283] width 10 height 10
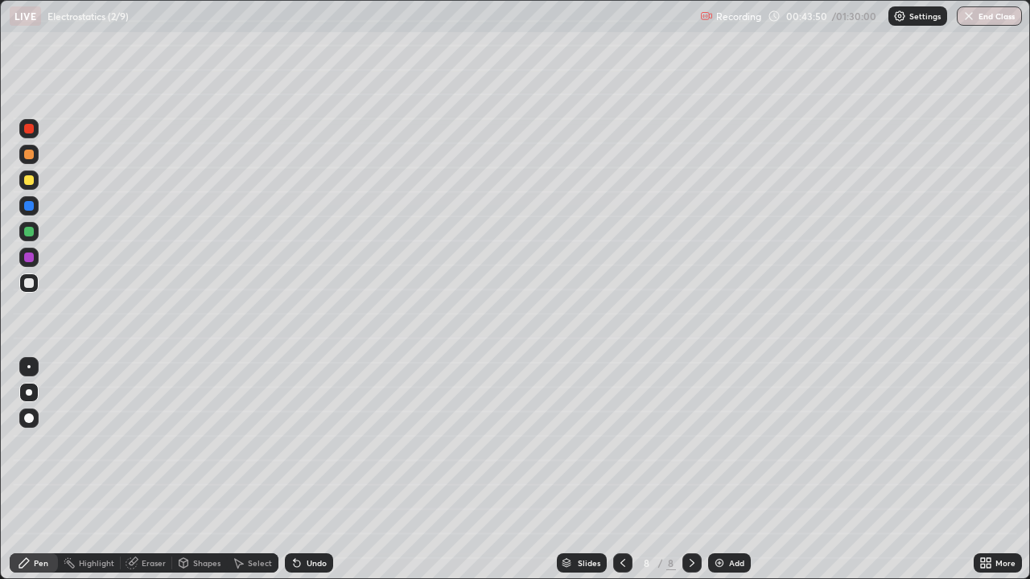
click at [28, 260] on div at bounding box center [29, 258] width 10 height 10
click at [27, 284] on div at bounding box center [29, 283] width 10 height 10
click at [30, 257] on div at bounding box center [29, 258] width 10 height 10
click at [729, 470] on div "Add" at bounding box center [736, 563] width 15 height 8
click at [30, 180] on div at bounding box center [29, 180] width 10 height 10
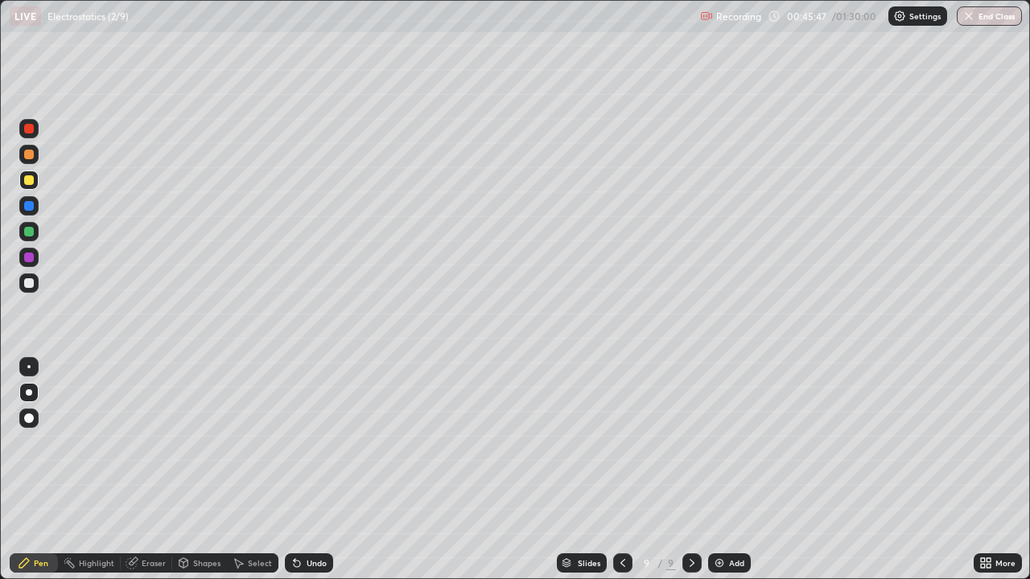
click at [200, 470] on div "Shapes" at bounding box center [206, 563] width 27 height 8
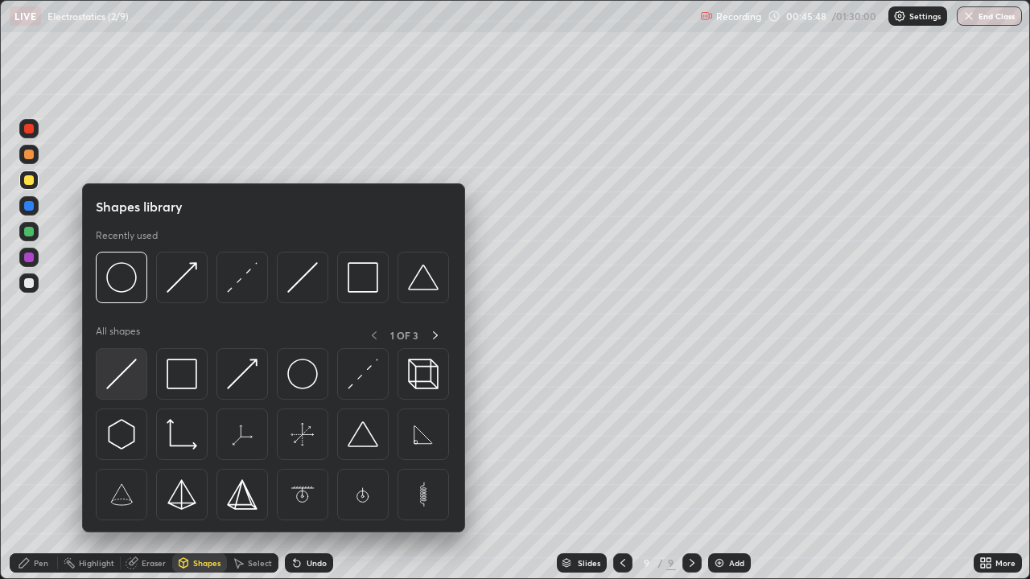
click at [137, 377] on img at bounding box center [121, 374] width 31 height 31
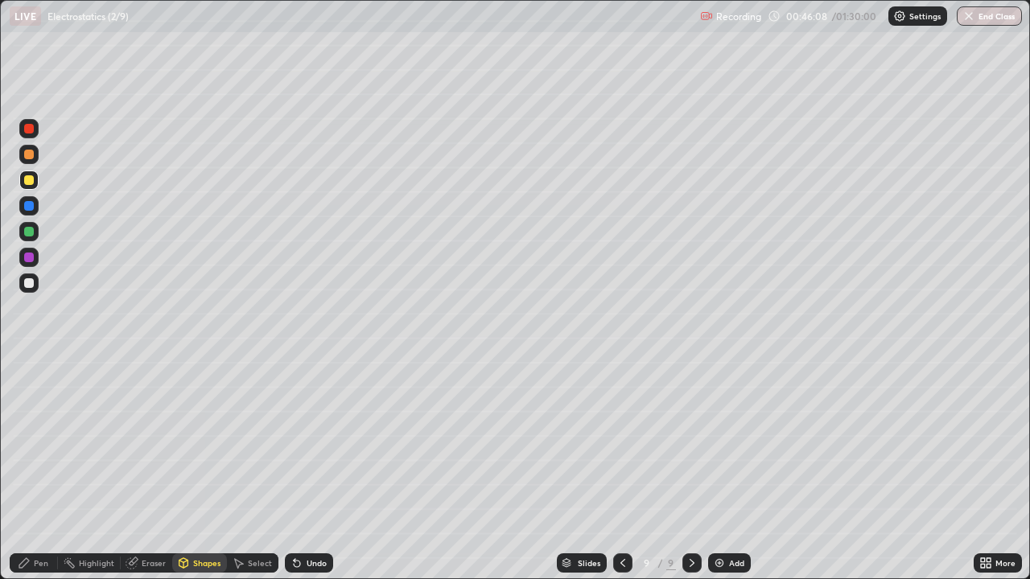
click at [40, 470] on div "Pen" at bounding box center [41, 563] width 14 height 8
click at [196, 470] on div "Shapes" at bounding box center [206, 563] width 27 height 8
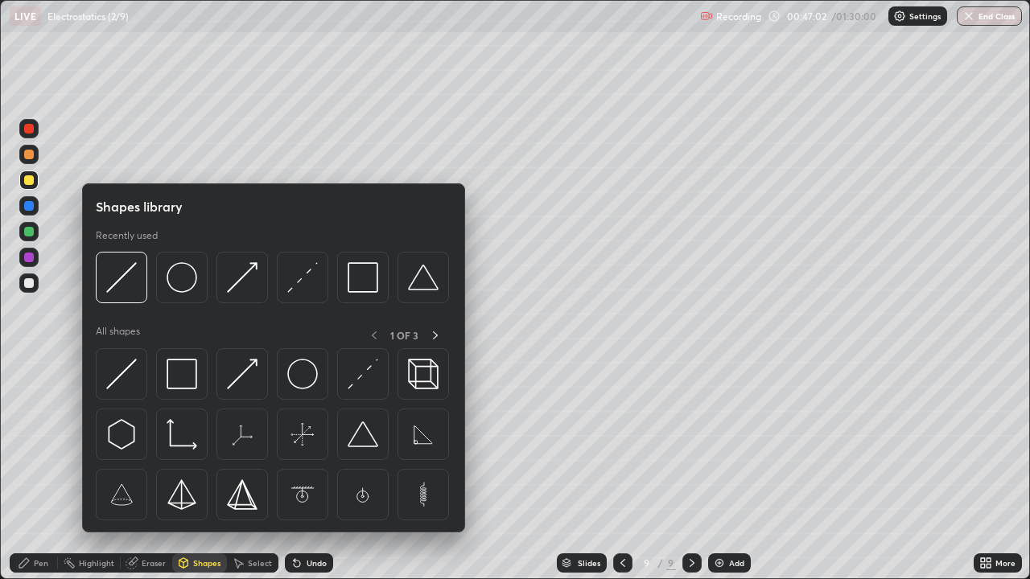
click at [130, 372] on img at bounding box center [121, 374] width 31 height 31
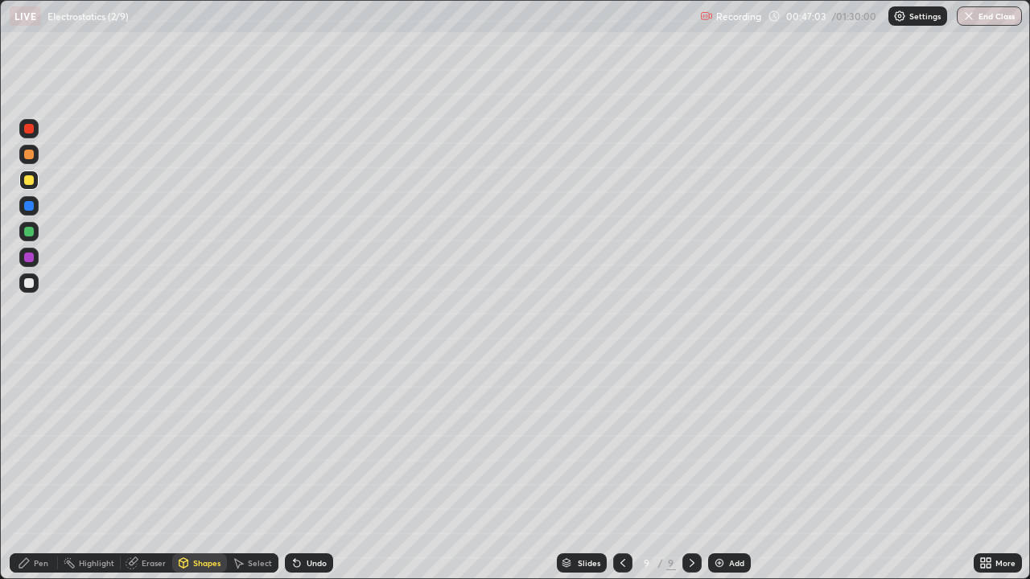
click at [27, 286] on div at bounding box center [29, 283] width 10 height 10
click at [40, 470] on div "Pen" at bounding box center [41, 563] width 14 height 8
click at [146, 470] on div "Eraser" at bounding box center [154, 563] width 24 height 8
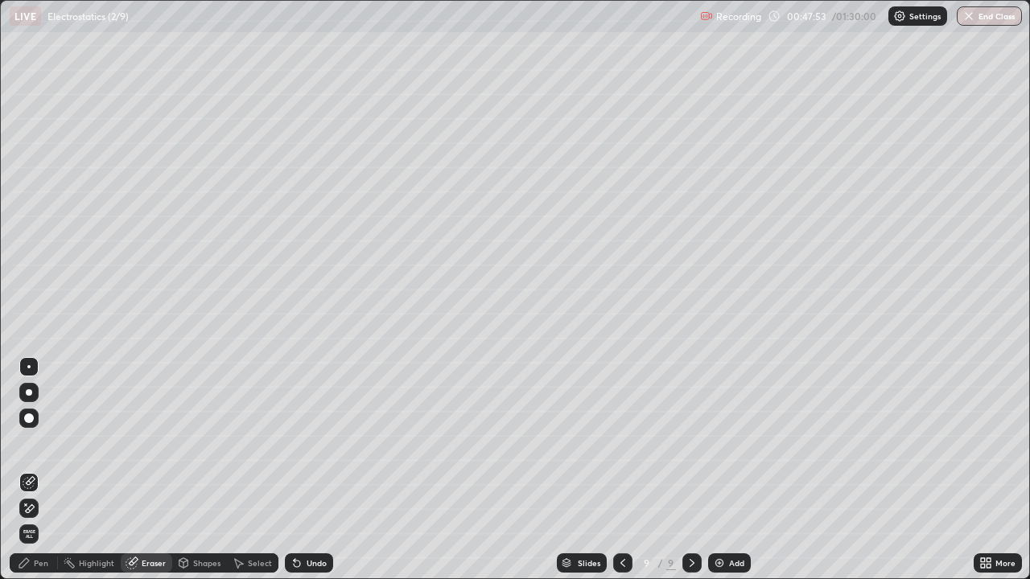
click at [26, 470] on icon at bounding box center [26, 505] width 2 height 2
click at [43, 470] on div "Pen" at bounding box center [41, 563] width 14 height 8
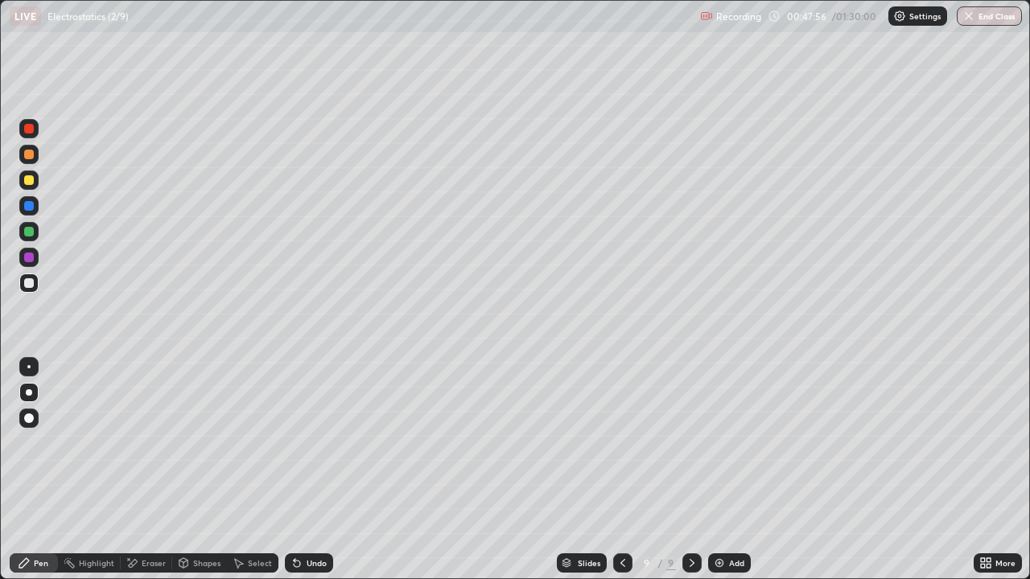
click at [27, 183] on div at bounding box center [29, 180] width 10 height 10
click at [620, 470] on icon at bounding box center [622, 563] width 5 height 8
click at [622, 470] on icon at bounding box center [622, 563] width 13 height 13
click at [630, 470] on div at bounding box center [622, 563] width 19 height 19
click at [689, 470] on icon at bounding box center [691, 563] width 13 height 13
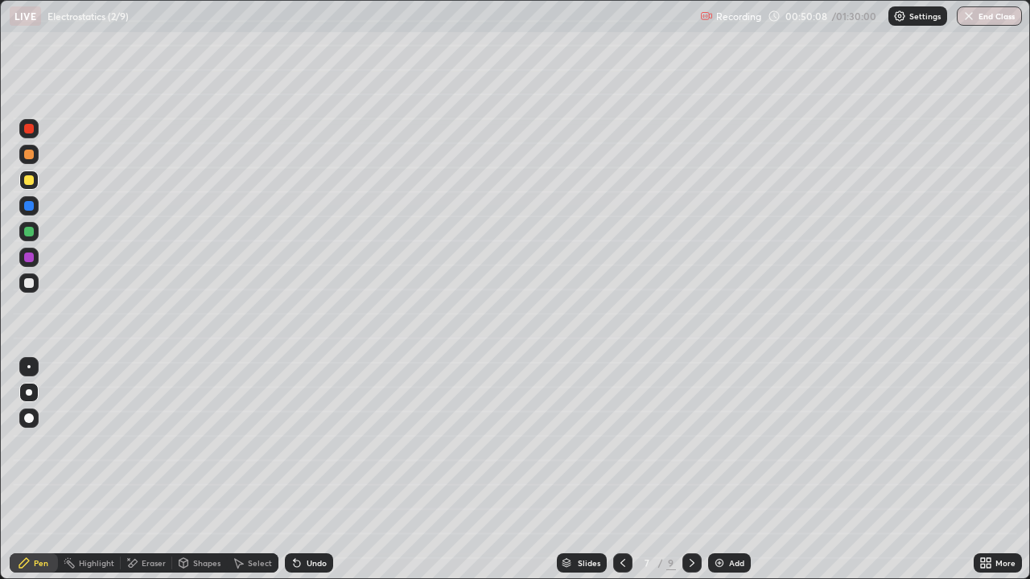
click at [692, 470] on icon at bounding box center [691, 563] width 13 height 13
click at [690, 470] on icon at bounding box center [691, 563] width 13 height 13
click at [23, 233] on div at bounding box center [28, 231] width 19 height 19
click at [24, 282] on div at bounding box center [29, 283] width 10 height 10
click at [311, 470] on div "Undo" at bounding box center [317, 563] width 20 height 8
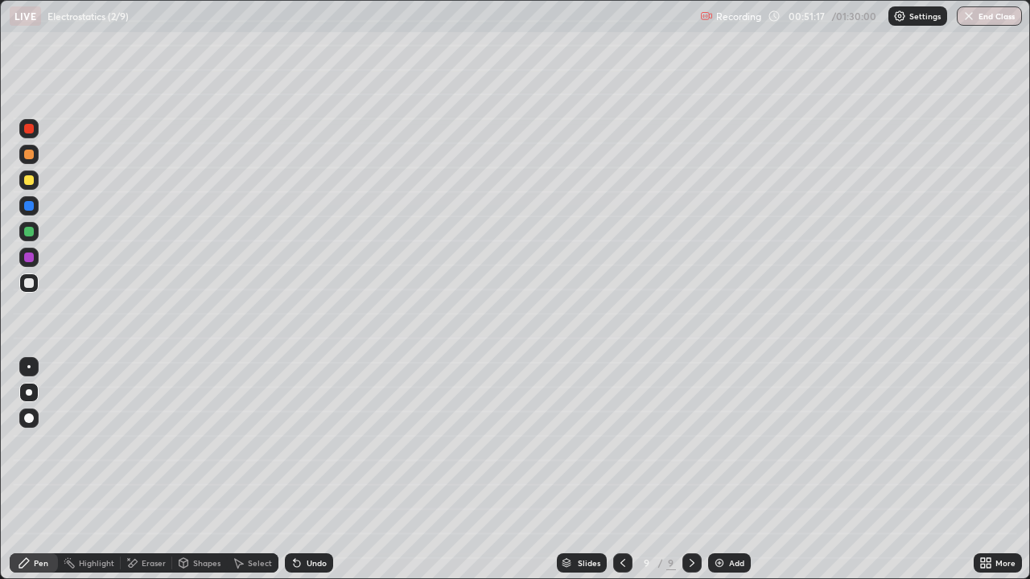
click at [311, 470] on div "Undo" at bounding box center [317, 563] width 20 height 8
click at [314, 470] on div "Undo" at bounding box center [317, 563] width 20 height 8
click at [302, 470] on div "Undo" at bounding box center [309, 563] width 48 height 19
click at [307, 470] on div "Undo" at bounding box center [317, 563] width 20 height 8
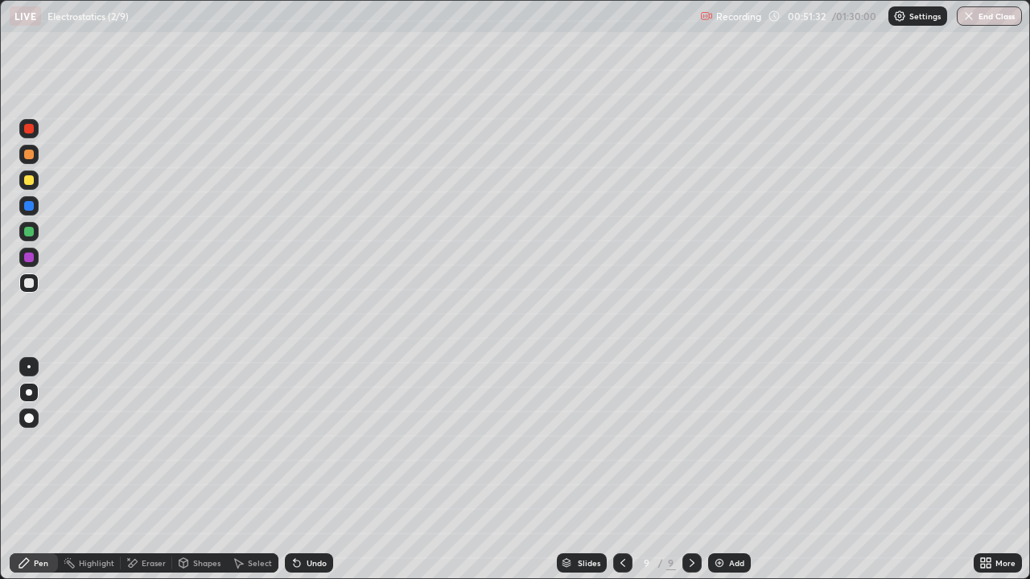
click at [313, 470] on div "Undo" at bounding box center [317, 563] width 20 height 8
click at [314, 470] on div "Undo" at bounding box center [317, 563] width 20 height 8
click at [28, 261] on div at bounding box center [29, 258] width 10 height 10
click at [623, 470] on icon at bounding box center [622, 563] width 13 height 13
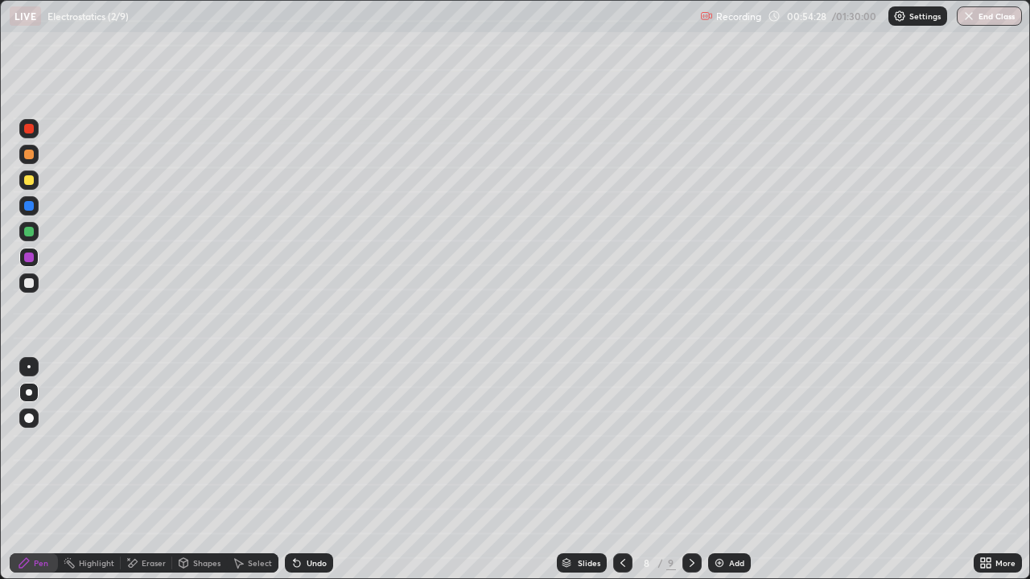
click at [621, 470] on icon at bounding box center [622, 563] width 13 height 13
click at [624, 470] on div at bounding box center [622, 563] width 19 height 19
click at [620, 470] on icon at bounding box center [622, 563] width 13 height 13
click at [621, 470] on icon at bounding box center [622, 563] width 13 height 13
click at [689, 470] on div at bounding box center [691, 563] width 19 height 19
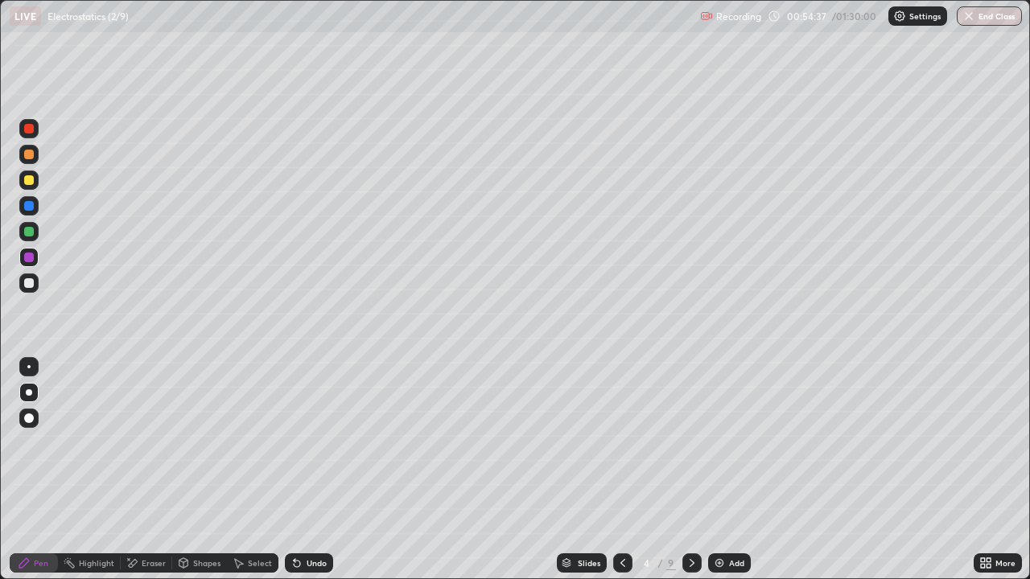
click at [690, 470] on icon at bounding box center [691, 563] width 13 height 13
click at [689, 470] on icon at bounding box center [691, 563] width 13 height 13
click at [689, 470] on icon at bounding box center [691, 563] width 5 height 8
click at [689, 470] on icon at bounding box center [691, 563] width 13 height 13
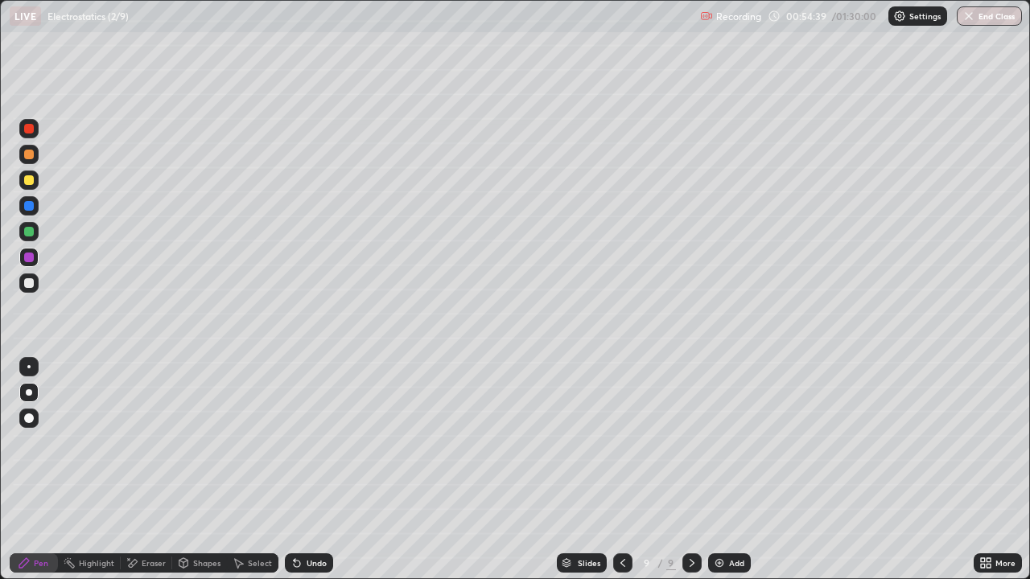
click at [689, 470] on icon at bounding box center [691, 563] width 13 height 13
click at [685, 470] on icon at bounding box center [691, 563] width 13 height 13
click at [28, 282] on div at bounding box center [29, 283] width 10 height 10
click at [719, 470] on img at bounding box center [719, 563] width 13 height 13
click at [33, 183] on div at bounding box center [29, 180] width 10 height 10
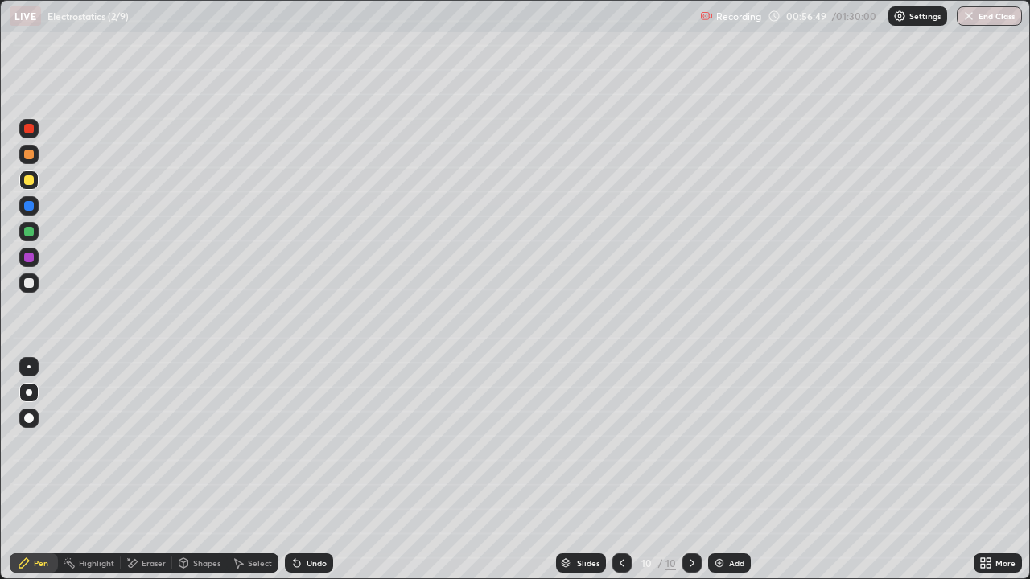
click at [28, 283] on div at bounding box center [29, 283] width 10 height 10
click at [136, 470] on icon at bounding box center [132, 564] width 13 height 14
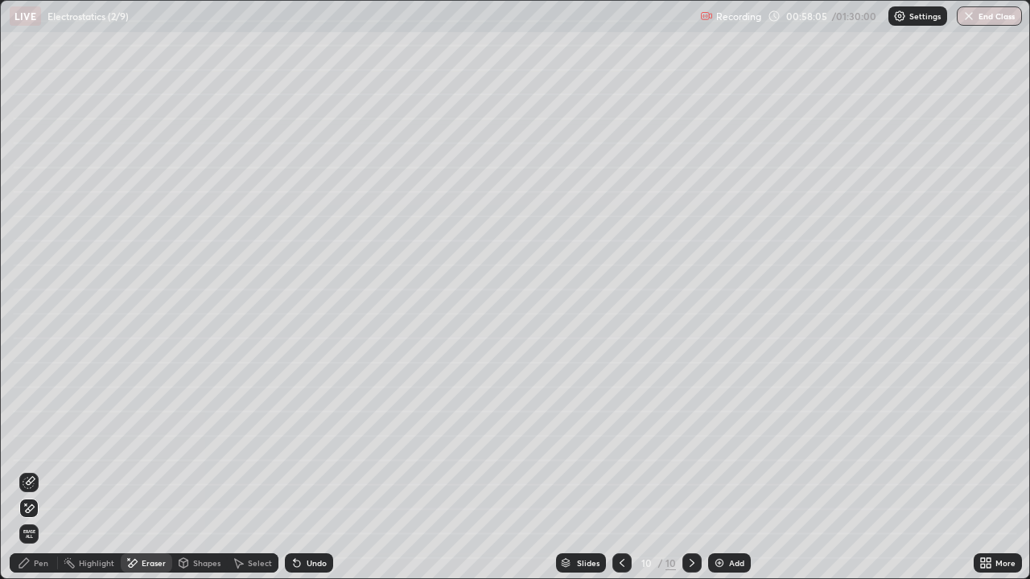
click at [38, 470] on div "Pen" at bounding box center [41, 563] width 14 height 8
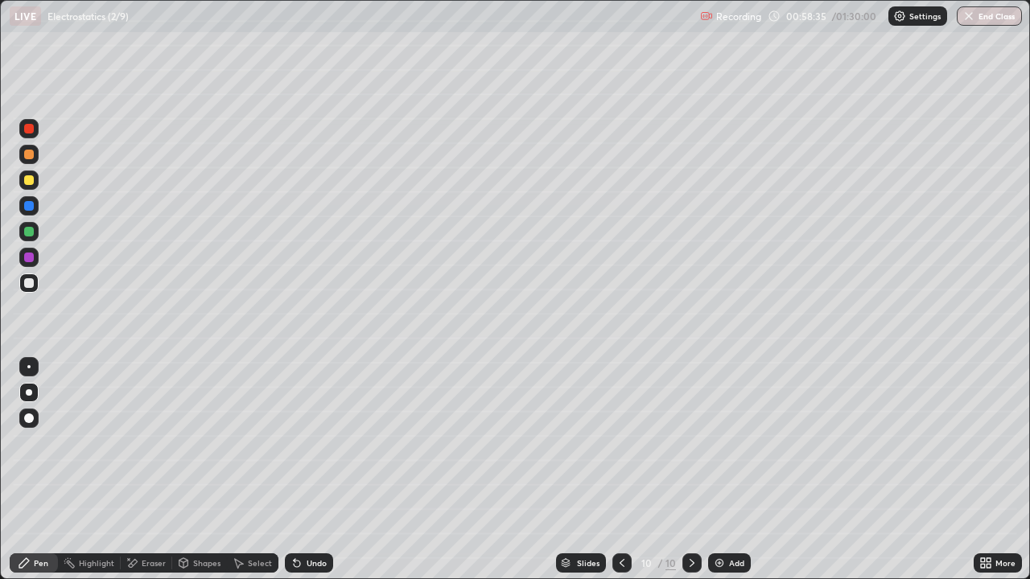
click at [719, 470] on img at bounding box center [719, 563] width 13 height 13
click at [28, 182] on div at bounding box center [29, 180] width 10 height 10
click at [312, 470] on div "Undo" at bounding box center [317, 563] width 20 height 8
click at [307, 470] on div "Undo" at bounding box center [317, 563] width 20 height 8
click at [312, 470] on div "Undo" at bounding box center [317, 563] width 20 height 8
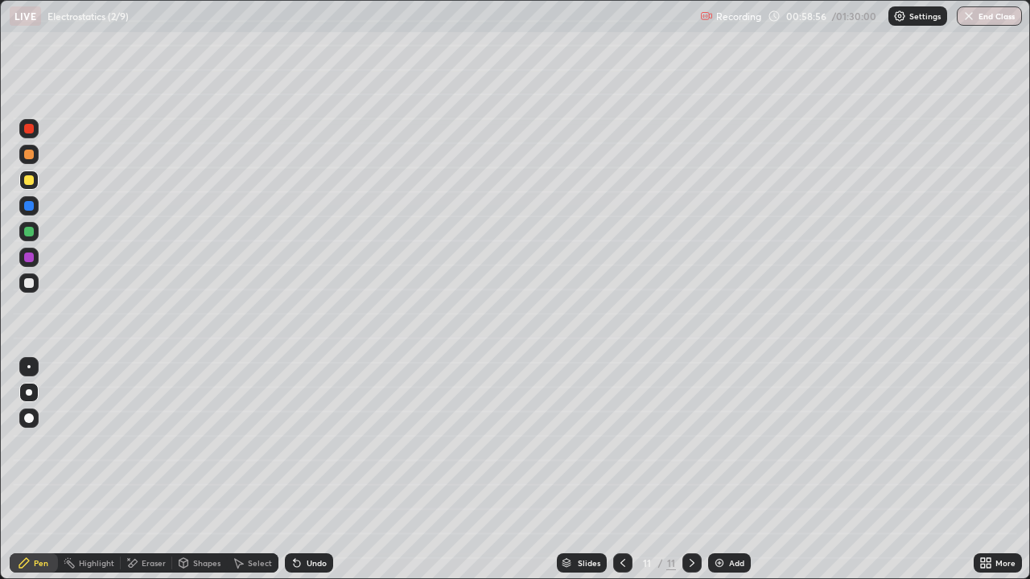
click at [198, 470] on div "Shapes" at bounding box center [206, 563] width 27 height 8
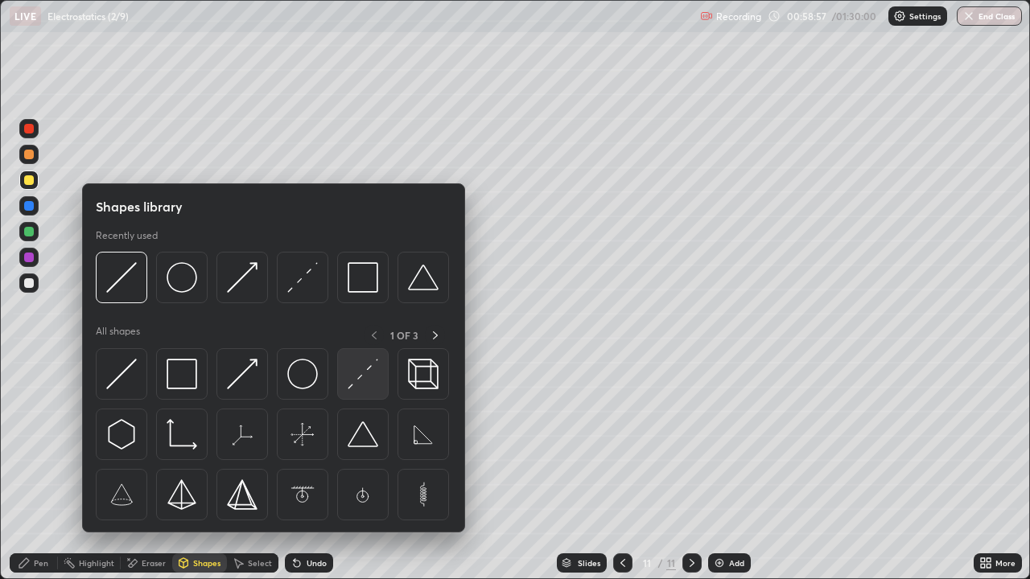
click at [368, 386] on img at bounding box center [363, 374] width 31 height 31
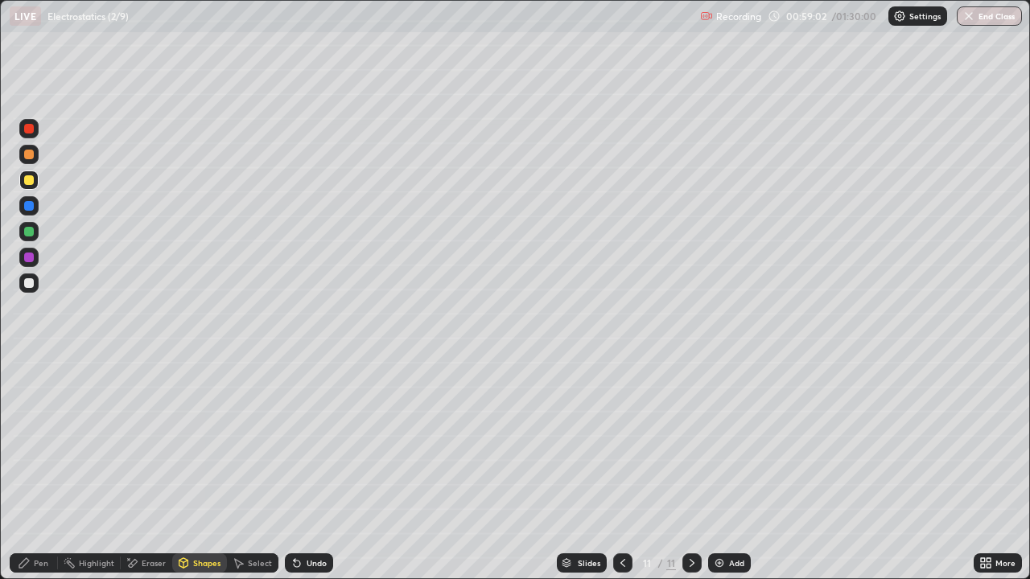
click at [33, 470] on div "Pen" at bounding box center [34, 563] width 48 height 19
click at [312, 470] on div "Undo" at bounding box center [317, 563] width 20 height 8
click at [195, 470] on div "Shapes" at bounding box center [206, 563] width 27 height 8
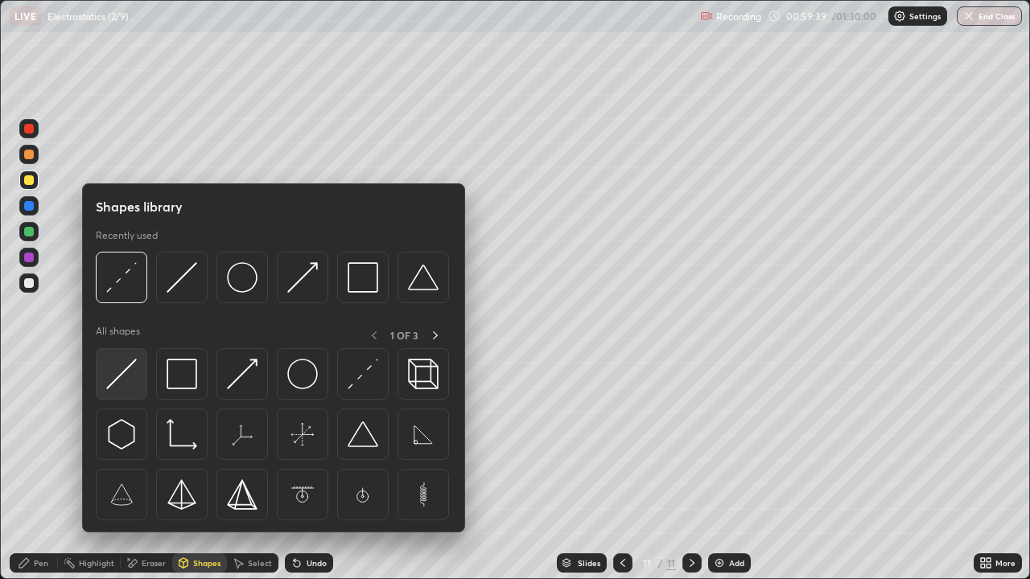
click at [139, 368] on div at bounding box center [121, 373] width 51 height 51
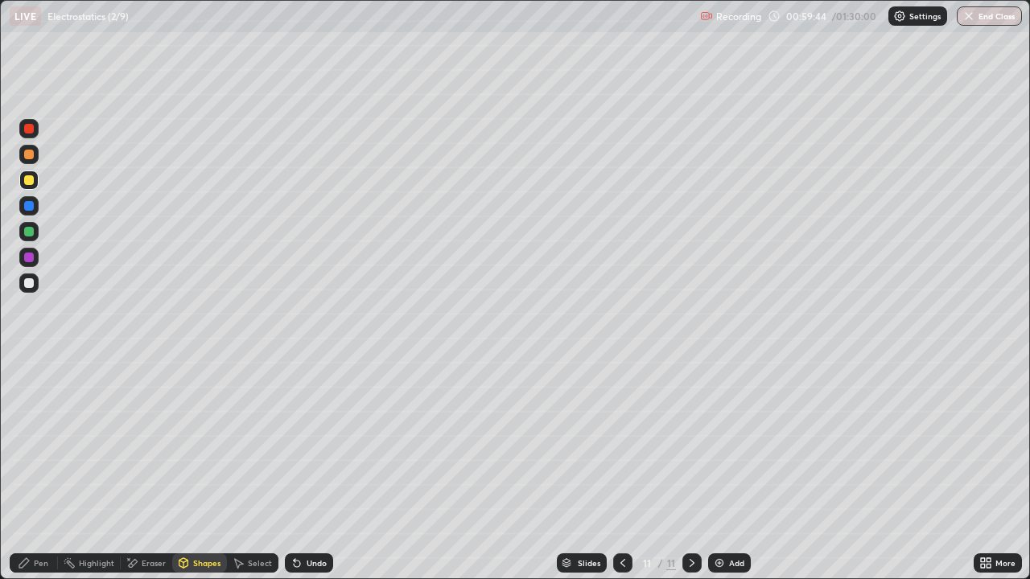
click at [37, 470] on div "Pen" at bounding box center [41, 563] width 14 height 8
click at [30, 229] on div at bounding box center [29, 232] width 10 height 10
click at [25, 183] on div at bounding box center [29, 180] width 10 height 10
click at [31, 284] on div at bounding box center [29, 283] width 10 height 10
click at [31, 258] on div at bounding box center [29, 258] width 10 height 10
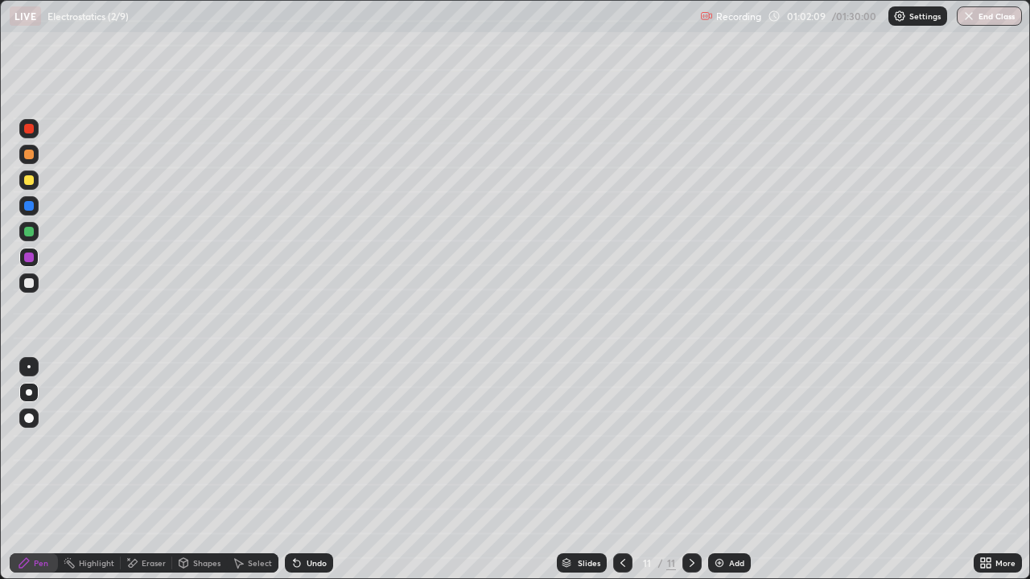
click at [30, 279] on div at bounding box center [29, 283] width 10 height 10
click at [31, 233] on div at bounding box center [29, 232] width 10 height 10
click at [28, 284] on div at bounding box center [29, 283] width 10 height 10
click at [312, 470] on div "Undo" at bounding box center [317, 563] width 20 height 8
click at [27, 257] on div at bounding box center [29, 258] width 10 height 10
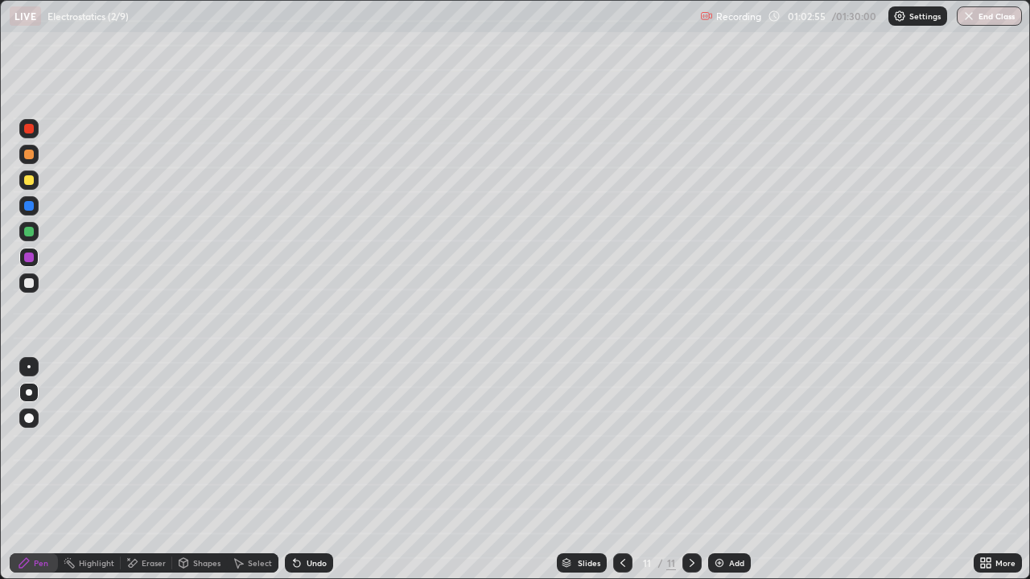
click at [303, 470] on div "Undo" at bounding box center [309, 563] width 48 height 19
click at [301, 470] on div "Undo" at bounding box center [309, 563] width 48 height 19
click at [31, 284] on div at bounding box center [29, 283] width 10 height 10
click at [20, 254] on div at bounding box center [28, 257] width 19 height 19
click at [300, 470] on icon at bounding box center [296, 563] width 13 height 13
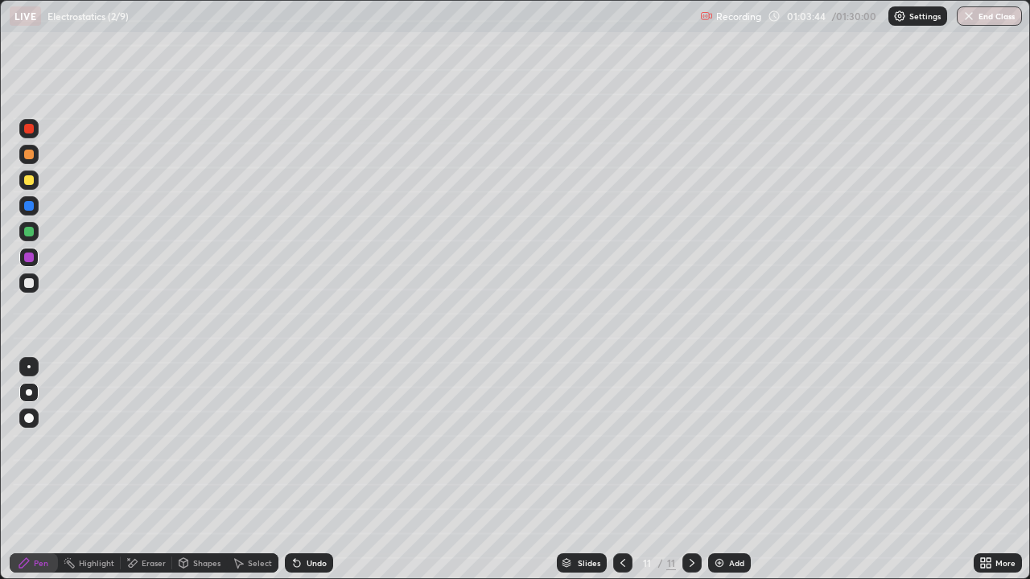
click at [294, 470] on icon at bounding box center [297, 564] width 6 height 6
click at [297, 470] on div "Undo" at bounding box center [309, 563] width 48 height 19
click at [28, 282] on div at bounding box center [29, 283] width 10 height 10
click at [311, 470] on div "Undo" at bounding box center [309, 563] width 48 height 19
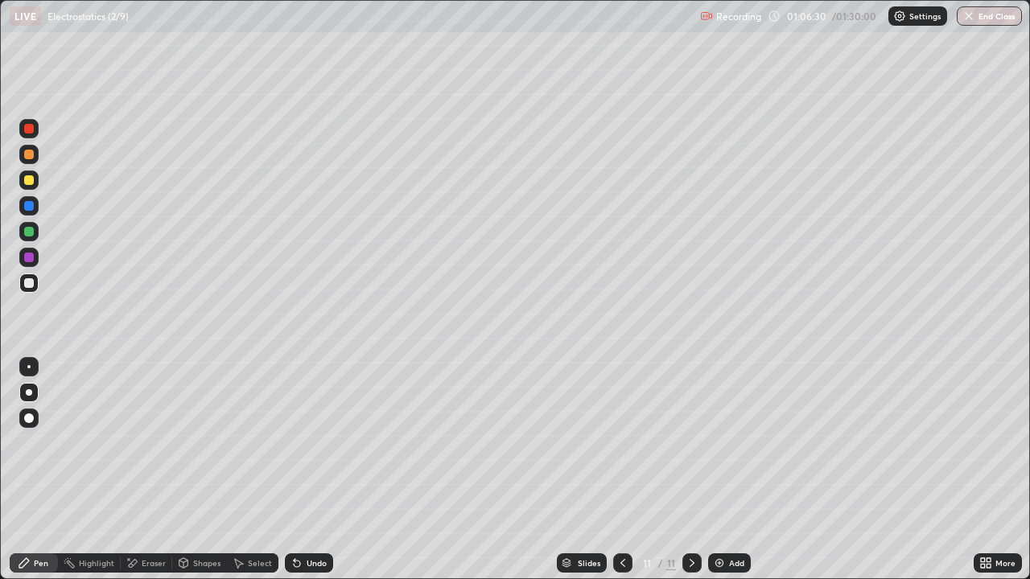
click at [315, 470] on div "Undo" at bounding box center [317, 563] width 20 height 8
click at [725, 470] on div "Add" at bounding box center [729, 563] width 43 height 19
click at [32, 180] on div at bounding box center [29, 180] width 10 height 10
click at [196, 470] on div "Shapes" at bounding box center [206, 563] width 27 height 8
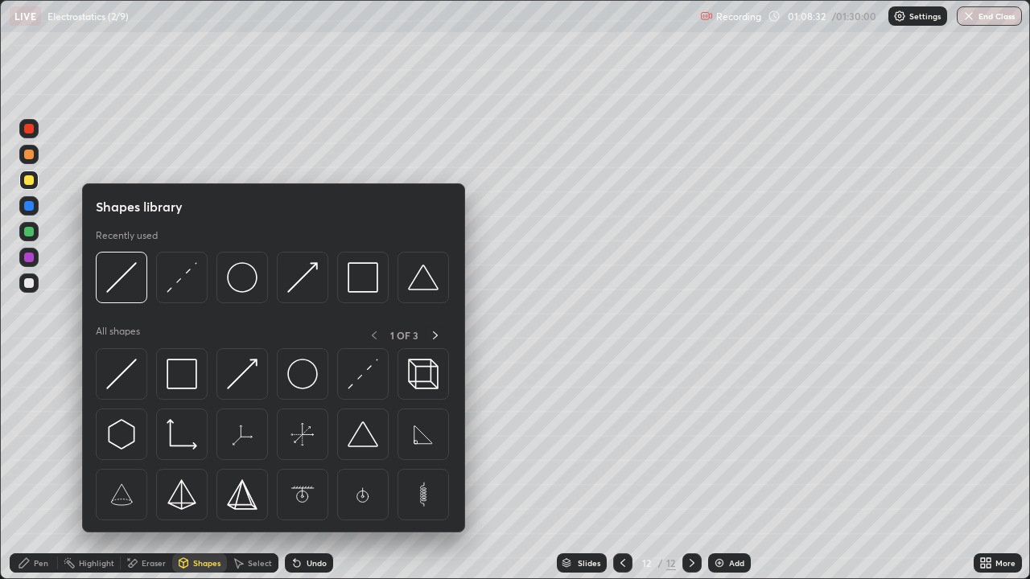
click at [138, 375] on div at bounding box center [121, 373] width 51 height 51
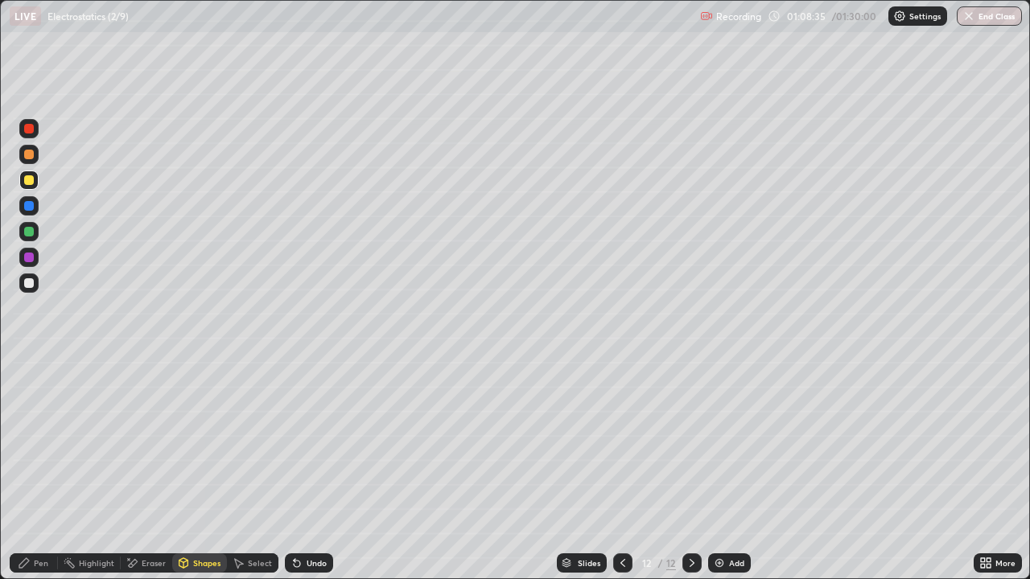
click at [37, 470] on div "Pen" at bounding box center [41, 563] width 14 height 8
click at [200, 470] on div "Shapes" at bounding box center [206, 563] width 27 height 8
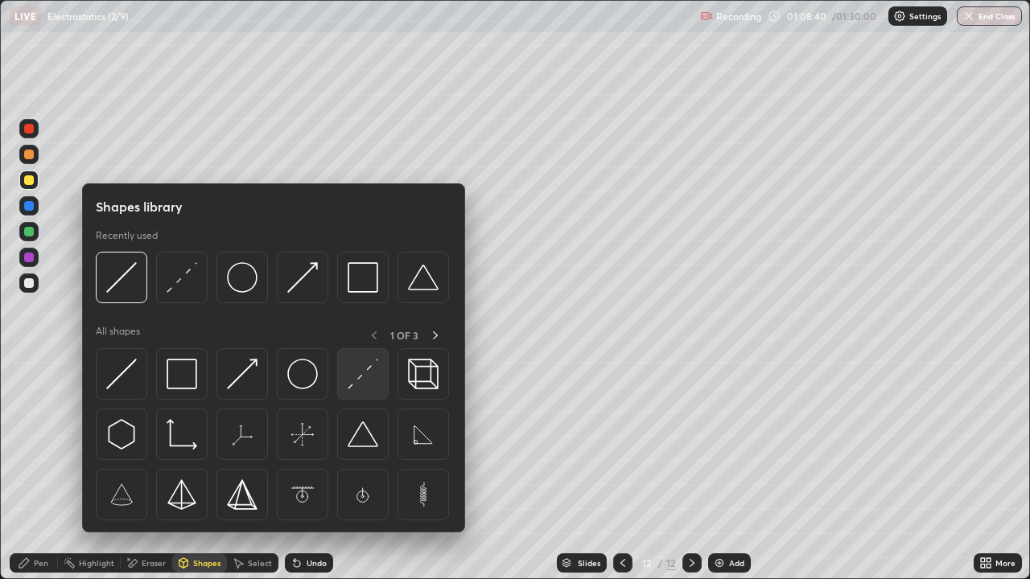
click at [365, 383] on img at bounding box center [363, 374] width 31 height 31
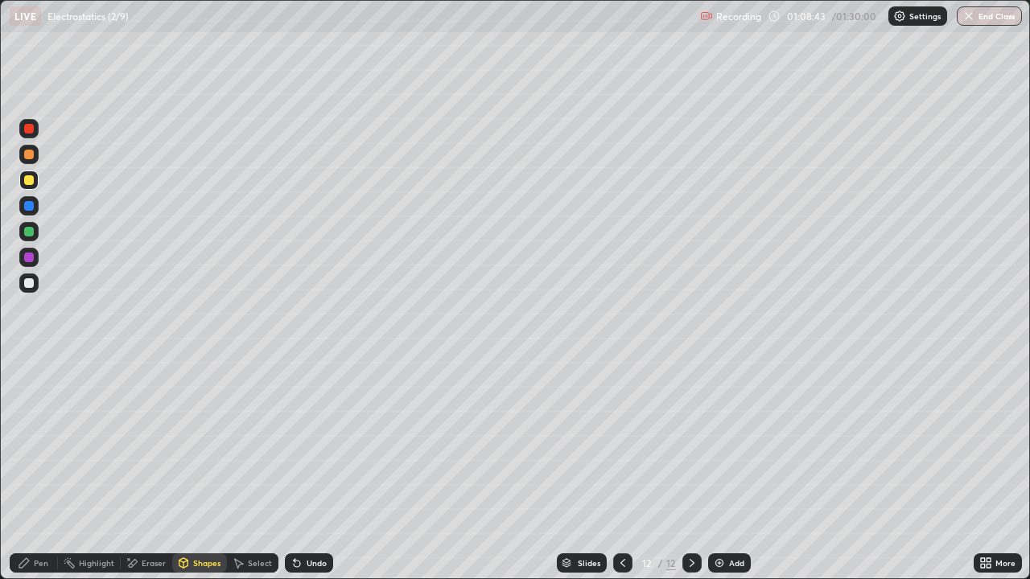
click at [43, 470] on div "Pen" at bounding box center [34, 563] width 48 height 19
click at [139, 470] on div "Eraser" at bounding box center [146, 563] width 51 height 19
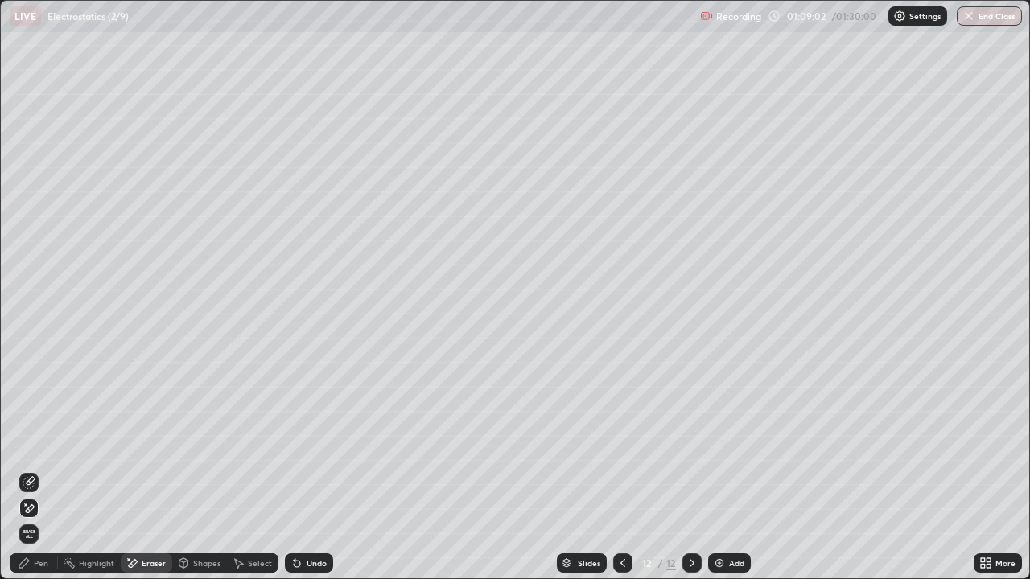
click at [31, 470] on icon at bounding box center [29, 482] width 13 height 13
click at [34, 470] on div "Pen" at bounding box center [41, 563] width 14 height 8
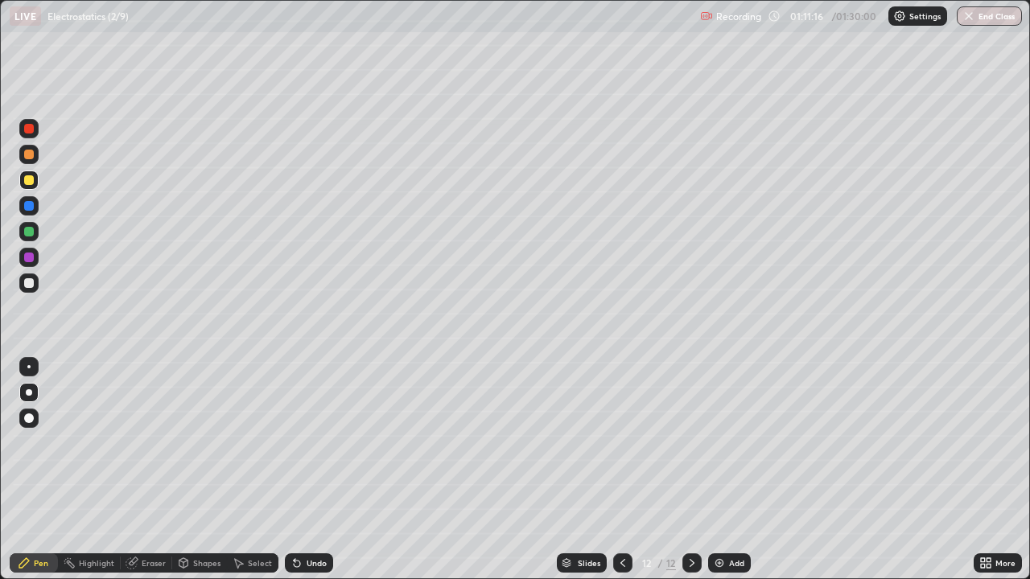
click at [191, 470] on div "Shapes" at bounding box center [199, 563] width 55 height 19
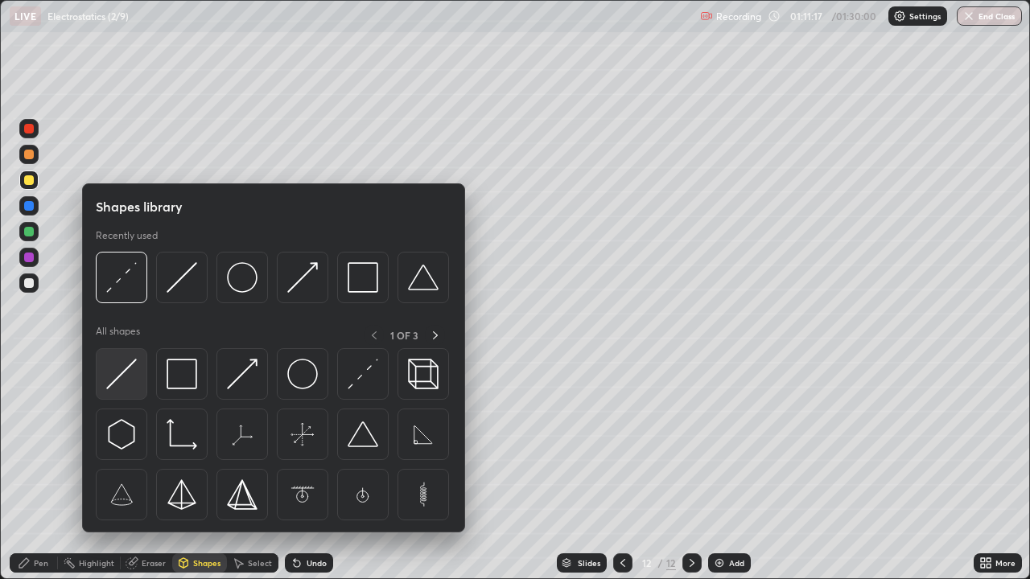
click at [117, 373] on img at bounding box center [121, 374] width 31 height 31
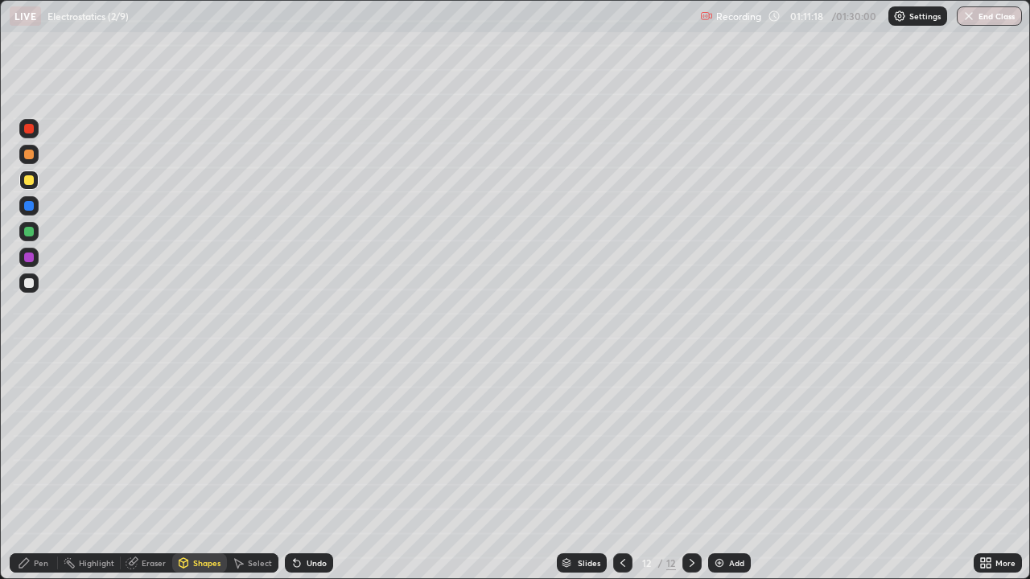
click at [31, 283] on div at bounding box center [29, 283] width 10 height 10
click at [35, 470] on div "Pen" at bounding box center [41, 563] width 14 height 8
click at [193, 470] on div "Shapes" at bounding box center [206, 563] width 27 height 8
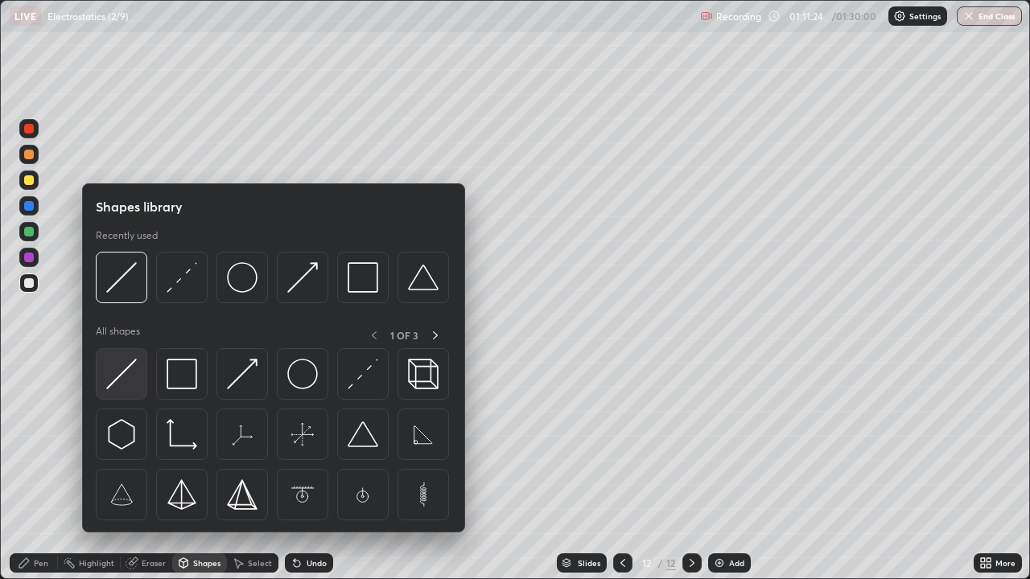
click at [113, 374] on img at bounding box center [121, 374] width 31 height 31
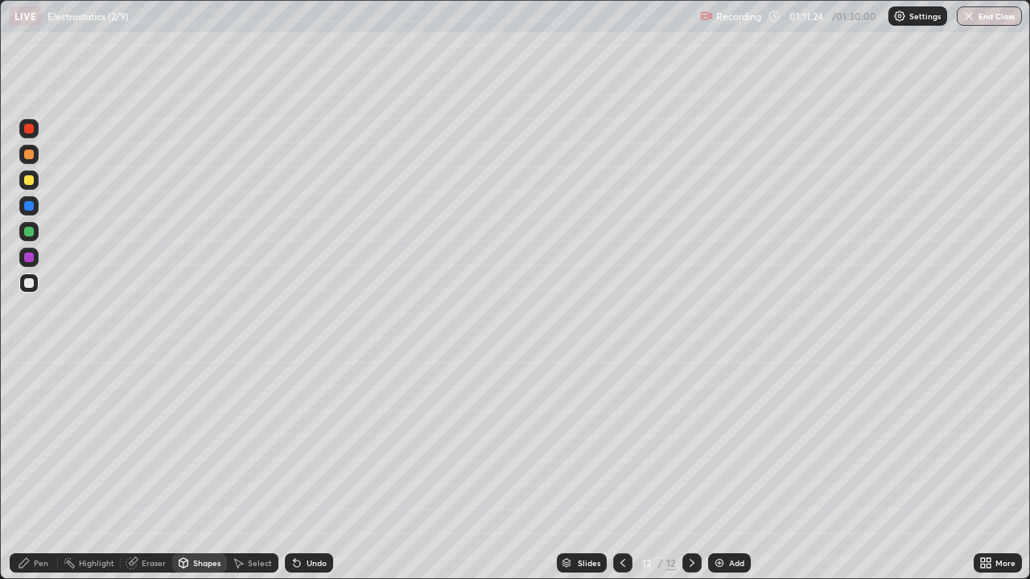
click at [28, 258] on div at bounding box center [29, 258] width 10 height 10
click at [41, 470] on div "Pen" at bounding box center [41, 563] width 14 height 8
click at [27, 285] on div at bounding box center [29, 283] width 10 height 10
click at [27, 284] on div at bounding box center [29, 283] width 10 height 10
click at [135, 470] on div "Eraser" at bounding box center [146, 563] width 51 height 19
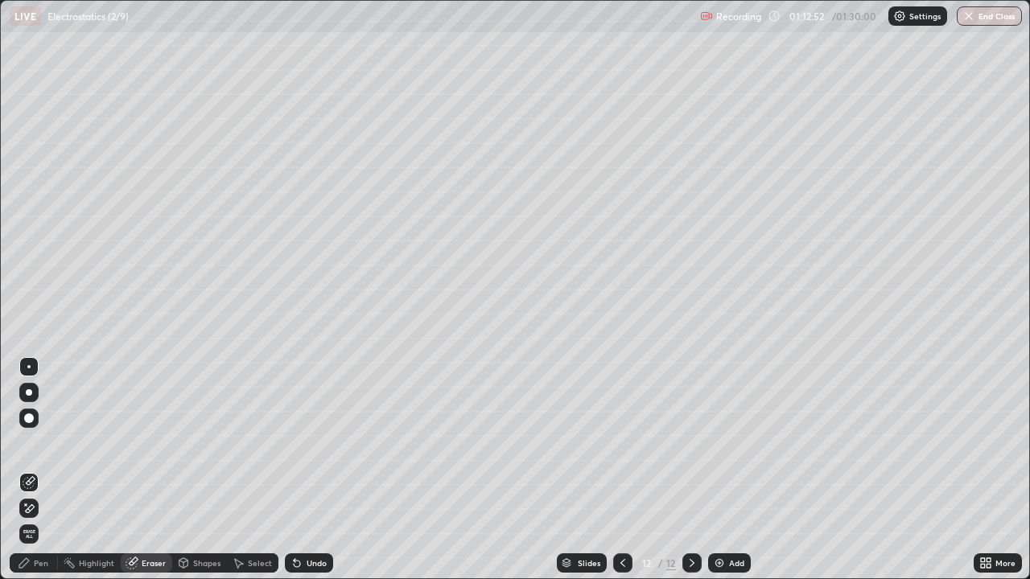
click at [36, 470] on div "Pen" at bounding box center [41, 563] width 14 height 8
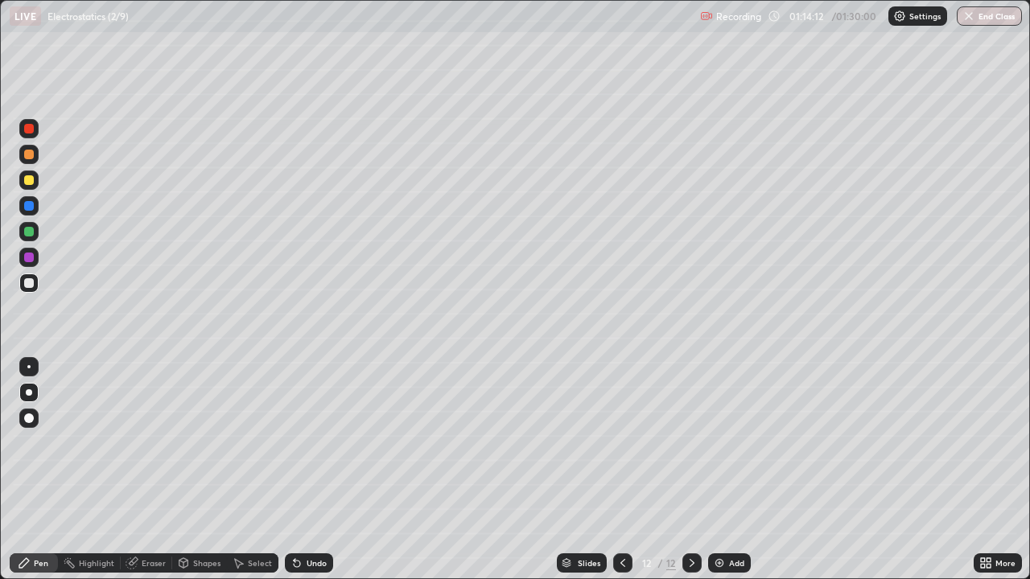
click at [142, 470] on div "Eraser" at bounding box center [154, 563] width 24 height 8
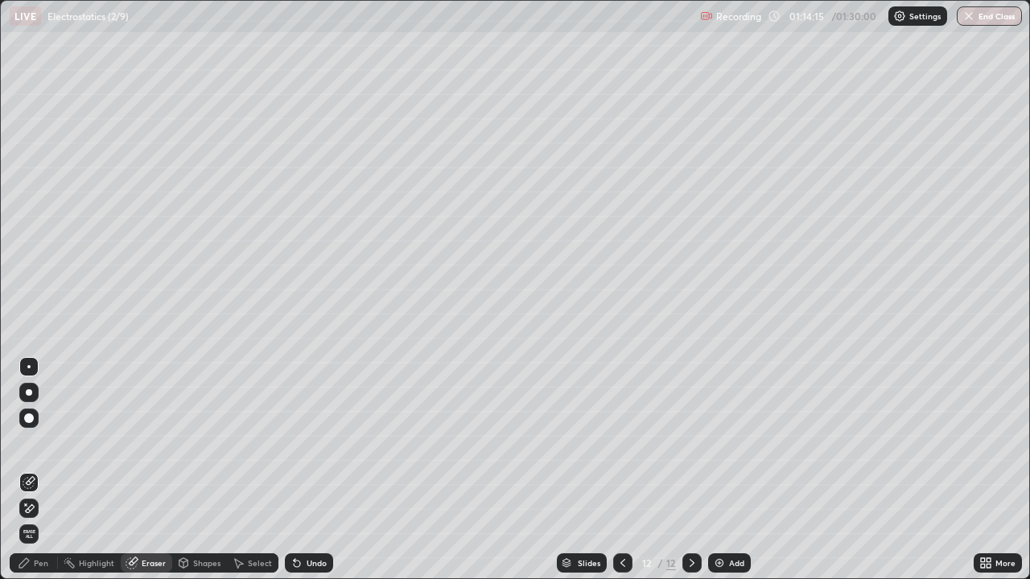
click at [44, 470] on div "Pen" at bounding box center [41, 563] width 14 height 8
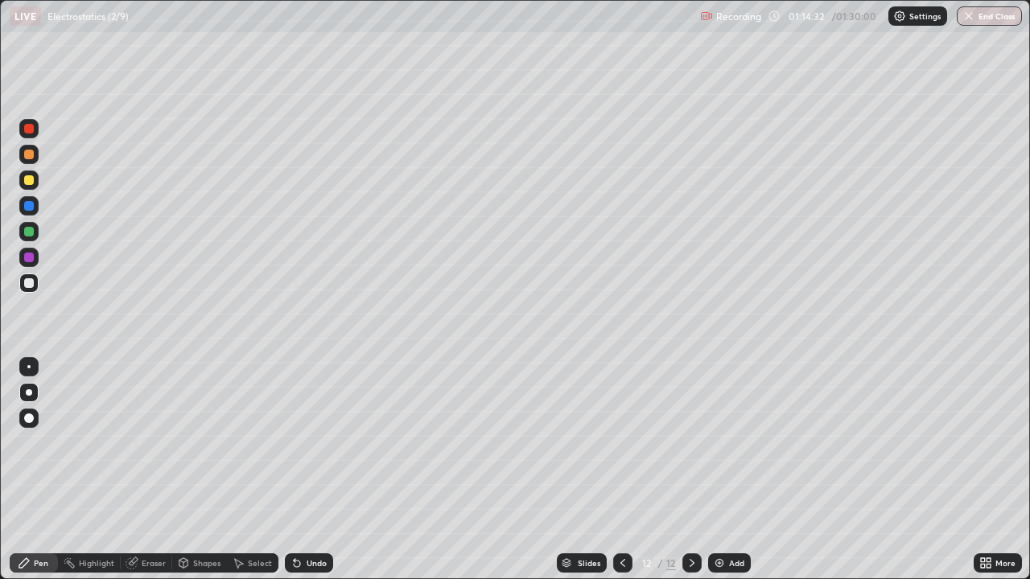
click at [35, 232] on div at bounding box center [28, 231] width 19 height 19
click at [36, 282] on div at bounding box center [28, 283] width 19 height 19
click at [33, 179] on div at bounding box center [29, 180] width 10 height 10
click at [36, 183] on div at bounding box center [28, 180] width 19 height 19
click at [729, 470] on div "Add" at bounding box center [736, 563] width 15 height 8
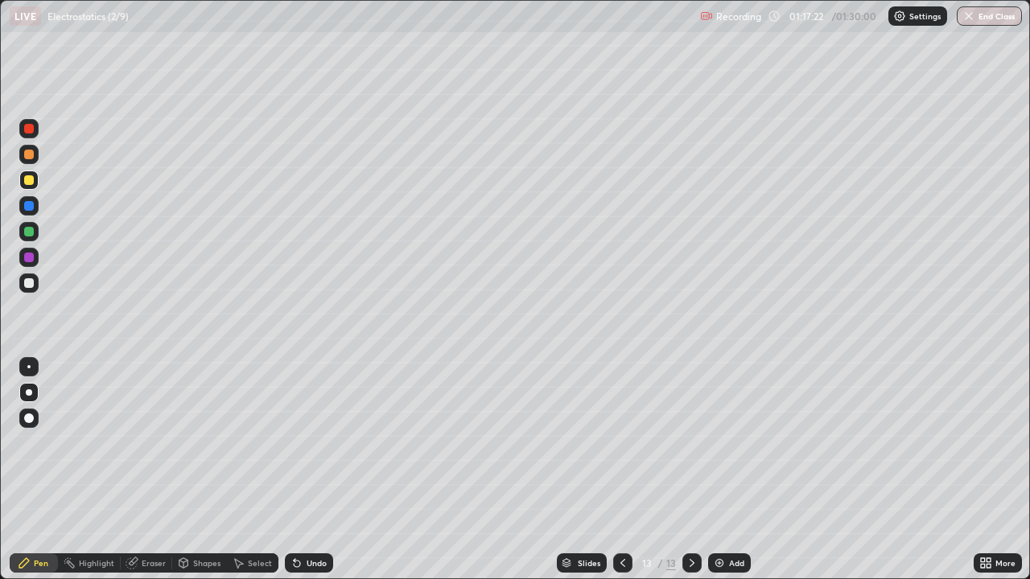
click at [199, 470] on div "Shapes" at bounding box center [199, 563] width 55 height 19
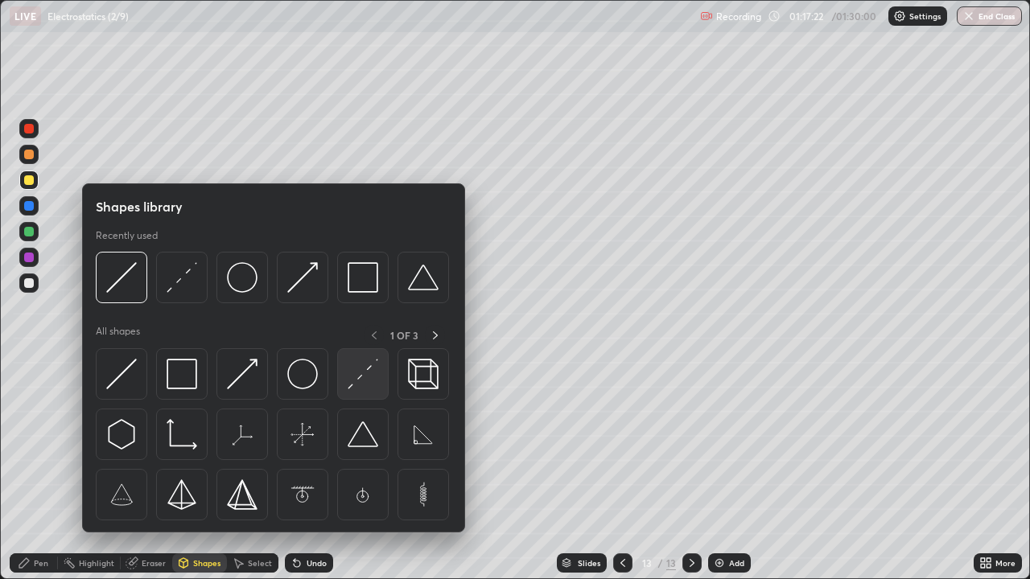
click at [360, 386] on img at bounding box center [363, 374] width 31 height 31
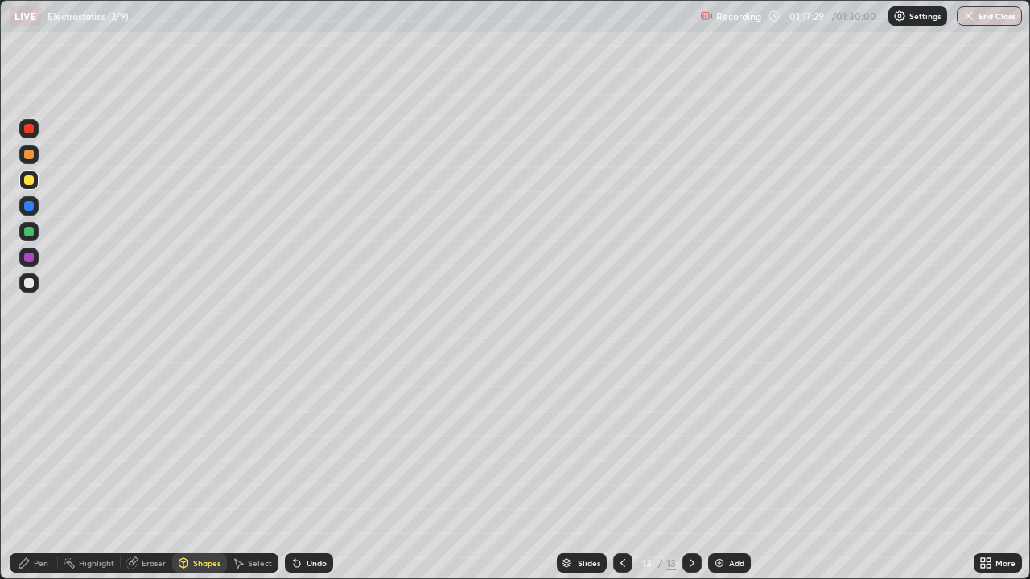
click at [28, 282] on div at bounding box center [29, 283] width 10 height 10
click at [32, 283] on div at bounding box center [29, 283] width 10 height 10
click at [306, 470] on div "Undo" at bounding box center [309, 563] width 48 height 19
click at [44, 470] on div "Pen" at bounding box center [41, 563] width 14 height 8
click at [28, 235] on div at bounding box center [29, 232] width 10 height 10
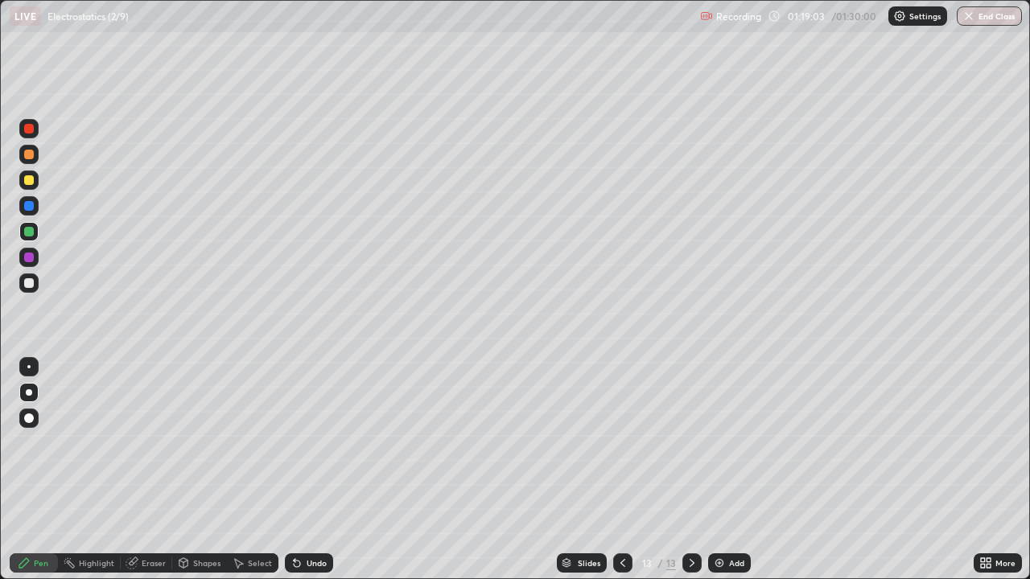
click at [31, 282] on div at bounding box center [29, 283] width 10 height 10
click at [35, 231] on div at bounding box center [28, 231] width 19 height 19
click at [302, 470] on div "Undo" at bounding box center [309, 563] width 48 height 19
click at [31, 280] on div at bounding box center [29, 283] width 10 height 10
click at [308, 470] on div "Undo" at bounding box center [317, 563] width 20 height 8
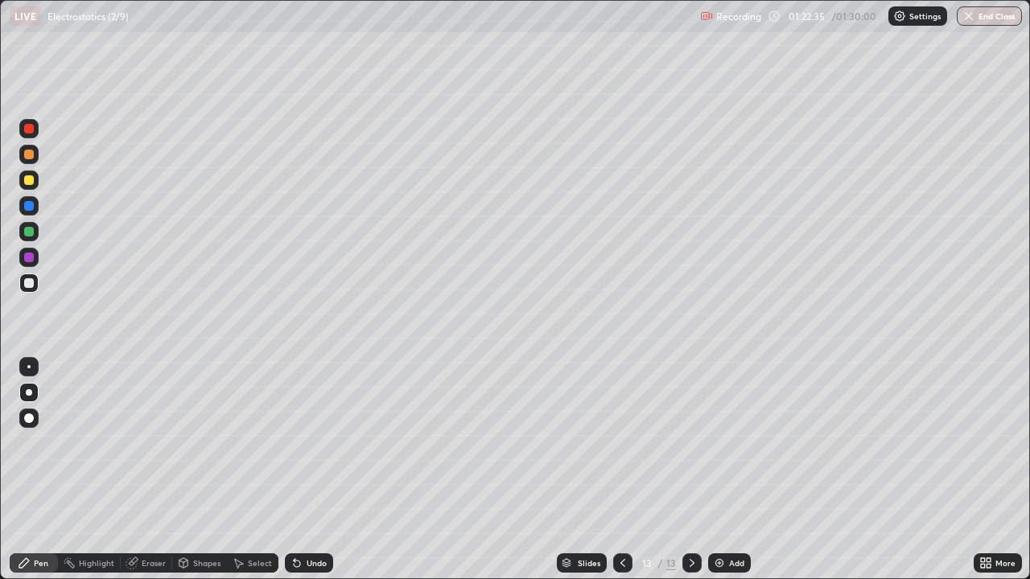
click at [27, 233] on div at bounding box center [29, 232] width 10 height 10
click at [31, 204] on div at bounding box center [29, 206] width 10 height 10
click at [726, 470] on div "Add" at bounding box center [729, 563] width 43 height 19
click at [31, 179] on div at bounding box center [29, 180] width 10 height 10
click at [28, 286] on div at bounding box center [29, 283] width 10 height 10
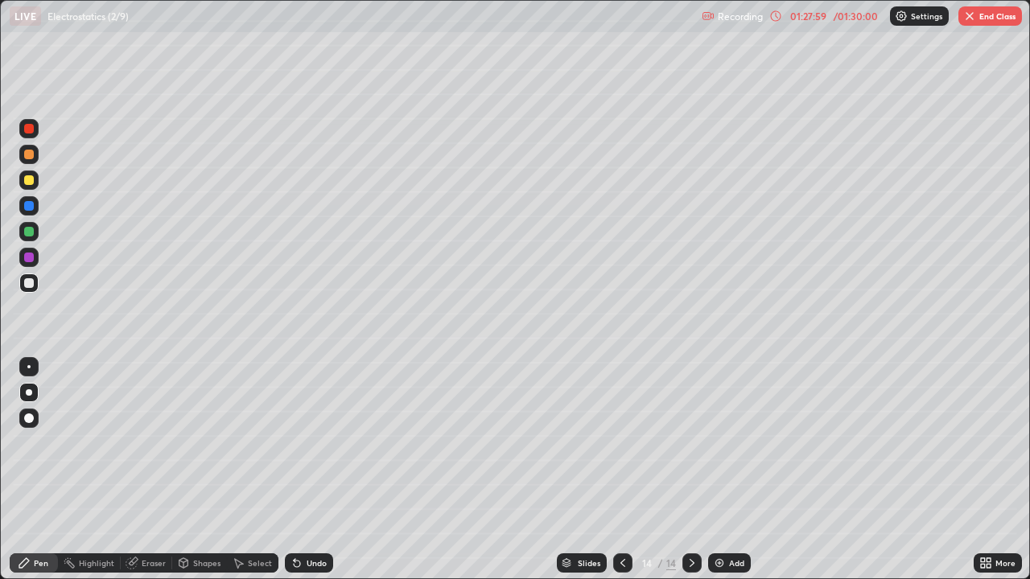
click at [187, 470] on icon at bounding box center [183, 563] width 13 height 13
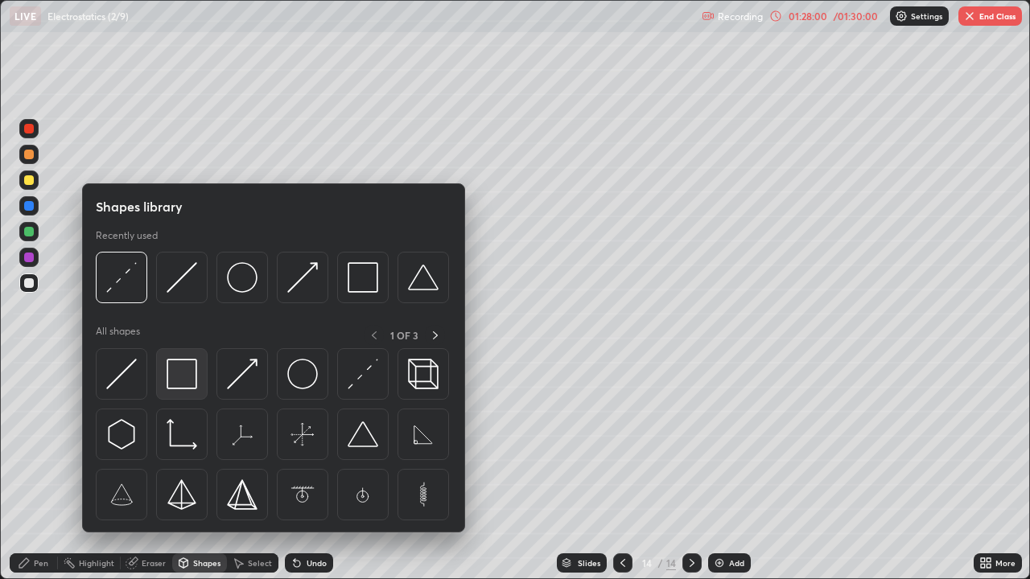
click at [182, 375] on img at bounding box center [182, 374] width 31 height 31
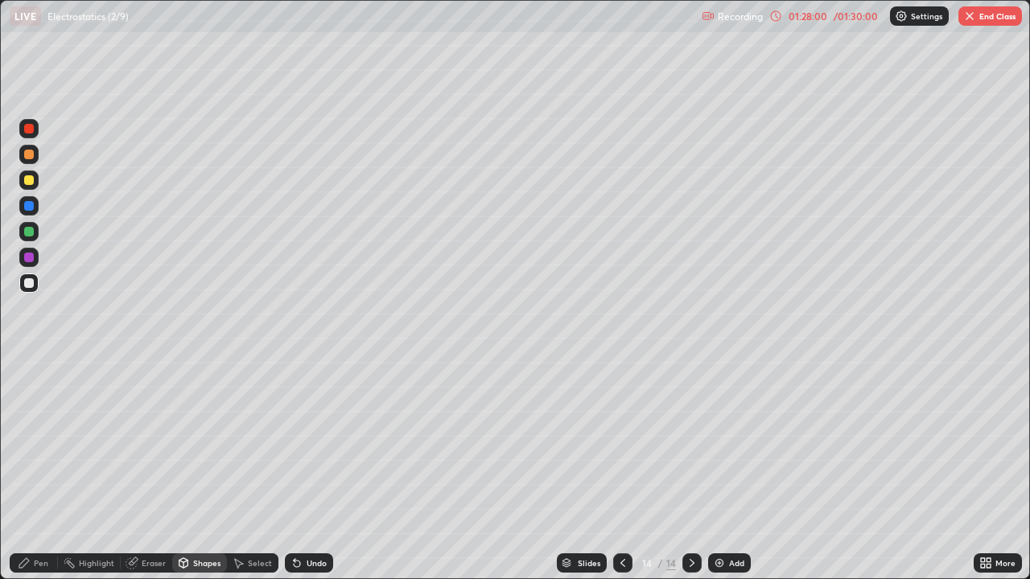
click at [35, 258] on div at bounding box center [28, 257] width 19 height 19
click at [27, 470] on icon at bounding box center [24, 563] width 10 height 10
click at [35, 282] on div at bounding box center [28, 283] width 19 height 19
click at [36, 237] on div at bounding box center [28, 231] width 19 height 19
click at [30, 207] on div at bounding box center [29, 206] width 10 height 10
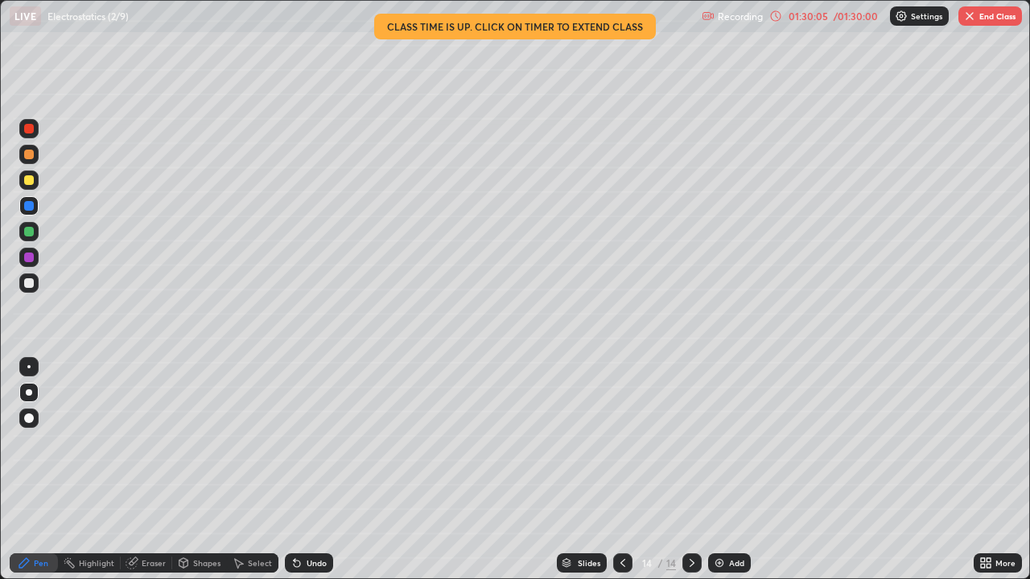
click at [849, 20] on div "/ 01:30:00" at bounding box center [855, 16] width 50 height 10
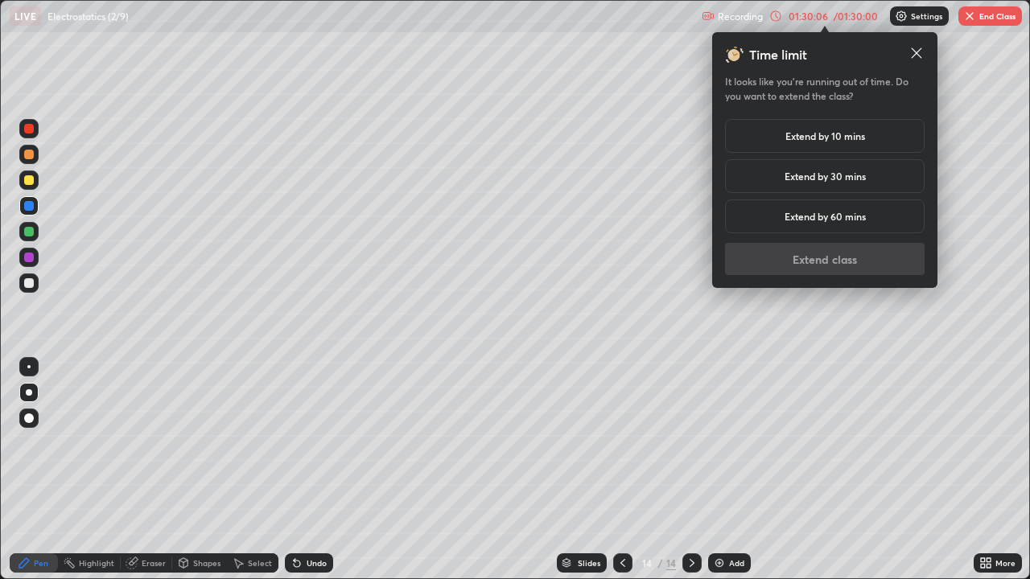
click at [861, 175] on h5 "Extend by 30 mins" at bounding box center [824, 176] width 81 height 14
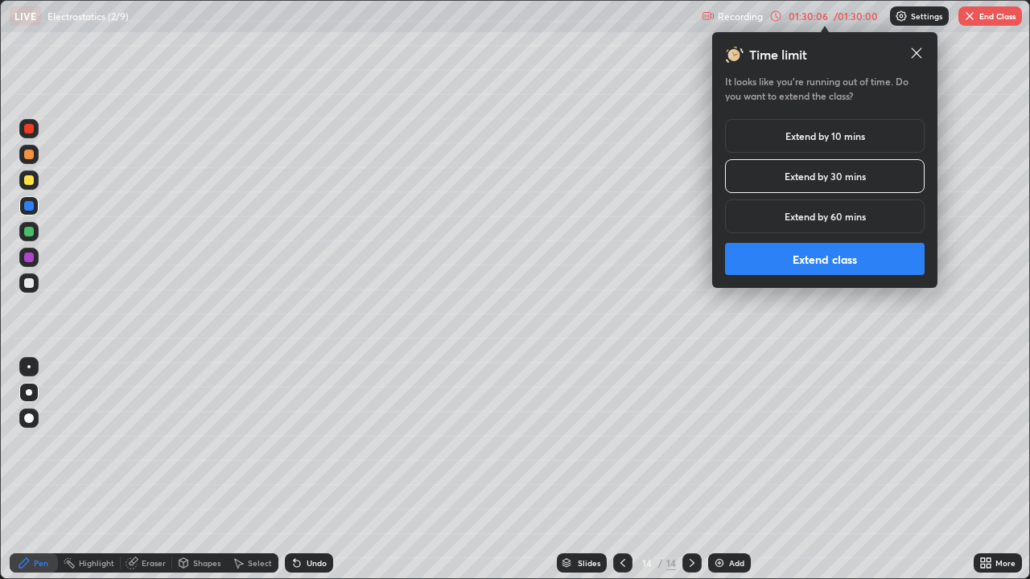
click at [856, 271] on button "Extend class" at bounding box center [825, 259] width 200 height 32
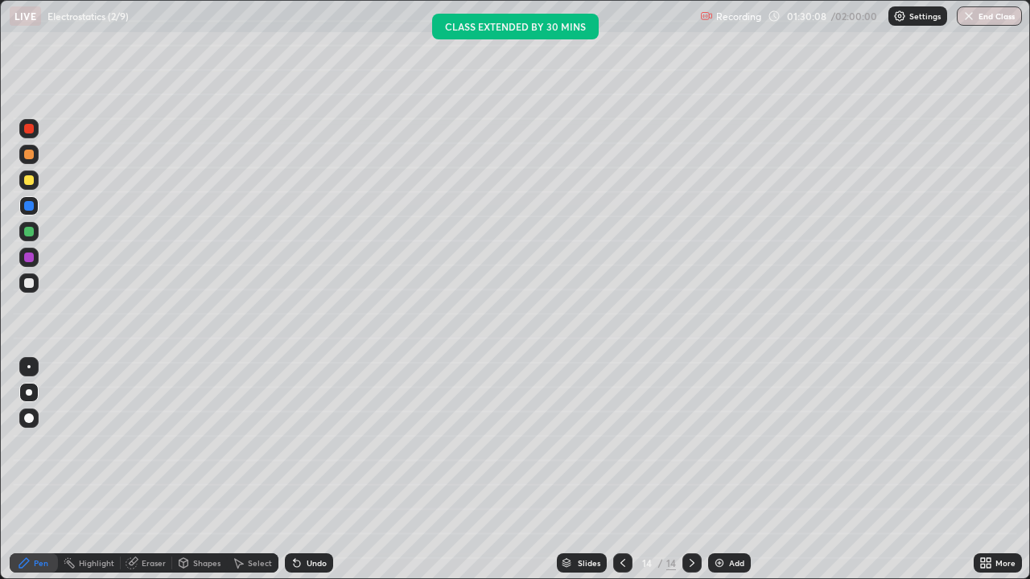
click at [32, 183] on div at bounding box center [29, 180] width 10 height 10
click at [723, 470] on img at bounding box center [719, 563] width 13 height 13
click at [32, 180] on div at bounding box center [29, 180] width 10 height 10
click at [28, 280] on div at bounding box center [29, 283] width 10 height 10
click at [310, 470] on div "Undo" at bounding box center [317, 563] width 20 height 8
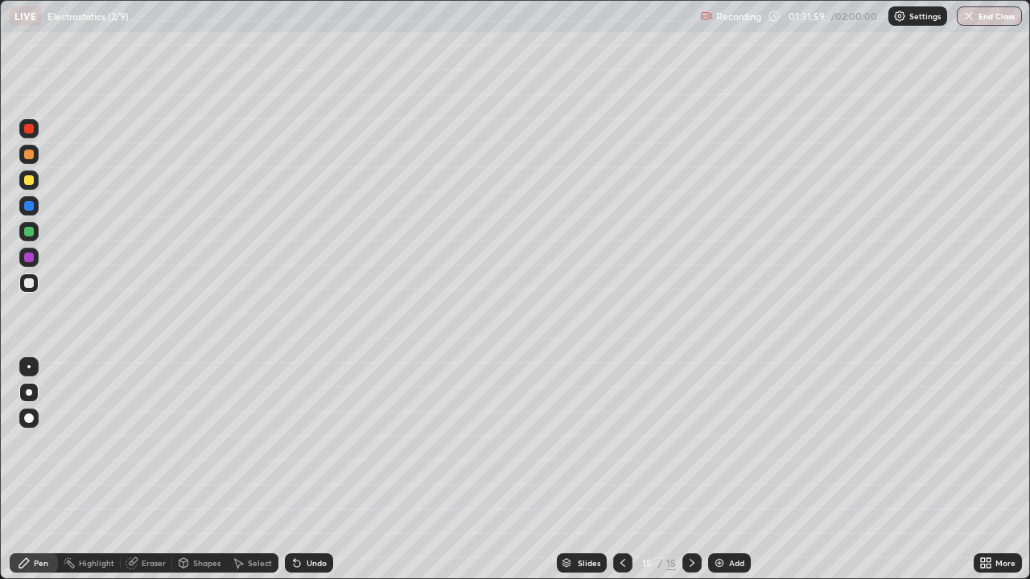
click at [311, 470] on div "Undo" at bounding box center [317, 563] width 20 height 8
click at [310, 470] on div "Undo" at bounding box center [317, 563] width 20 height 8
click at [309, 470] on div "Undo" at bounding box center [317, 563] width 20 height 8
click at [28, 181] on div at bounding box center [29, 180] width 10 height 10
click at [29, 289] on div at bounding box center [28, 283] width 19 height 19
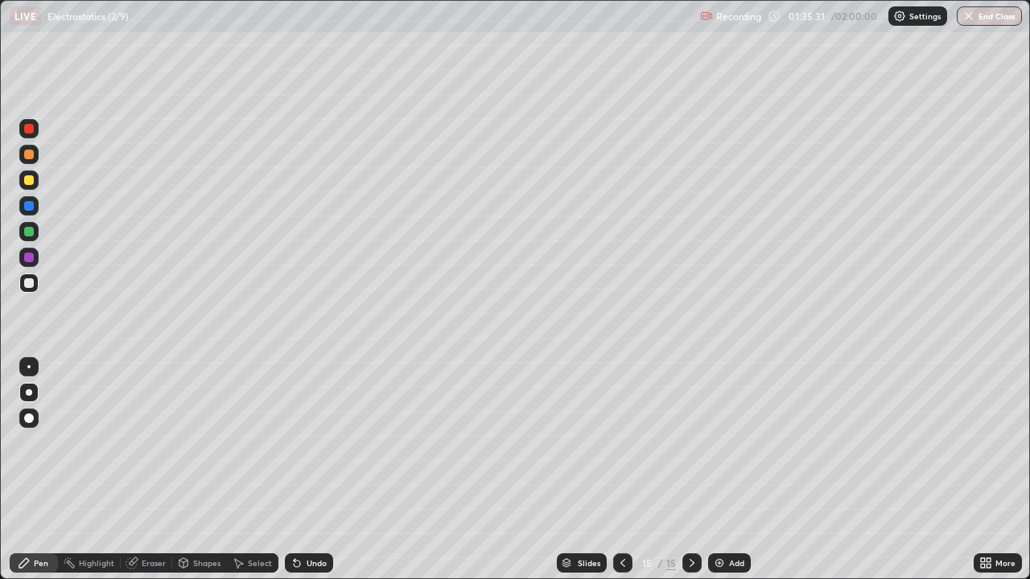
click at [297, 470] on icon at bounding box center [296, 563] width 13 height 13
click at [27, 184] on div at bounding box center [29, 180] width 10 height 10
click at [27, 281] on div at bounding box center [29, 283] width 10 height 10
click at [27, 183] on div at bounding box center [29, 180] width 10 height 10
click at [731, 470] on div "Add" at bounding box center [736, 563] width 15 height 8
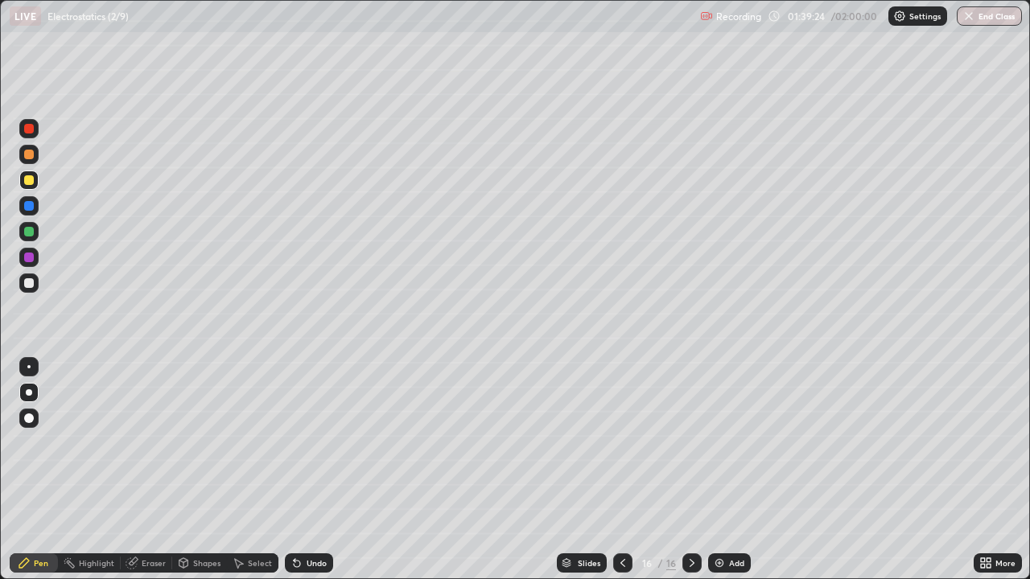
click at [31, 176] on div at bounding box center [29, 180] width 10 height 10
click at [311, 470] on div "Undo" at bounding box center [317, 563] width 20 height 8
click at [27, 281] on div at bounding box center [29, 283] width 10 height 10
click at [722, 470] on img at bounding box center [719, 563] width 13 height 13
click at [33, 182] on div at bounding box center [29, 180] width 10 height 10
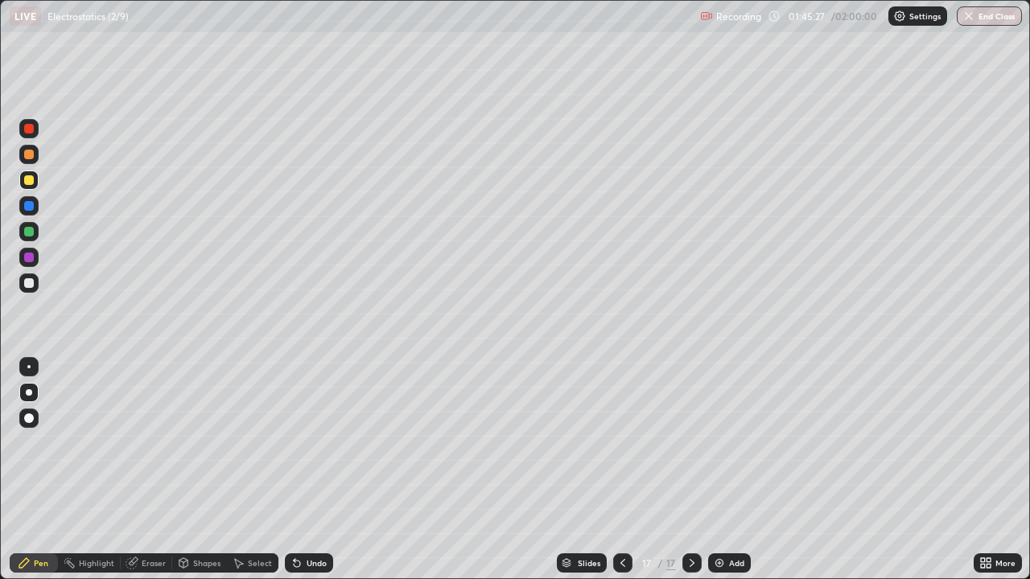
click at [198, 470] on div "Shapes" at bounding box center [199, 563] width 55 height 19
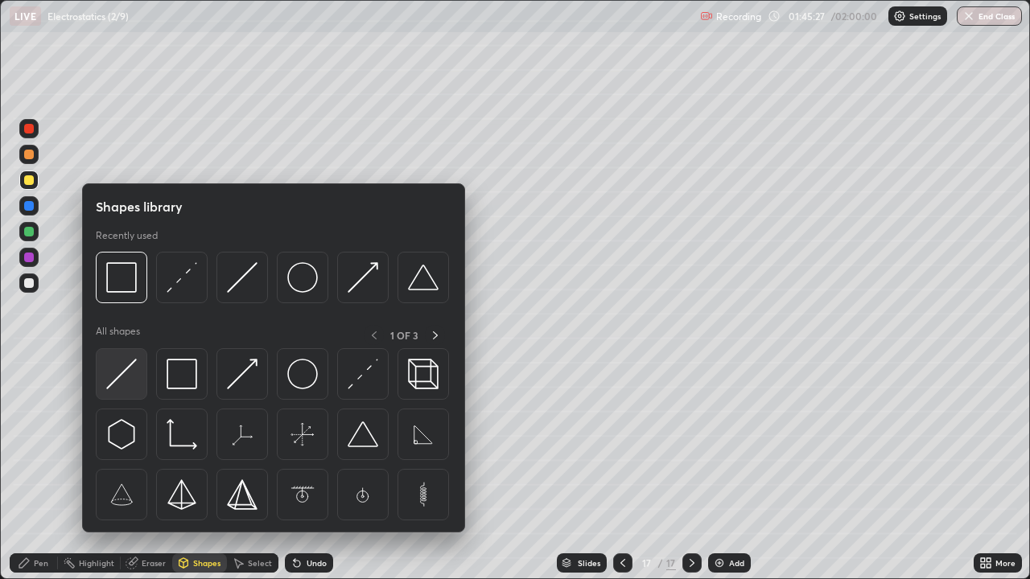
click at [121, 378] on img at bounding box center [121, 374] width 31 height 31
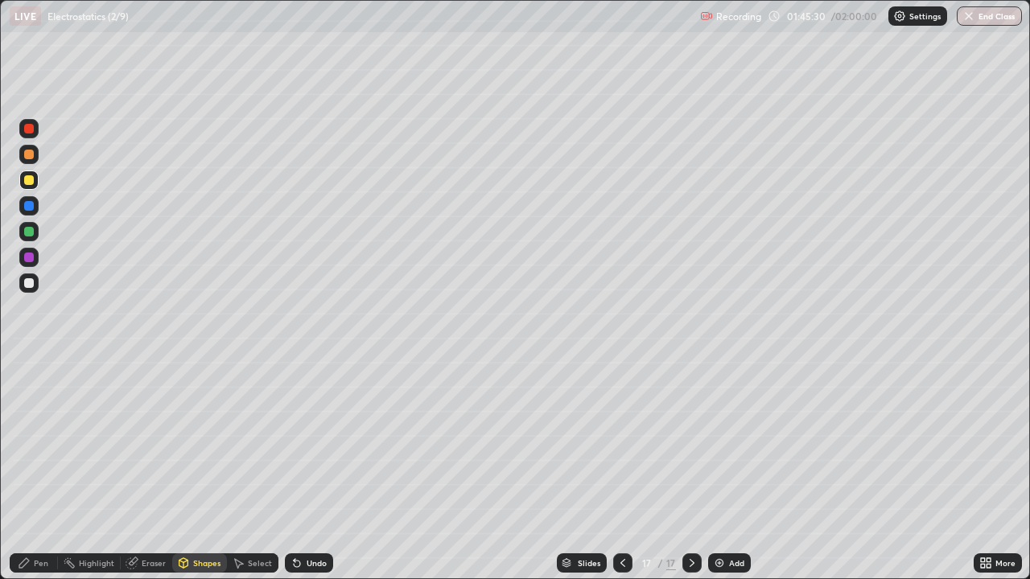
click at [45, 470] on div "Pen" at bounding box center [41, 563] width 14 height 8
click at [307, 470] on div "Undo" at bounding box center [309, 563] width 48 height 19
click at [306, 470] on div "Undo" at bounding box center [309, 563] width 48 height 19
click at [307, 470] on div "Undo" at bounding box center [317, 563] width 20 height 8
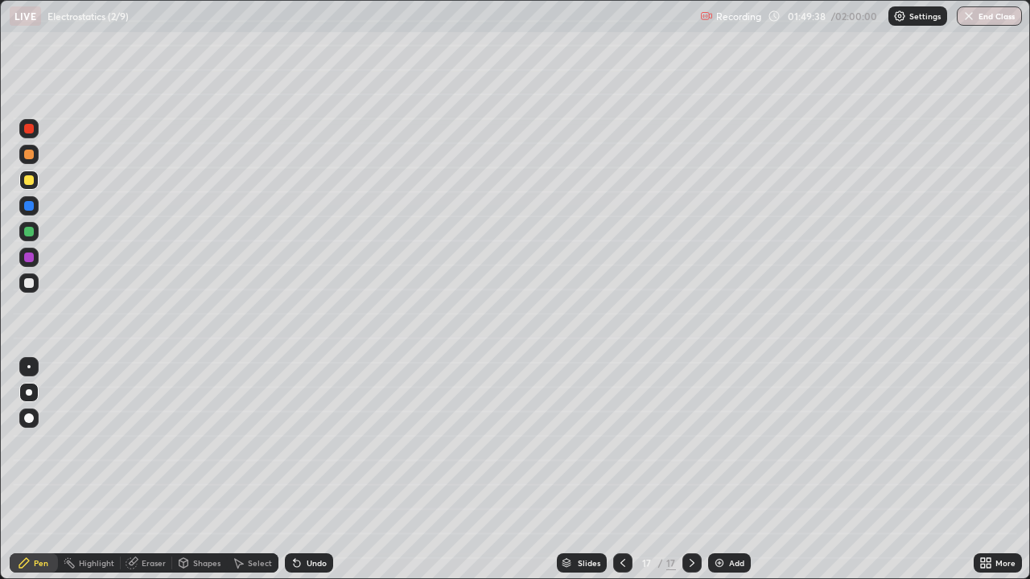
click at [29, 283] on div at bounding box center [29, 283] width 10 height 10
click at [304, 470] on div "Undo" at bounding box center [309, 563] width 48 height 19
click at [309, 470] on div "Undo" at bounding box center [309, 563] width 48 height 19
click at [307, 470] on div "Undo" at bounding box center [317, 563] width 20 height 8
click at [303, 470] on div "Undo" at bounding box center [309, 563] width 48 height 19
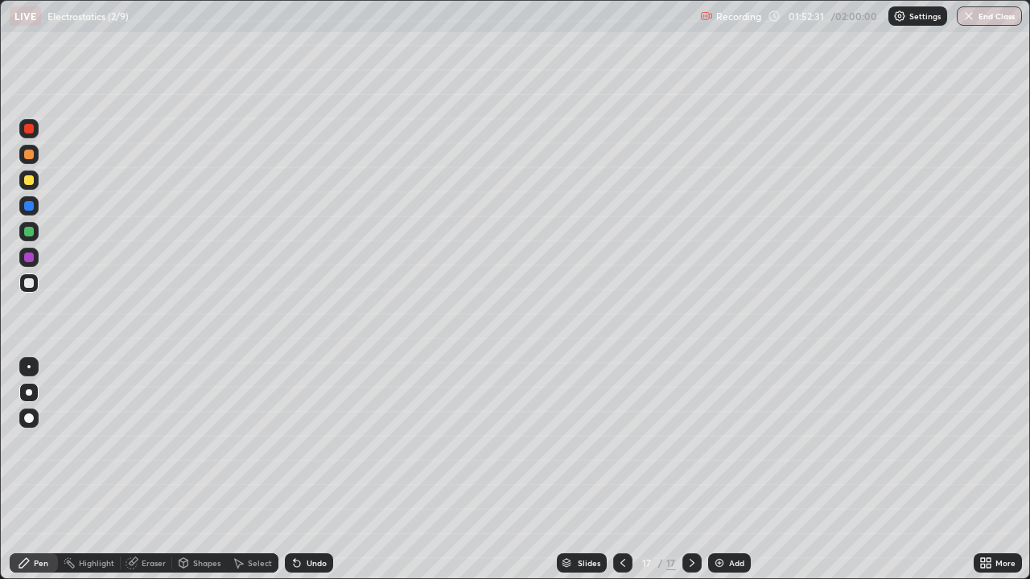
click at [29, 181] on div at bounding box center [29, 180] width 10 height 10
click at [134, 470] on icon at bounding box center [133, 562] width 9 height 8
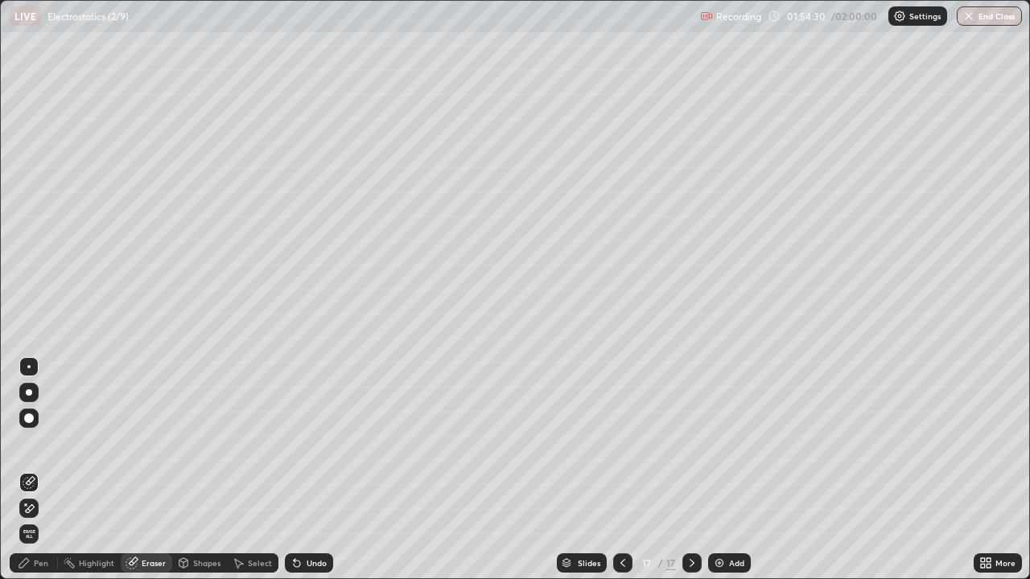
click at [26, 470] on icon at bounding box center [26, 505] width 2 height 2
click at [35, 470] on div "Pen" at bounding box center [34, 563] width 48 height 19
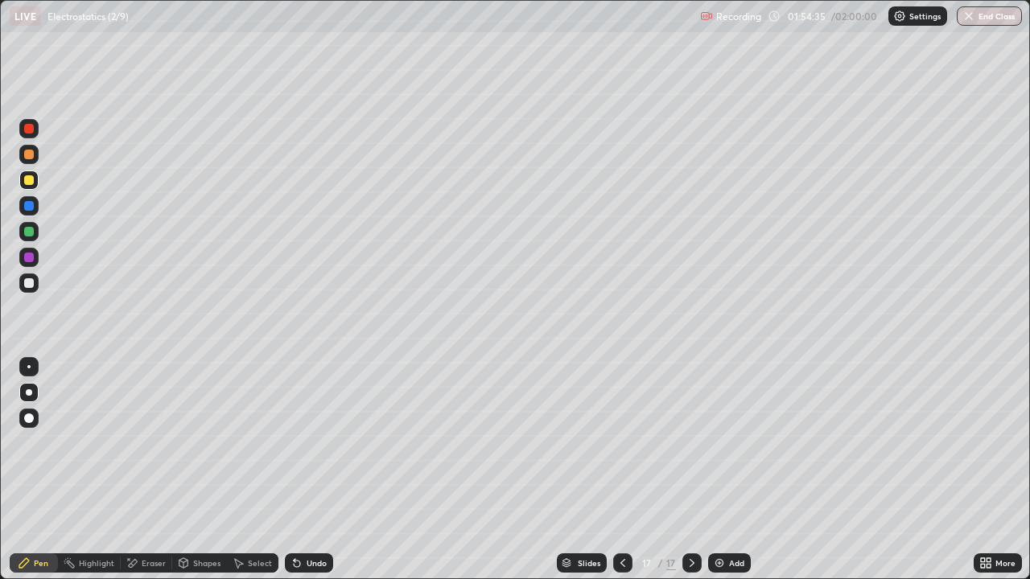
click at [31, 284] on div at bounding box center [29, 283] width 10 height 10
click at [309, 470] on div "Undo" at bounding box center [317, 563] width 20 height 8
click at [306, 470] on div "Undo" at bounding box center [309, 563] width 48 height 19
click at [308, 470] on div "Undo" at bounding box center [309, 563] width 48 height 19
click at [300, 470] on icon at bounding box center [296, 563] width 13 height 13
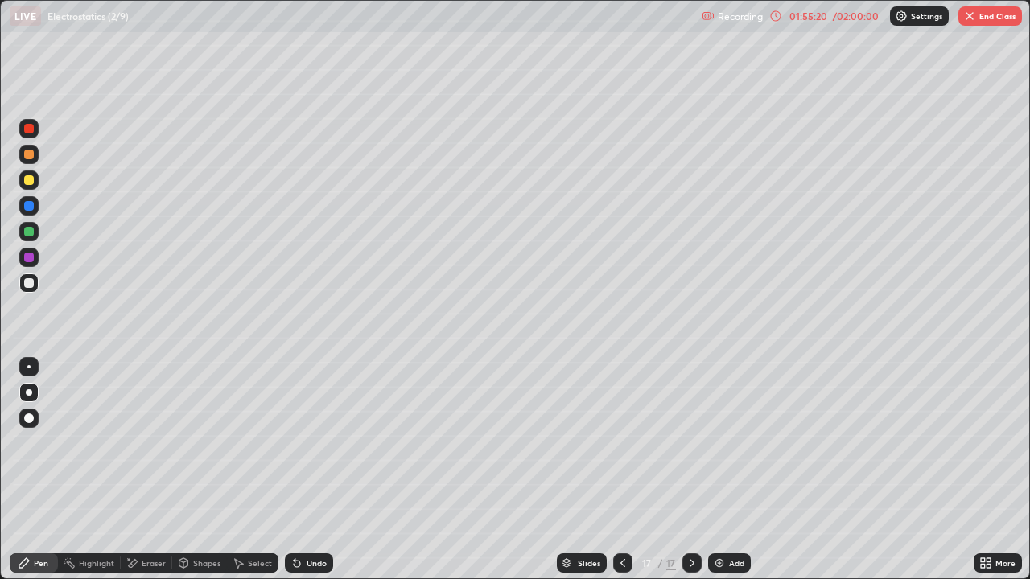
click at [311, 470] on div "Undo" at bounding box center [317, 563] width 20 height 8
click at [453, 470] on div "Slides 17 / 17 Add" at bounding box center [653, 563] width 640 height 32
click at [152, 470] on div "Eraser" at bounding box center [154, 563] width 24 height 8
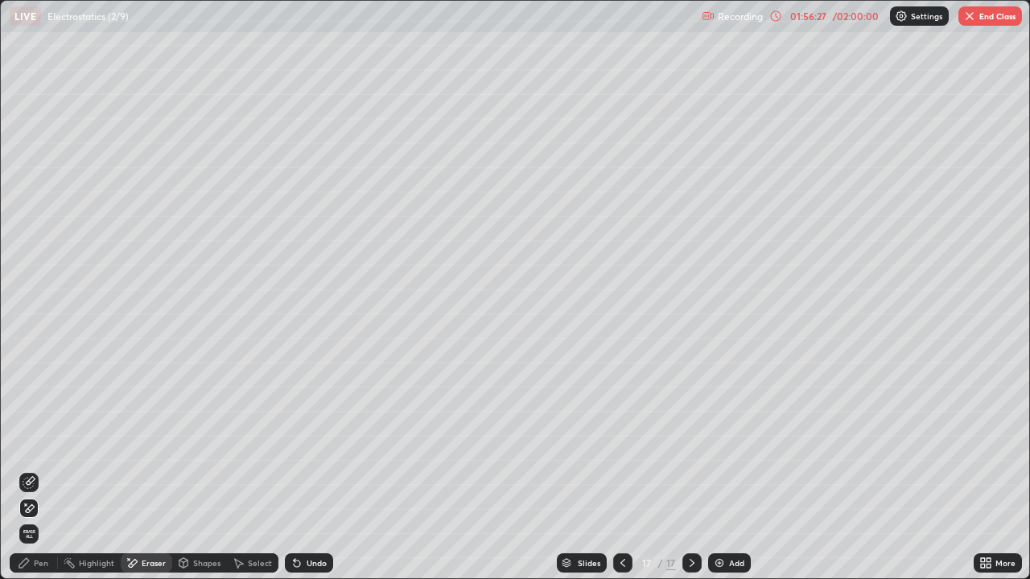
click at [35, 470] on div "Pen" at bounding box center [41, 563] width 14 height 8
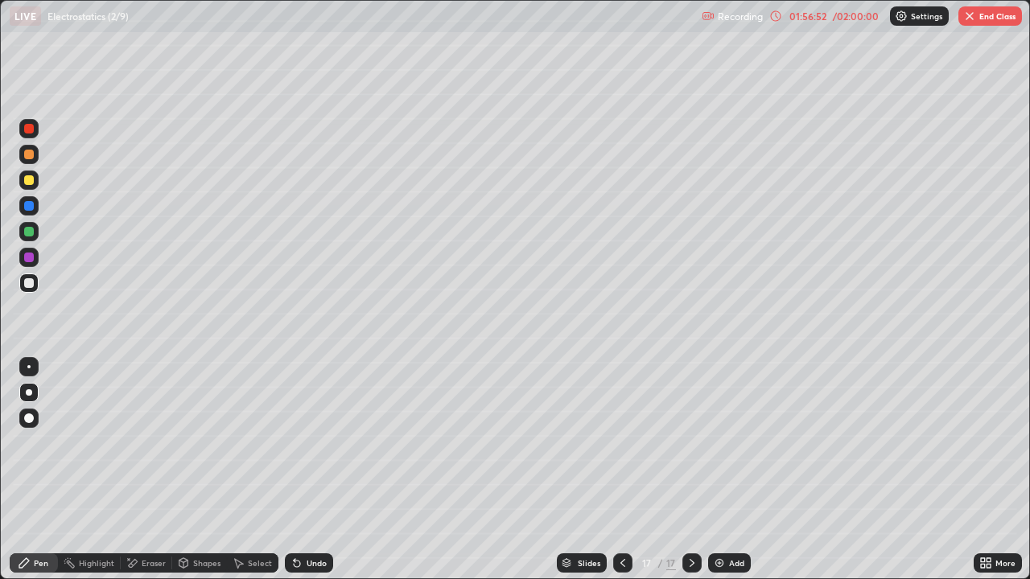
click at [31, 231] on div at bounding box center [29, 232] width 10 height 10
click at [713, 470] on img at bounding box center [719, 563] width 13 height 13
click at [32, 175] on div at bounding box center [28, 180] width 19 height 19
click at [203, 470] on div "Shapes" at bounding box center [206, 563] width 27 height 8
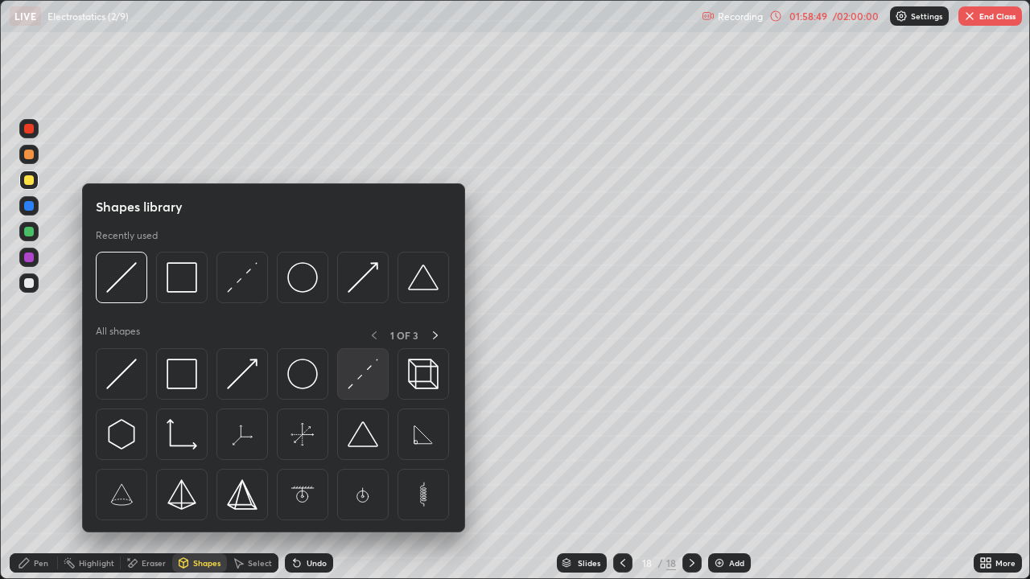
click at [365, 389] on img at bounding box center [363, 374] width 31 height 31
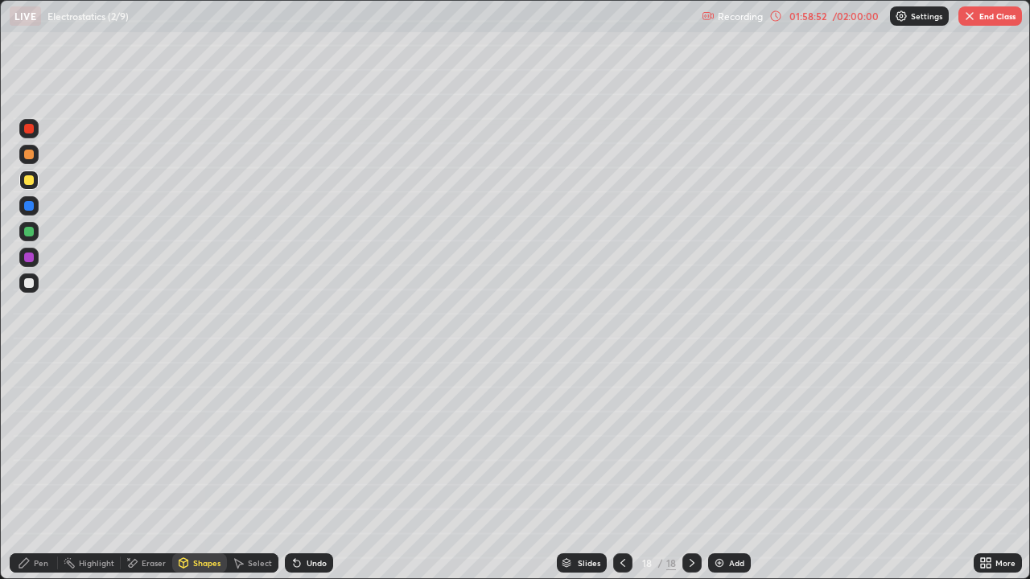
click at [43, 470] on div "Pen" at bounding box center [41, 563] width 14 height 8
click at [303, 470] on div "Undo" at bounding box center [309, 563] width 48 height 19
click at [302, 470] on div "Undo" at bounding box center [309, 563] width 48 height 19
click at [32, 284] on div at bounding box center [29, 283] width 10 height 10
click at [31, 233] on div at bounding box center [29, 232] width 10 height 10
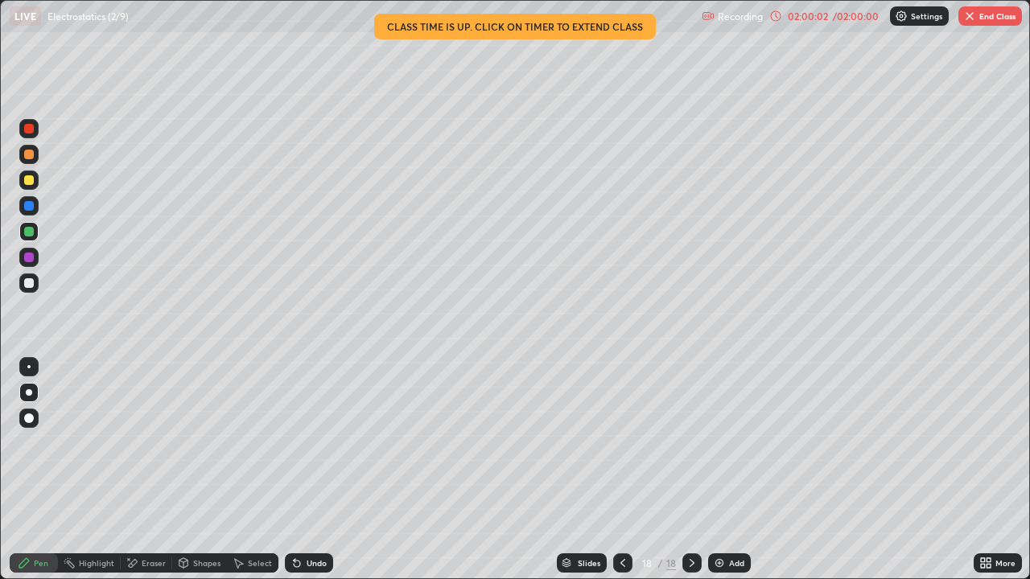
click at [32, 284] on div at bounding box center [29, 283] width 10 height 10
click at [311, 470] on div "Undo" at bounding box center [317, 563] width 20 height 8
click at [35, 229] on div at bounding box center [28, 231] width 19 height 19
click at [808, 19] on div "02:00:28" at bounding box center [807, 16] width 45 height 10
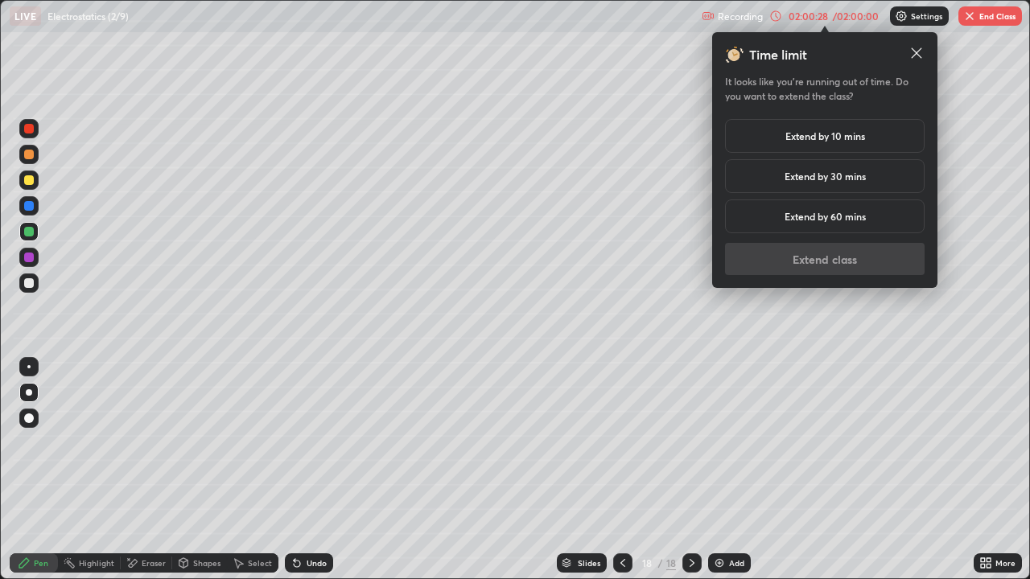
click at [809, 144] on div "Extend by 10 mins" at bounding box center [825, 136] width 200 height 34
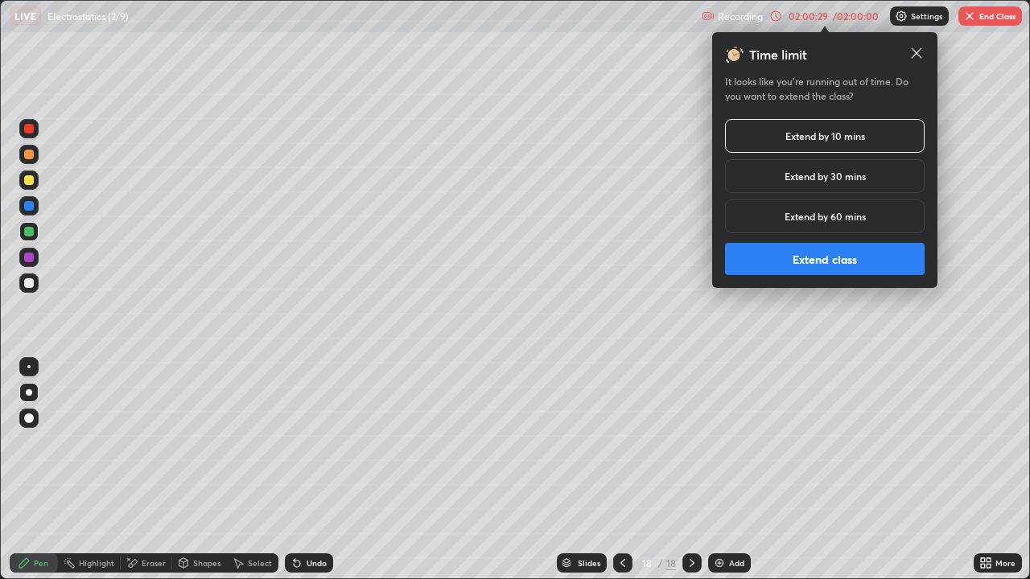
click at [811, 253] on button "Extend class" at bounding box center [825, 259] width 200 height 32
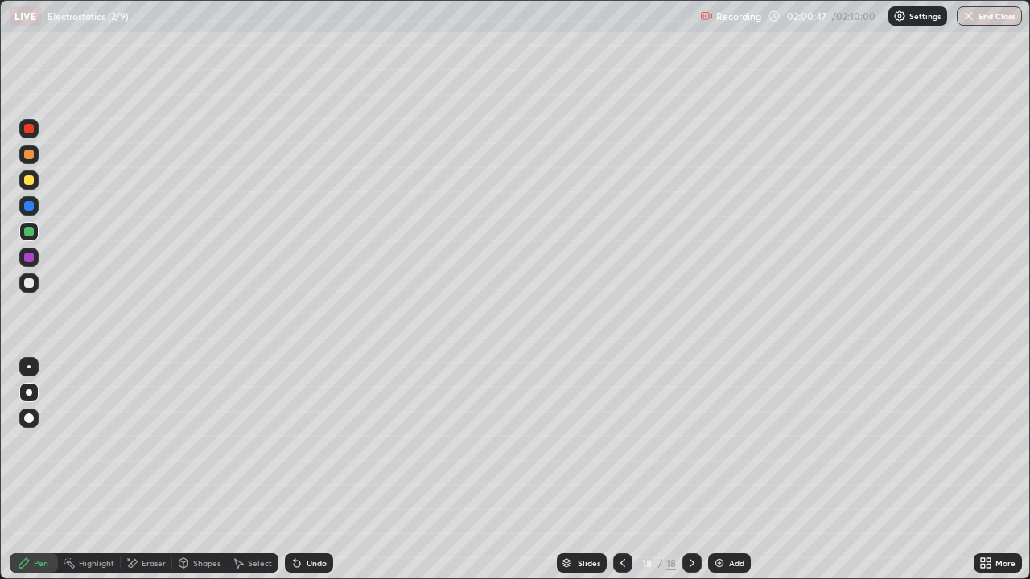
click at [29, 182] on div at bounding box center [29, 180] width 10 height 10
click at [308, 470] on div "Undo" at bounding box center [317, 563] width 20 height 8
click at [30, 283] on div at bounding box center [29, 283] width 10 height 10
click at [314, 470] on div "Undo" at bounding box center [317, 563] width 20 height 8
click at [731, 470] on div "Add" at bounding box center [736, 563] width 15 height 8
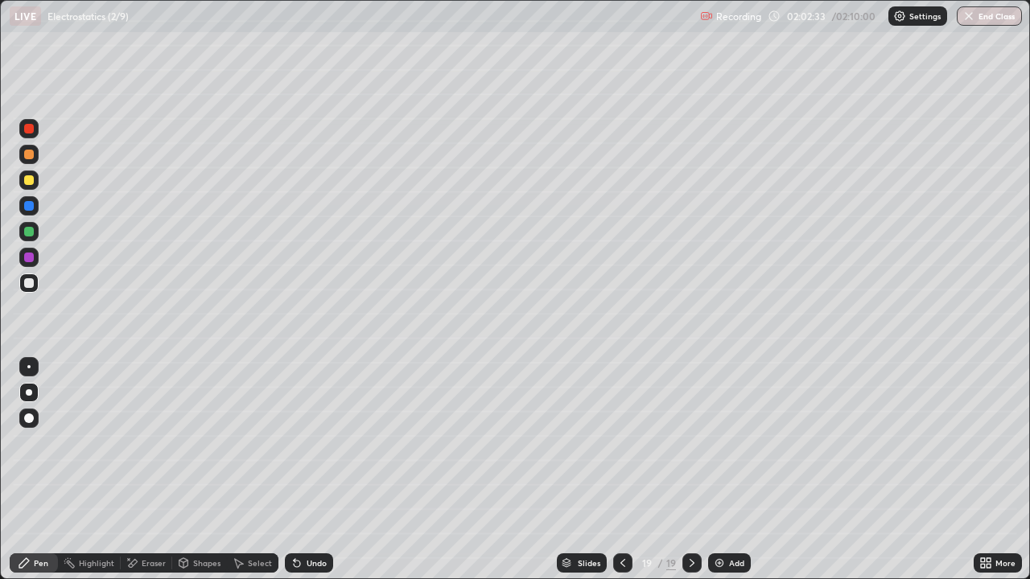
click at [29, 174] on div at bounding box center [28, 180] width 19 height 19
click at [195, 470] on div "Shapes" at bounding box center [206, 563] width 27 height 8
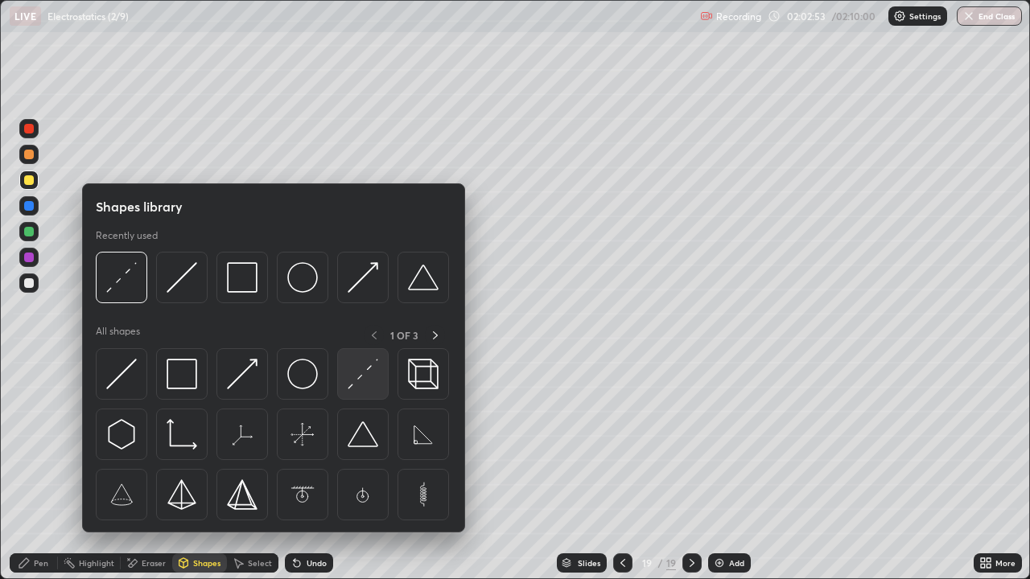
click at [360, 385] on img at bounding box center [363, 374] width 31 height 31
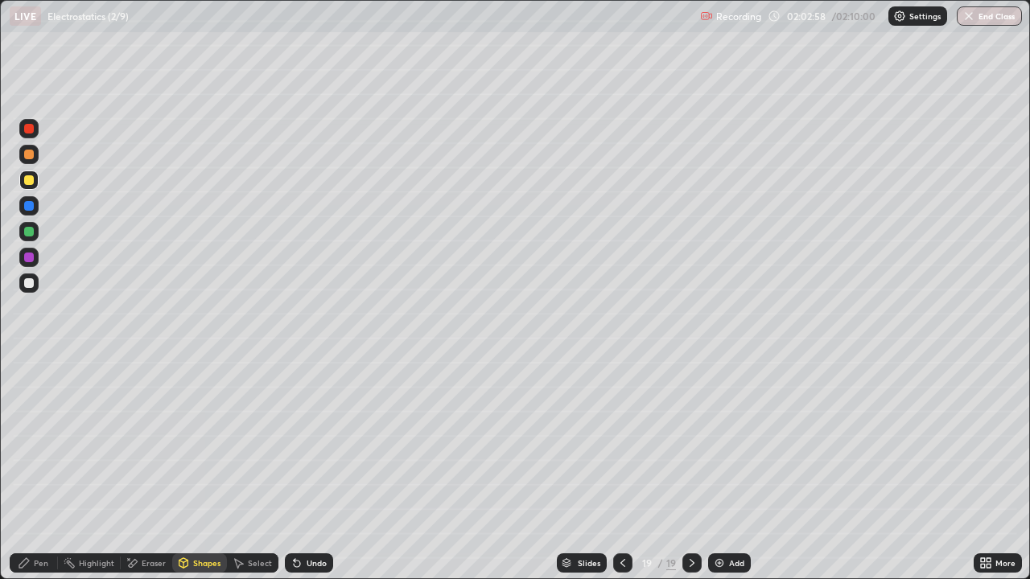
click at [42, 470] on div "Pen" at bounding box center [41, 563] width 14 height 8
click at [294, 470] on icon at bounding box center [297, 564] width 6 height 6
click at [307, 470] on div "Undo" at bounding box center [317, 563] width 20 height 8
click at [194, 470] on div "Shapes" at bounding box center [206, 563] width 27 height 8
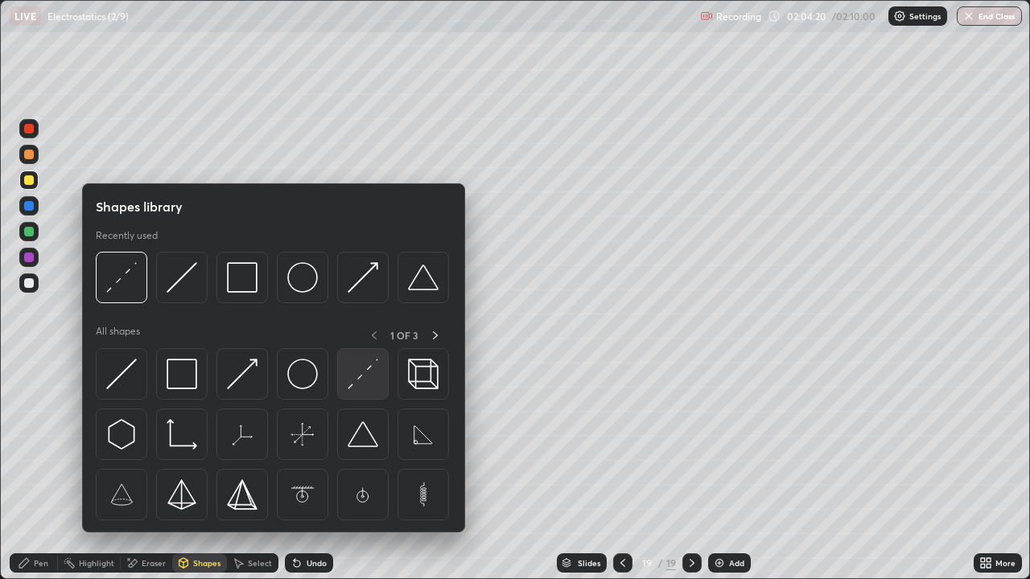
click at [349, 385] on img at bounding box center [363, 374] width 31 height 31
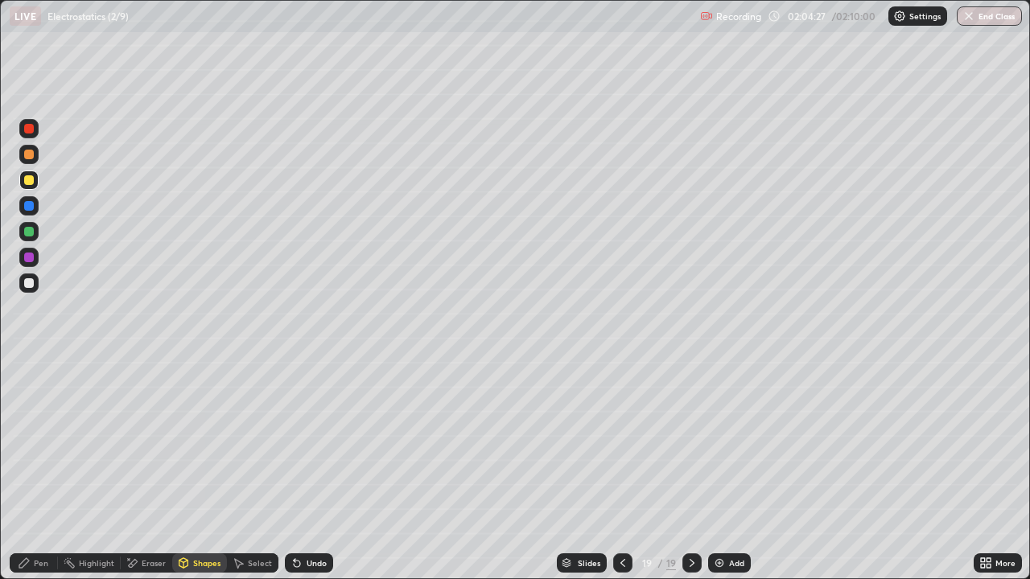
click at [301, 470] on div "Undo" at bounding box center [309, 563] width 48 height 19
click at [208, 470] on div "Shapes" at bounding box center [206, 563] width 27 height 8
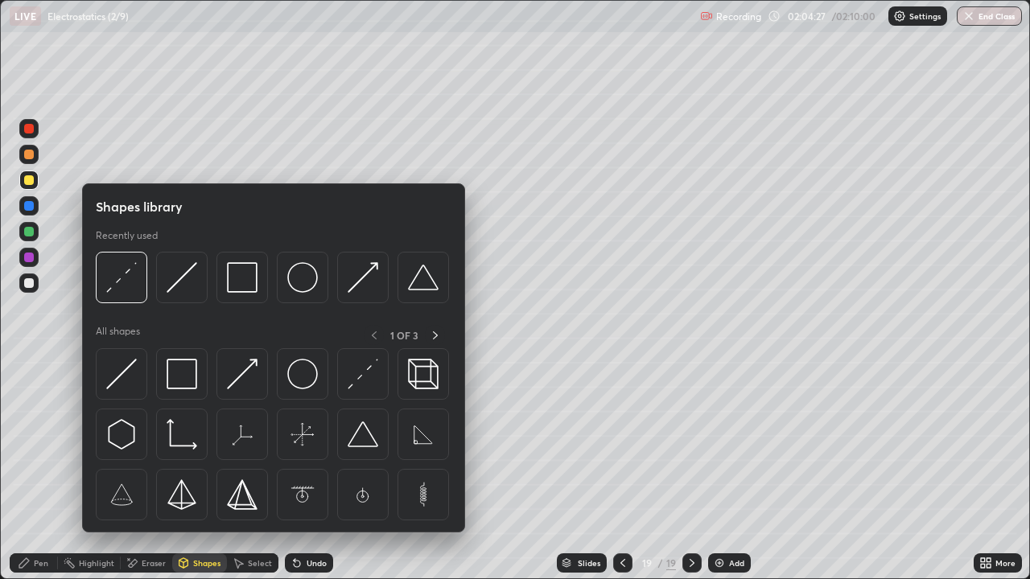
click at [358, 386] on img at bounding box center [363, 374] width 31 height 31
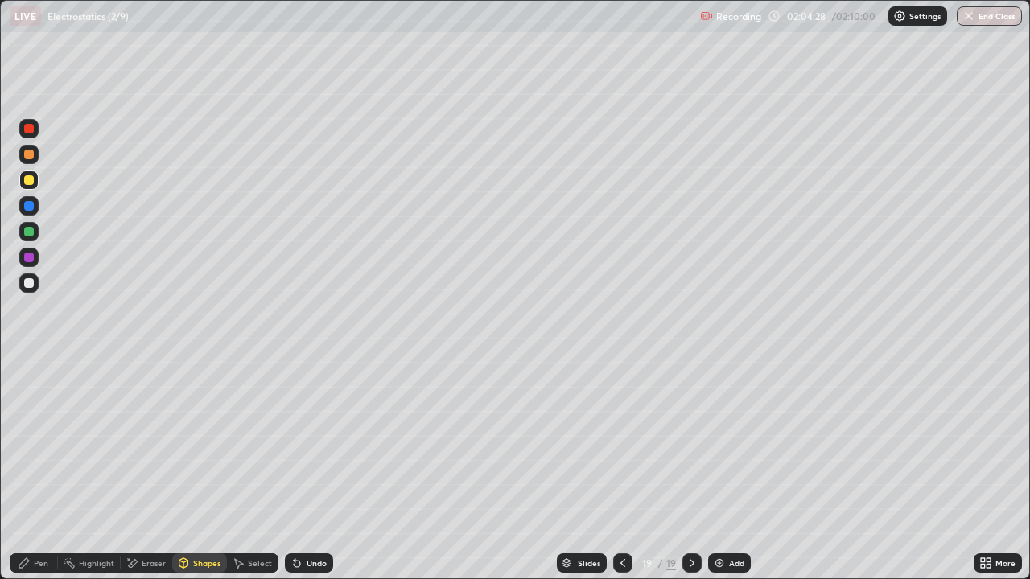
click at [28, 279] on div at bounding box center [29, 283] width 10 height 10
click at [35, 470] on div "Pen" at bounding box center [41, 563] width 14 height 8
click at [31, 259] on div at bounding box center [29, 258] width 10 height 10
click at [32, 282] on div at bounding box center [29, 283] width 10 height 10
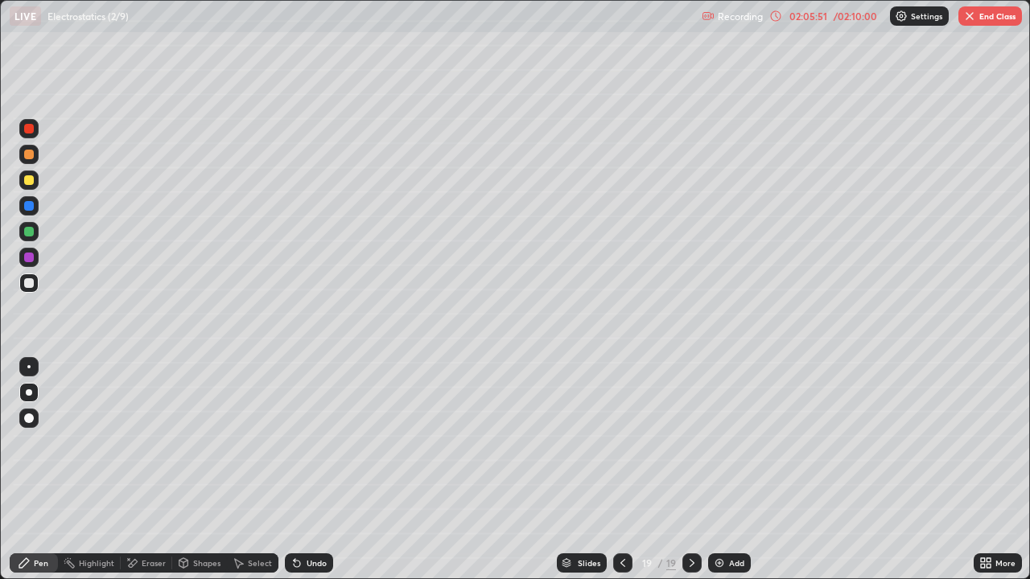
click at [862, 16] on div "/ 02:10:00" at bounding box center [855, 16] width 50 height 10
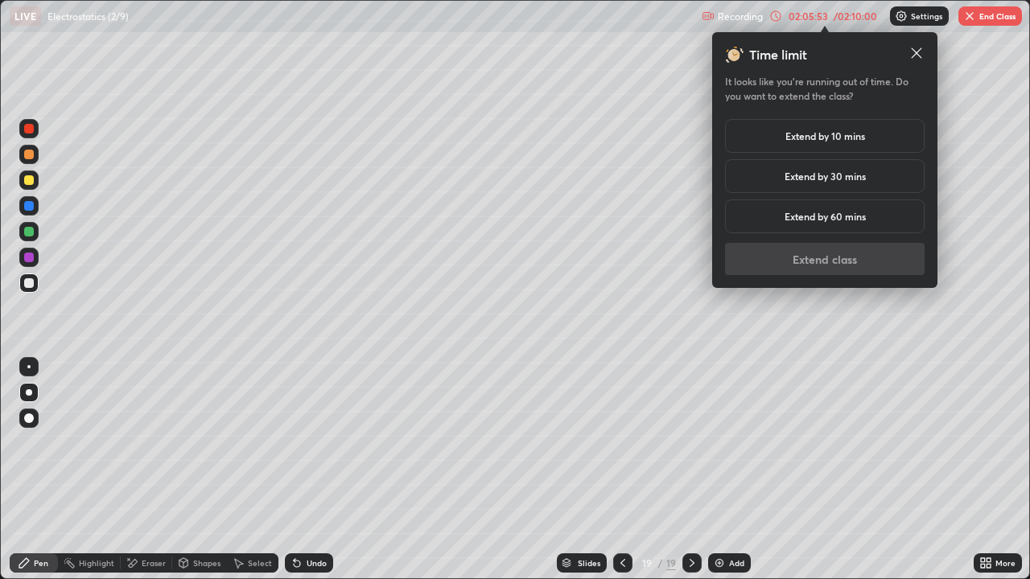
click at [990, 17] on button "End Class" at bounding box center [990, 15] width 64 height 19
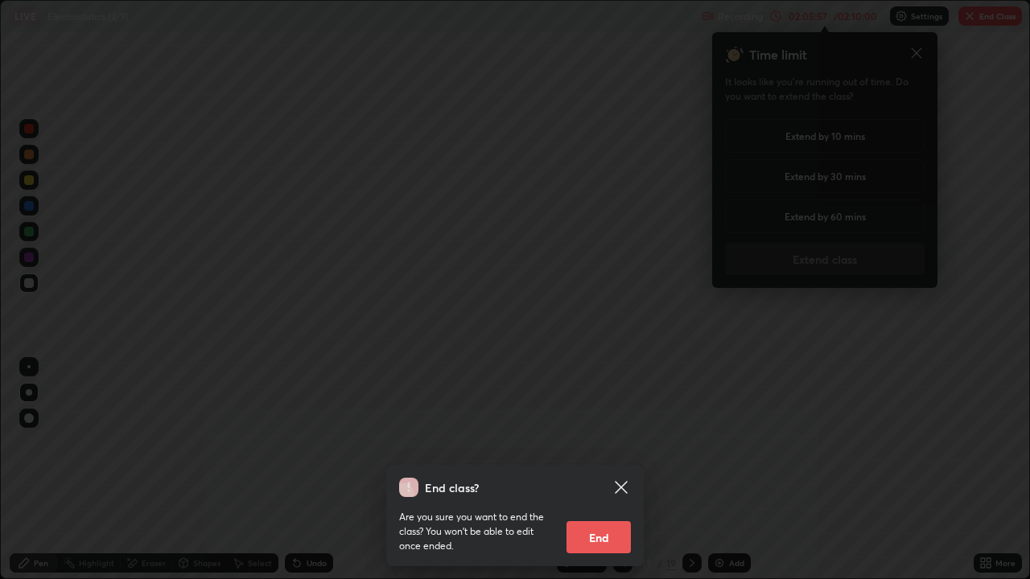
click at [610, 470] on button "End" at bounding box center [598, 537] width 64 height 32
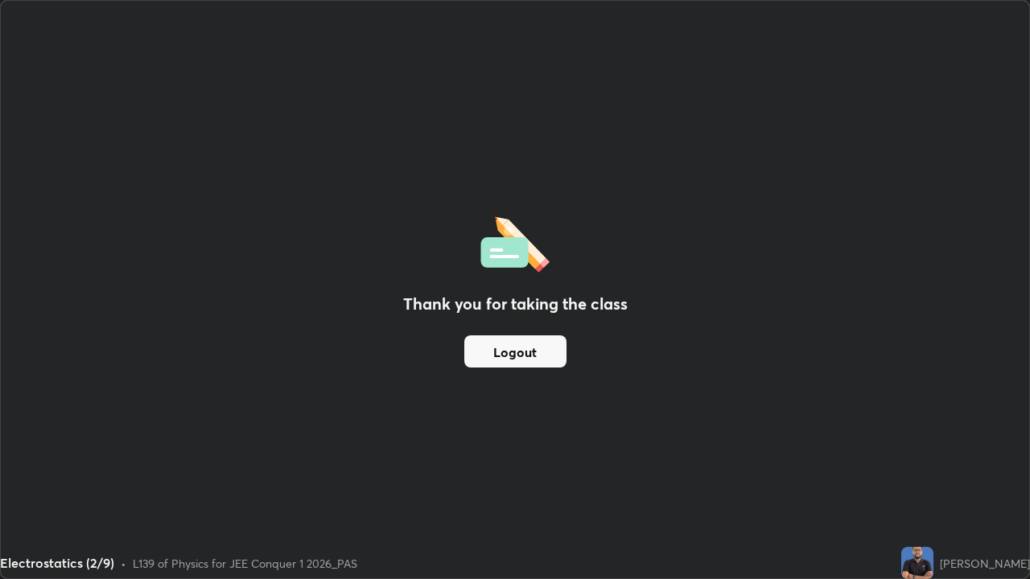
click at [533, 352] on button "Logout" at bounding box center [515, 351] width 102 height 32
